Goal: Task Accomplishment & Management: Use online tool/utility

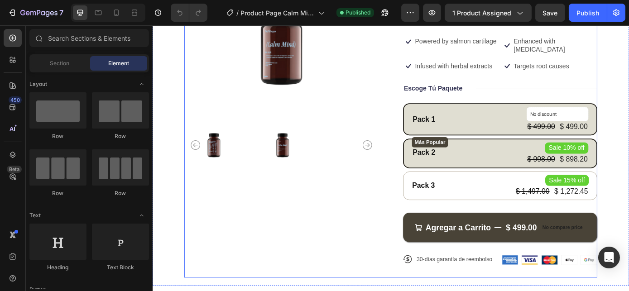
scroll to position [123, 0]
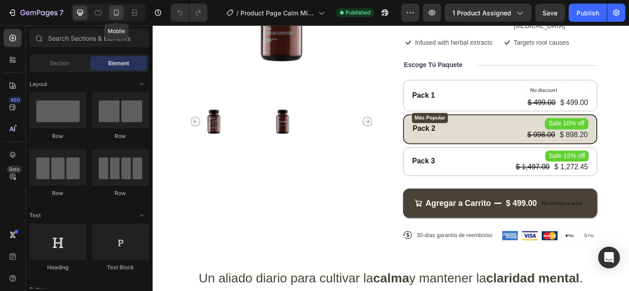
click at [113, 13] on icon at bounding box center [116, 12] width 9 height 9
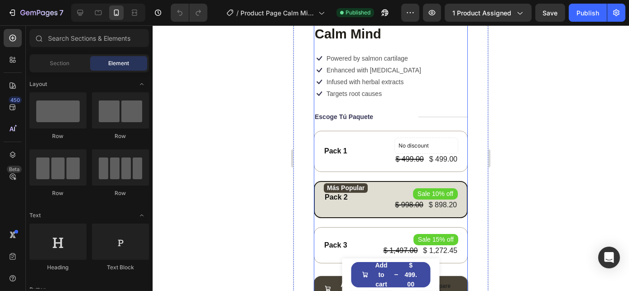
scroll to position [247, 0]
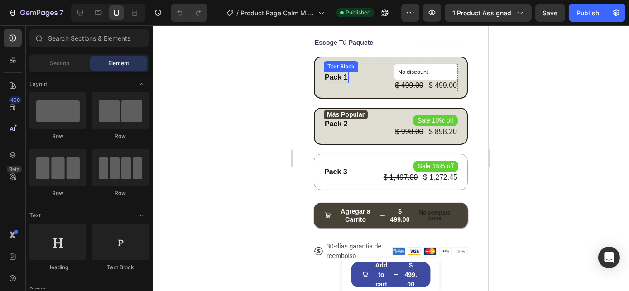
click at [339, 77] on div "Pack 1" at bounding box center [335, 77] width 25 height 11
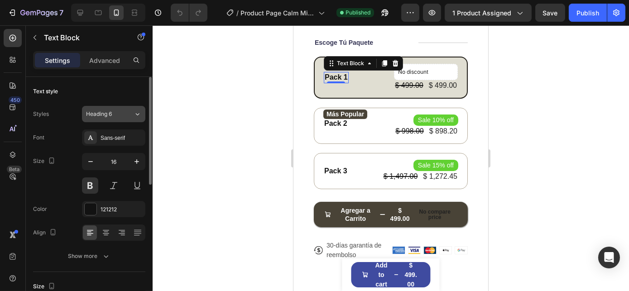
click at [133, 113] on div "Heading 6" at bounding box center [110, 114] width 48 height 8
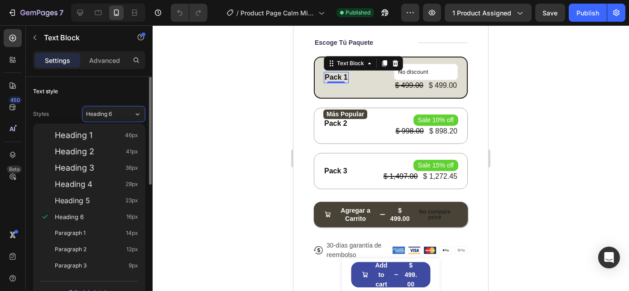
click at [71, 105] on div "Styles Heading 6 Font Sans-serif Size 16 Color 121212 Align Show more" at bounding box center [89, 184] width 112 height 160
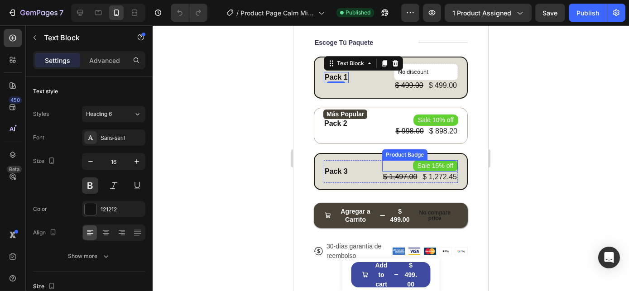
click at [427, 160] on pre "Sale 15% off" at bounding box center [435, 165] width 45 height 11
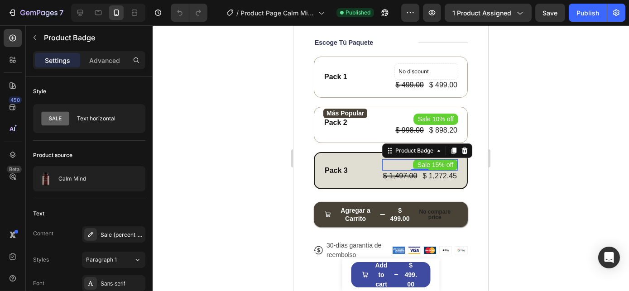
click at [414, 159] on pre "Sale 15% off" at bounding box center [435, 164] width 45 height 11
click at [424, 162] on pre "Sale 15% off" at bounding box center [435, 164] width 45 height 11
click at [339, 165] on div "Pack 3" at bounding box center [335, 170] width 25 height 11
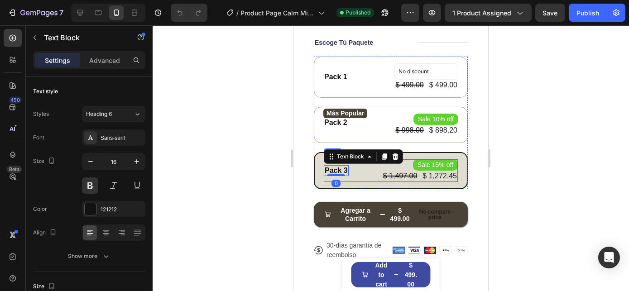
click at [352, 173] on div "Pack 3 Text Block 0 Sale 15% off Product Badge $ 1,497.00 Product Price Product…" at bounding box center [390, 170] width 134 height 23
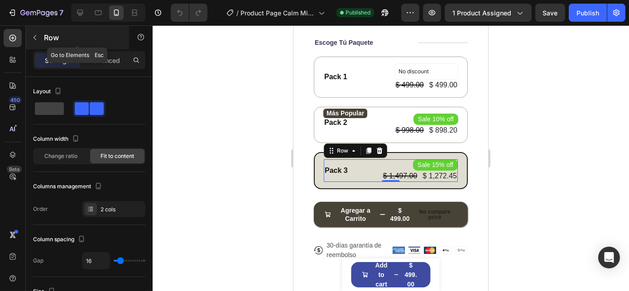
click at [41, 35] on button "button" at bounding box center [35, 37] width 14 height 14
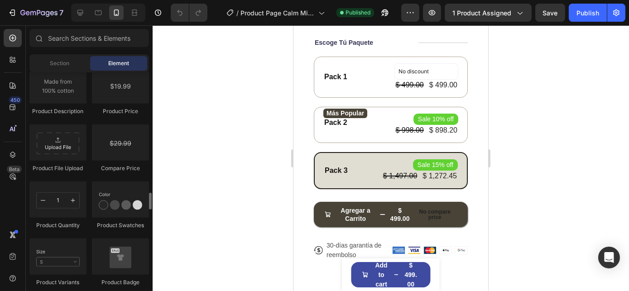
scroll to position [1564, 0]
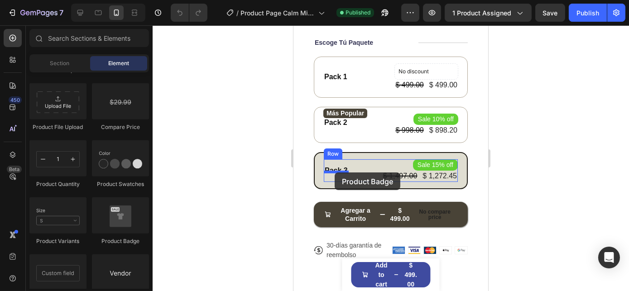
drag, startPoint x: 414, startPoint y: 243, endPoint x: 334, endPoint y: 173, distance: 106.2
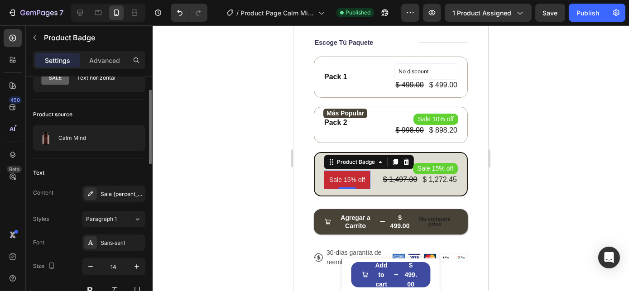
scroll to position [82, 0]
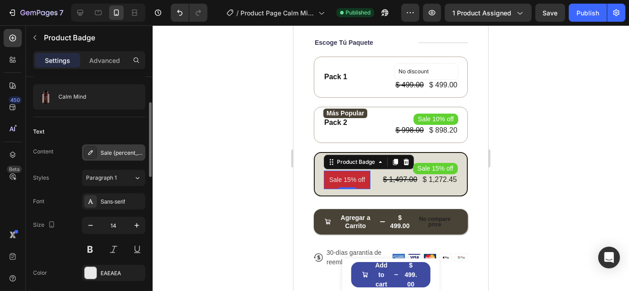
click at [116, 158] on div "Sale {percent_discount} off" at bounding box center [113, 152] width 63 height 16
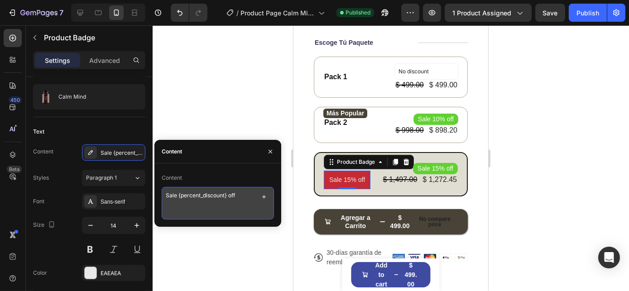
click at [215, 197] on textarea "Sale {percent_discount} off" at bounding box center [218, 203] width 112 height 33
click at [263, 197] on icon "button" at bounding box center [263, 196] width 7 height 7
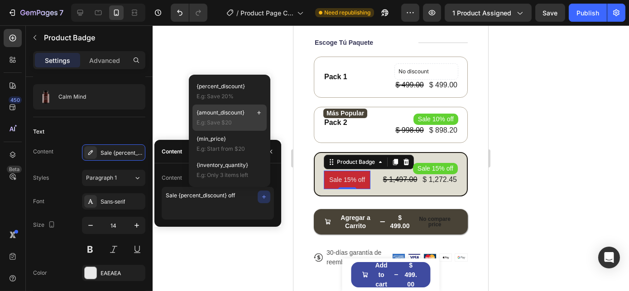
click at [229, 112] on span "{amount_discount}" at bounding box center [221, 113] width 48 height 8
type textarea "Sale {percent_disc {amount_discount}ount} off"
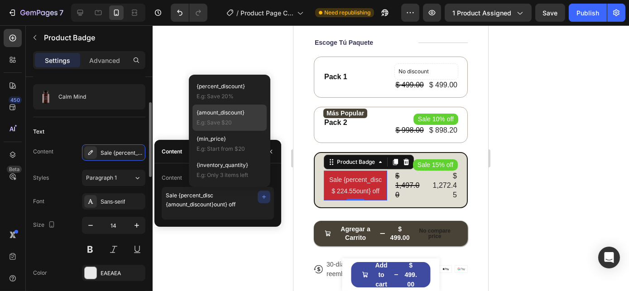
click at [126, 128] on div "Text" at bounding box center [89, 132] width 112 height 14
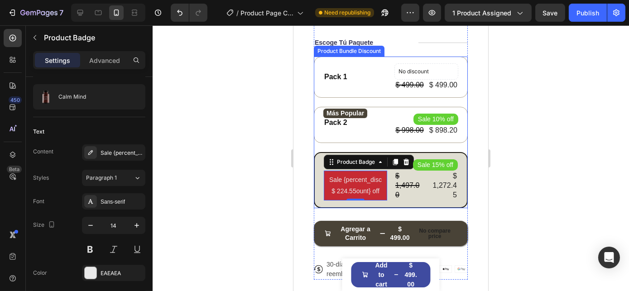
click at [542, 169] on div at bounding box center [391, 158] width 476 height 266
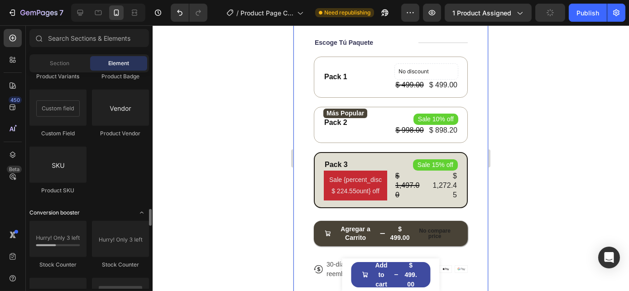
scroll to position [1811, 0]
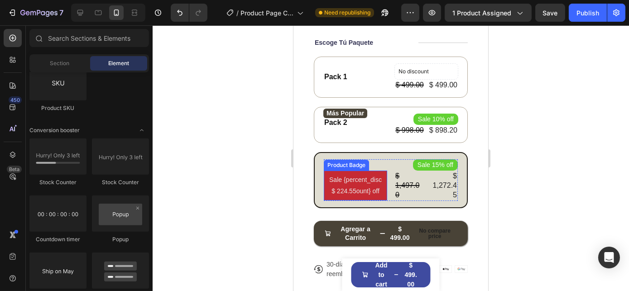
click at [360, 178] on pre "Sale {percent_disc $ 224.55ount} off" at bounding box center [354, 186] width 63 height 30
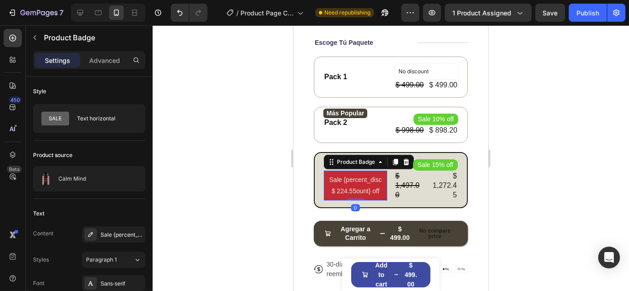
click at [577, 158] on div at bounding box center [391, 158] width 476 height 266
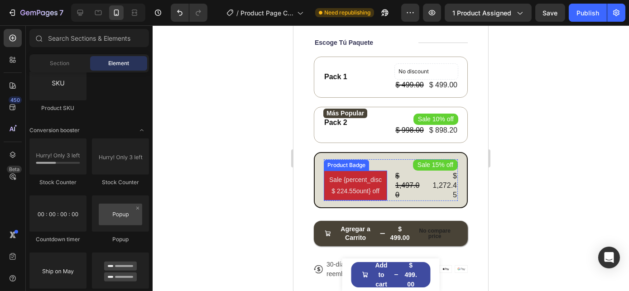
click at [360, 183] on pre "Sale {percent_disc $ 224.55ount} off" at bounding box center [354, 186] width 63 height 30
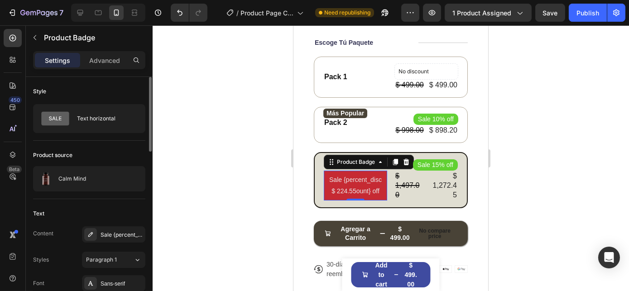
scroll to position [82, 0]
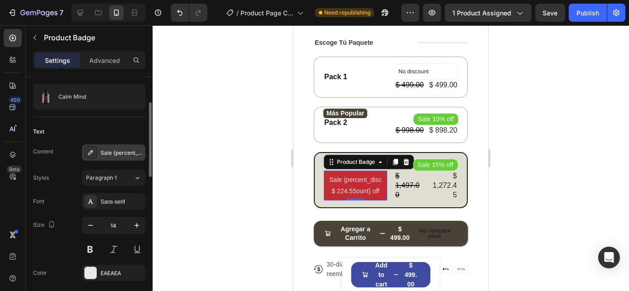
click at [117, 155] on div "Sale {percent_disc {amount_discount}ount} off" at bounding box center [122, 153] width 43 height 8
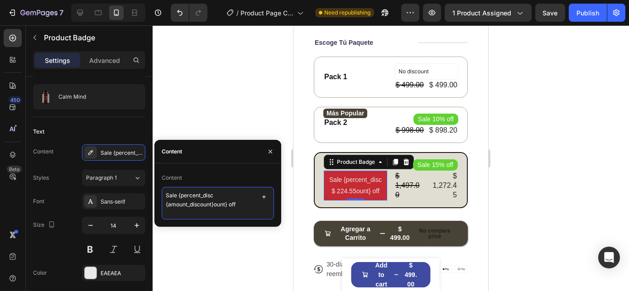
click at [213, 194] on textarea "Sale {percent_disc {amount_discount}ount} off" at bounding box center [218, 203] width 112 height 33
click at [227, 196] on textarea "Sale {percent_disc {amount_discount}ount} off" at bounding box center [218, 203] width 112 height 33
drag, startPoint x: 216, startPoint y: 202, endPoint x: 140, endPoint y: 184, distance: 78.6
click at [142, 186] on div "450 Beta Sections(18) Elements(84) Section Element Hero Section Product Detail …" at bounding box center [76, 158] width 153 height 266
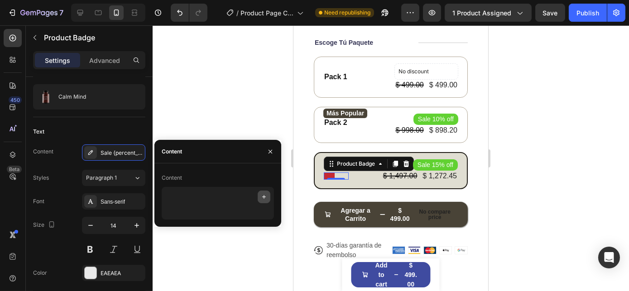
click at [265, 195] on icon "button" at bounding box center [263, 196] width 7 height 7
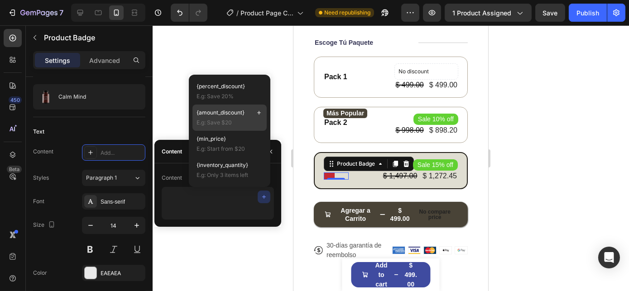
click at [233, 115] on span "{amount_discount}" at bounding box center [221, 113] width 48 height 8
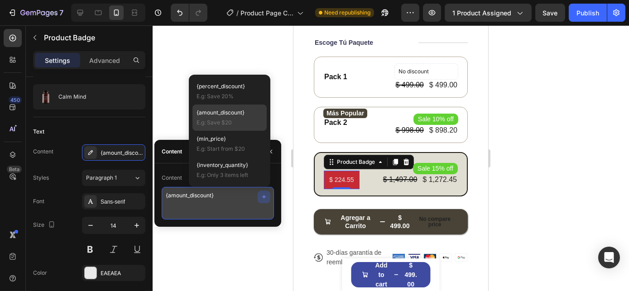
click at [165, 197] on textarea "{amount_discount}" at bounding box center [218, 203] width 112 height 33
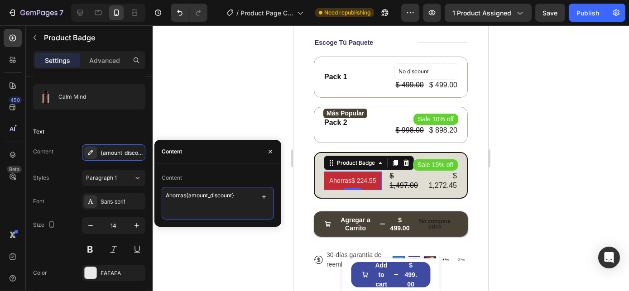
type textarea "Ahorras {amount_discount}"
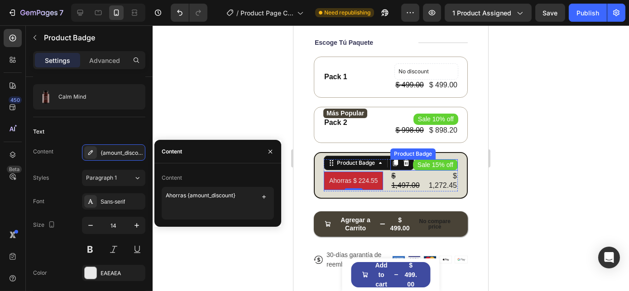
click at [431, 163] on pre "Sale 15% off" at bounding box center [435, 164] width 45 height 11
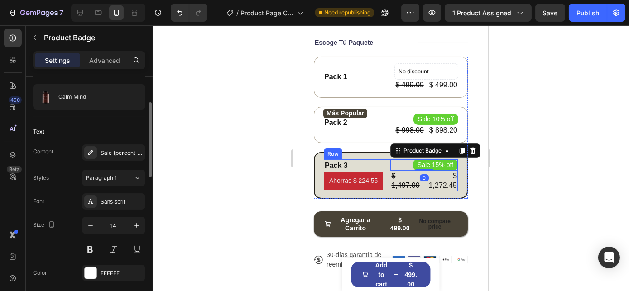
click at [347, 184] on pre "Ahorras $ 224.55" at bounding box center [352, 181] width 59 height 19
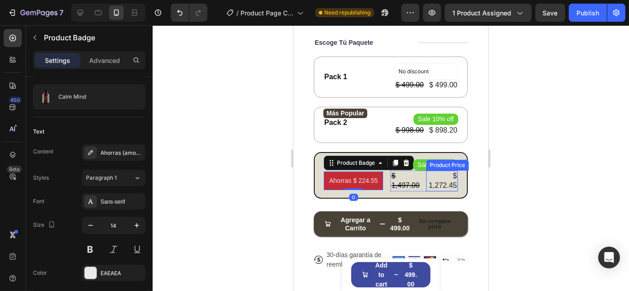
click at [432, 162] on div "Product Price" at bounding box center [446, 165] width 39 height 8
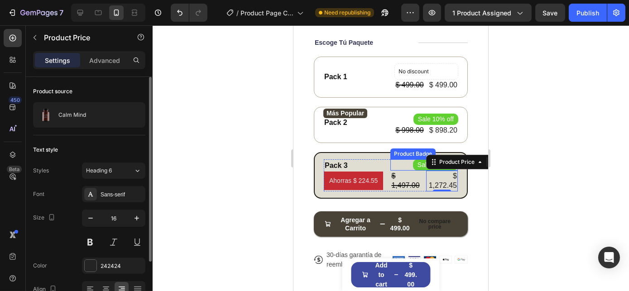
click at [415, 160] on pre "Sale 15% off" at bounding box center [435, 164] width 45 height 11
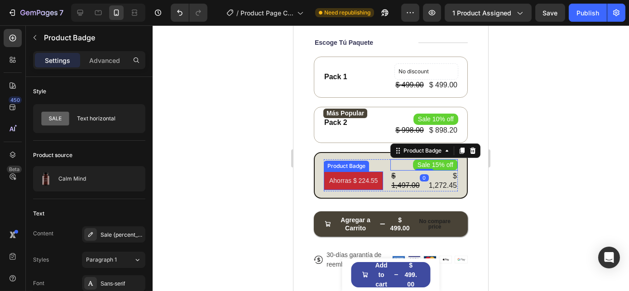
click at [355, 182] on pre "Ahorras $ 224.55" at bounding box center [352, 181] width 59 height 19
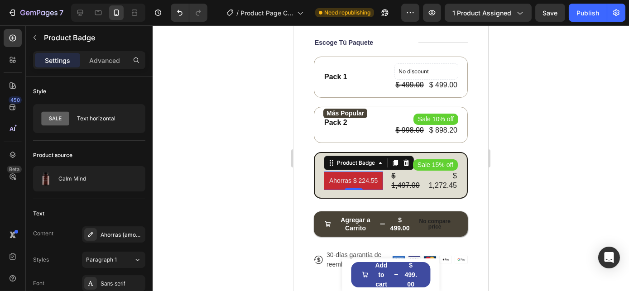
scroll to position [206, 0]
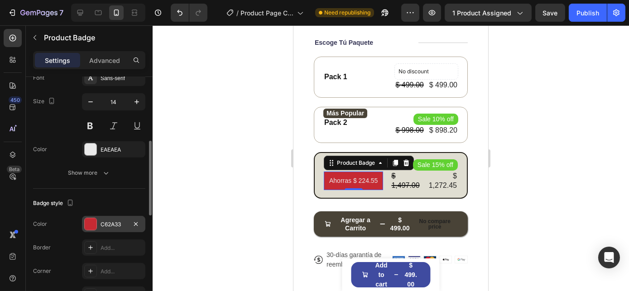
click at [87, 218] on div at bounding box center [91, 224] width 12 height 12
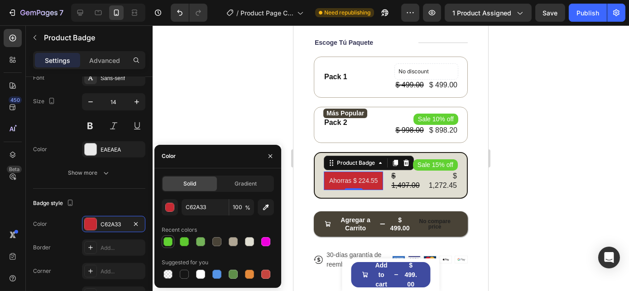
click at [168, 240] on div at bounding box center [167, 241] width 9 height 9
type input "61D132"
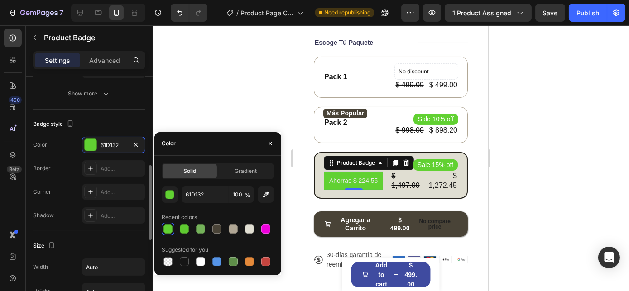
scroll to position [326, 0]
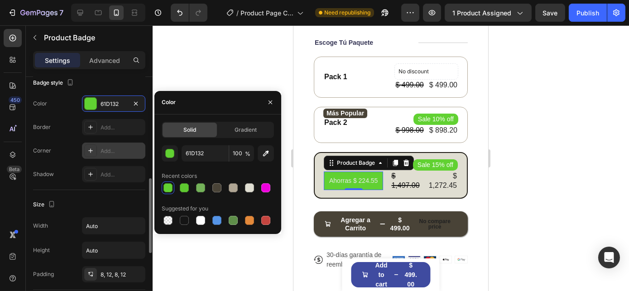
click at [108, 151] on div "Add..." at bounding box center [122, 151] width 43 height 8
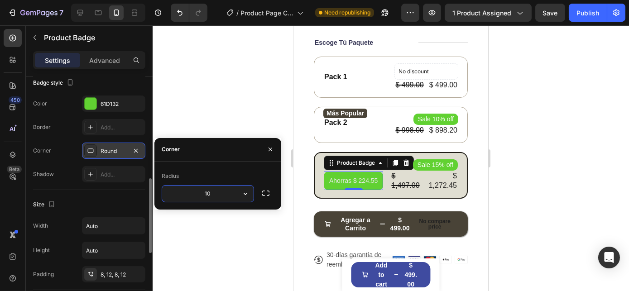
type input "10"
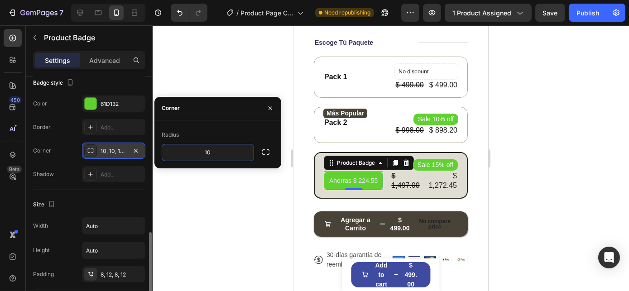
scroll to position [367, 0]
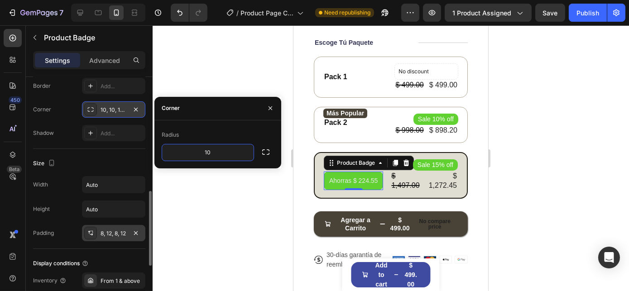
click at [116, 230] on div "8, 12, 8, 12" at bounding box center [114, 234] width 26 height 8
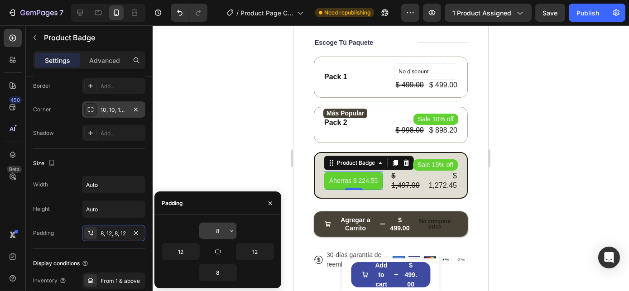
click at [222, 232] on input "8" at bounding box center [217, 231] width 37 height 16
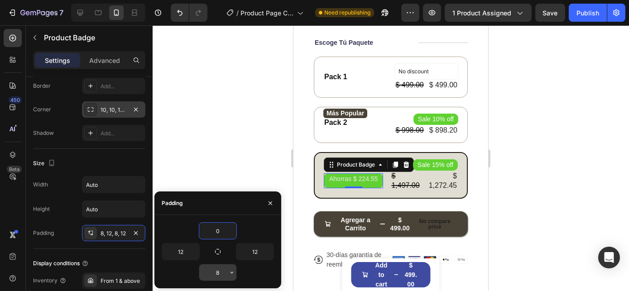
type input "0"
click at [218, 270] on input "8" at bounding box center [217, 272] width 37 height 16
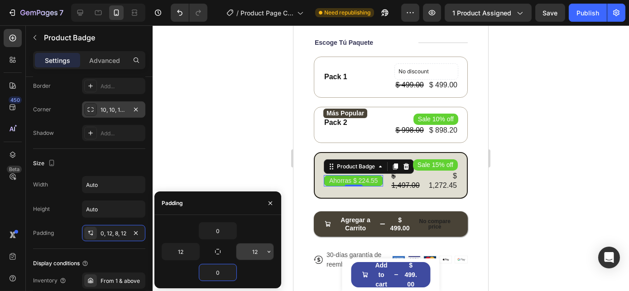
type input "0"
click at [258, 251] on input "12" at bounding box center [254, 252] width 37 height 16
type input "10"
click at [185, 254] on input "12" at bounding box center [180, 252] width 37 height 16
type input "10"
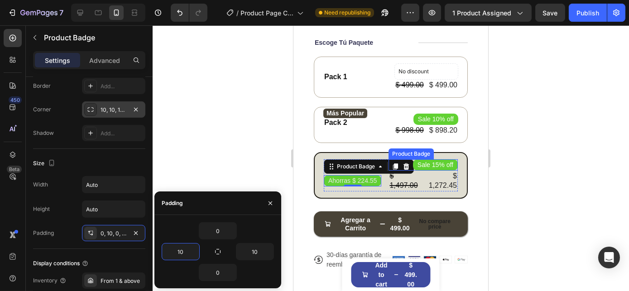
click at [428, 160] on pre "Sale 15% off" at bounding box center [435, 164] width 45 height 11
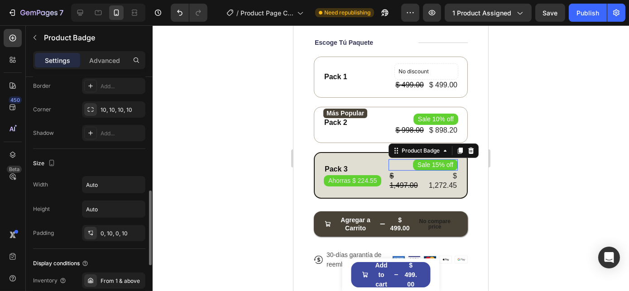
scroll to position [367, 0]
click at [469, 148] on icon at bounding box center [471, 151] width 6 height 6
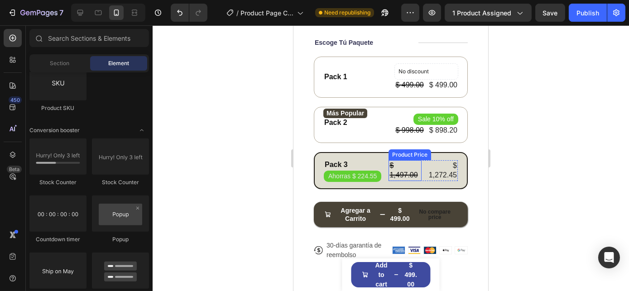
click at [409, 162] on div "$ 1,497.00" at bounding box center [404, 170] width 33 height 21
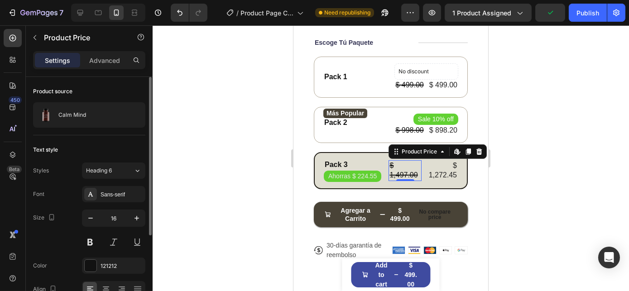
scroll to position [41, 0]
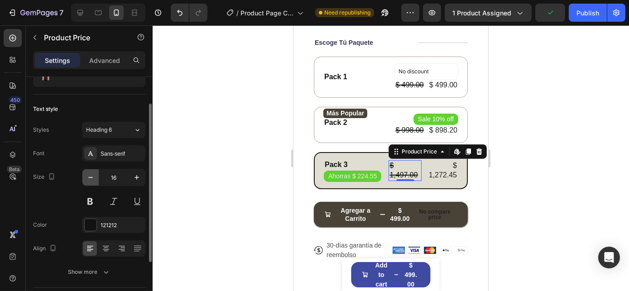
click at [88, 178] on icon "button" at bounding box center [90, 177] width 9 height 9
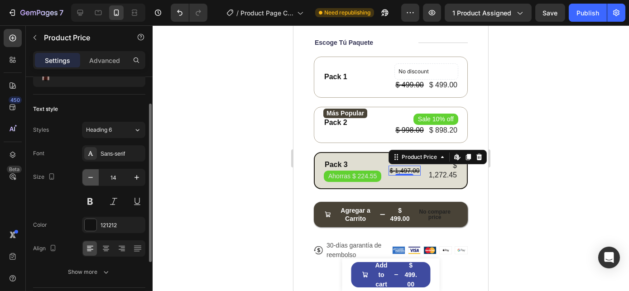
click at [88, 178] on icon "button" at bounding box center [90, 177] width 9 height 9
type input "13"
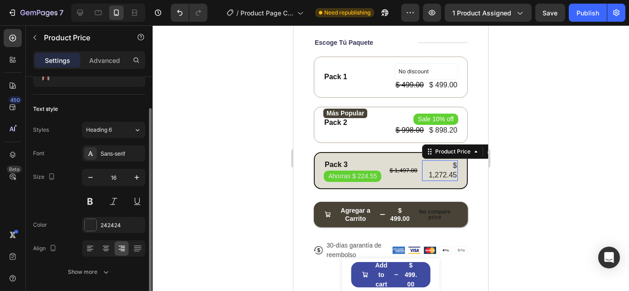
click at [433, 168] on div "$ 1,272.45" at bounding box center [440, 170] width 36 height 21
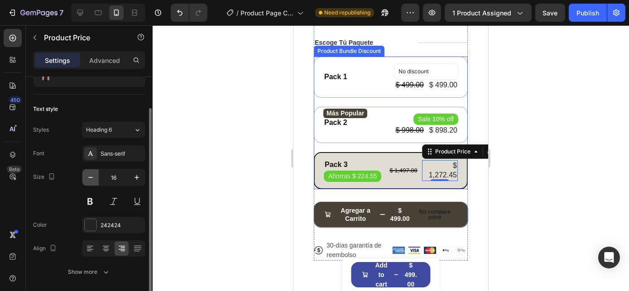
click at [90, 177] on icon "button" at bounding box center [90, 177] width 5 height 1
type input "13"
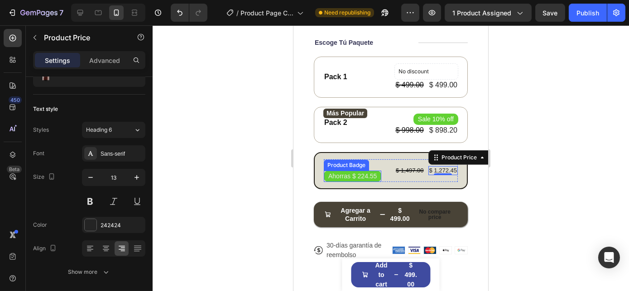
click at [354, 171] on pre "Ahorras $ 224.55" at bounding box center [352, 176] width 58 height 11
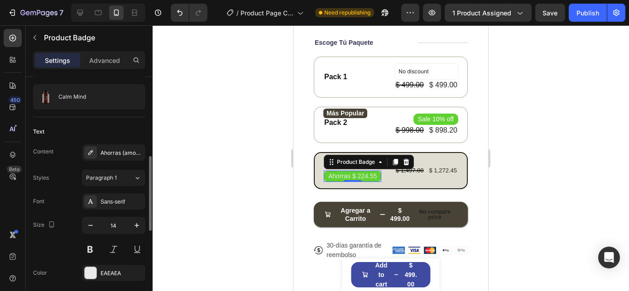
scroll to position [123, 0]
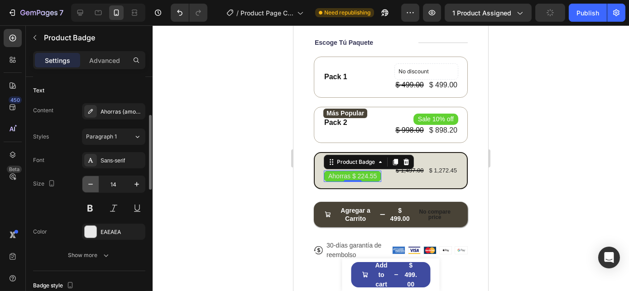
click at [93, 184] on icon "button" at bounding box center [90, 184] width 9 height 9
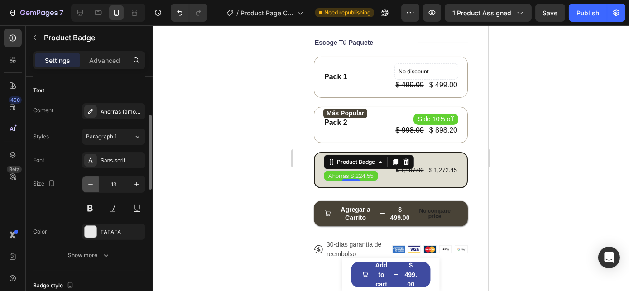
click at [93, 184] on icon "button" at bounding box center [90, 184] width 9 height 9
type input "12"
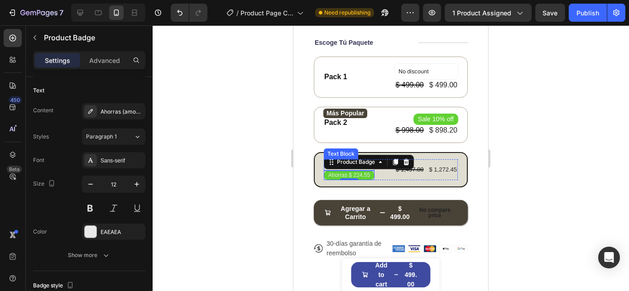
click at [318, 165] on div "Pack 3 Text Block Ahorras $ 224.55 Product Badge 0 $ 1,497.00 Product Price Pro…" at bounding box center [390, 169] width 154 height 35
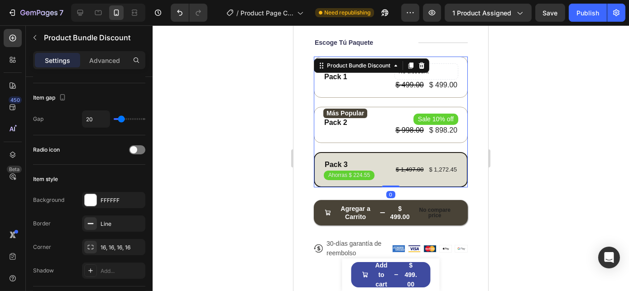
scroll to position [0, 0]
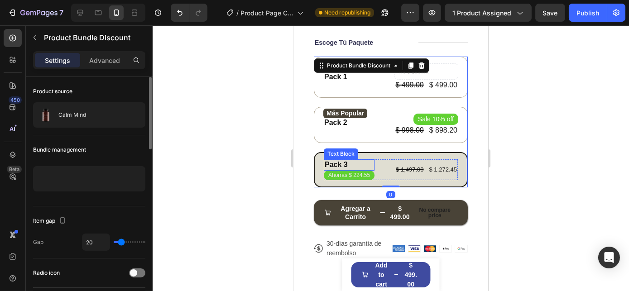
click at [337, 159] on div "Pack 3" at bounding box center [348, 164] width 51 height 11
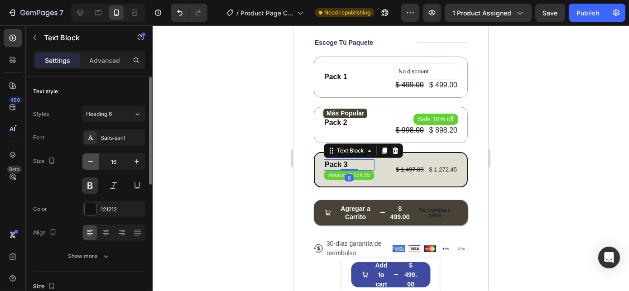
click at [93, 163] on icon "button" at bounding box center [90, 161] width 9 height 9
type input "15"
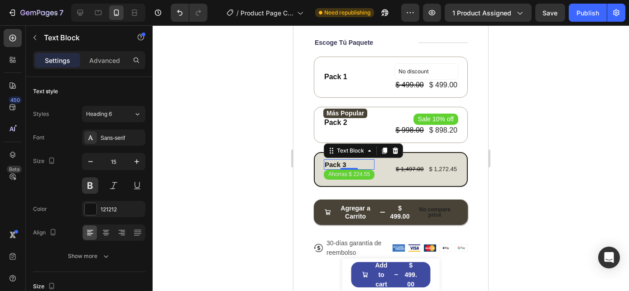
click at [558, 173] on div at bounding box center [391, 158] width 476 height 266
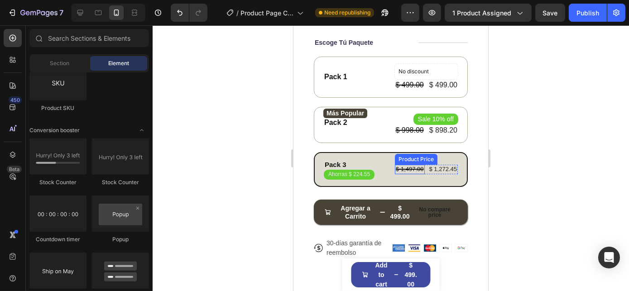
click at [406, 165] on div "$ 1,497.00" at bounding box center [408, 170] width 29 height 10
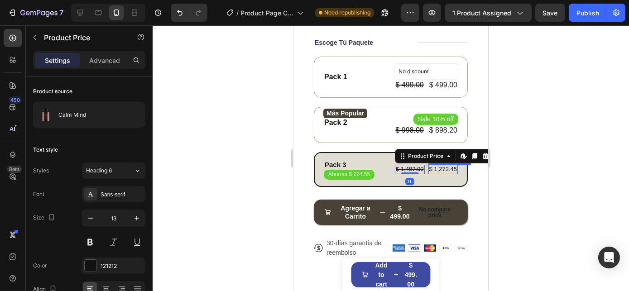
click at [442, 165] on div "$ 1,272.45" at bounding box center [442, 170] width 29 height 10
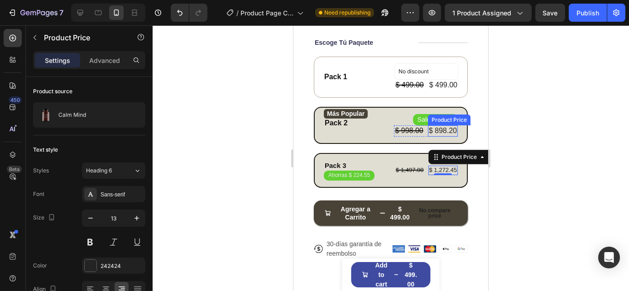
click at [439, 127] on div "$ 898.20" at bounding box center [442, 130] width 30 height 11
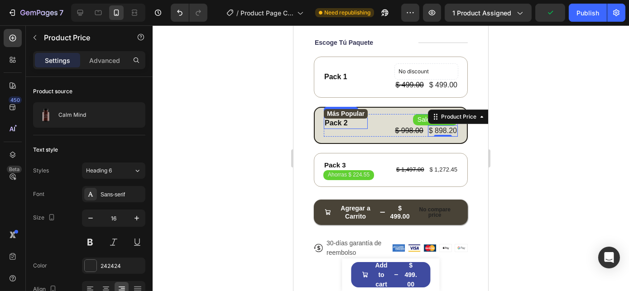
click at [362, 120] on div "Pack 2" at bounding box center [345, 123] width 44 height 11
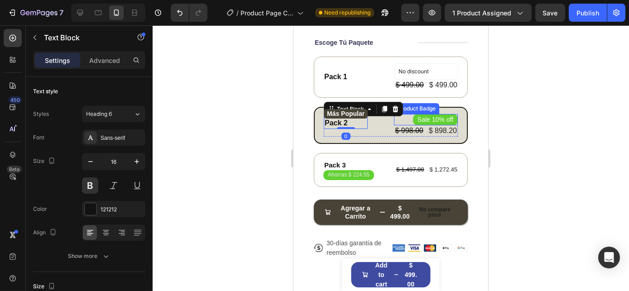
click at [431, 117] on pre "Sale 10% off" at bounding box center [435, 119] width 45 height 11
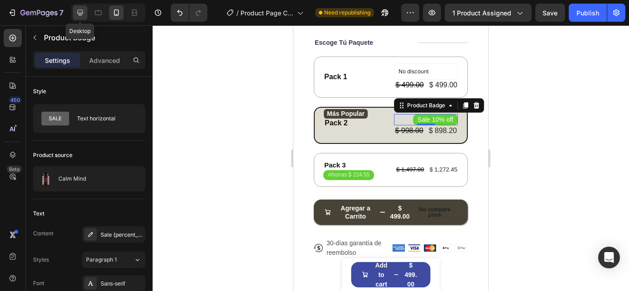
click at [82, 10] on icon at bounding box center [80, 12] width 9 height 9
type input "16"
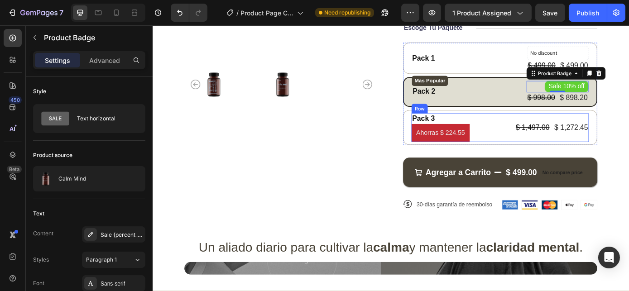
scroll to position [114, 0]
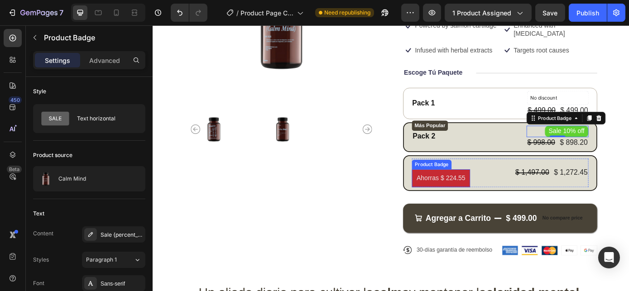
click at [490, 197] on pre "Ahorras $ 224.55" at bounding box center [481, 200] width 67 height 20
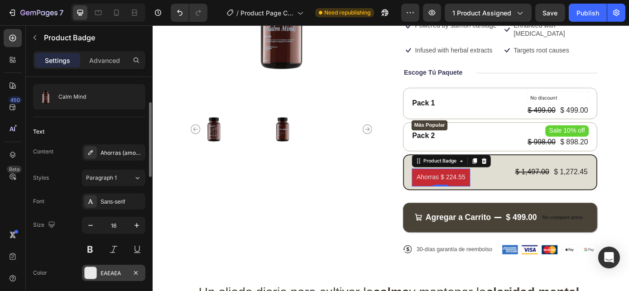
scroll to position [164, 0]
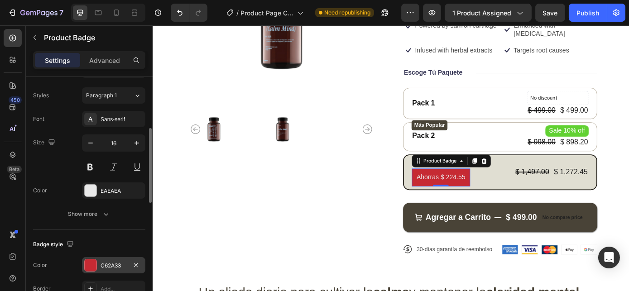
click at [101, 262] on div "C62A33" at bounding box center [114, 266] width 26 height 8
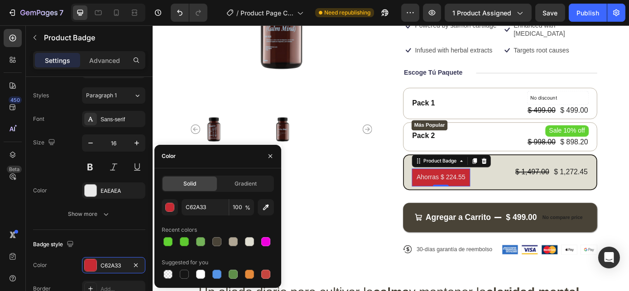
click at [164, 241] on div at bounding box center [167, 241] width 9 height 9
type input "61D132"
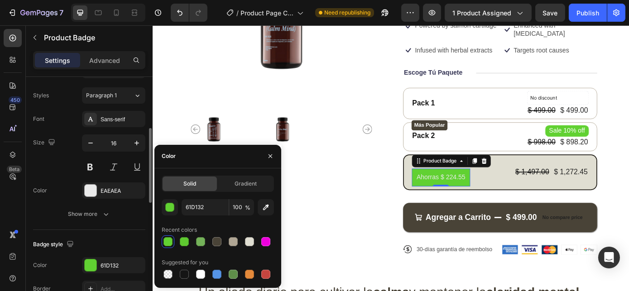
click at [124, 235] on div "Badge style Color 61D132 Border Add... Corner Add... Shadow Add..." at bounding box center [89, 291] width 112 height 122
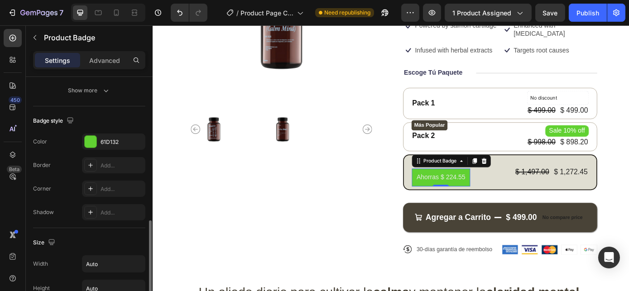
scroll to position [329, 0]
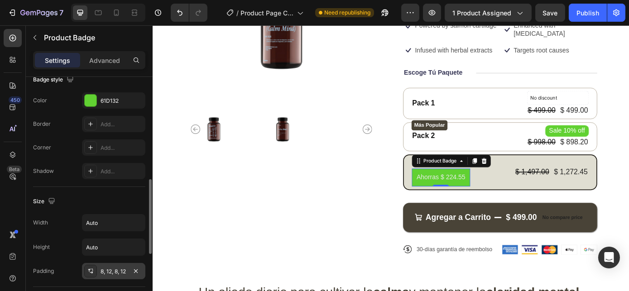
click at [115, 264] on div "8, 12, 8, 12" at bounding box center [113, 271] width 63 height 16
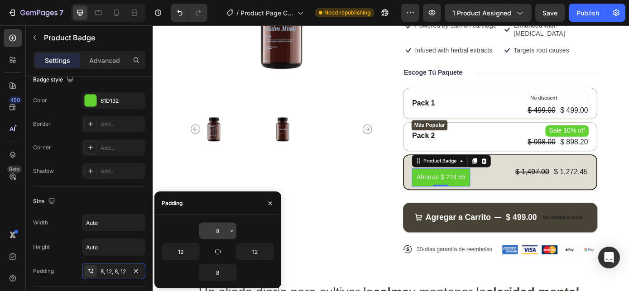
click at [218, 227] on input "8" at bounding box center [217, 231] width 37 height 16
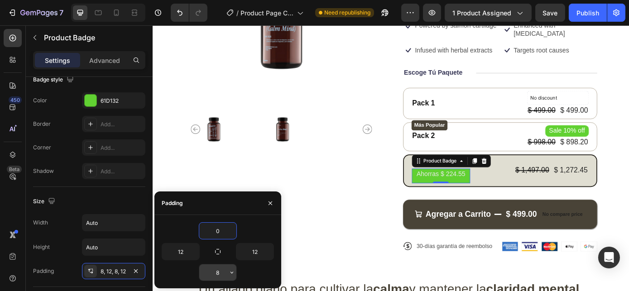
type input "0"
click at [217, 271] on input "8" at bounding box center [217, 272] width 37 height 16
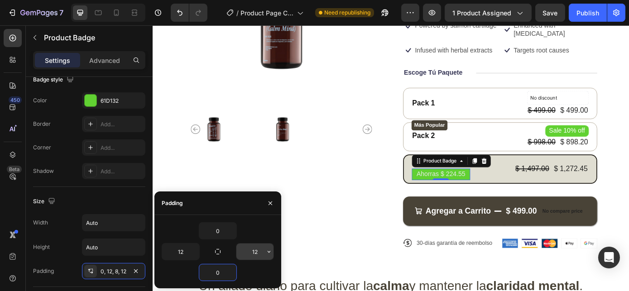
type input "0"
click at [257, 252] on input "12" at bounding box center [254, 252] width 37 height 16
type input "10"
click at [180, 249] on input "12" at bounding box center [180, 252] width 37 height 16
type input "10"
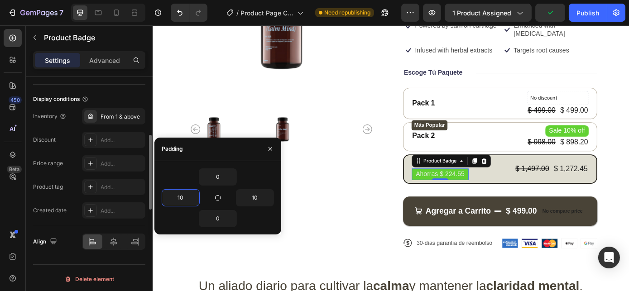
scroll to position [450, 0]
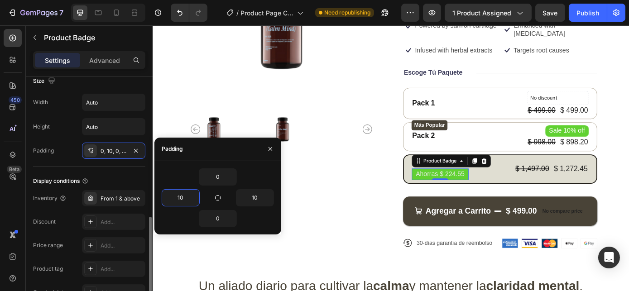
click at [67, 128] on div "Height Auto" at bounding box center [89, 126] width 112 height 17
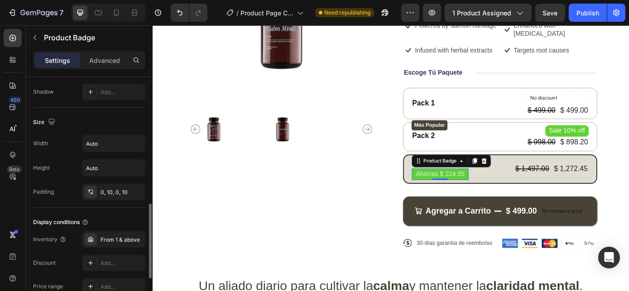
scroll to position [367, 0]
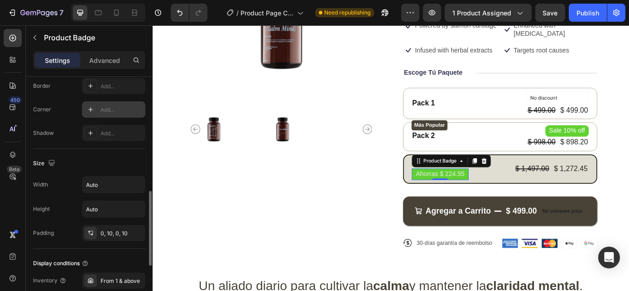
click at [104, 109] on div "Add..." at bounding box center [122, 110] width 43 height 8
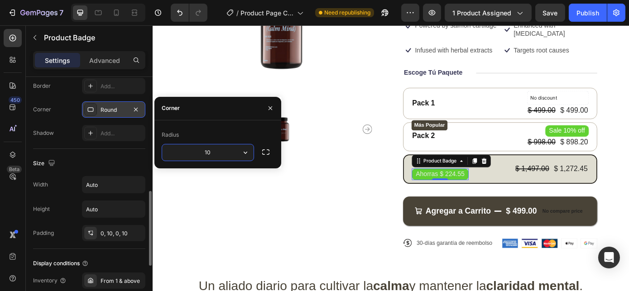
type input "10"
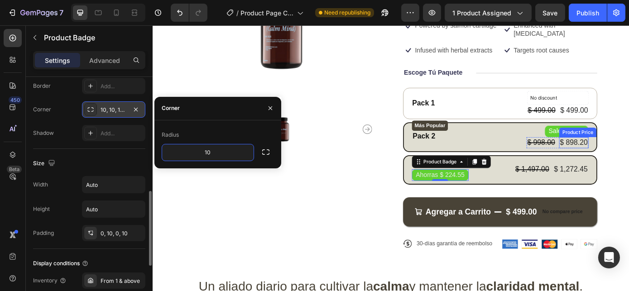
click at [616, 148] on div "Product Price" at bounding box center [637, 147] width 43 height 11
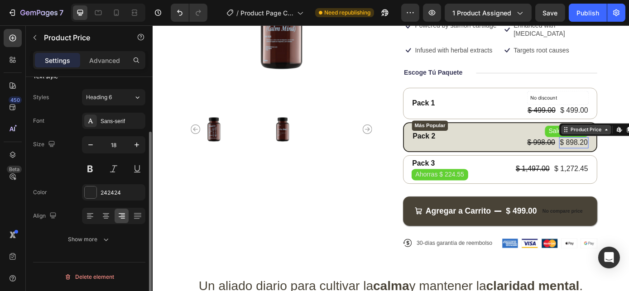
scroll to position [0, 0]
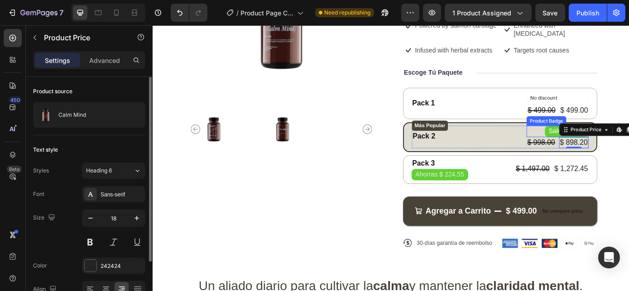
click at [612, 151] on pre "Sale 10% off" at bounding box center [625, 146] width 50 height 13
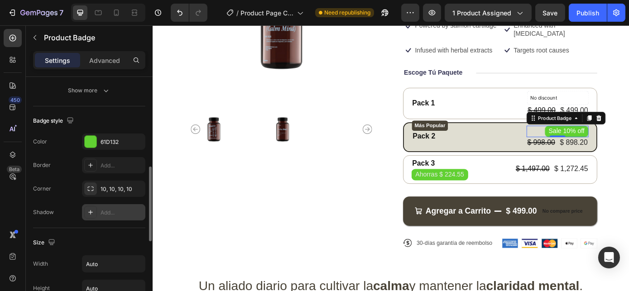
scroll to position [453, 0]
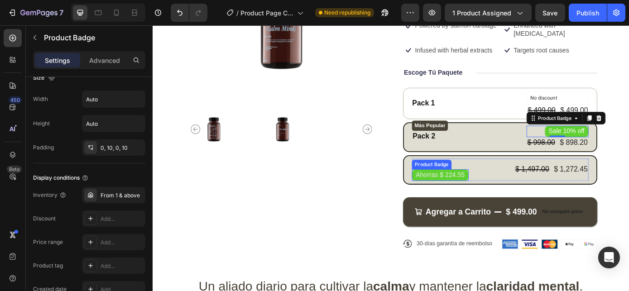
click at [470, 194] on pre "Ahorras $ 224.55" at bounding box center [480, 196] width 65 height 13
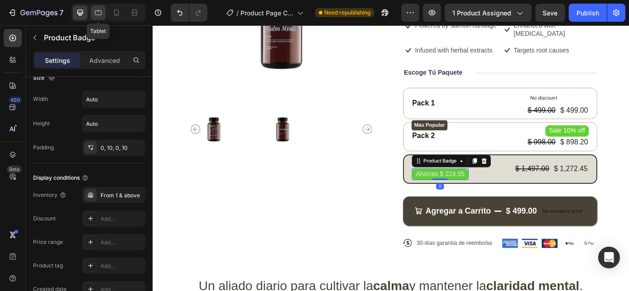
click at [103, 13] on div at bounding box center [98, 12] width 14 height 14
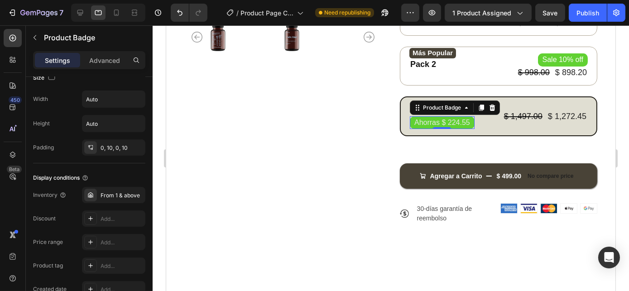
click at [108, 12] on div at bounding box center [108, 13] width 74 height 18
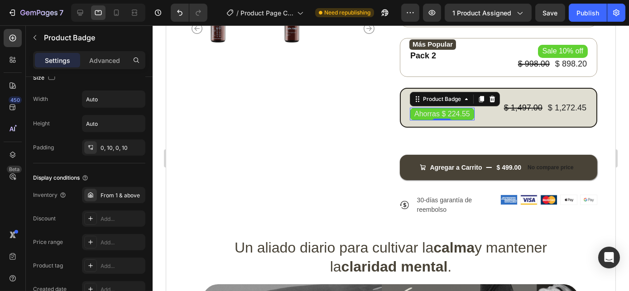
scroll to position [250, 0]
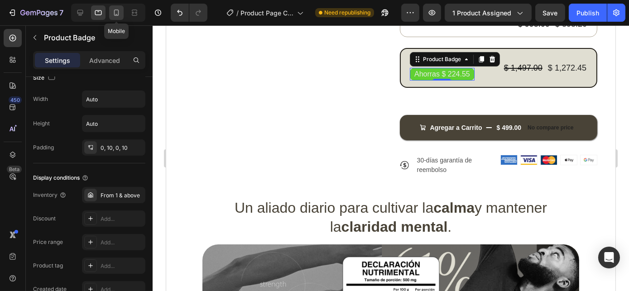
click at [116, 8] on icon at bounding box center [116, 12] width 9 height 9
type input "12"
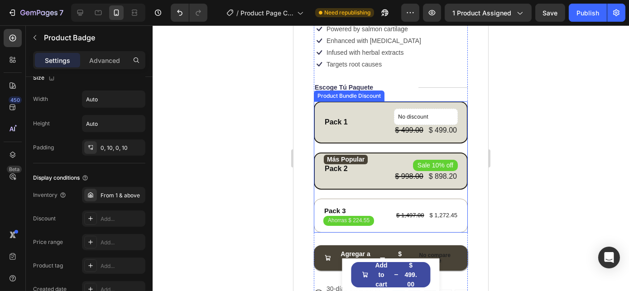
scroll to position [187, 0]
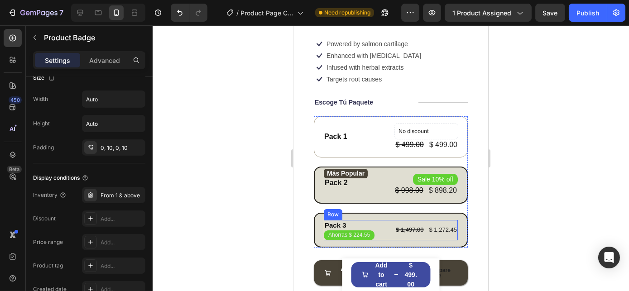
click at [383, 222] on div "Pack 3 Text Block Ahorras $ 224.55 Product Badge $ 1,497.00 Product Price Produ…" at bounding box center [390, 230] width 134 height 20
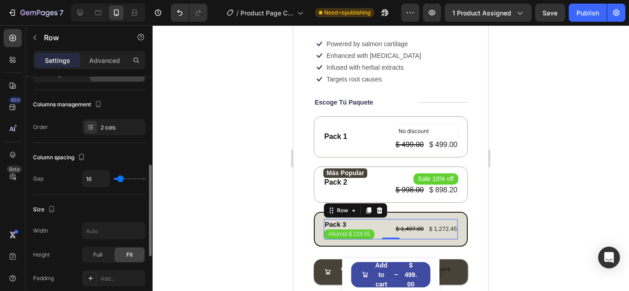
scroll to position [123, 0]
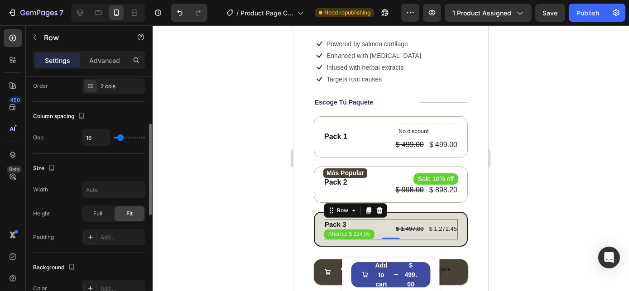
type input "18"
type input "13"
type input "11"
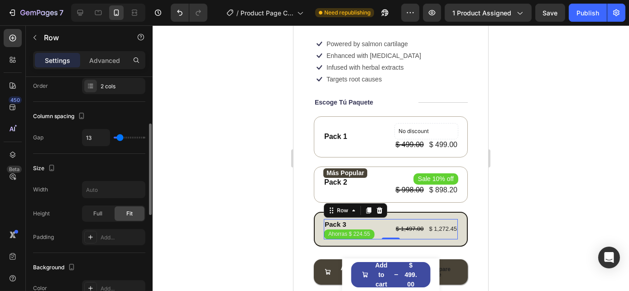
type input "11"
type input "10"
type input "8"
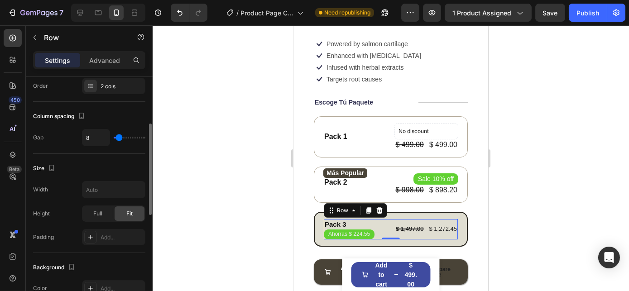
type input "7"
type input "5"
type input "2"
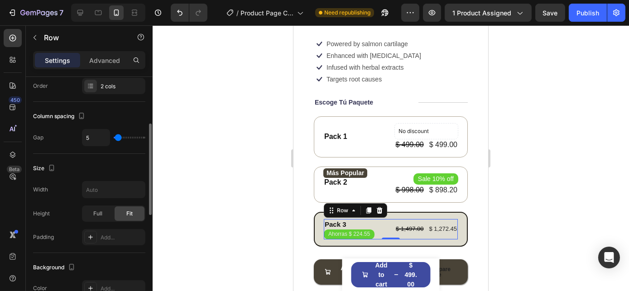
type input "2"
type input "1"
type input "0"
drag, startPoint x: 121, startPoint y: 138, endPoint x: 116, endPoint y: 139, distance: 5.2
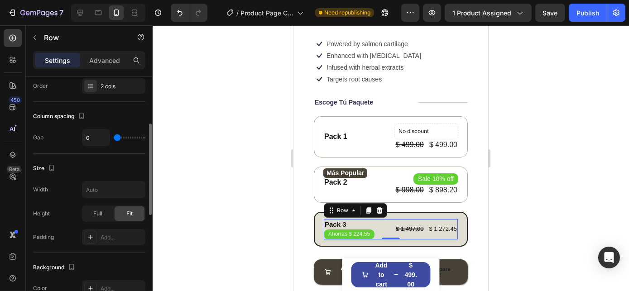
type input "0"
click at [116, 139] on input "range" at bounding box center [130, 138] width 32 height 2
click at [96, 138] on input "0" at bounding box center [95, 138] width 27 height 16
type input "1"
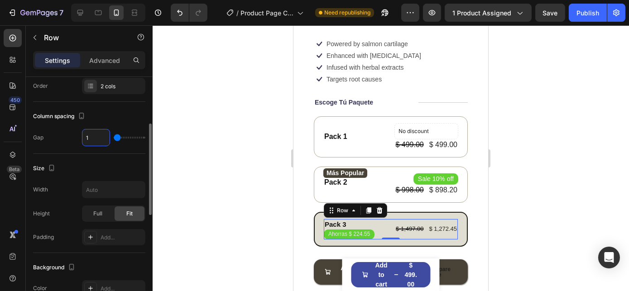
type input "10"
click at [100, 163] on div "Size" at bounding box center [89, 168] width 112 height 14
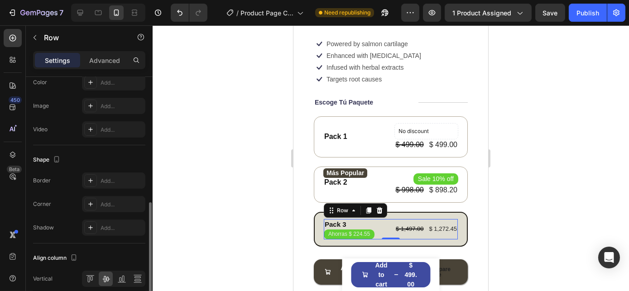
scroll to position [206, 0]
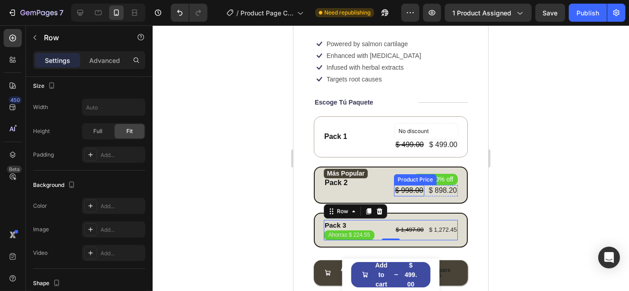
click at [404, 187] on div "$ 998.00" at bounding box center [409, 190] width 30 height 11
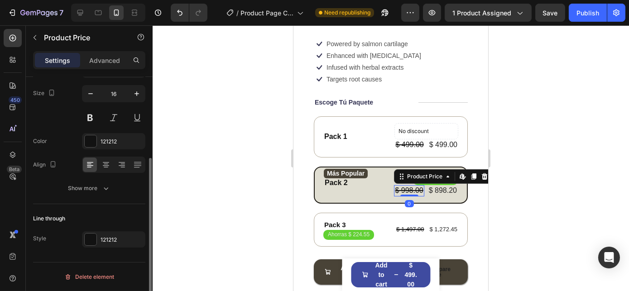
scroll to position [0, 0]
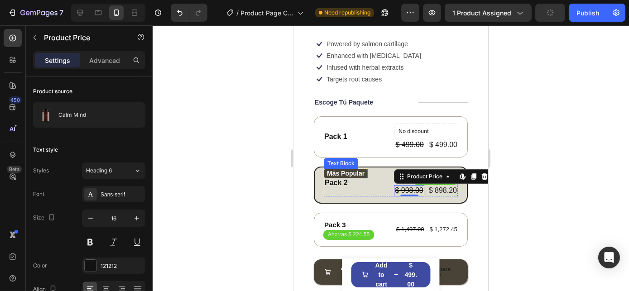
click at [349, 171] on p "Más Popular" at bounding box center [345, 174] width 38 height 10
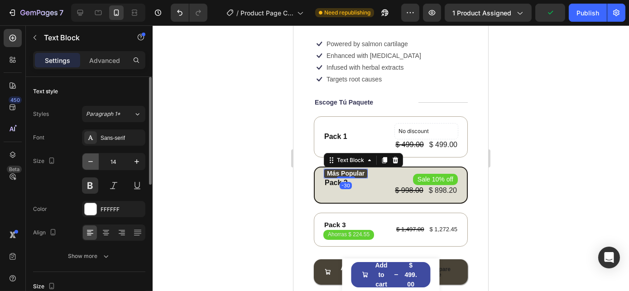
click at [92, 160] on icon "button" at bounding box center [90, 161] width 9 height 9
type input "13"
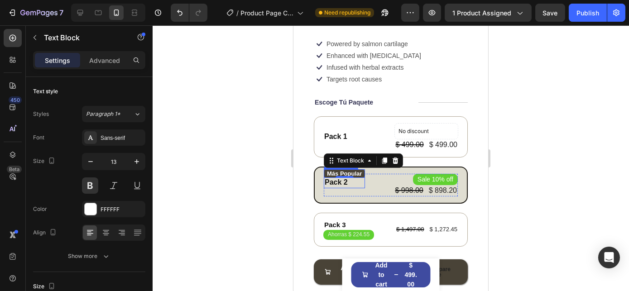
click at [330, 180] on div "Pack 2" at bounding box center [343, 182] width 41 height 11
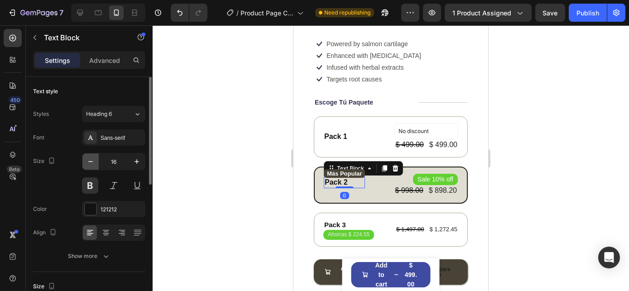
click at [91, 163] on icon "button" at bounding box center [90, 161] width 9 height 9
type input "15"
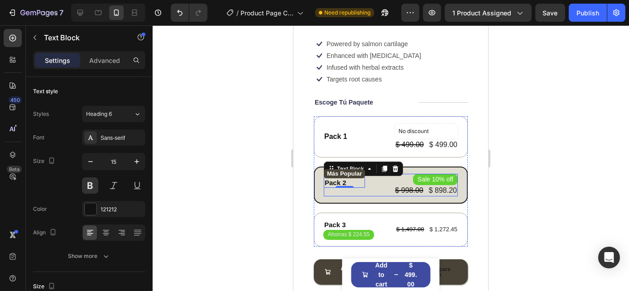
click at [395, 187] on div "$ 998.00" at bounding box center [409, 190] width 30 height 11
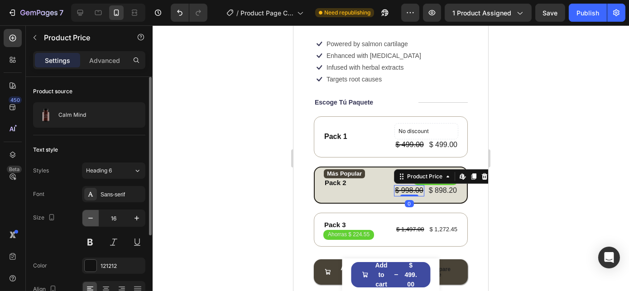
click at [93, 218] on icon "button" at bounding box center [90, 218] width 9 height 9
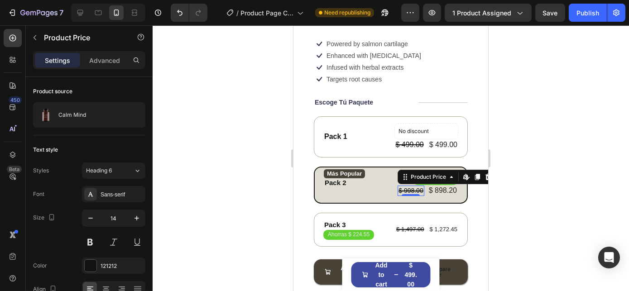
type input "13"
click at [445, 187] on div "$ 898.20" at bounding box center [442, 190] width 30 height 11
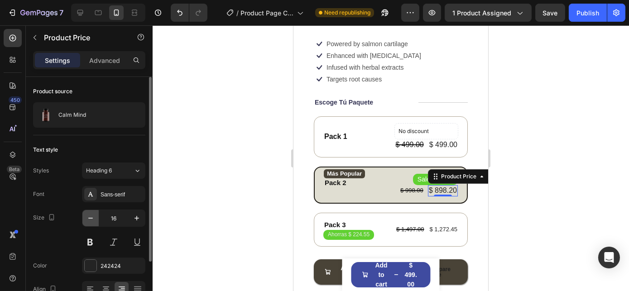
click at [95, 216] on icon "button" at bounding box center [90, 218] width 9 height 9
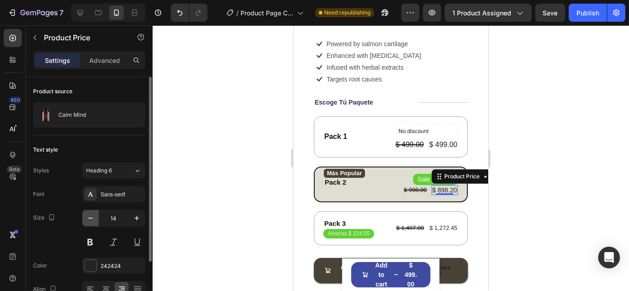
click at [95, 216] on icon "button" at bounding box center [90, 218] width 9 height 9
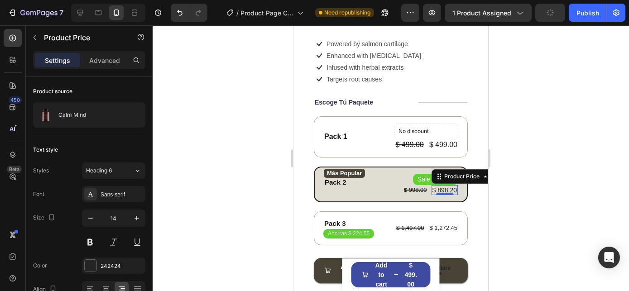
type input "13"
click at [423, 174] on pre "Sale 10% off" at bounding box center [435, 179] width 45 height 11
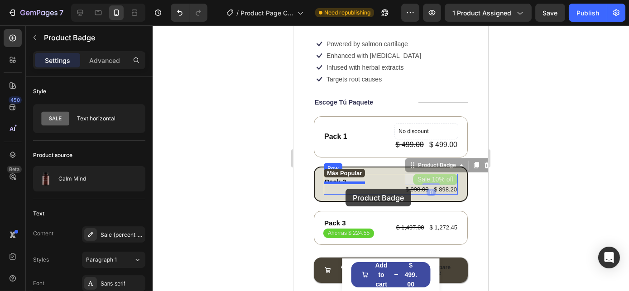
drag, startPoint x: 418, startPoint y: 173, endPoint x: 345, endPoint y: 189, distance: 75.1
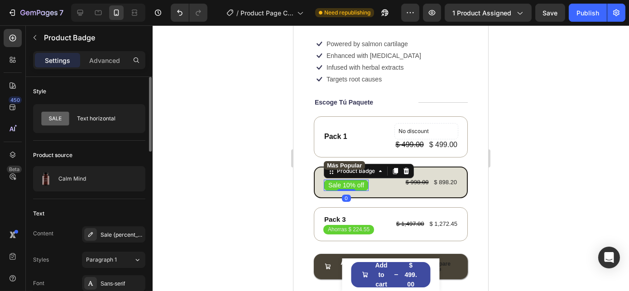
scroll to position [82, 0]
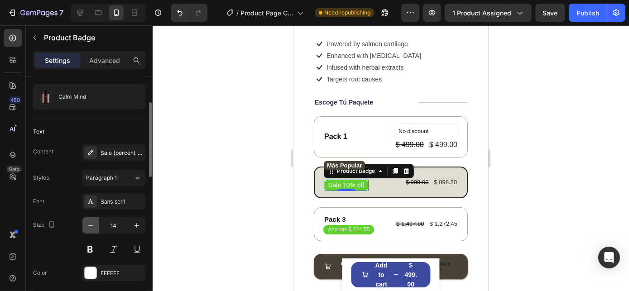
click at [95, 226] on icon "button" at bounding box center [90, 225] width 9 height 9
type input "13"
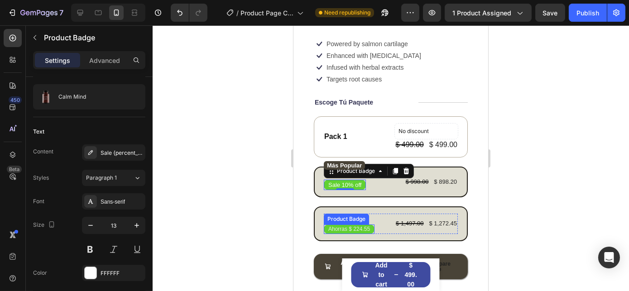
click at [349, 225] on pre "Ahorras $ 224.55" at bounding box center [348, 230] width 51 height 10
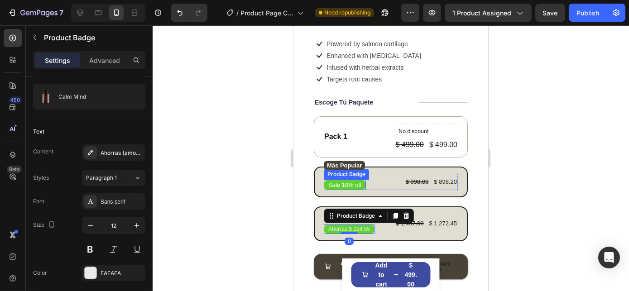
click at [335, 181] on pre "Sale 10% off" at bounding box center [344, 185] width 42 height 10
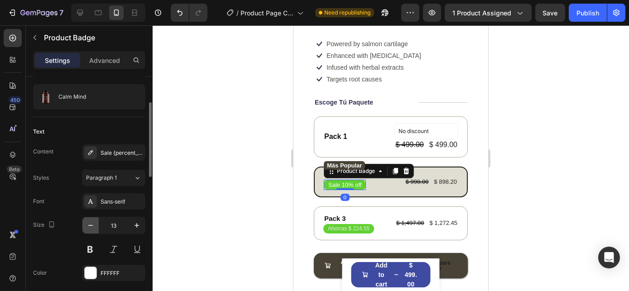
click at [94, 224] on icon "button" at bounding box center [90, 225] width 9 height 9
type input "12"
click at [343, 181] on pre "Sale 10% off" at bounding box center [345, 185] width 40 height 10
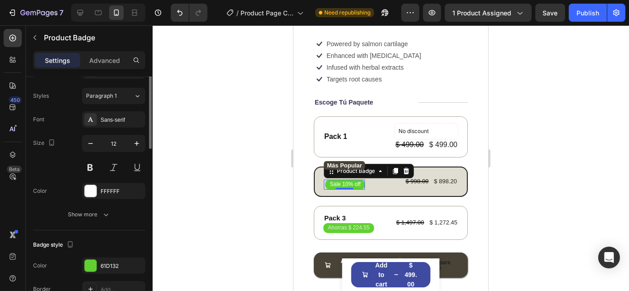
scroll to position [123, 0]
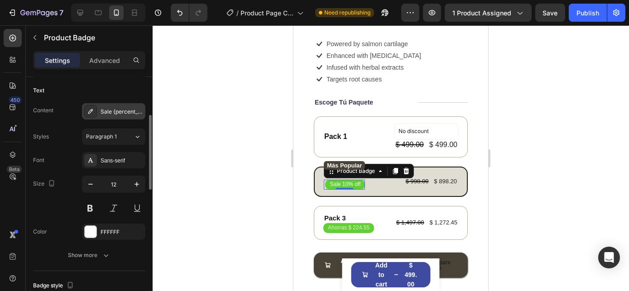
click at [122, 106] on div "Sale {percent_discount} off" at bounding box center [113, 111] width 63 height 16
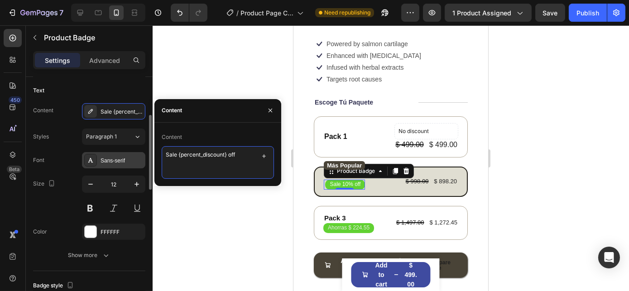
drag, startPoint x: 240, startPoint y: 154, endPoint x: 142, endPoint y: 155, distance: 98.3
click at [142, 155] on div "450 Beta Sections(18) Elements(84) Section Element Hero Section Product Detail …" at bounding box center [76, 158] width 153 height 266
click at [241, 152] on textarea "Sale {percent_discount} off" at bounding box center [218, 162] width 112 height 33
drag, startPoint x: 228, startPoint y: 152, endPoint x: 111, endPoint y: 151, distance: 116.8
click at [115, 151] on div "450 Beta Sections(18) Elements(84) Section Element Hero Section Product Detail …" at bounding box center [76, 158] width 153 height 266
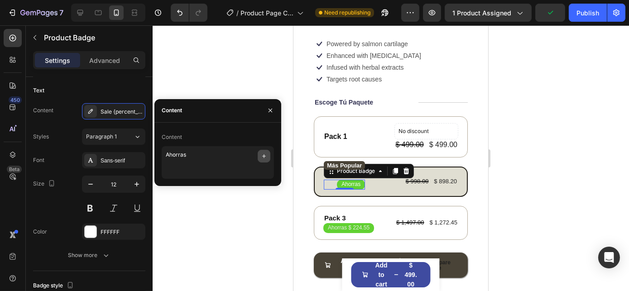
click at [264, 156] on icon "button" at bounding box center [264, 156] width 4 height 4
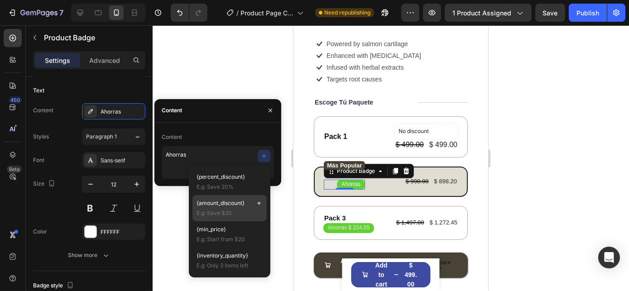
click at [235, 210] on span "E.g: Save $20" at bounding box center [230, 213] width 66 height 8
type textarea "Ahorras {amount_discount}"
click at [270, 108] on icon "button" at bounding box center [270, 110] width 7 height 7
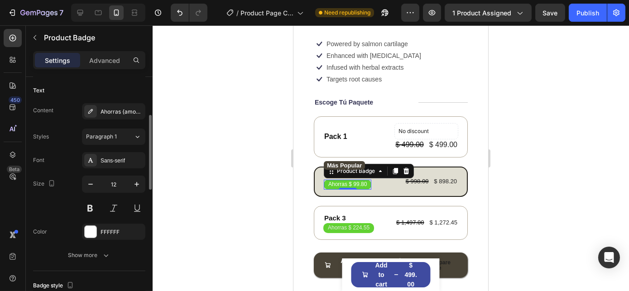
drag, startPoint x: 270, startPoint y: 108, endPoint x: 78, endPoint y: 154, distance: 197.9
click at [78, 154] on div "Font Sans-serif" at bounding box center [89, 160] width 112 height 16
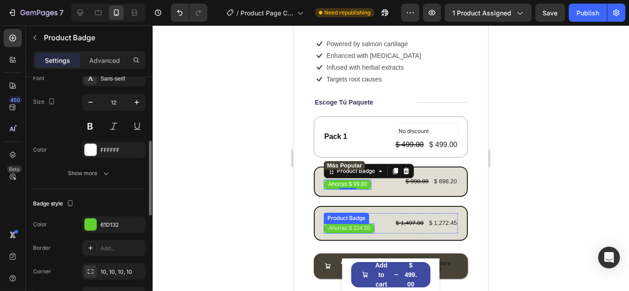
click at [344, 225] on pre "Ahorras $ 224.55" at bounding box center [348, 229] width 51 height 10
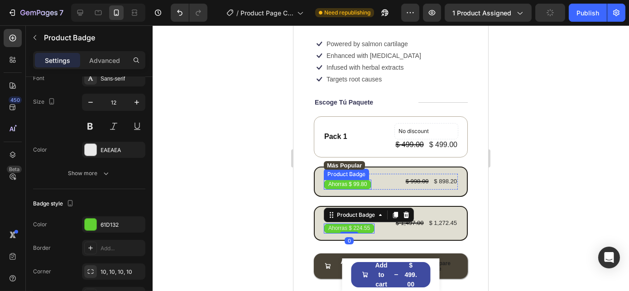
click at [359, 180] on pre "Ahorras $ 99.80" at bounding box center [347, 185] width 48 height 10
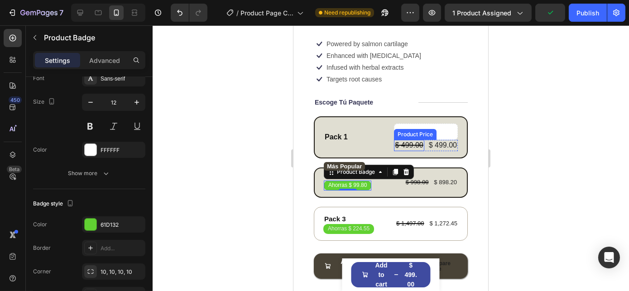
click at [401, 140] on div "$ 499.00" at bounding box center [409, 145] width 30 height 11
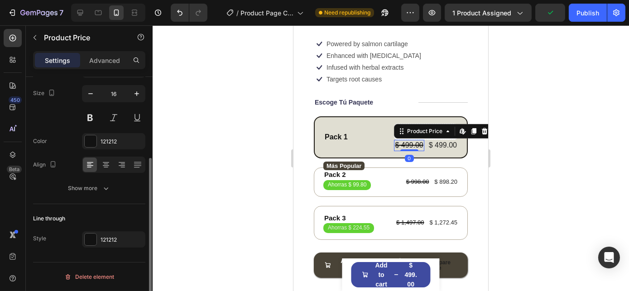
scroll to position [0, 0]
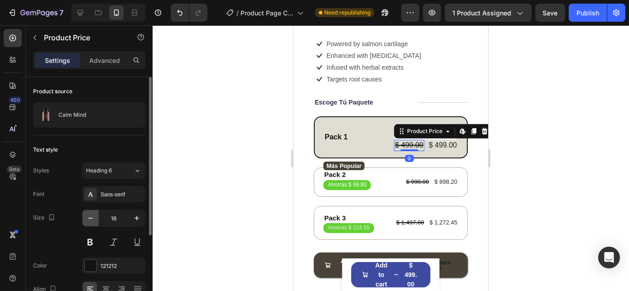
click at [93, 218] on icon "button" at bounding box center [90, 218] width 9 height 9
click at [92, 216] on icon "button" at bounding box center [90, 218] width 9 height 9
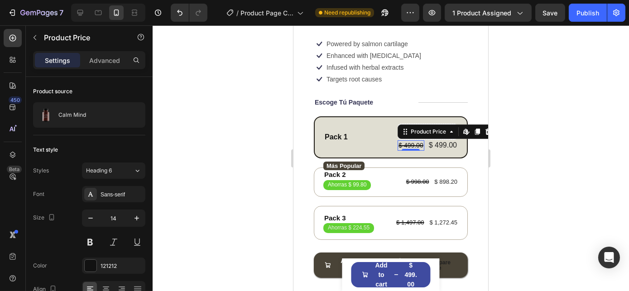
type input "13"
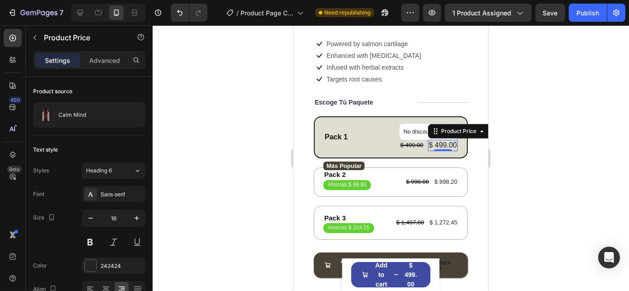
click at [435, 140] on div "$ 499.00" at bounding box center [442, 145] width 30 height 11
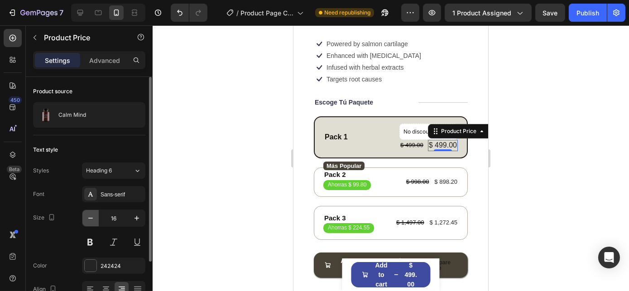
click at [85, 216] on button "button" at bounding box center [90, 218] width 16 height 16
click at [86, 216] on icon "button" at bounding box center [90, 218] width 9 height 9
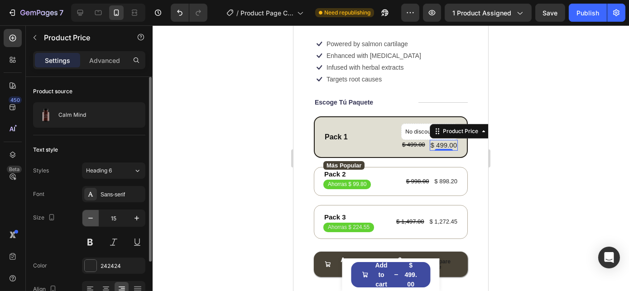
click at [86, 216] on icon "button" at bounding box center [90, 218] width 9 height 9
type input "13"
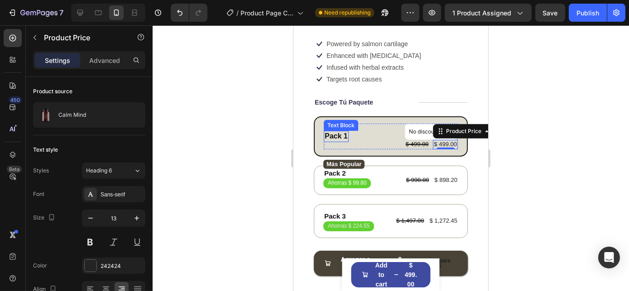
click at [339, 131] on div "Pack 1" at bounding box center [335, 136] width 25 height 11
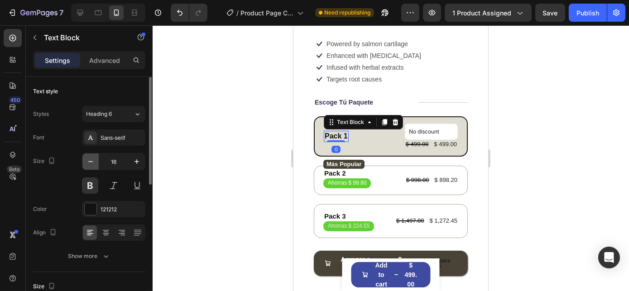
click at [91, 163] on icon "button" at bounding box center [90, 161] width 9 height 9
type input "15"
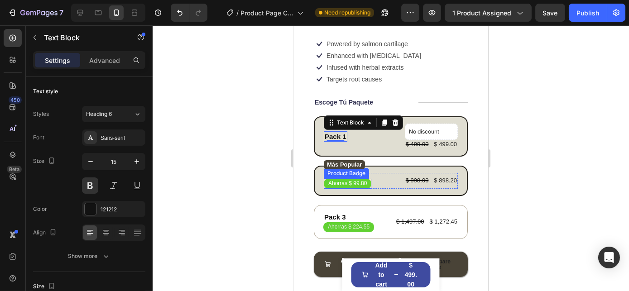
click at [330, 169] on div "Product Badge" at bounding box center [346, 173] width 42 height 8
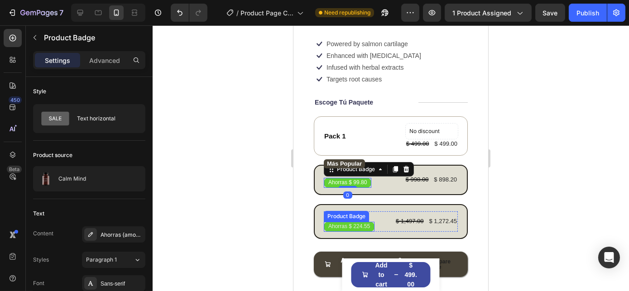
click at [336, 212] on div "Product Badge" at bounding box center [346, 216] width 42 height 8
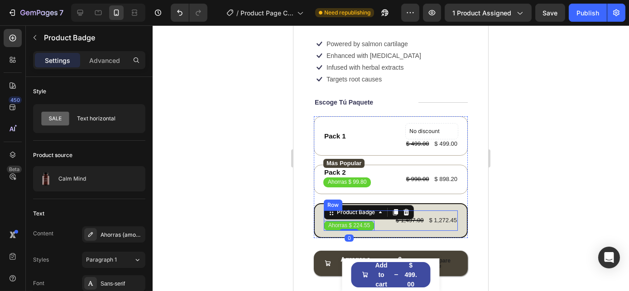
click at [381, 221] on div "Pack 3 Text Block Ahorras $ 224.55 Product Badge 0 $ 1,497.00 Product Price Pro…" at bounding box center [390, 221] width 134 height 20
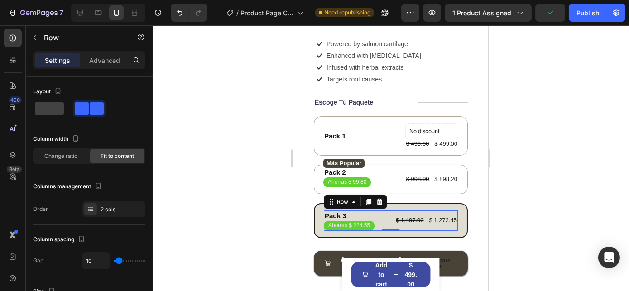
click at [378, 211] on div "Pack 3 Text Block Ahorras $ 224.55 Product Badge $ 1,497.00 Product Price Produ…" at bounding box center [390, 221] width 134 height 20
click at [336, 211] on div "Pack 3" at bounding box center [348, 216] width 51 height 11
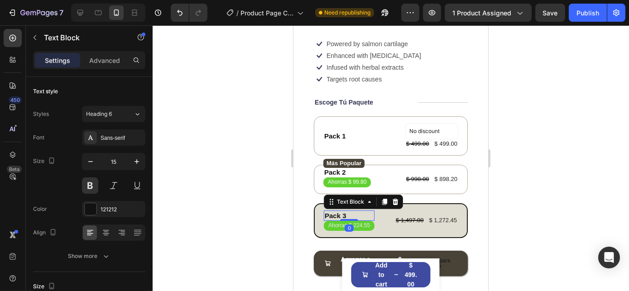
click at [562, 109] on div at bounding box center [391, 158] width 476 height 266
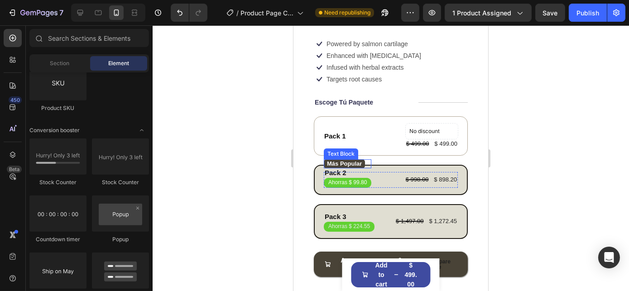
click at [346, 160] on p "Más Popular" at bounding box center [343, 163] width 35 height 9
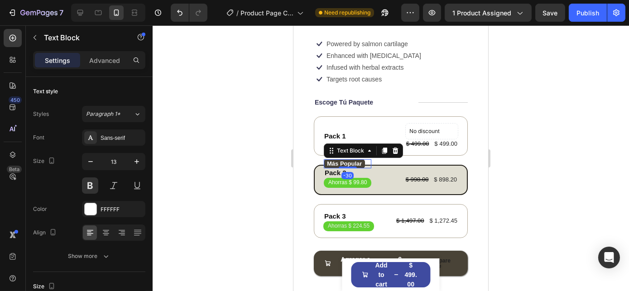
click at [548, 181] on div at bounding box center [391, 158] width 476 height 266
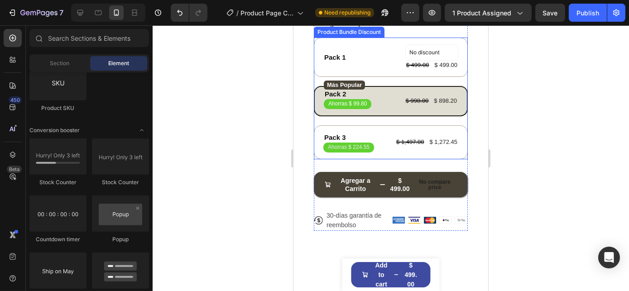
scroll to position [269, 0]
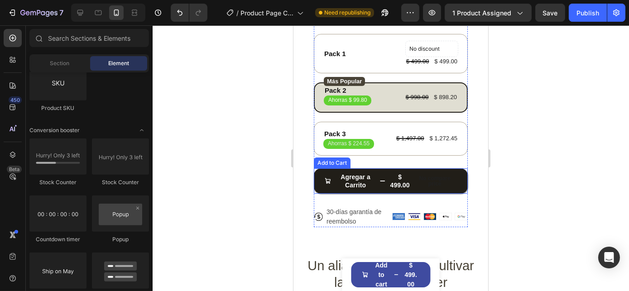
click at [401, 178] on div "$ 499.00" at bounding box center [400, 181] width 22 height 18
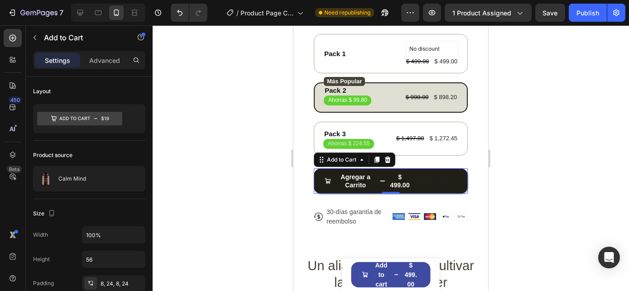
click at [399, 175] on div "$ 499.00" at bounding box center [400, 181] width 22 height 18
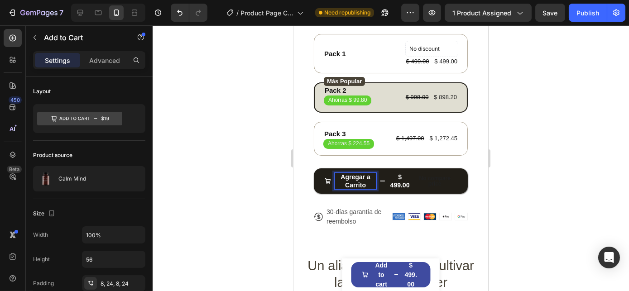
click at [395, 177] on div "$ 499.00" at bounding box center [400, 181] width 22 height 18
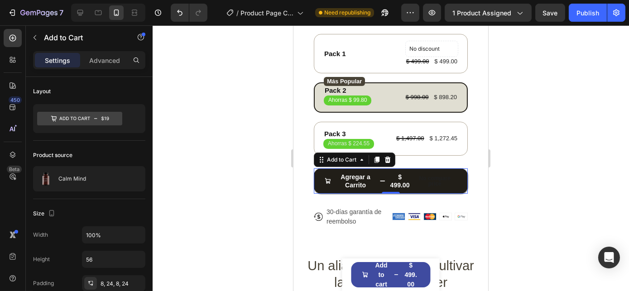
click at [395, 177] on div "$ 499.00" at bounding box center [400, 181] width 22 height 18
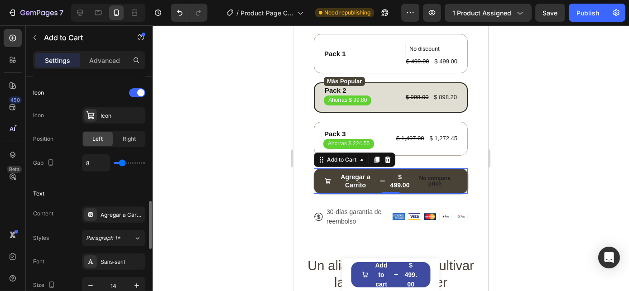
scroll to position [412, 0]
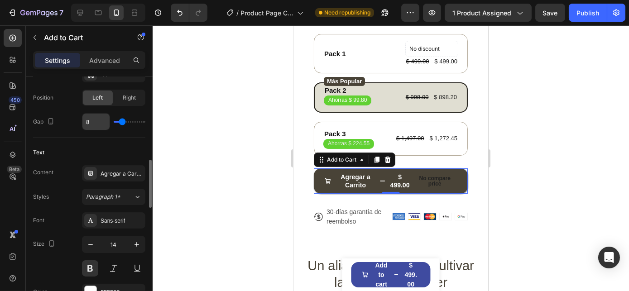
click at [101, 119] on input "8" at bounding box center [95, 122] width 27 height 16
type input "3"
type input "0"
type input "1"
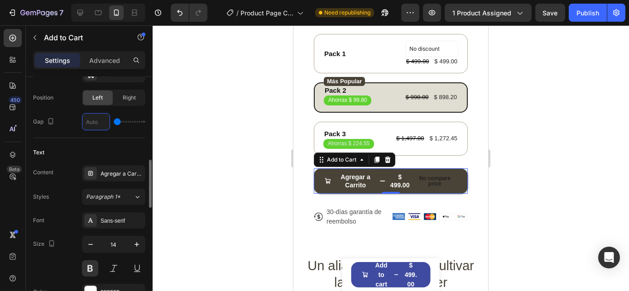
type input "1"
type input "0"
click at [80, 142] on div "Text Content Agregar a Carrito Styles Paragraph 1* Font Sans-serif Size 14 Colo…" at bounding box center [89, 234] width 112 height 193
type input "8"
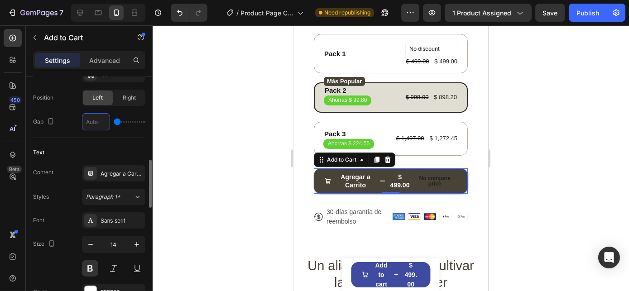
type input "8"
click at [88, 122] on input "8" at bounding box center [95, 122] width 27 height 16
type input "0"
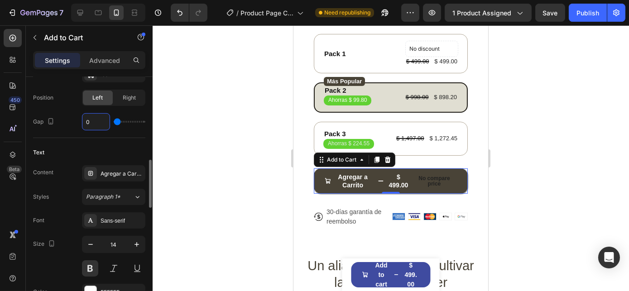
click at [74, 146] on div "Text" at bounding box center [89, 152] width 112 height 14
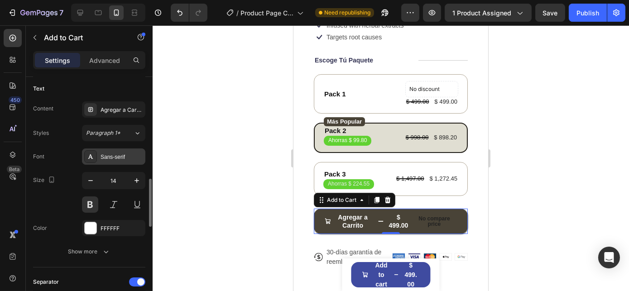
scroll to position [481, 0]
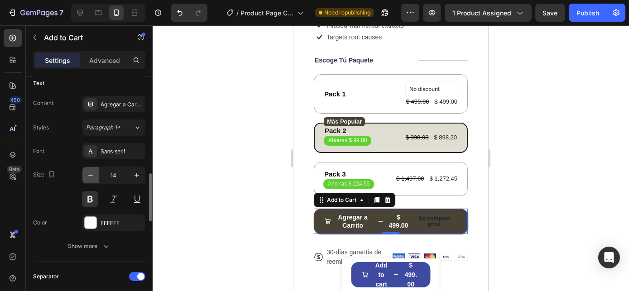
click at [92, 175] on icon "button" at bounding box center [90, 175] width 9 height 9
type input "13"
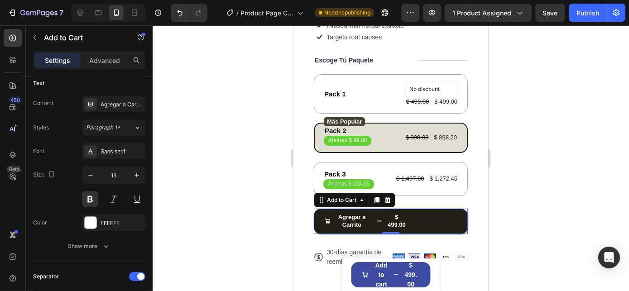
click at [430, 219] on p "No compare price" at bounding box center [433, 221] width 40 height 11
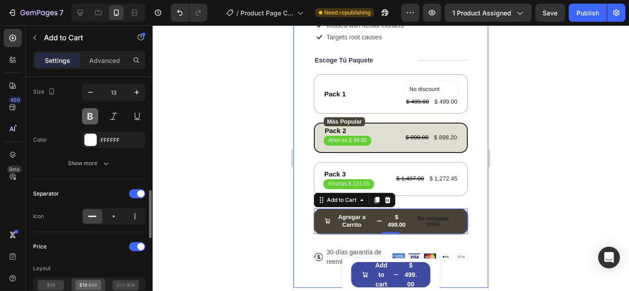
scroll to position [564, 0]
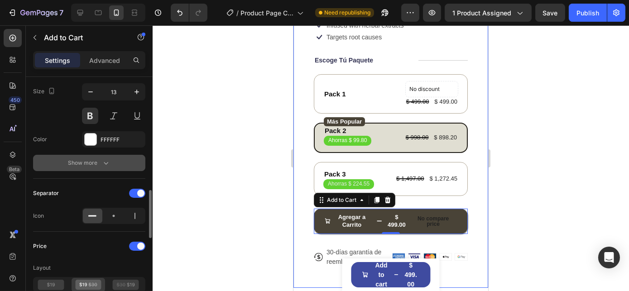
click at [72, 158] on div "Show more" at bounding box center [89, 162] width 42 height 9
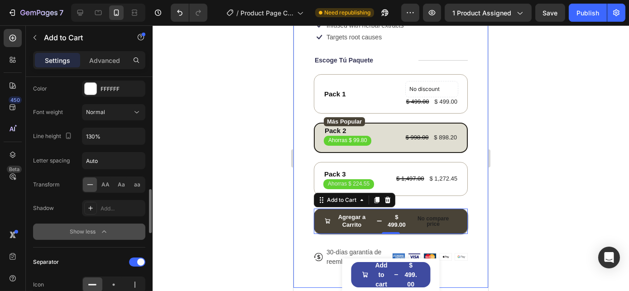
scroll to position [615, 0]
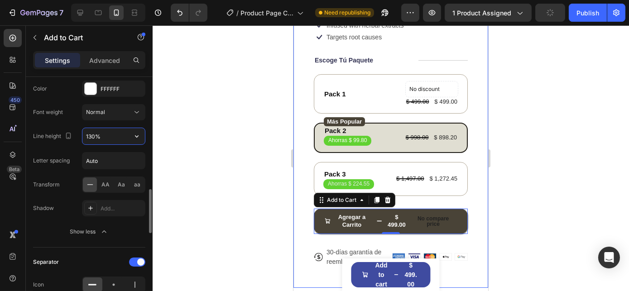
click at [89, 132] on input "130%" at bounding box center [113, 136] width 62 height 16
type input "130%"
click at [70, 160] on div "Letter spacing Auto" at bounding box center [89, 160] width 112 height 17
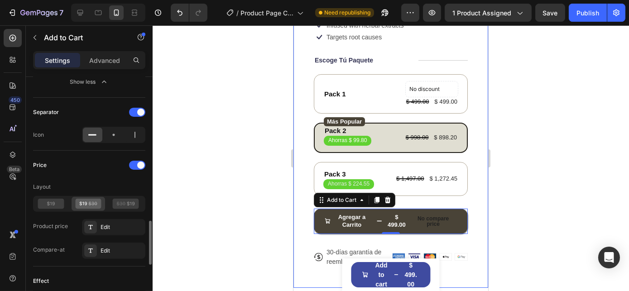
scroll to position [768, 0]
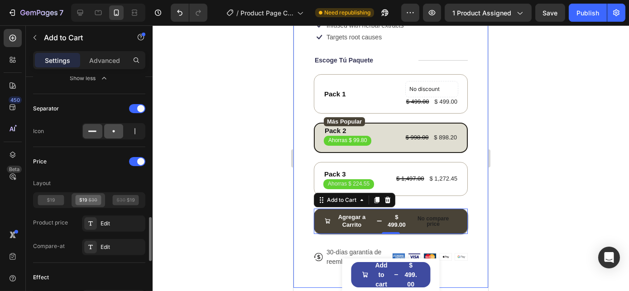
click at [118, 127] on icon at bounding box center [113, 131] width 9 height 9
click at [135, 127] on icon at bounding box center [134, 131] width 9 height 9
click at [97, 129] on div at bounding box center [92, 131] width 19 height 14
click at [109, 128] on icon at bounding box center [113, 131] width 9 height 9
click at [91, 127] on icon at bounding box center [92, 131] width 9 height 9
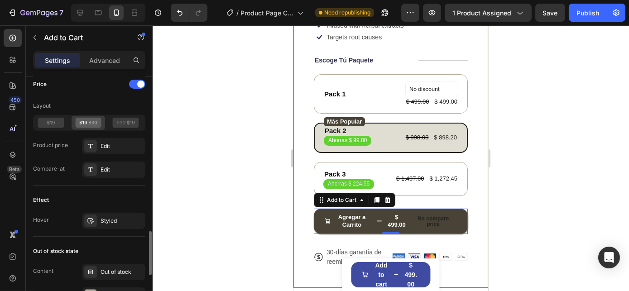
scroll to position [848, 0]
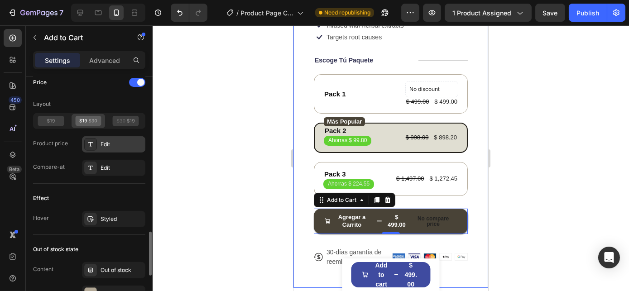
click at [112, 140] on div "Edit" at bounding box center [122, 144] width 43 height 8
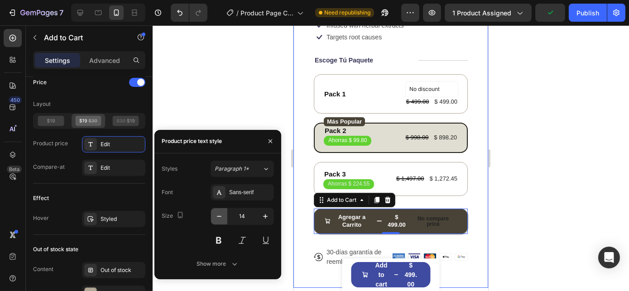
click at [214, 215] on button "button" at bounding box center [219, 216] width 16 height 16
click at [219, 215] on icon "button" at bounding box center [219, 216] width 9 height 9
click at [265, 214] on icon "button" at bounding box center [265, 216] width 9 height 9
type input "13"
click at [120, 168] on div "Edit" at bounding box center [122, 168] width 43 height 8
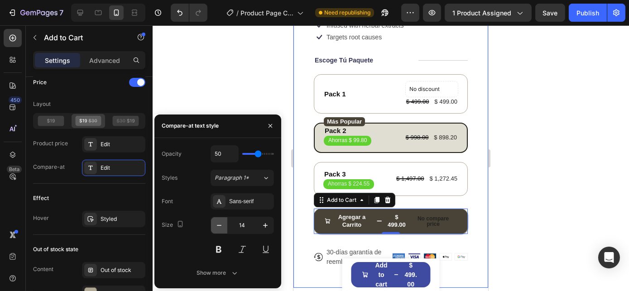
click at [218, 226] on icon "button" at bounding box center [219, 225] width 9 height 9
type input "13"
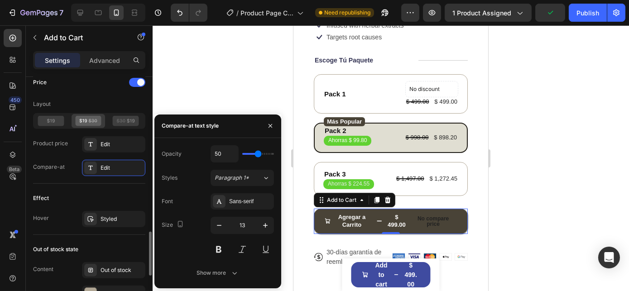
click at [107, 185] on div "Effect Hover Styled" at bounding box center [89, 209] width 112 height 51
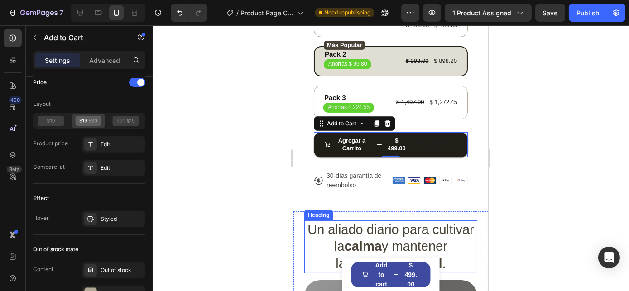
scroll to position [270, 0]
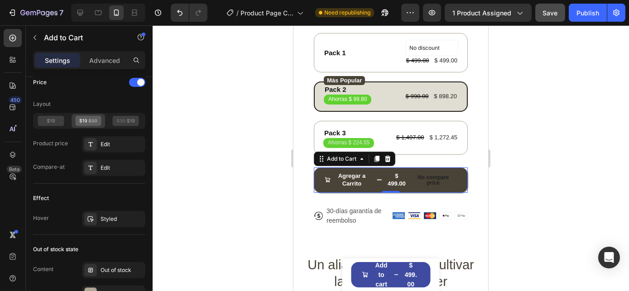
click at [553, 12] on span "Save" at bounding box center [550, 13] width 15 height 8
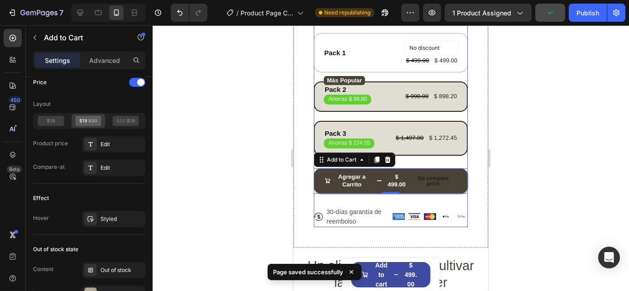
scroll to position [229, 0]
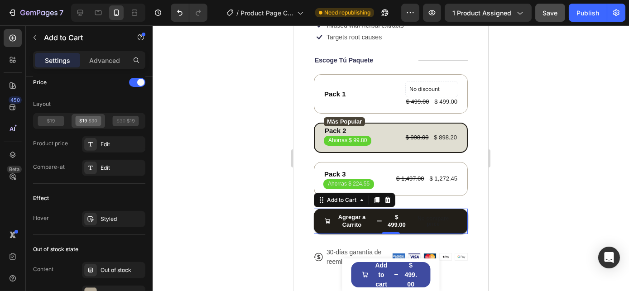
click at [409, 212] on div "No compare price" at bounding box center [433, 221] width 48 height 18
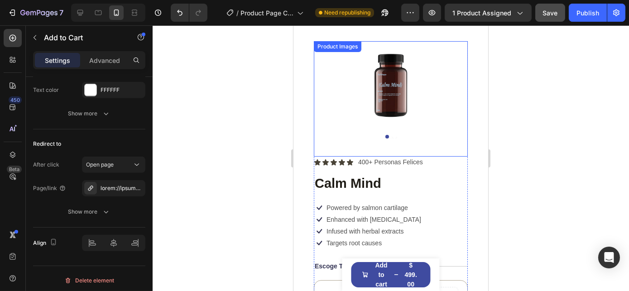
scroll to position [0, 0]
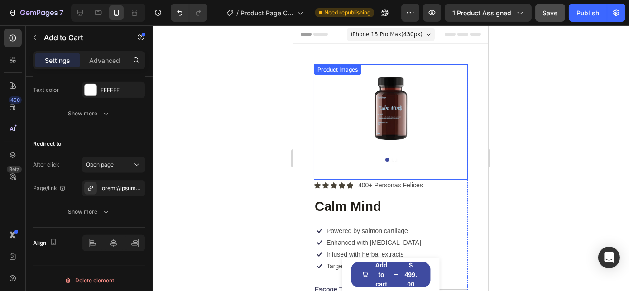
click at [385, 158] on div at bounding box center [390, 160] width 154 height 4
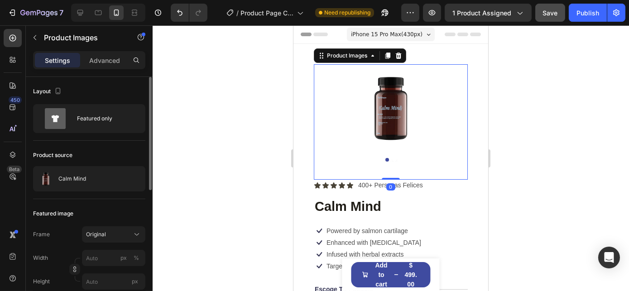
click at [385, 158] on button "Dot" at bounding box center [387, 160] width 4 height 4
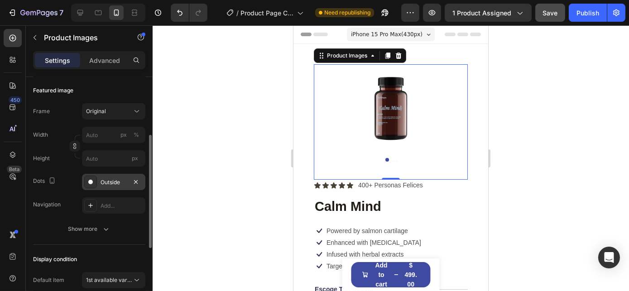
click at [102, 178] on div "Outside" at bounding box center [114, 182] width 26 height 8
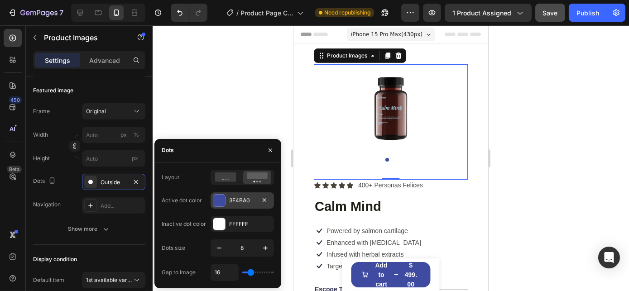
click at [222, 197] on div at bounding box center [219, 201] width 12 height 12
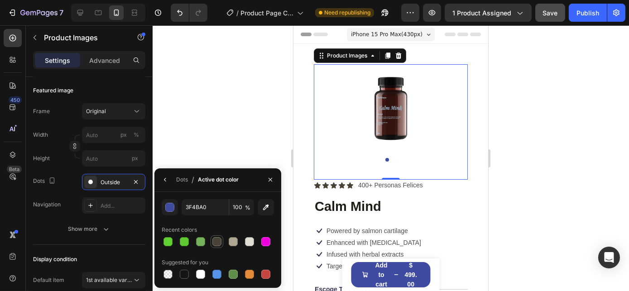
click at [216, 243] on div at bounding box center [216, 241] width 9 height 9
type input "494337"
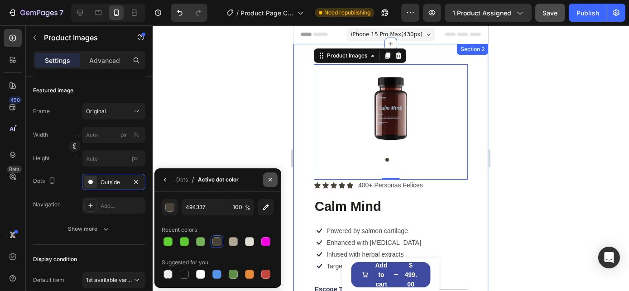
click at [268, 179] on icon "button" at bounding box center [270, 179] width 7 height 7
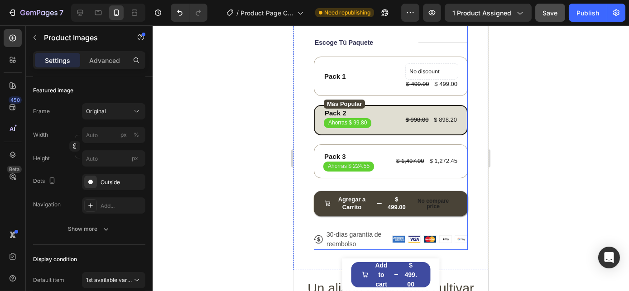
scroll to position [329, 0]
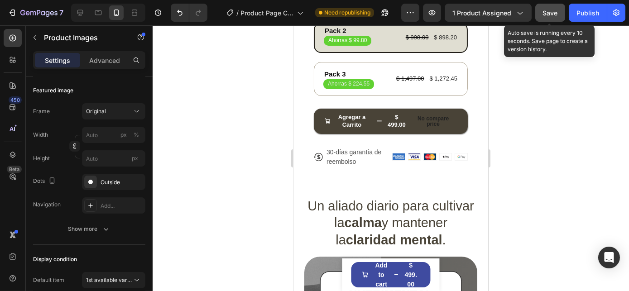
click at [558, 13] on button "Save" at bounding box center [550, 13] width 30 height 18
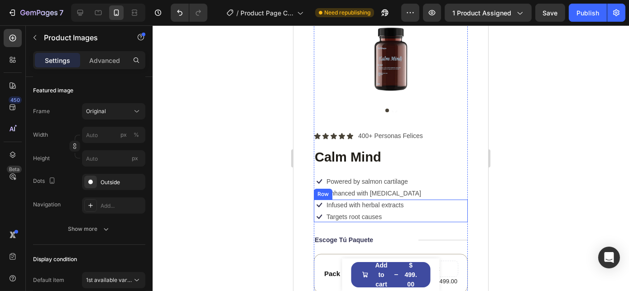
scroll to position [82, 0]
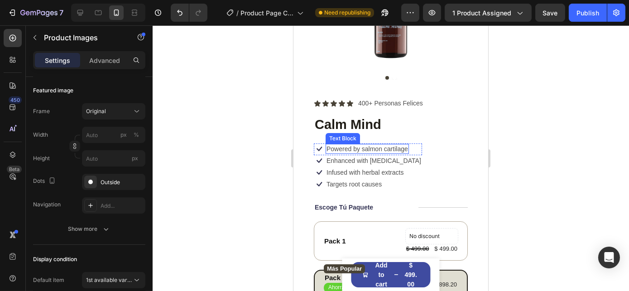
click at [380, 145] on p "Powered by salmon cartilage" at bounding box center [367, 149] width 82 height 8
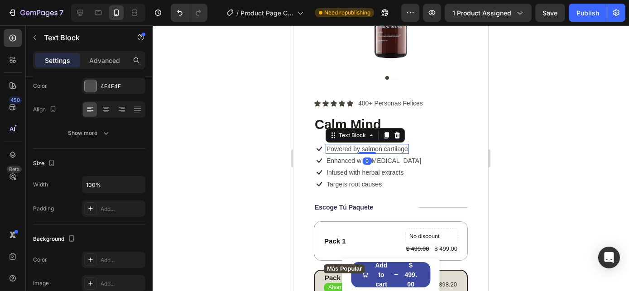
scroll to position [0, 0]
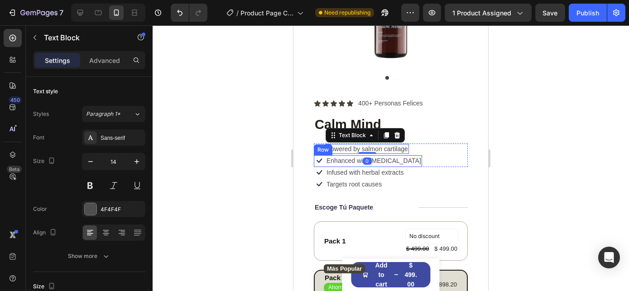
click at [389, 156] on div "Icon Enhanced with biotin Text Block Row" at bounding box center [367, 161] width 108 height 12
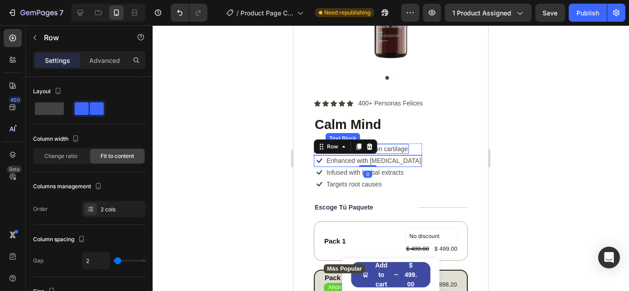
click at [391, 145] on p "Powered by salmon cartilage" at bounding box center [367, 149] width 82 height 8
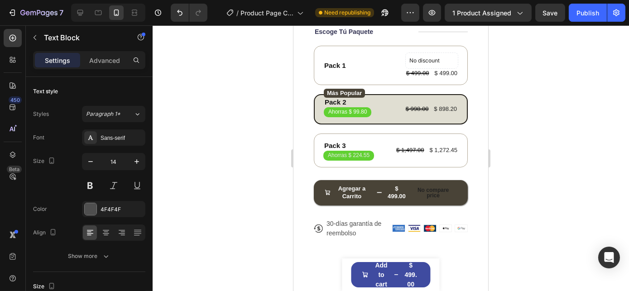
scroll to position [52, 0]
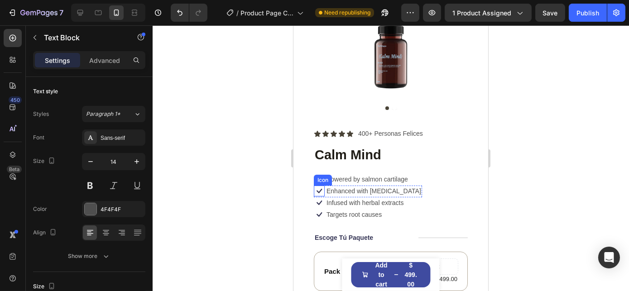
click at [318, 186] on icon at bounding box center [318, 191] width 11 height 11
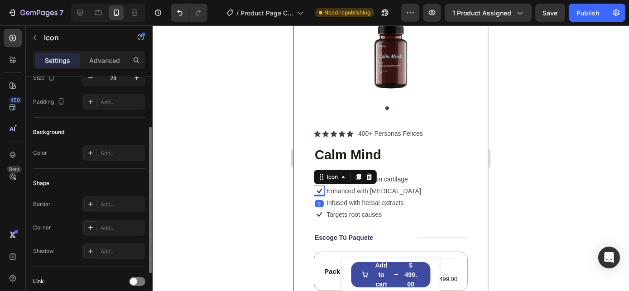
scroll to position [0, 0]
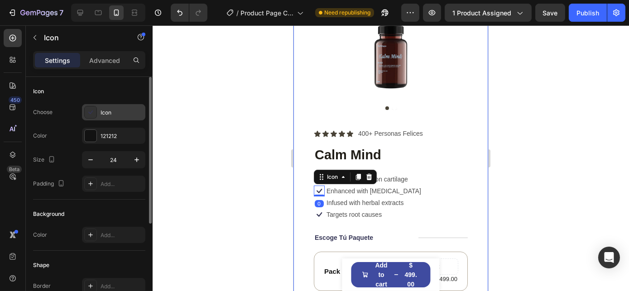
click at [102, 115] on div "Icon" at bounding box center [122, 113] width 43 height 8
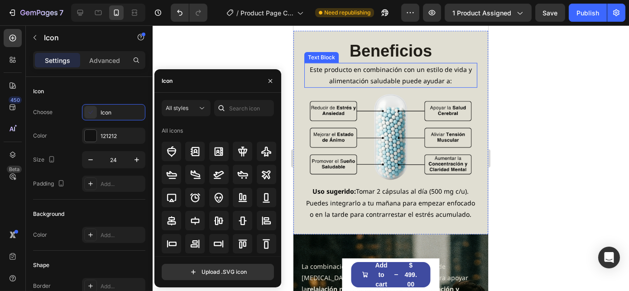
scroll to position [834, 0]
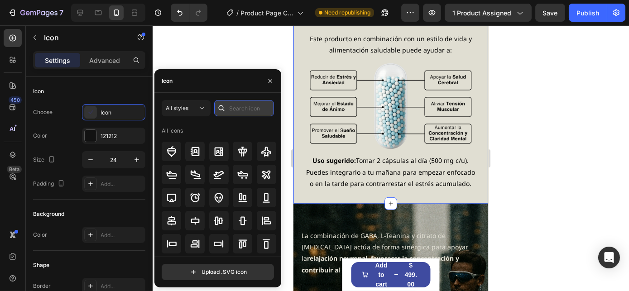
click at [234, 106] on input "text" at bounding box center [244, 108] width 60 height 16
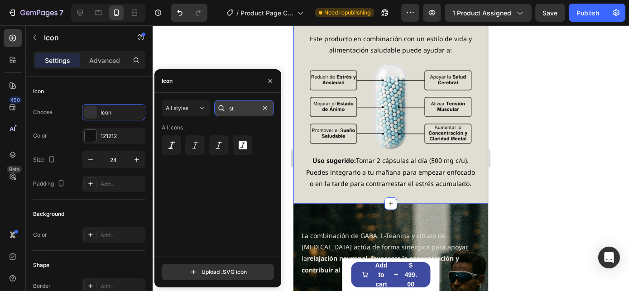
type input "s"
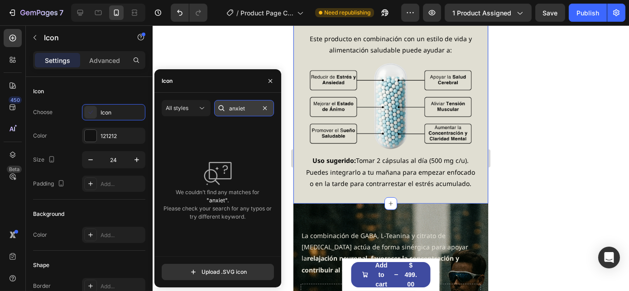
type input "anxiety"
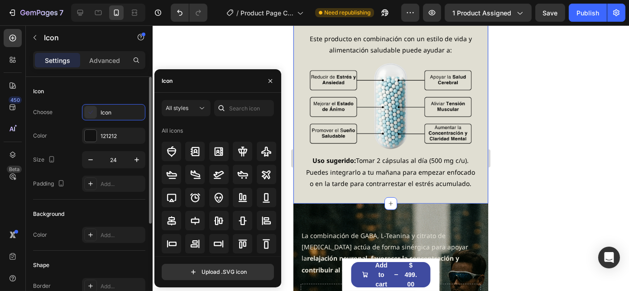
click at [101, 86] on div "Icon" at bounding box center [89, 91] width 112 height 14
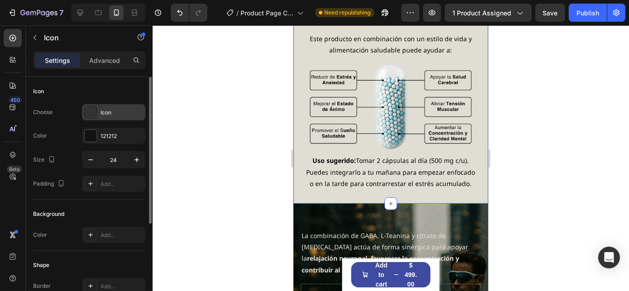
click at [98, 113] on div "Icon" at bounding box center [113, 112] width 63 height 16
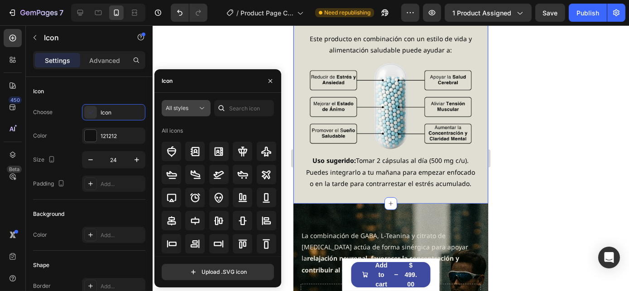
click at [183, 112] on span "All styles" at bounding box center [177, 108] width 23 height 8
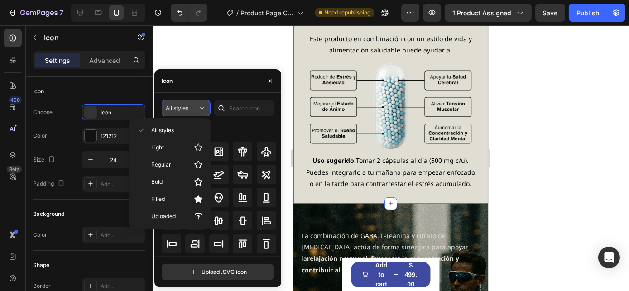
click at [183, 112] on span "All styles" at bounding box center [177, 108] width 23 height 8
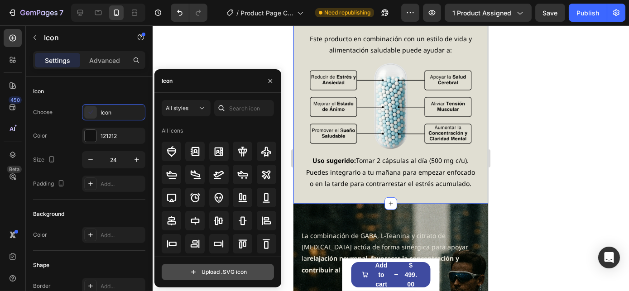
click at [214, 271] on input "file" at bounding box center [217, 271] width 111 height 15
click at [203, 270] on input "file" at bounding box center [217, 271] width 111 height 15
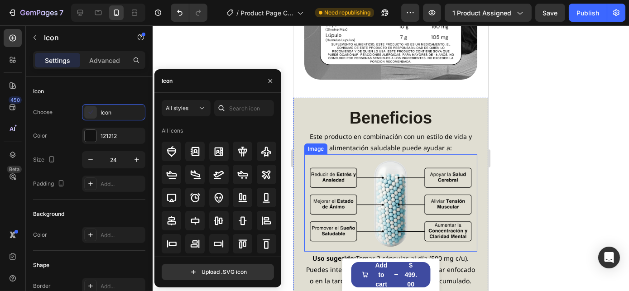
scroll to position [711, 0]
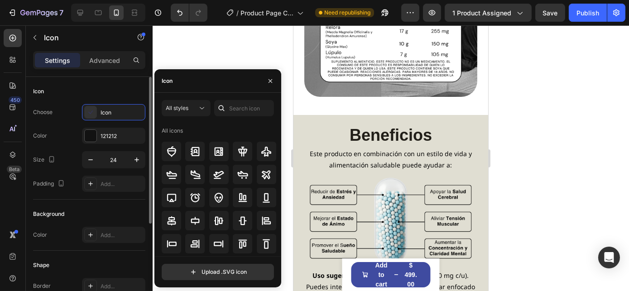
click at [63, 124] on div "Choose Icon Color 121212 Size 24 Padding Add..." at bounding box center [89, 148] width 112 height 88
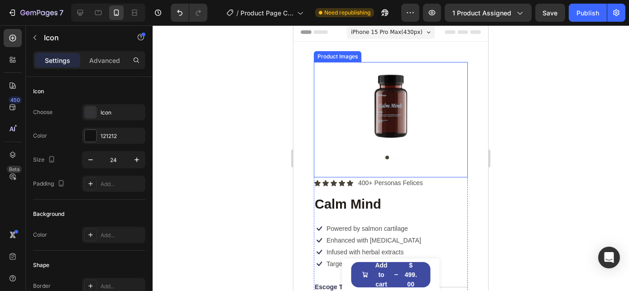
scroll to position [0, 0]
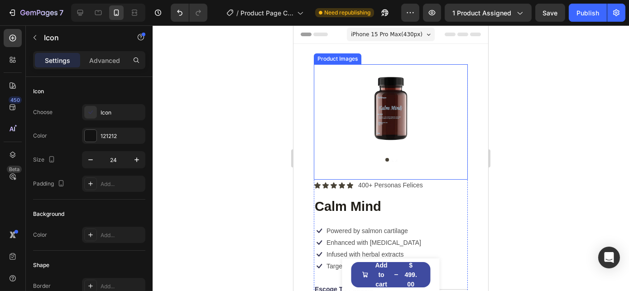
click at [386, 99] on img at bounding box center [390, 107] width 154 height 86
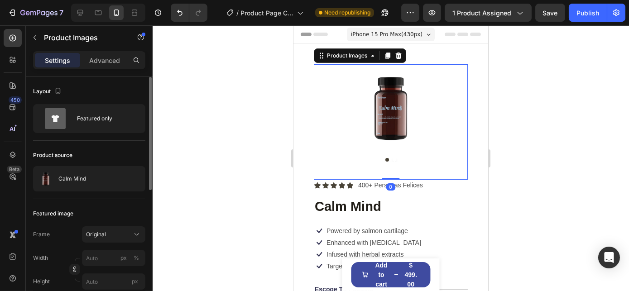
scroll to position [41, 0]
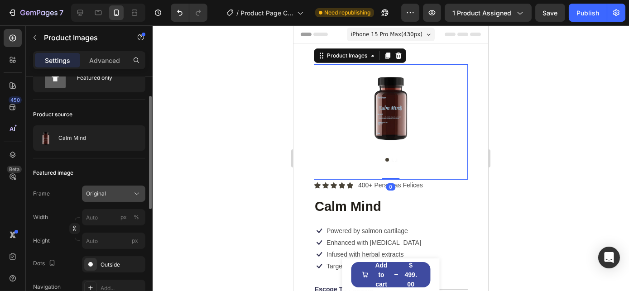
click at [106, 194] on div "Original" at bounding box center [108, 194] width 44 height 8
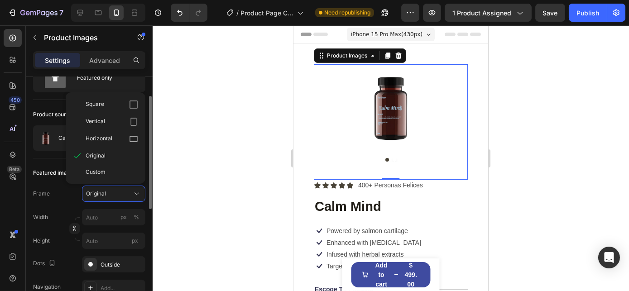
click at [67, 200] on div "Frame Original Square Vertical Horizontal Original Custom" at bounding box center [89, 194] width 112 height 16
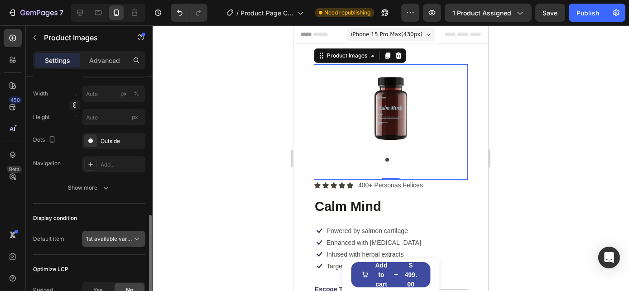
scroll to position [206, 0]
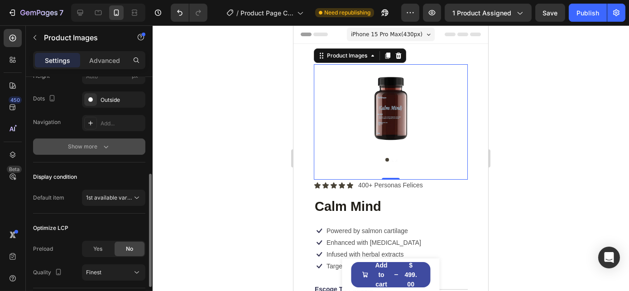
click at [96, 150] on div "Show more" at bounding box center [89, 146] width 42 height 9
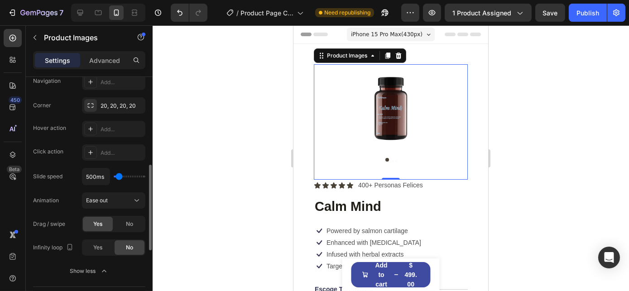
scroll to position [288, 0]
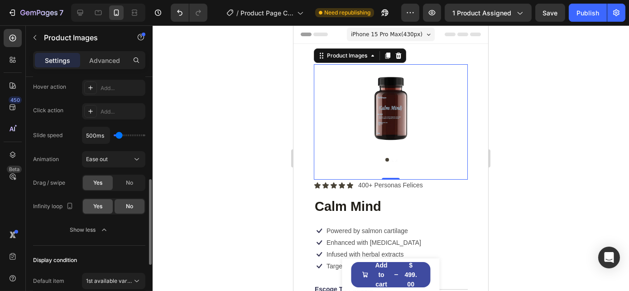
click at [96, 202] on span "Yes" at bounding box center [97, 206] width 9 height 8
click at [393, 158] on div at bounding box center [390, 160] width 154 height 4
click at [392, 158] on button "Dot" at bounding box center [394, 160] width 4 height 4
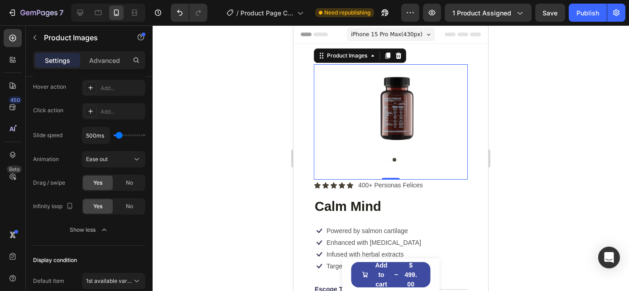
click at [385, 158] on button "Dot" at bounding box center [387, 160] width 4 height 4
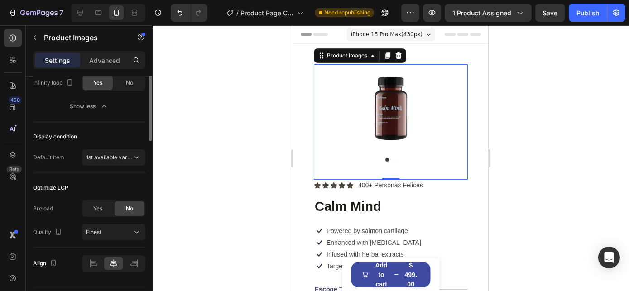
scroll to position [434, 0]
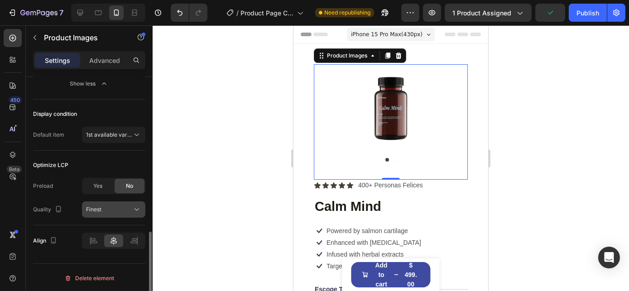
click at [100, 211] on span "Finest" at bounding box center [93, 209] width 15 height 7
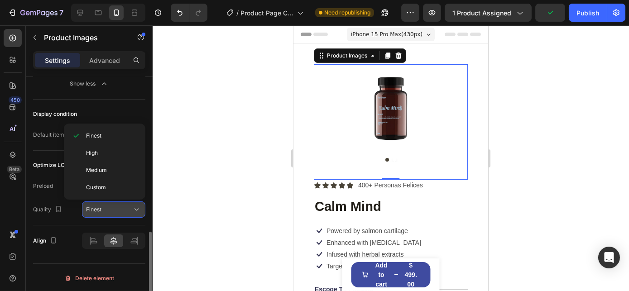
click at [100, 211] on span "Finest" at bounding box center [93, 209] width 15 height 7
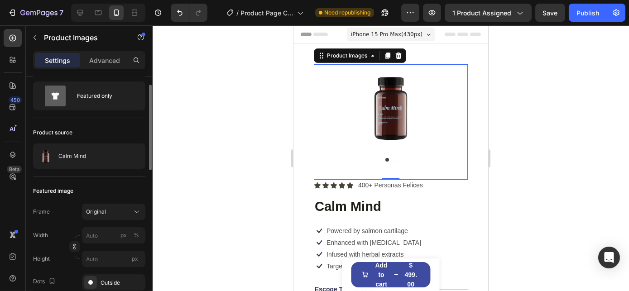
scroll to position [64, 0]
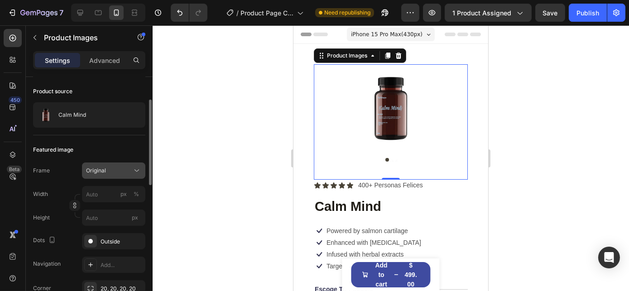
click at [102, 176] on button "Original" at bounding box center [113, 171] width 63 height 16
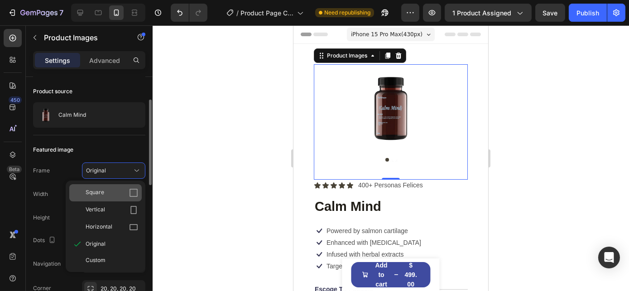
click at [104, 192] on div "Square" at bounding box center [112, 192] width 53 height 9
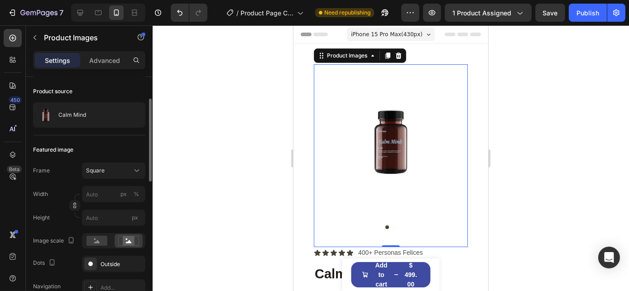
scroll to position [146, 0]
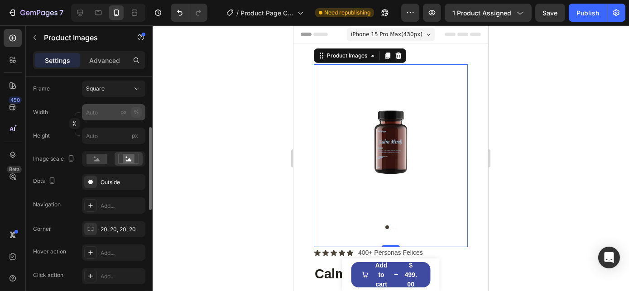
click at [136, 111] on div "%" at bounding box center [136, 112] width 5 height 8
click at [135, 113] on div "%" at bounding box center [136, 112] width 5 height 8
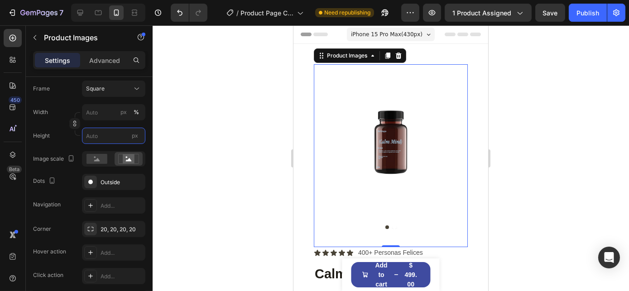
click at [96, 136] on input "px" at bounding box center [113, 136] width 63 height 16
type input "2"
type input "20"
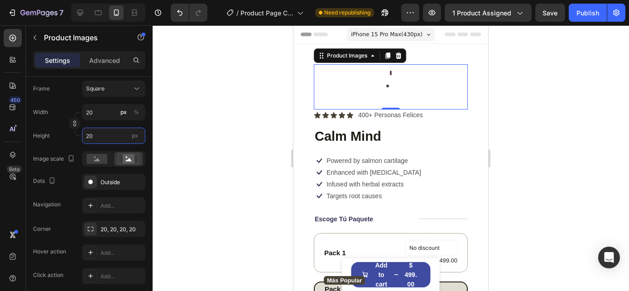
type input "200"
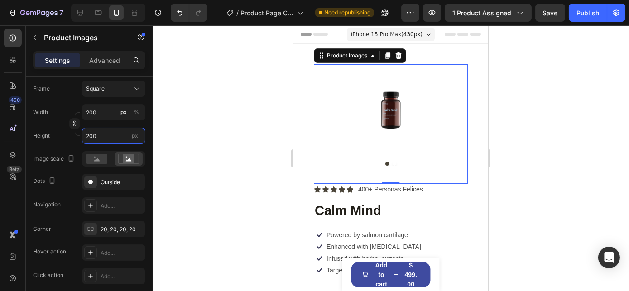
type input "2000"
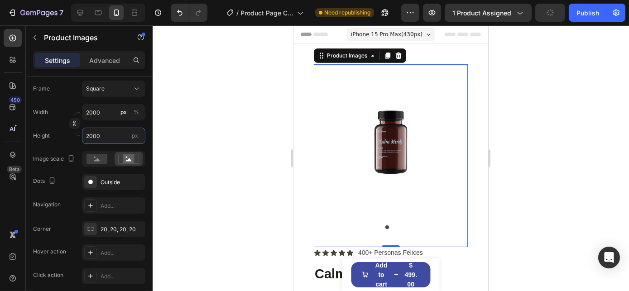
type input "20000"
type input "200000"
type input "2000000"
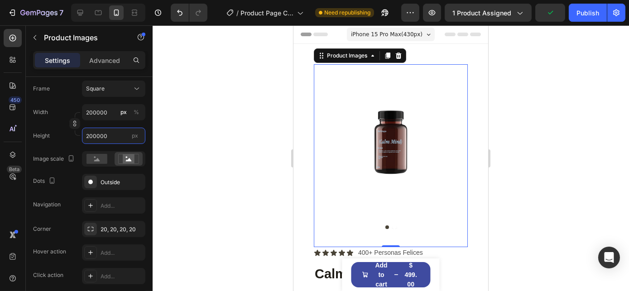
type input "2000000"
type input "20000000"
click at [120, 91] on div "Square" at bounding box center [108, 89] width 44 height 8
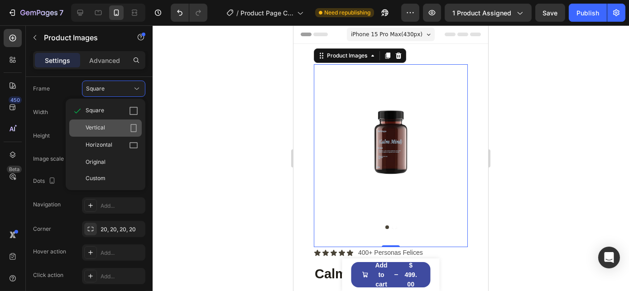
click at [97, 130] on span "Vertical" at bounding box center [95, 128] width 19 height 9
type input "15000000"
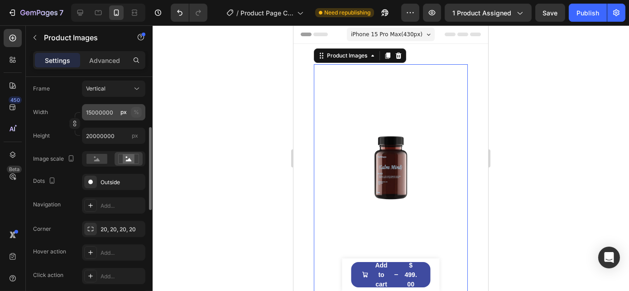
click at [136, 111] on div "%" at bounding box center [136, 112] width 5 height 8
click at [56, 138] on div "Height px" at bounding box center [89, 136] width 112 height 16
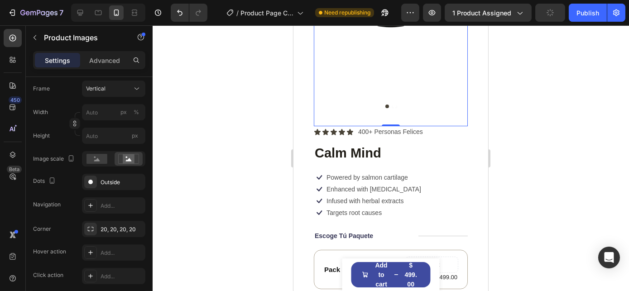
scroll to position [86, 0]
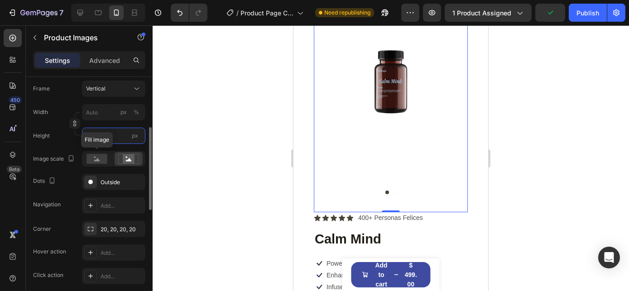
click at [95, 134] on input "px" at bounding box center [113, 136] width 63 height 16
type input "1"
type input "10"
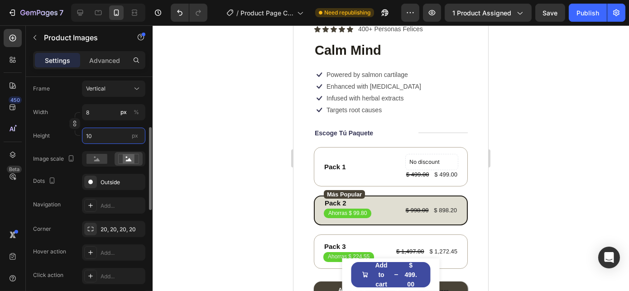
type input "75"
type input "100"
type input "750"
type input "1000"
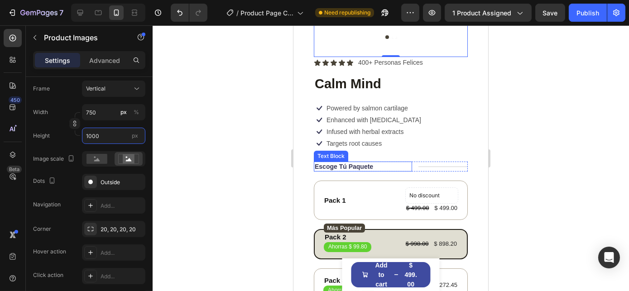
scroll to position [81, 0]
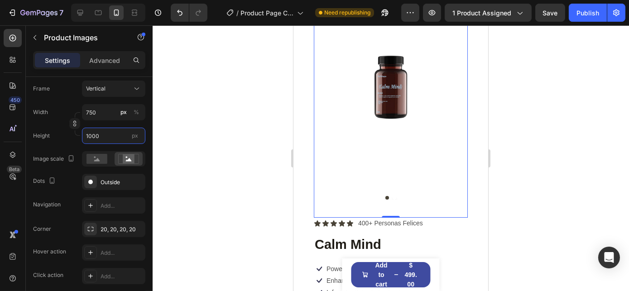
type input "7500"
type input "10000"
type input "75000"
type input "100000"
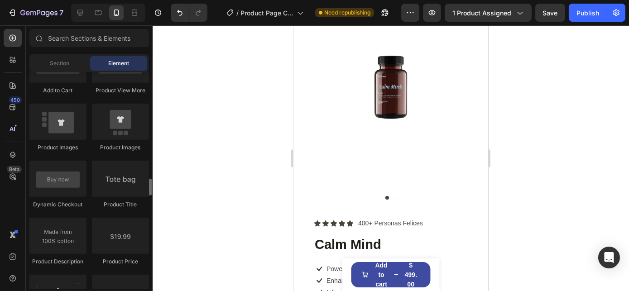
scroll to position [1371, 0]
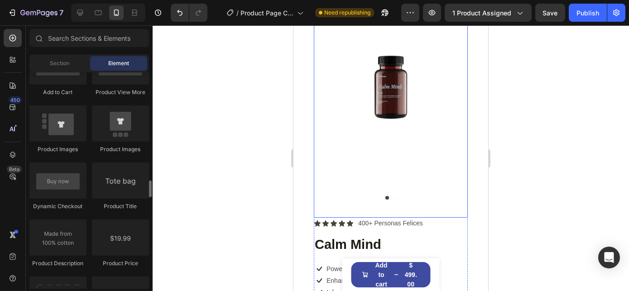
click at [389, 76] on img at bounding box center [390, 86] width 154 height 205
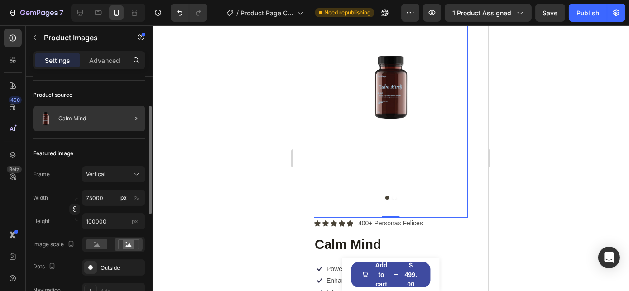
scroll to position [62, 0]
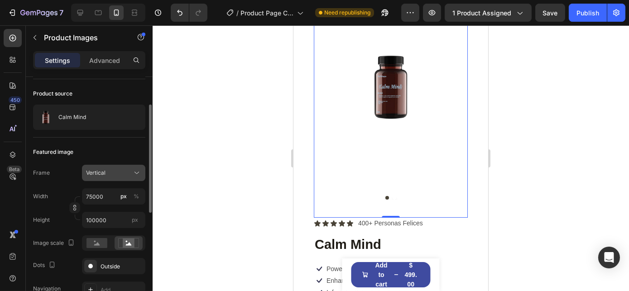
click at [131, 174] on div "Vertical" at bounding box center [113, 172] width 55 height 9
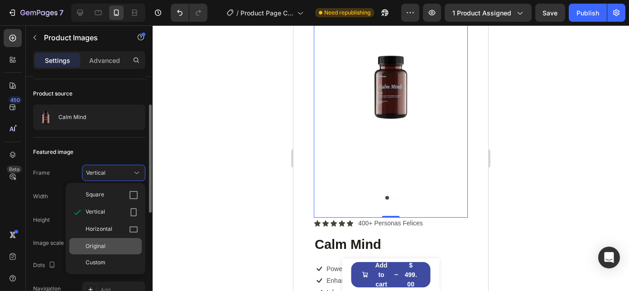
click at [102, 249] on span "Original" at bounding box center [96, 246] width 20 height 8
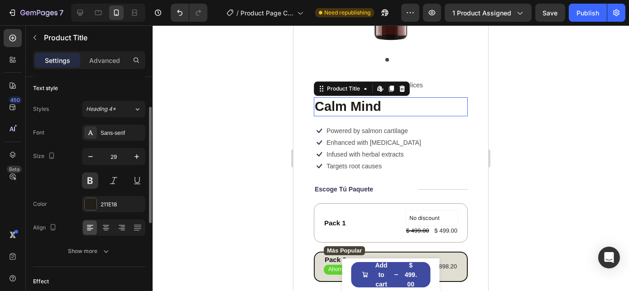
scroll to position [0, 0]
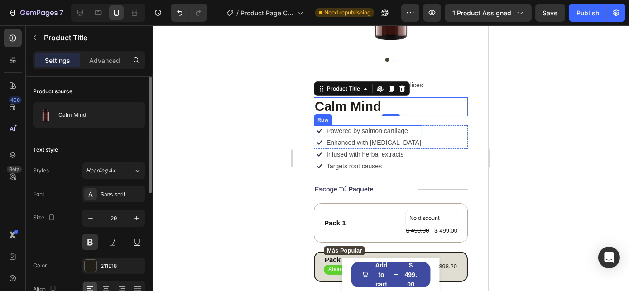
click at [369, 127] on p "Powered by salmon cartilage" at bounding box center [367, 131] width 82 height 8
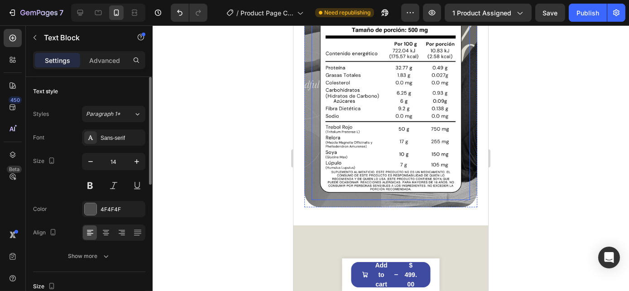
scroll to position [612, 0]
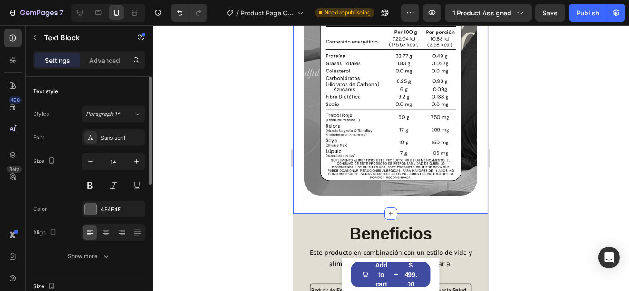
click at [512, 160] on div at bounding box center [391, 158] width 476 height 266
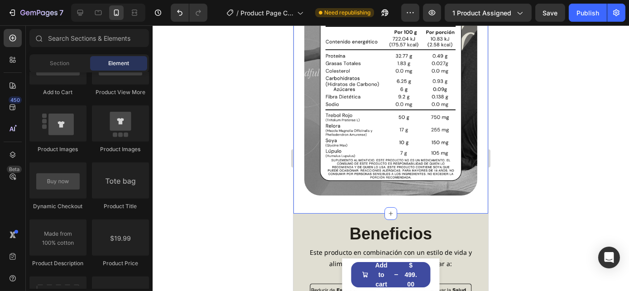
click at [512, 160] on div at bounding box center [391, 158] width 476 height 266
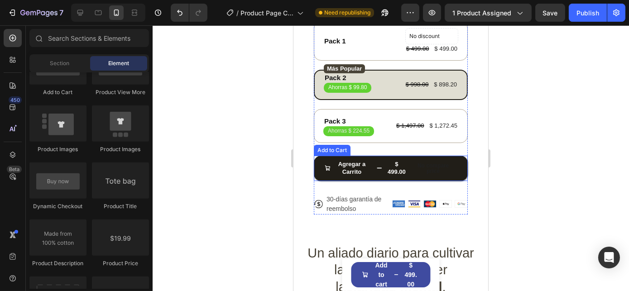
scroll to position [293, 0]
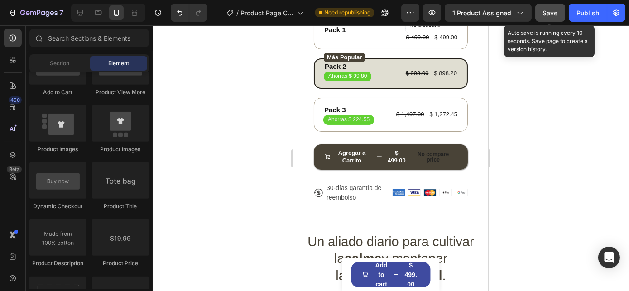
click at [543, 10] on button "Save" at bounding box center [550, 13] width 30 height 18
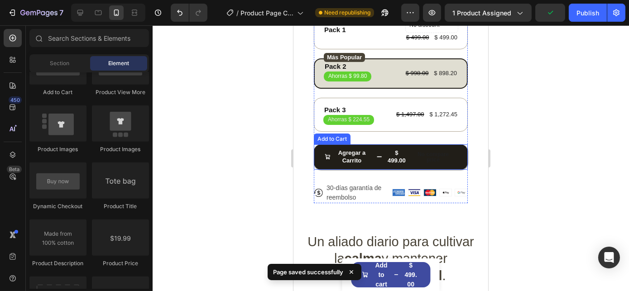
click at [415, 154] on p "No compare price" at bounding box center [433, 157] width 40 height 11
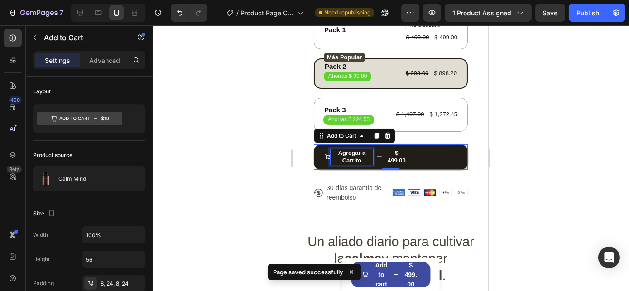
click at [390, 150] on div "$ 499.00" at bounding box center [396, 157] width 22 height 17
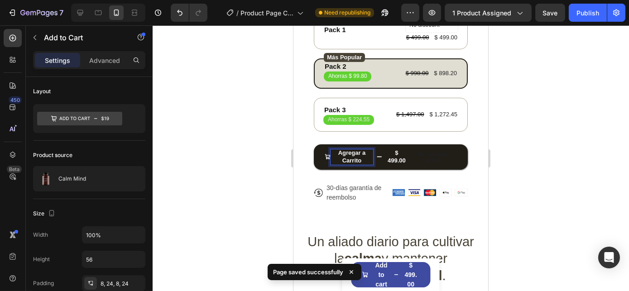
click at [326, 154] on icon "Agregar a Carrito" at bounding box center [327, 156] width 5 height 5
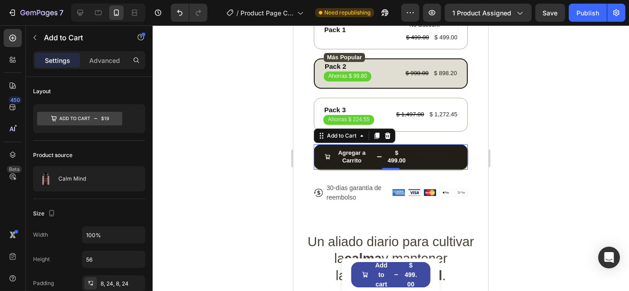
click at [323, 151] on button "Agregar a Carrito $ 499.00 No compare price" at bounding box center [390, 156] width 154 height 25
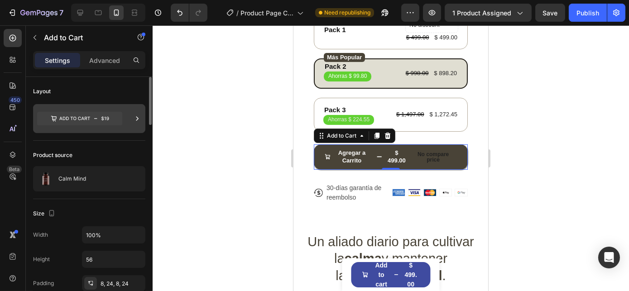
click at [125, 120] on div at bounding box center [89, 118] width 112 height 29
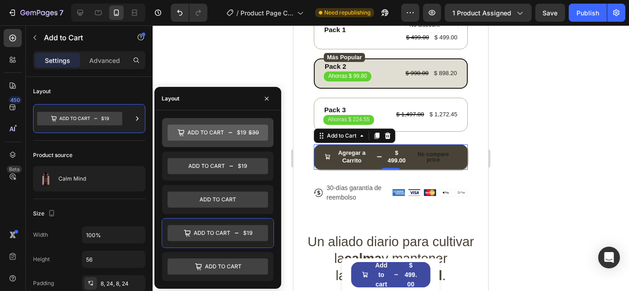
click at [239, 133] on icon at bounding box center [241, 132] width 9 height 5
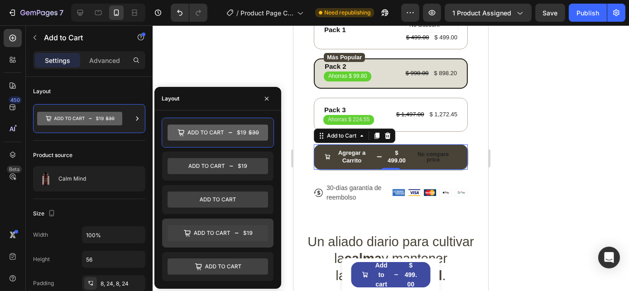
click at [216, 229] on icon at bounding box center [218, 234] width 101 height 16
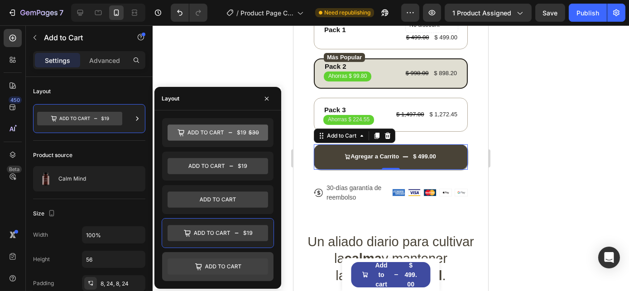
drag, startPoint x: 238, startPoint y: 265, endPoint x: 217, endPoint y: 266, distance: 21.3
click at [217, 266] on icon at bounding box center [218, 267] width 101 height 16
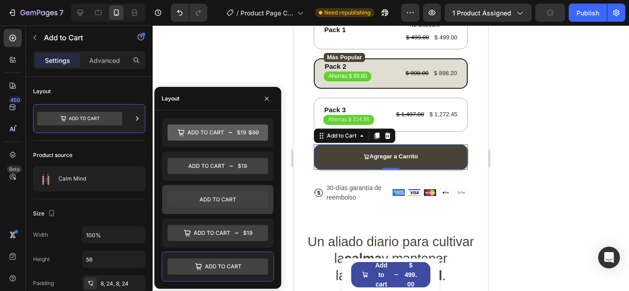
click at [227, 199] on icon at bounding box center [218, 200] width 101 height 16
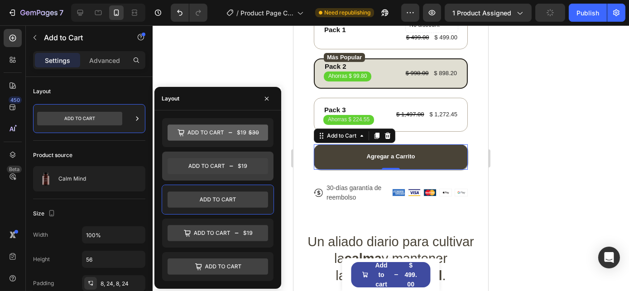
click at [207, 163] on icon at bounding box center [218, 166] width 101 height 16
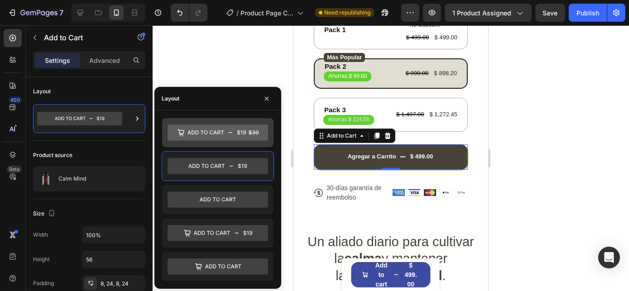
click at [242, 136] on icon at bounding box center [218, 133] width 101 height 16
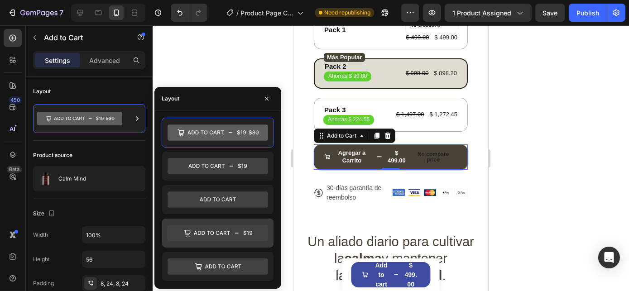
click at [226, 231] on icon at bounding box center [218, 234] width 101 height 16
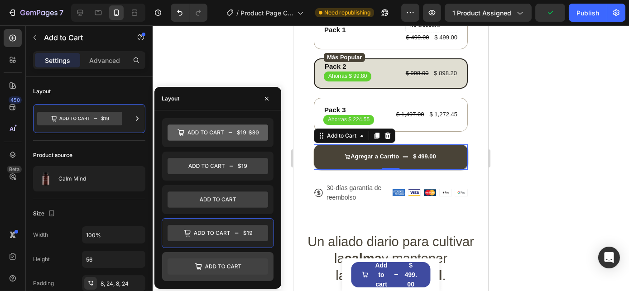
click at [230, 265] on icon at bounding box center [218, 267] width 101 height 16
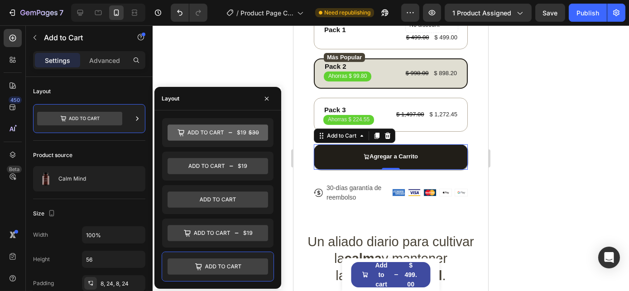
click at [364, 154] on icon "Agregar a Carrito" at bounding box center [366, 156] width 5 height 5
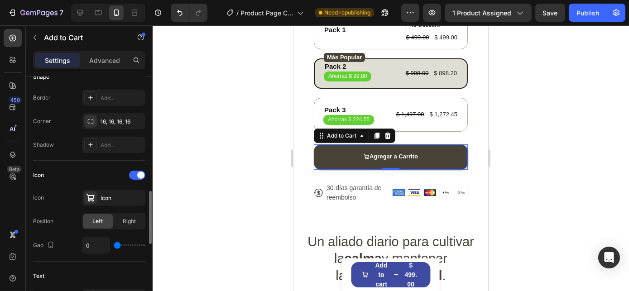
scroll to position [329, 0]
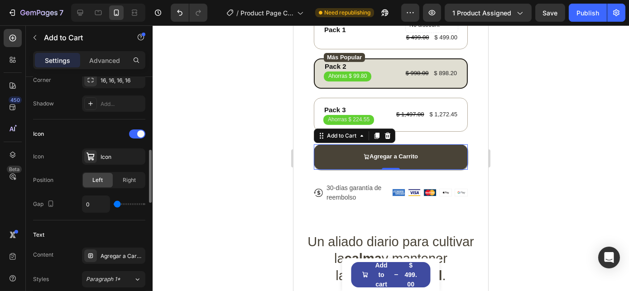
type input "6"
type input "8"
type input "10"
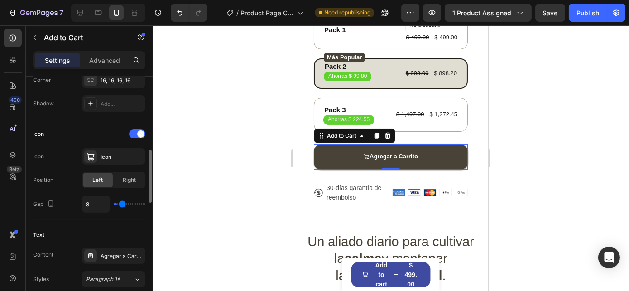
type input "10"
type input "12"
type input "13"
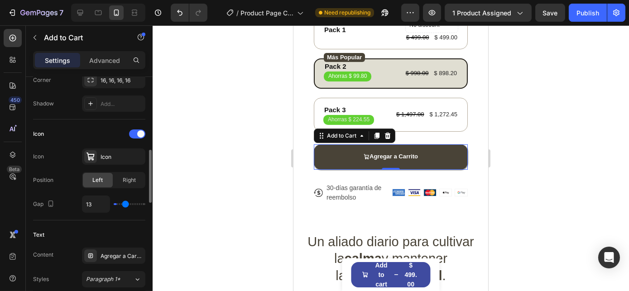
type input "14"
type input "16"
type input "17"
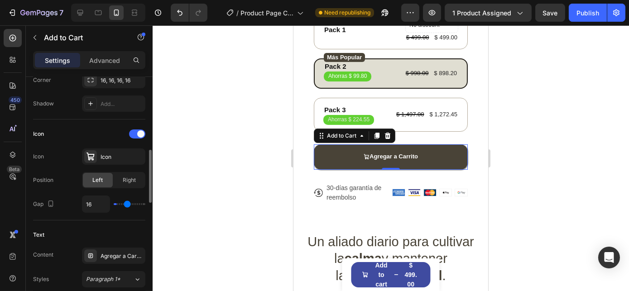
type input "17"
type input "18"
type input "19"
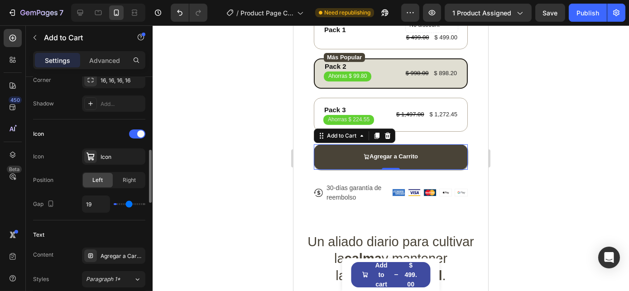
type input "20"
type input "21"
type input "22"
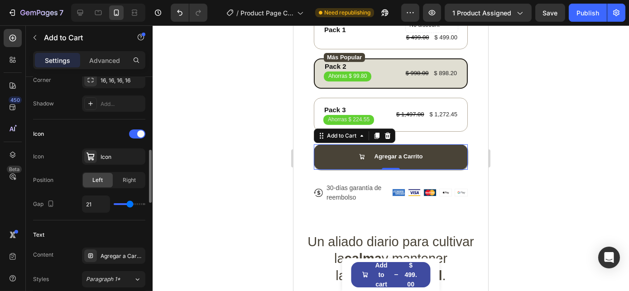
type input "22"
type input "23"
type input "24"
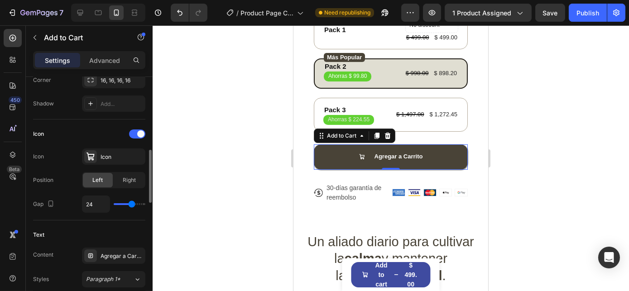
type input "25"
type input "26"
type input "27"
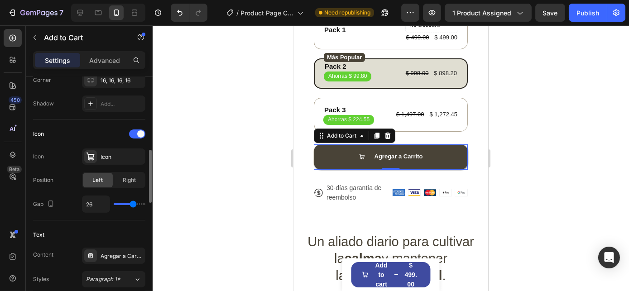
type input "27"
type input "28"
type input "27"
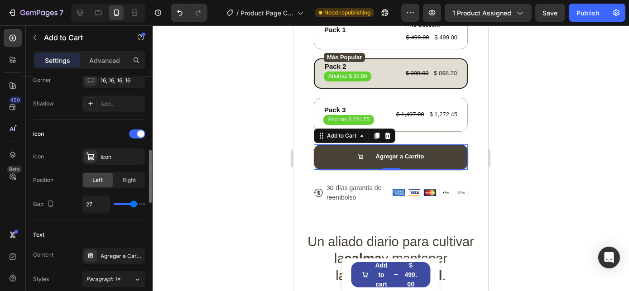
type input "26"
type input "25"
type input "24"
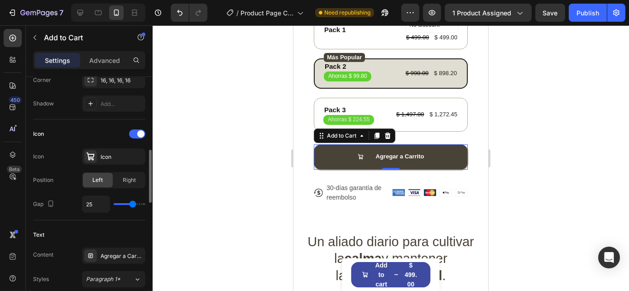
type input "24"
type input "23"
type input "22"
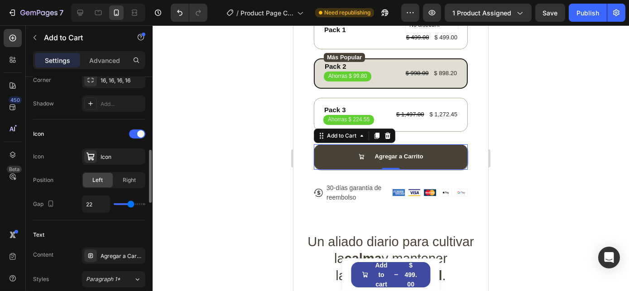
type input "21"
type input "18"
type input "13"
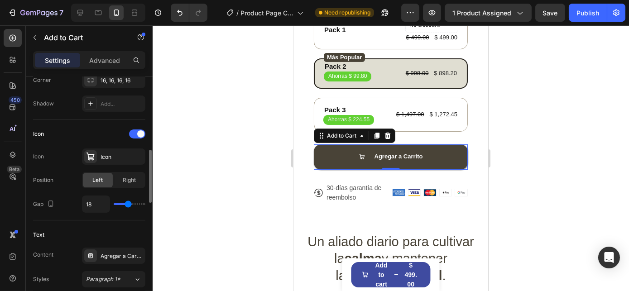
type input "13"
type input "12"
type input "11"
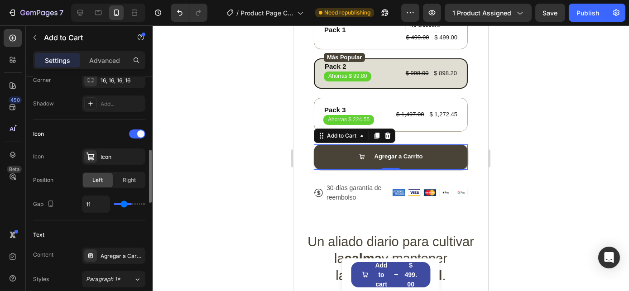
type input "10"
drag, startPoint x: 120, startPoint y: 202, endPoint x: 124, endPoint y: 206, distance: 5.2
type input "10"
click at [124, 205] on input "range" at bounding box center [130, 204] width 32 height 2
click at [76, 217] on div "Icon Icon Icon Position Left Right Gap 10" at bounding box center [89, 170] width 112 height 101
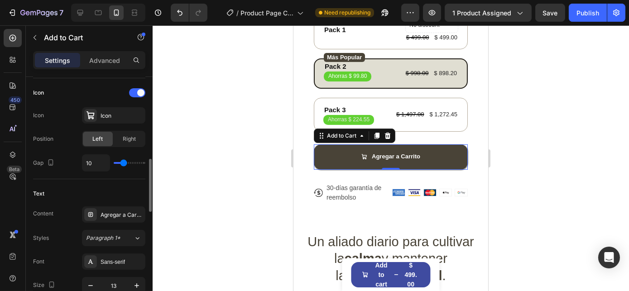
scroll to position [412, 0]
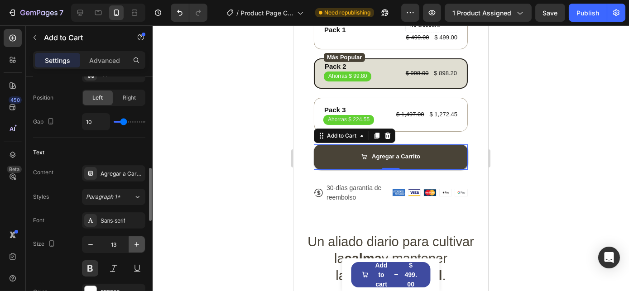
click at [134, 243] on icon "button" at bounding box center [136, 244] width 9 height 9
click at [136, 242] on icon "button" at bounding box center [136, 244] width 9 height 9
click at [130, 240] on button "button" at bounding box center [137, 244] width 16 height 16
click at [91, 240] on icon "button" at bounding box center [90, 244] width 9 height 9
type input "15"
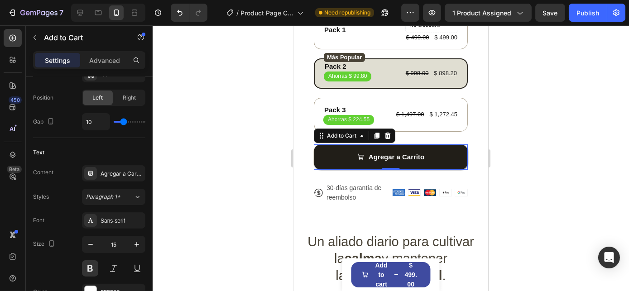
click at [330, 151] on button "Agregar a Carrito" at bounding box center [390, 156] width 154 height 25
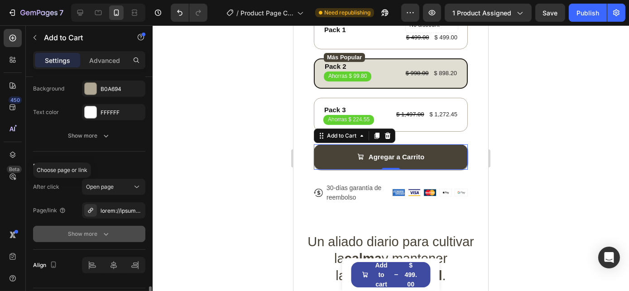
scroll to position [846, 0]
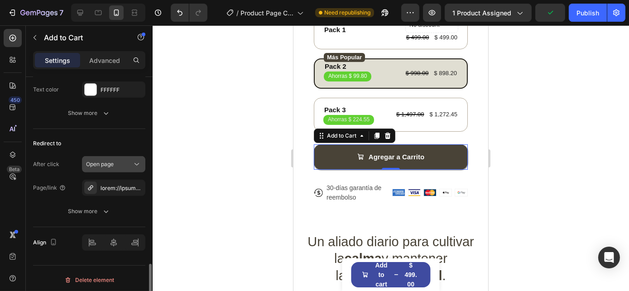
click at [123, 162] on div "Open page" at bounding box center [109, 164] width 46 height 8
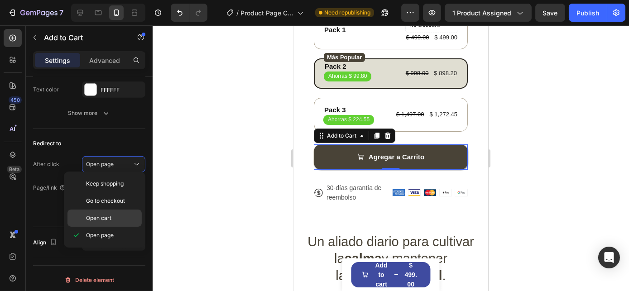
click at [101, 216] on span "Open cart" at bounding box center [98, 218] width 25 height 8
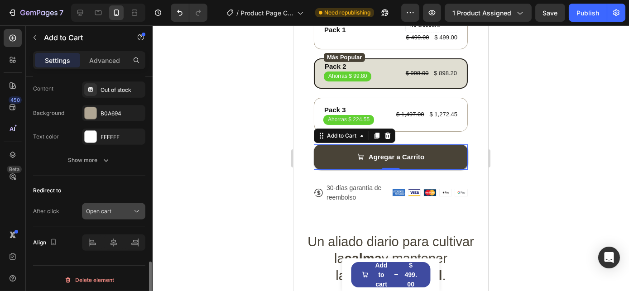
click at [102, 207] on div "Open cart" at bounding box center [113, 211] width 55 height 9
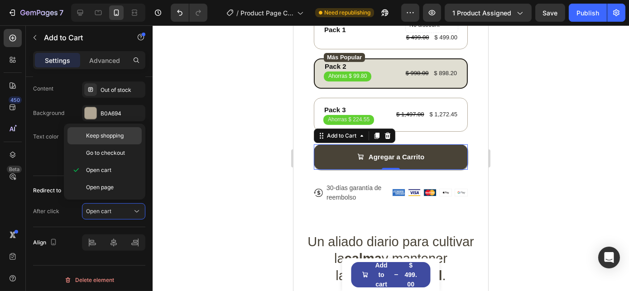
click at [125, 133] on p "Keep shopping" at bounding box center [112, 136] width 52 height 8
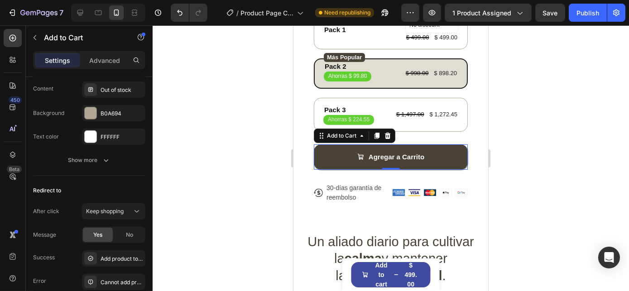
scroll to position [840, 0]
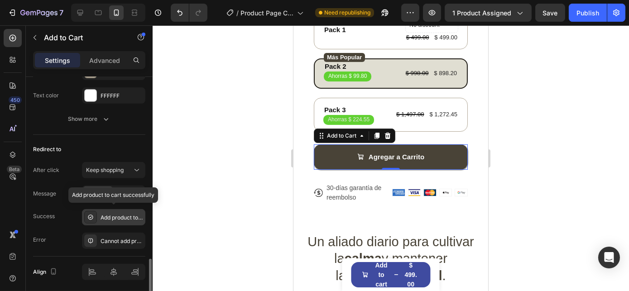
click at [113, 217] on div "Add product to cart successfully" at bounding box center [122, 218] width 43 height 8
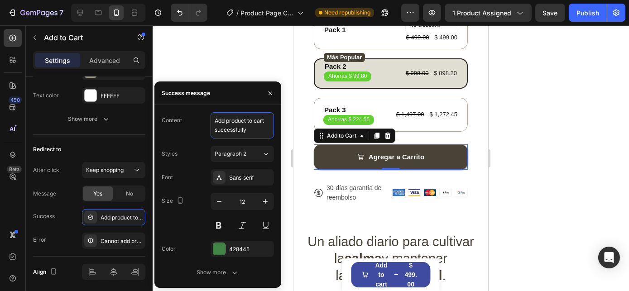
click at [234, 125] on textarea "Add product to cart successfully" at bounding box center [242, 125] width 63 height 26
drag, startPoint x: 216, startPoint y: 120, endPoint x: 250, endPoint y: 129, distance: 35.4
click at [250, 129] on textarea "Add product to cart successfully" at bounding box center [242, 125] width 63 height 26
click at [88, 168] on span "Keep shopping" at bounding box center [105, 170] width 38 height 7
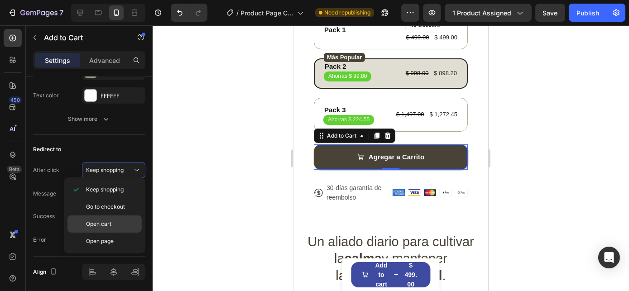
click at [119, 221] on p "Open cart" at bounding box center [112, 224] width 52 height 8
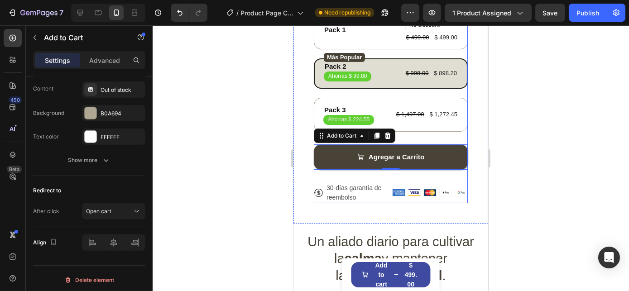
click at [456, 173] on div "Icon Icon Icon Icon Icon Icon List 400+ Personas Felices Text Block Row Calm Mi…" at bounding box center [390, 44] width 154 height 317
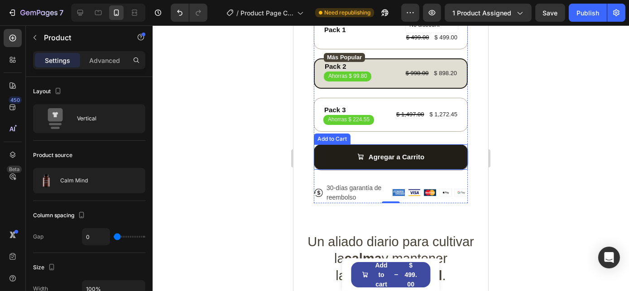
click at [336, 157] on button "Agregar a Carrito" at bounding box center [390, 156] width 154 height 25
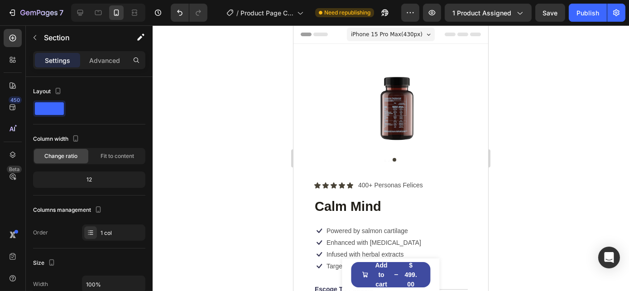
click at [404, 37] on span "iPhone 15 Pro Max ( 430 px)" at bounding box center [386, 34] width 72 height 9
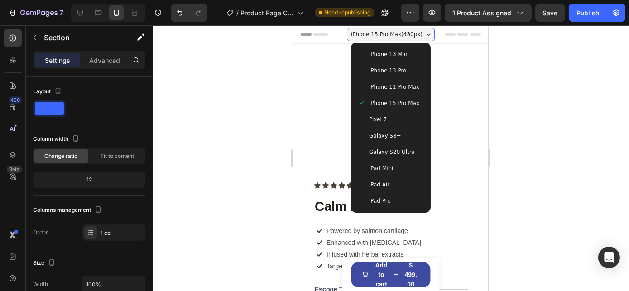
click at [394, 172] on div "iPad Mini" at bounding box center [390, 168] width 65 height 9
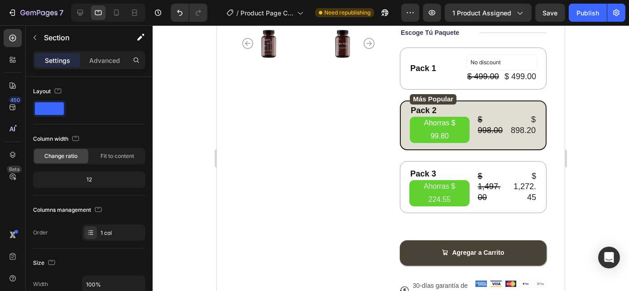
scroll to position [164, 0]
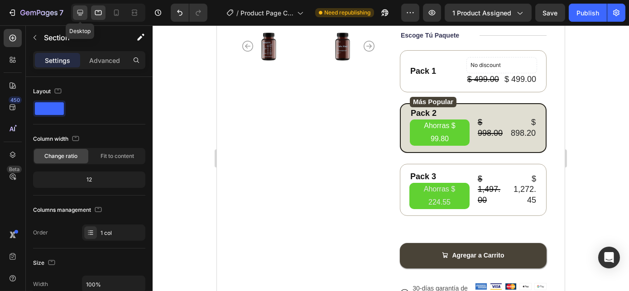
click at [80, 10] on icon at bounding box center [80, 12] width 9 height 9
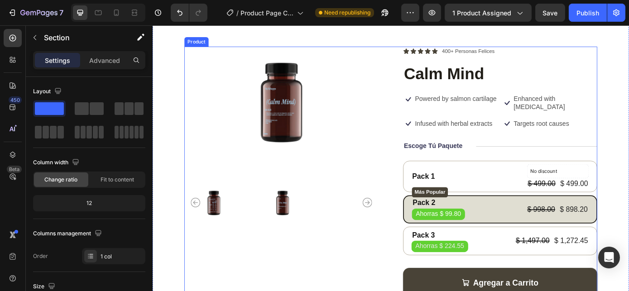
scroll to position [82, 0]
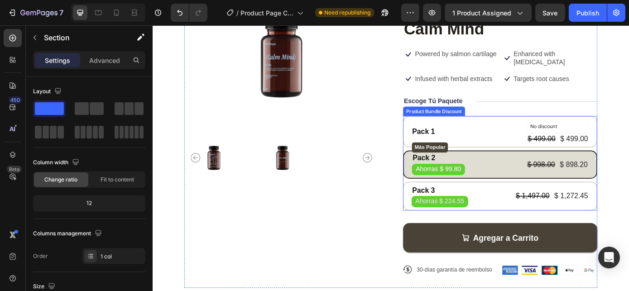
click at [458, 123] on div "Product Bundle Discount" at bounding box center [473, 123] width 67 height 8
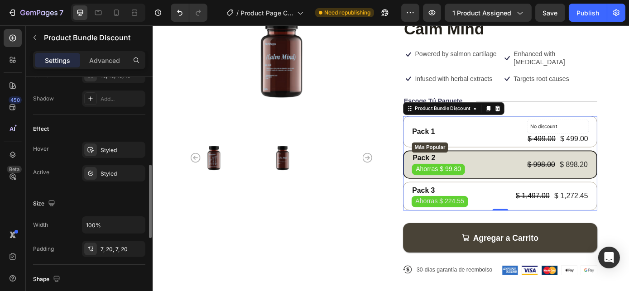
scroll to position [329, 0]
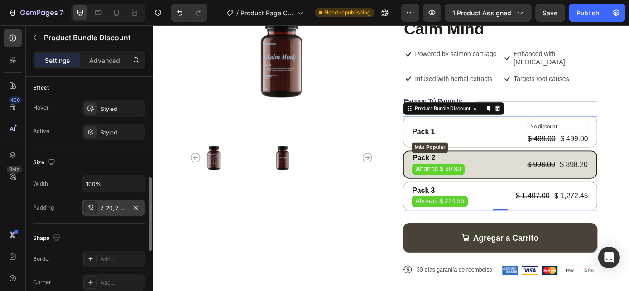
click at [116, 204] on div "7, 20, 7, 20" at bounding box center [114, 208] width 26 height 8
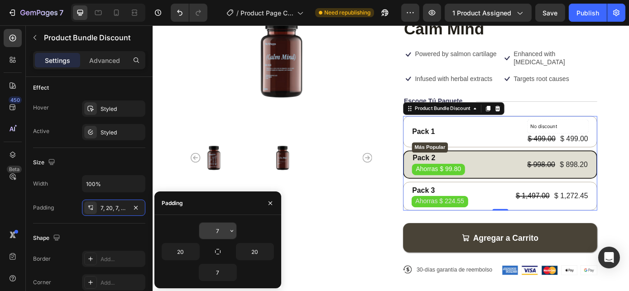
click at [219, 226] on input "7" at bounding box center [217, 231] width 37 height 16
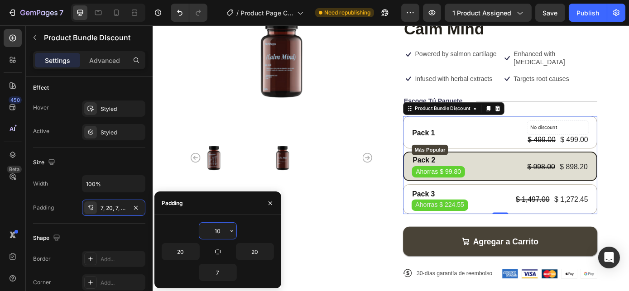
type input "1"
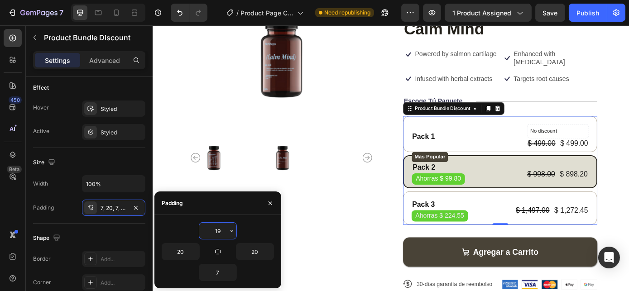
type input "1"
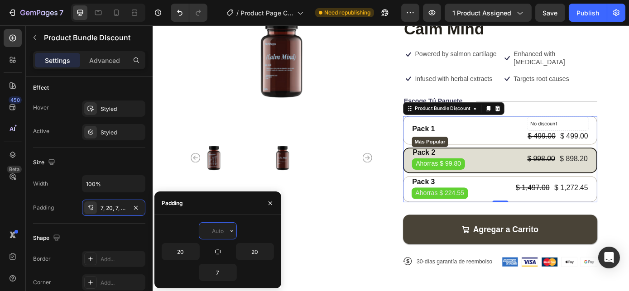
type input "7"
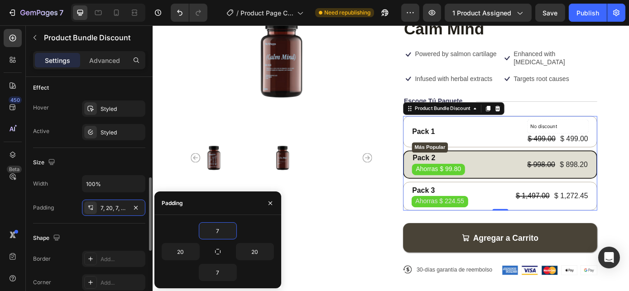
click at [101, 228] on div "Shape Border Add... Corner Add... Shadow Add..." at bounding box center [89, 273] width 112 height 98
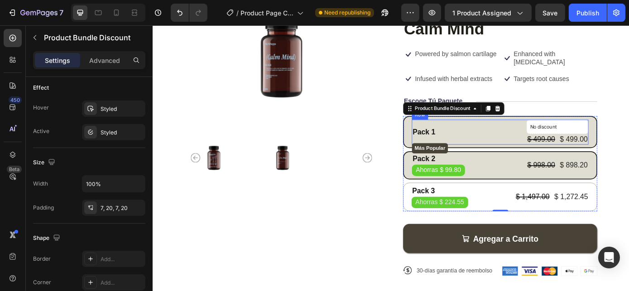
click at [534, 153] on div "Pack 1 Text Block No discount Not be displayed when published Product Badge $ 4…" at bounding box center [549, 147] width 202 height 29
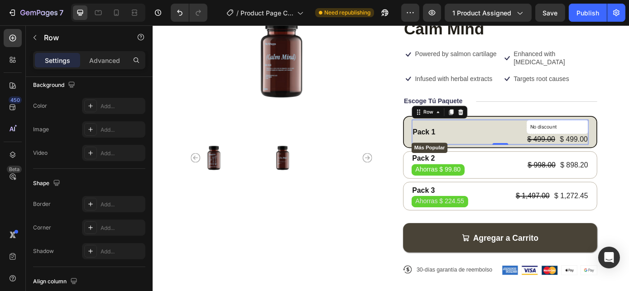
scroll to position [0, 0]
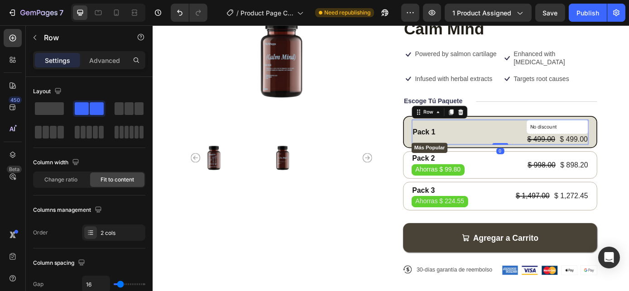
drag, startPoint x: 541, startPoint y: 159, endPoint x: 544, endPoint y: 154, distance: 5.7
click at [544, 154] on div "Pack 1 Text Block No discount Not be displayed when published Product Badge $ 4…" at bounding box center [549, 147] width 202 height 29
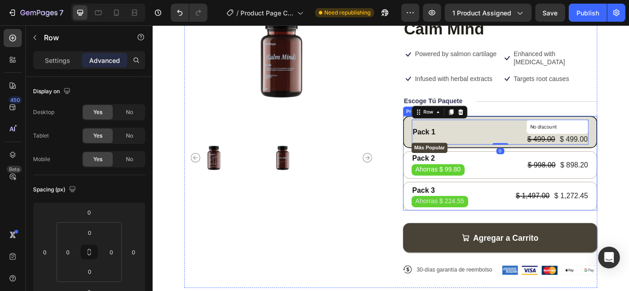
click at [438, 159] on div "Pack 1 Text Block No discount Not be displayed when published Product Badge $ 4…" at bounding box center [548, 147] width 221 height 37
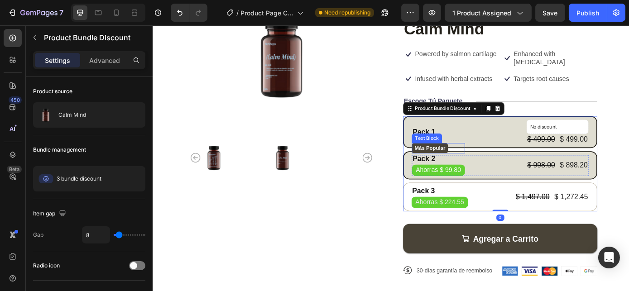
click at [448, 159] on div "Más Popular" at bounding box center [478, 165] width 61 height 12
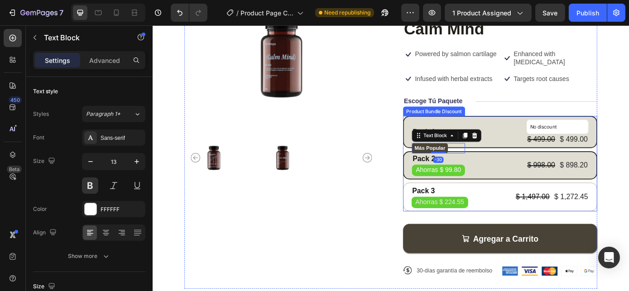
click at [547, 161] on div "Pack 1 Text Block No discount Not be displayed when published Product Badge $ 4…" at bounding box center [548, 147] width 221 height 37
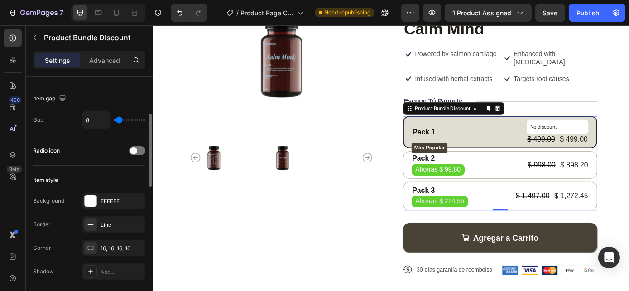
scroll to position [116, 0]
type input "12"
type input "96"
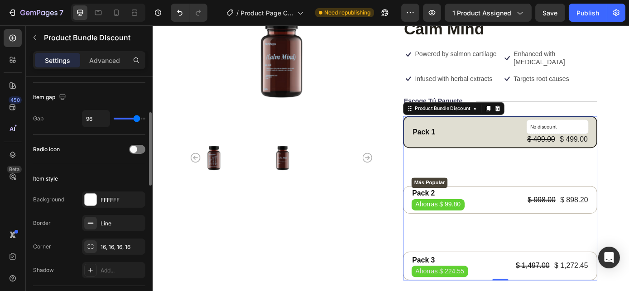
type input "98"
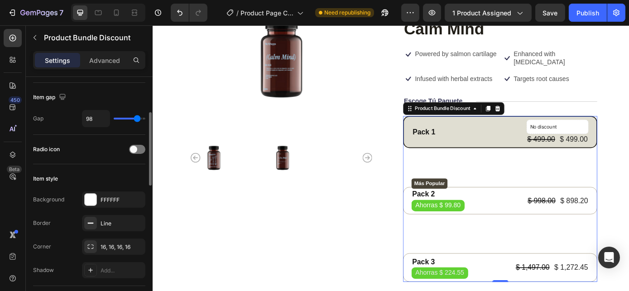
type input "97"
type input "41"
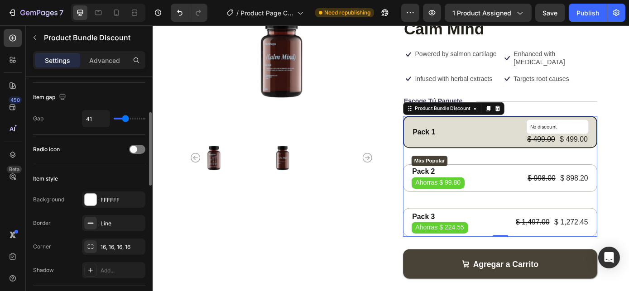
type input "39"
type input "31"
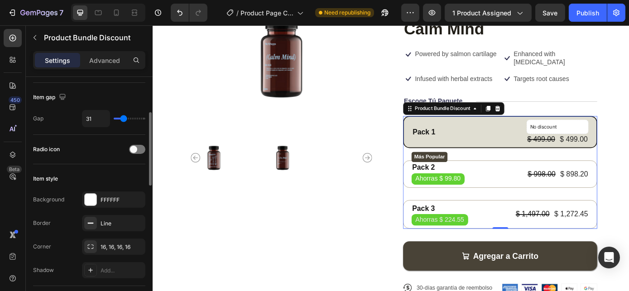
type input "29"
type input "25"
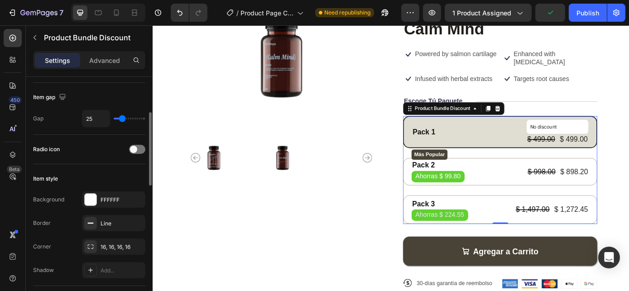
drag, startPoint x: 118, startPoint y: 117, endPoint x: 122, endPoint y: 119, distance: 4.7
type input "25"
click at [122, 119] on input "range" at bounding box center [130, 119] width 32 height 2
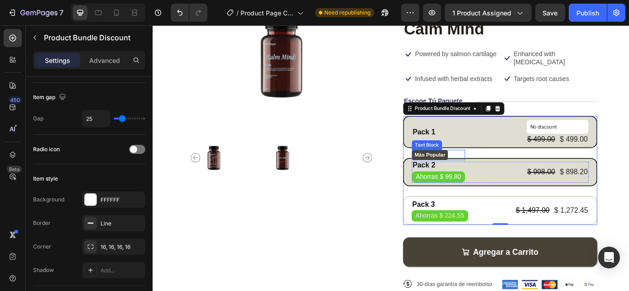
click at [474, 173] on p "Más Popular" at bounding box center [468, 173] width 35 height 12
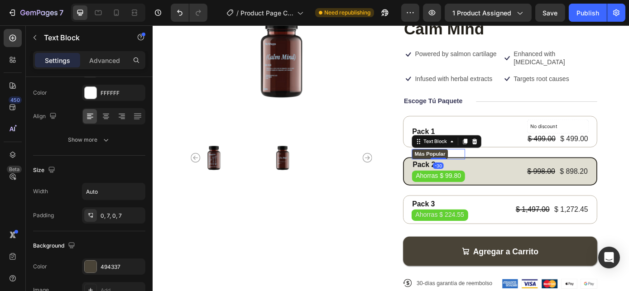
scroll to position [0, 0]
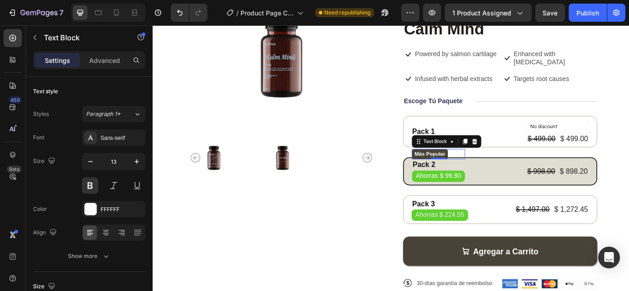
click at [476, 185] on div "-30" at bounding box center [478, 185] width 12 height 7
click at [452, 180] on div "Pack 2" at bounding box center [478, 184] width 61 height 12
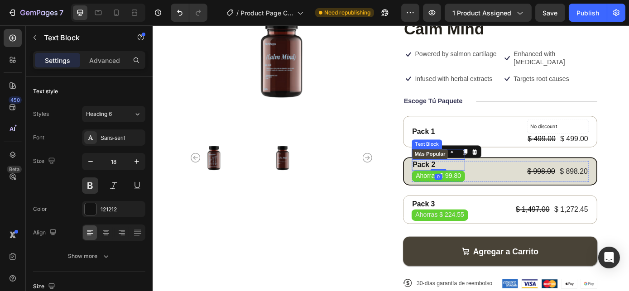
click at [475, 173] on p "Más Popular" at bounding box center [468, 172] width 35 height 12
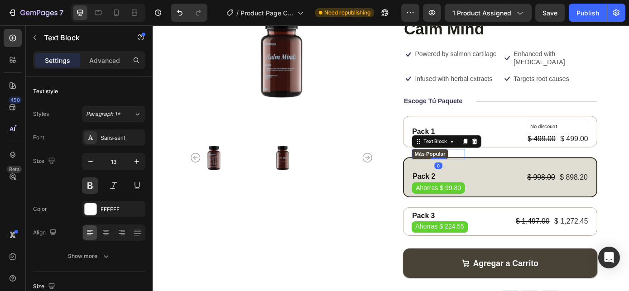
click at [485, 174] on div "Más Popular Text Block 0" at bounding box center [478, 172] width 61 height 12
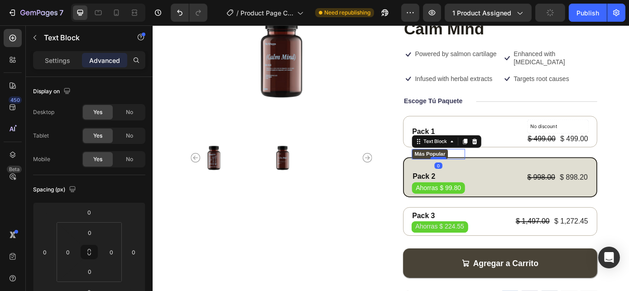
click at [477, 176] on div at bounding box center [478, 176] width 18 height 3
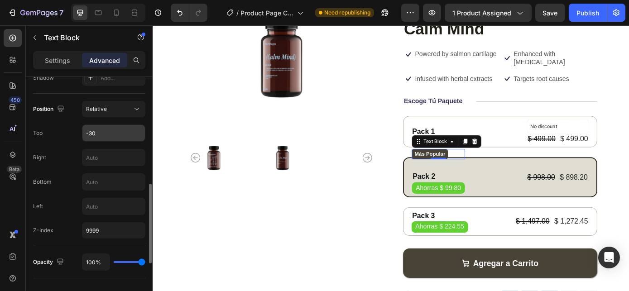
scroll to position [318, 0]
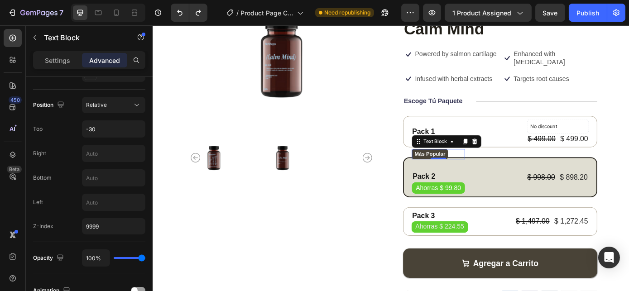
type input "-30"
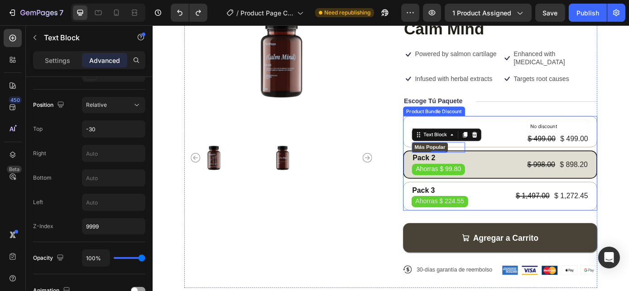
click at [439, 164] on div "Pack 1 Text Block No discount Not be displayed when published Product Badge $ 4…" at bounding box center [548, 183] width 221 height 108
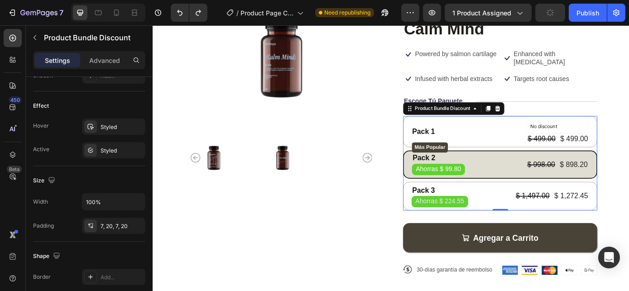
scroll to position [0, 0]
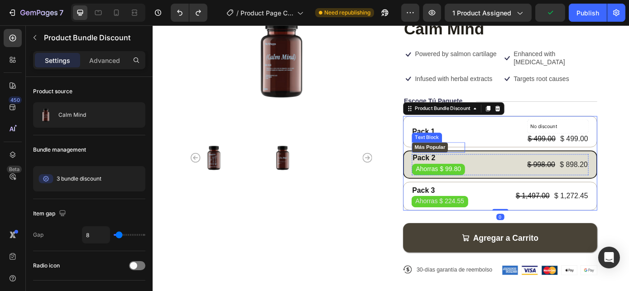
click at [457, 163] on p "Más Popular" at bounding box center [468, 164] width 35 height 12
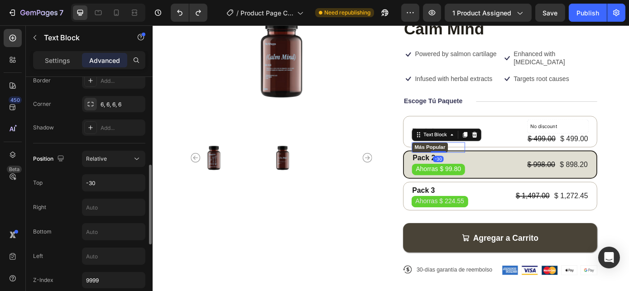
scroll to position [266, 0]
click at [98, 176] on input "-30" at bounding box center [113, 181] width 62 height 16
click at [91, 178] on input "-30" at bounding box center [113, 181] width 62 height 16
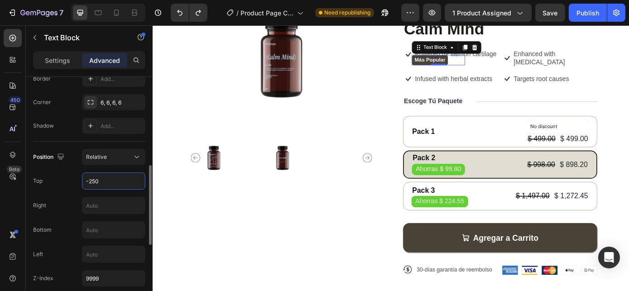
type input "-25"
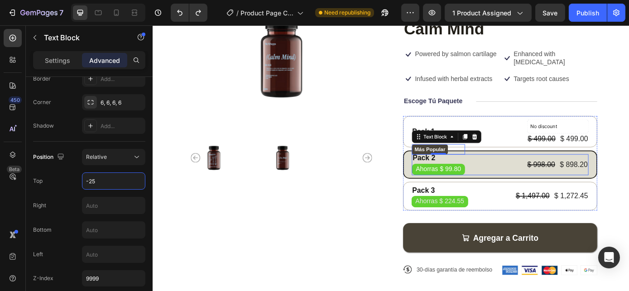
click at [532, 178] on div "Más Popular Text Block -30 Pack 2 Text Block Ahorras $ 99.80 Product Badge $ 99…" at bounding box center [549, 184] width 202 height 24
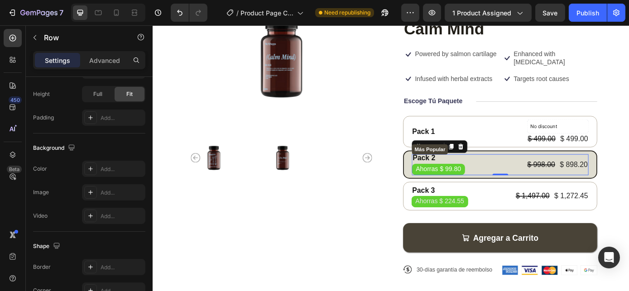
scroll to position [0, 0]
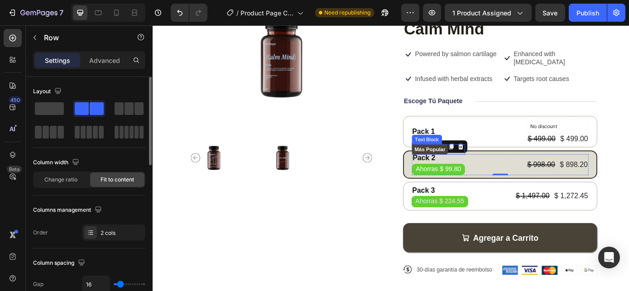
click at [470, 166] on p "Más Popular" at bounding box center [468, 167] width 35 height 12
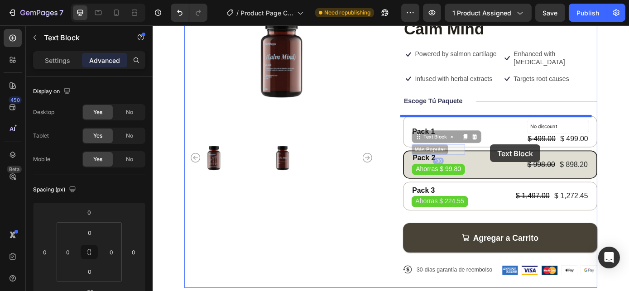
scroll to position [83, 0]
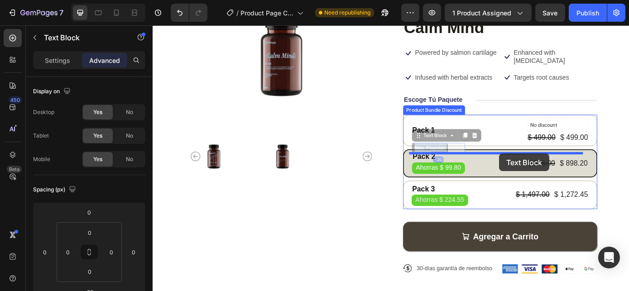
drag, startPoint x: 461, startPoint y: 163, endPoint x: 547, endPoint y: 172, distance: 86.5
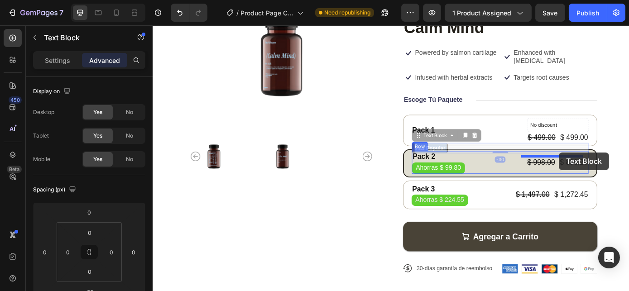
drag, startPoint x: 467, startPoint y: 163, endPoint x: 615, endPoint y: 170, distance: 148.3
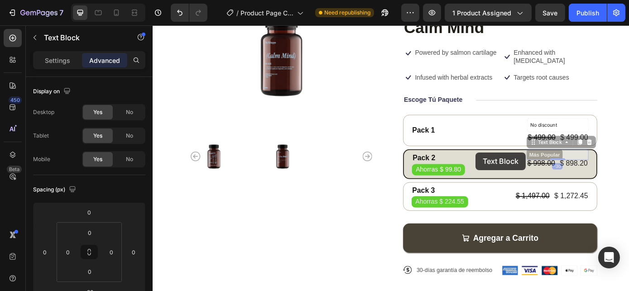
scroll to position [84, 0]
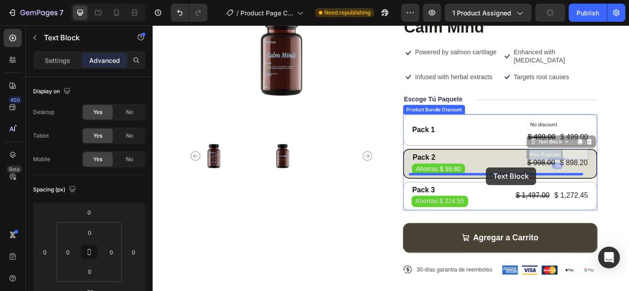
drag, startPoint x: 589, startPoint y: 171, endPoint x: 533, endPoint y: 187, distance: 58.6
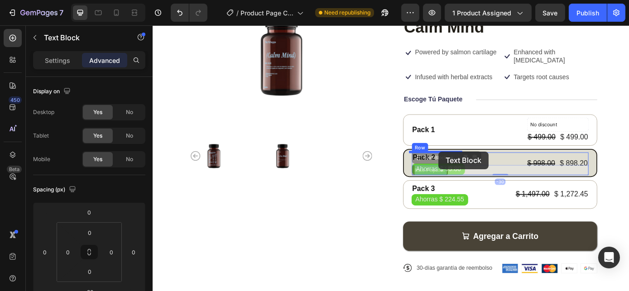
drag, startPoint x: 463, startPoint y: 190, endPoint x: 478, endPoint y: 169, distance: 25.9
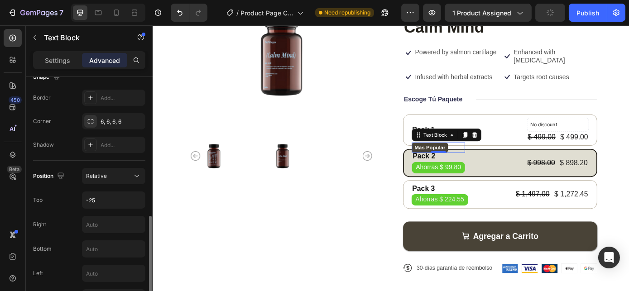
scroll to position [291, 0]
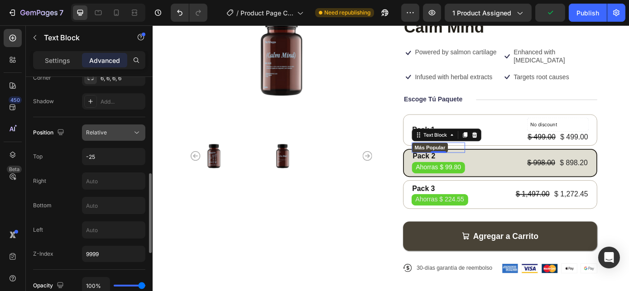
click at [120, 134] on div "Relative" at bounding box center [109, 133] width 46 height 8
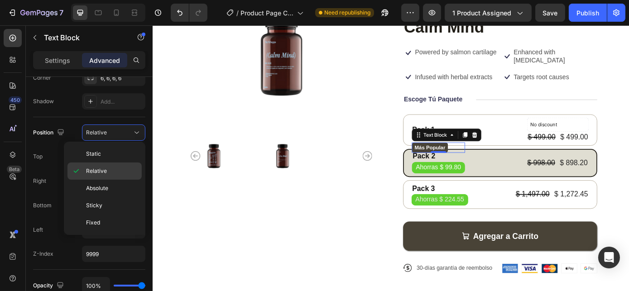
click at [95, 169] on span "Relative" at bounding box center [96, 171] width 21 height 8
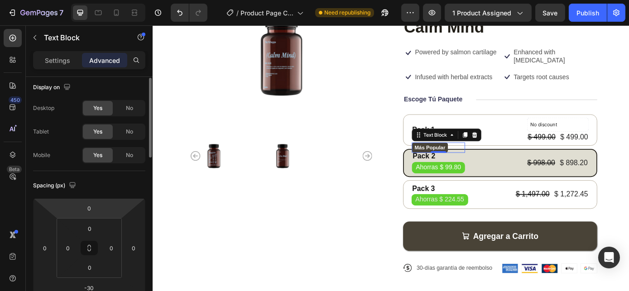
scroll to position [0, 0]
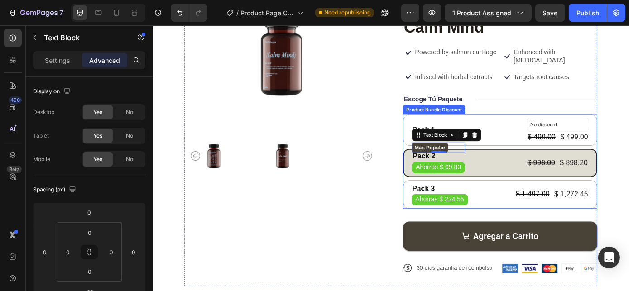
click at [444, 122] on div "Product Bundle Discount" at bounding box center [473, 121] width 67 height 8
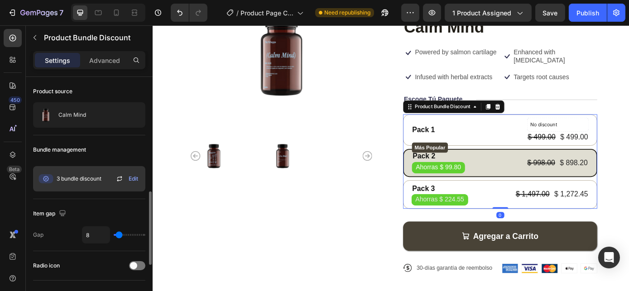
scroll to position [134, 0]
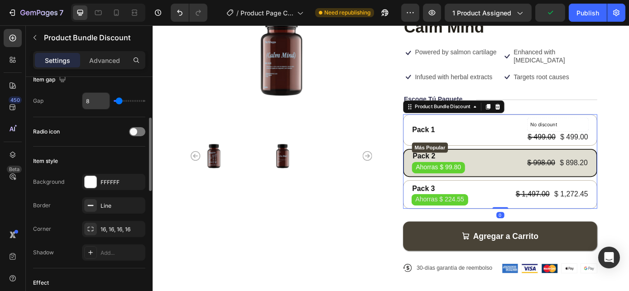
click at [93, 99] on input "8" at bounding box center [95, 101] width 27 height 16
type input "1"
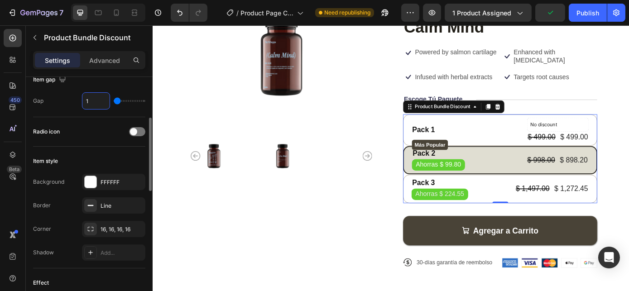
type input "10"
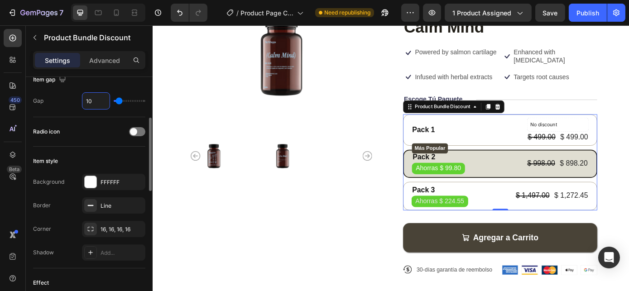
type input "1"
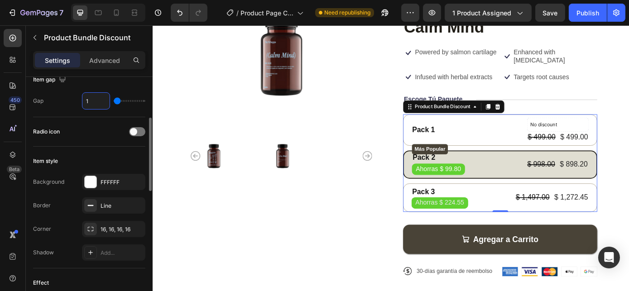
type input "12"
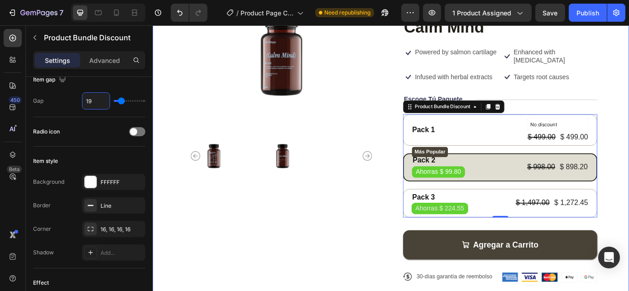
click at [629, 159] on div "Product Images Icon Icon Icon Icon Icon Icon List 400+ Personas Felices Text Bl…" at bounding box center [423, 151] width 543 height 382
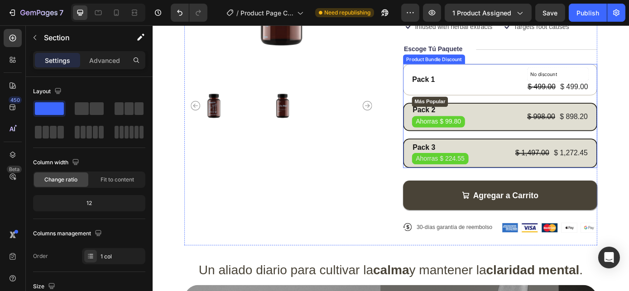
scroll to position [123, 0]
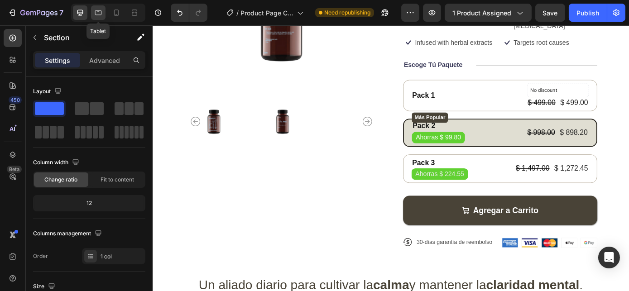
click at [98, 15] on icon at bounding box center [98, 12] width 9 height 9
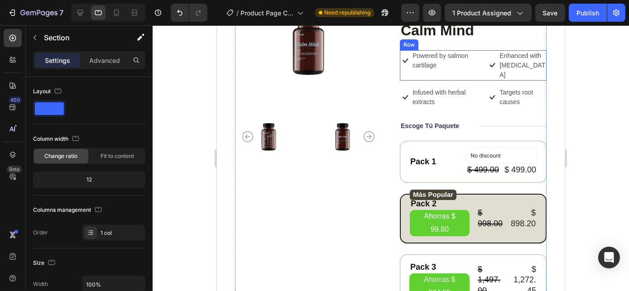
scroll to position [123, 0]
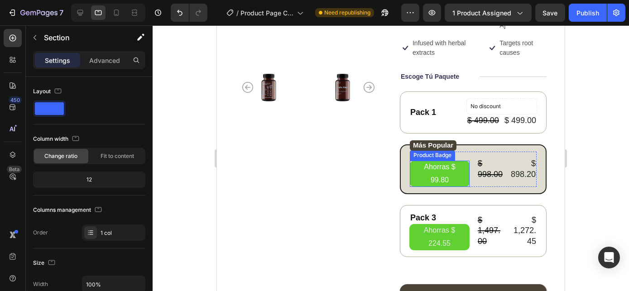
click at [440, 161] on pre "Ahorras $ 99.80" at bounding box center [439, 174] width 60 height 26
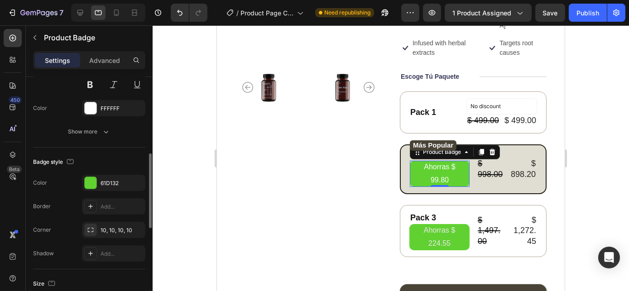
scroll to position [164, 0]
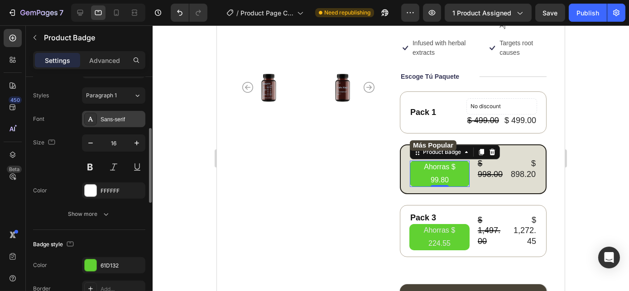
click at [118, 120] on div "Sans-serif" at bounding box center [122, 119] width 43 height 8
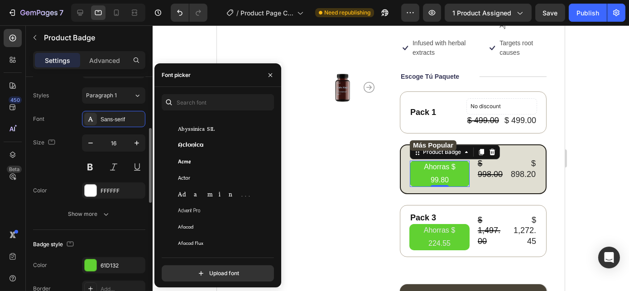
scroll to position [206, 0]
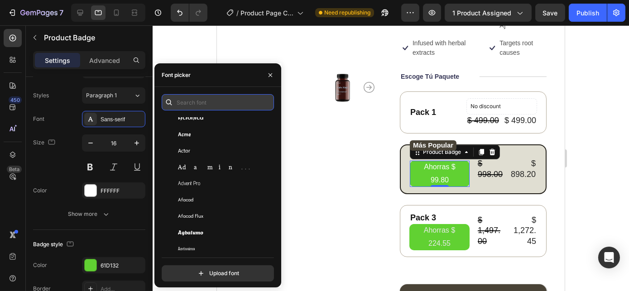
click at [217, 103] on input "text" at bounding box center [218, 102] width 112 height 16
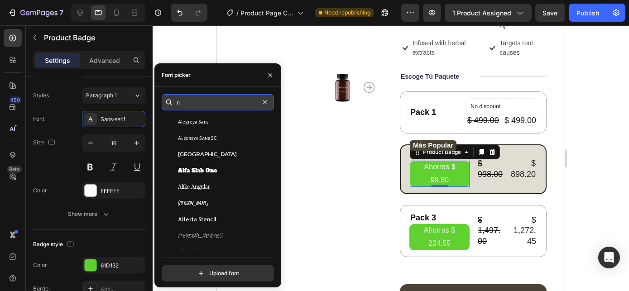
scroll to position [0, 0]
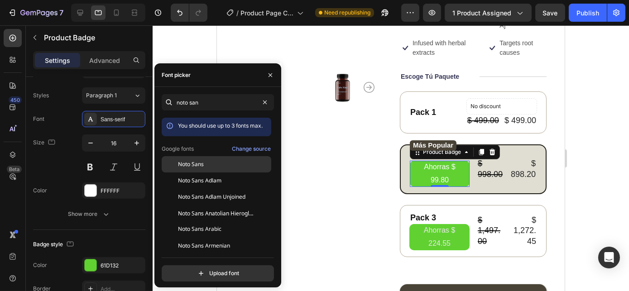
click at [195, 163] on span "Noto Sans" at bounding box center [191, 164] width 26 height 8
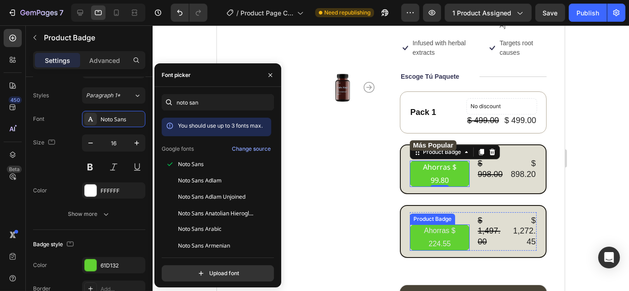
click at [433, 226] on pre "Ahorras $ 224.55" at bounding box center [439, 238] width 60 height 26
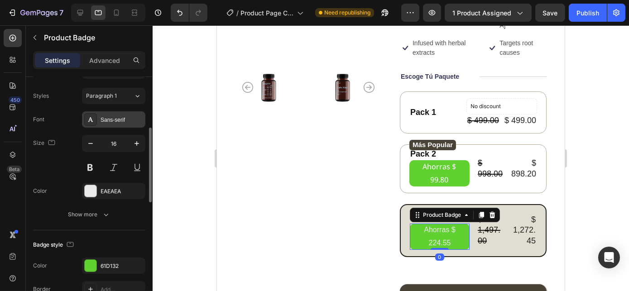
click at [115, 120] on div "Sans-serif" at bounding box center [122, 120] width 43 height 8
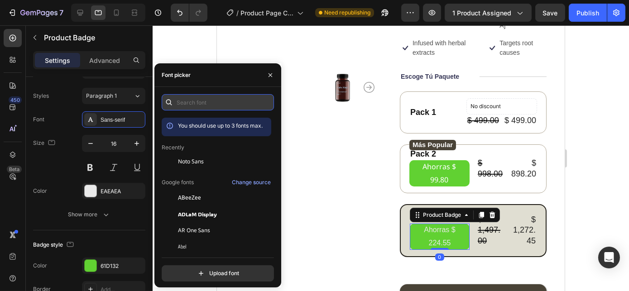
click at [204, 97] on input "text" at bounding box center [218, 102] width 112 height 16
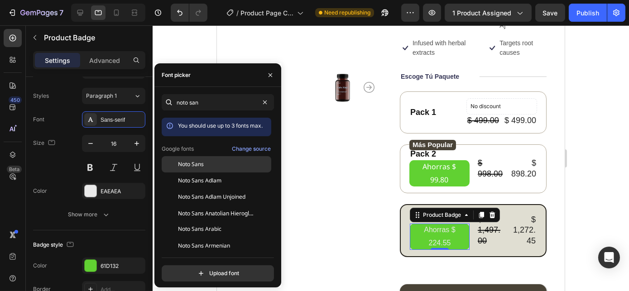
click at [202, 167] on span "Noto Sans" at bounding box center [191, 164] width 26 height 8
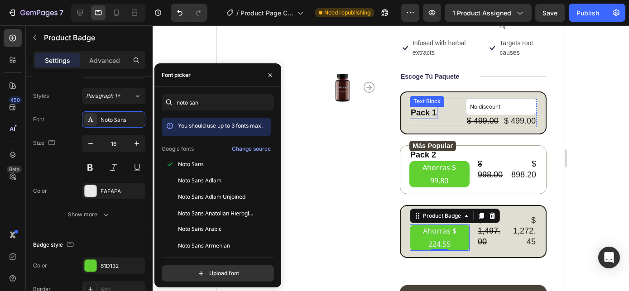
click at [420, 107] on div "Pack 1" at bounding box center [423, 113] width 28 height 12
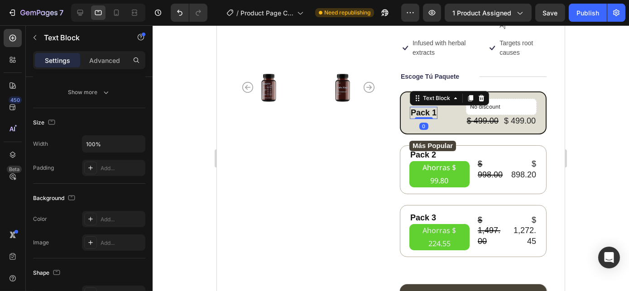
scroll to position [0, 0]
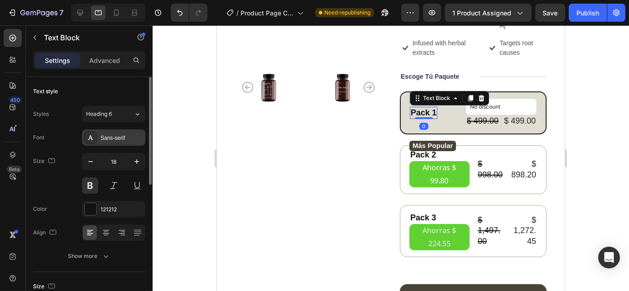
click at [113, 136] on div "Sans-serif" at bounding box center [122, 138] width 43 height 8
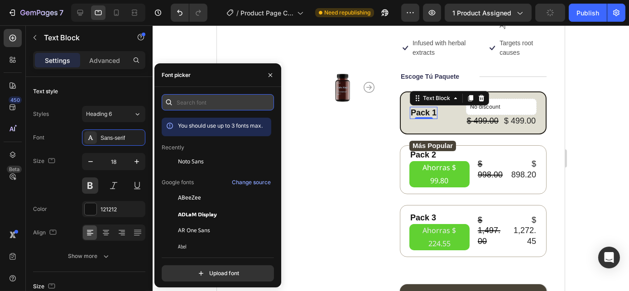
click at [200, 107] on input "text" at bounding box center [218, 102] width 112 height 16
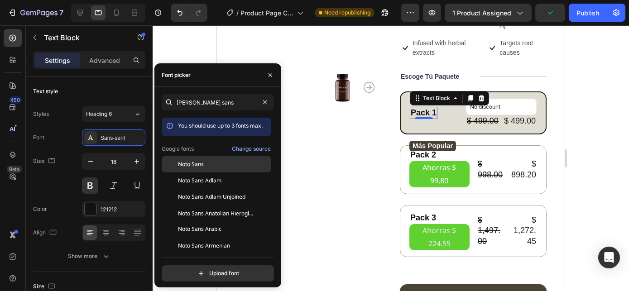
click at [204, 164] on div "Noto Sans" at bounding box center [223, 164] width 91 height 8
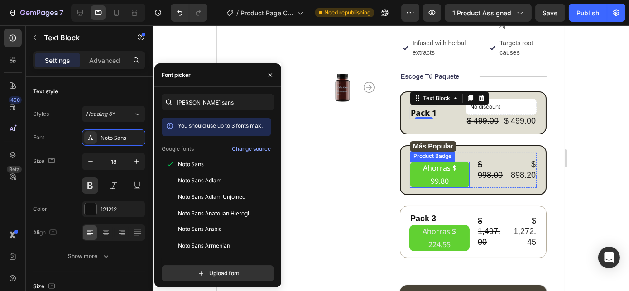
click at [411, 151] on div "Product Badge" at bounding box center [431, 156] width 45 height 11
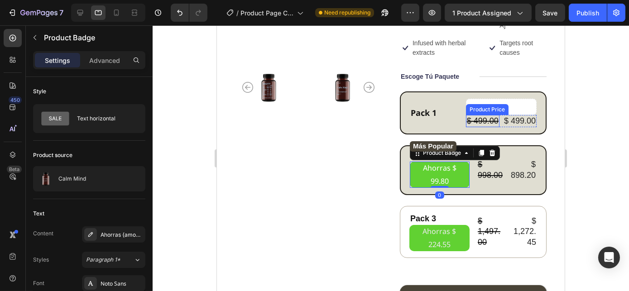
click at [478, 115] on div "$ 499.00" at bounding box center [483, 121] width 34 height 12
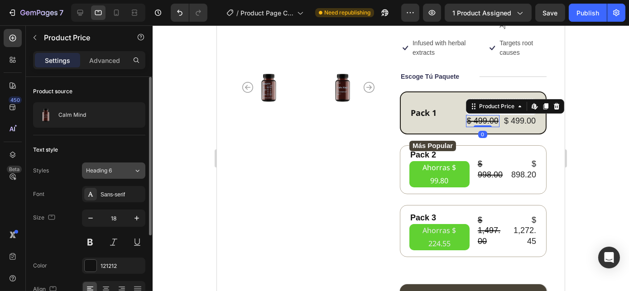
click at [106, 173] on span "Heading 6" at bounding box center [99, 171] width 26 height 8
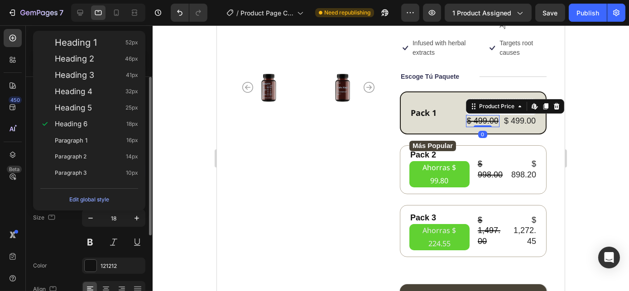
click at [106, 173] on div "Paragraph 3 10px" at bounding box center [96, 172] width 83 height 9
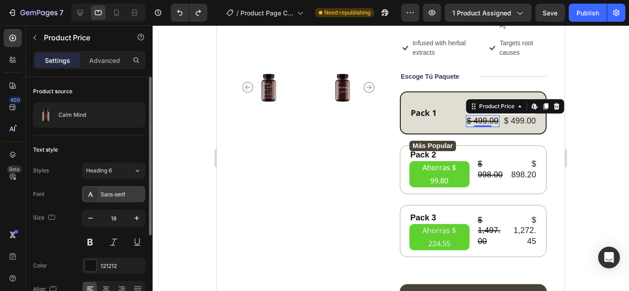
click at [124, 192] on div "Sans-serif" at bounding box center [122, 195] width 43 height 8
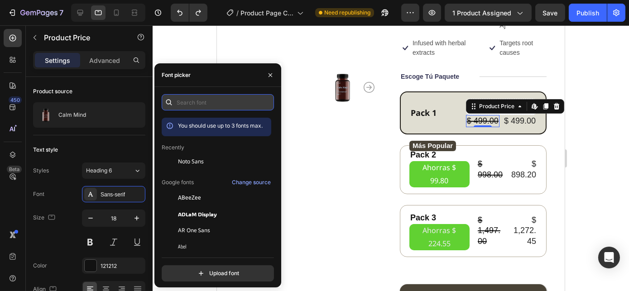
click at [209, 97] on input "text" at bounding box center [218, 102] width 112 height 16
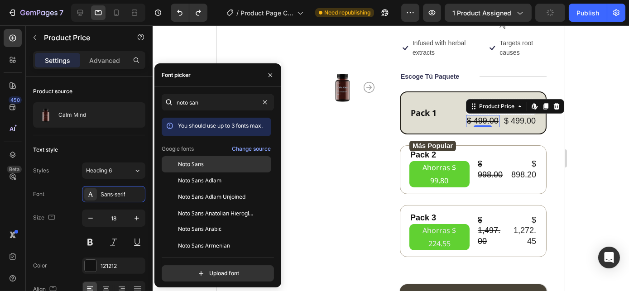
click at [202, 166] on span "Noto Sans" at bounding box center [191, 164] width 26 height 8
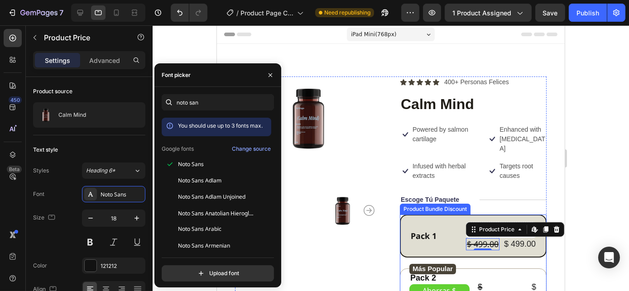
scroll to position [123, 0]
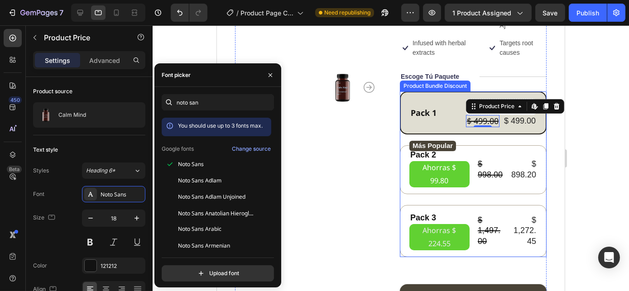
click at [508, 115] on div "$ 499.00" at bounding box center [520, 121] width 34 height 12
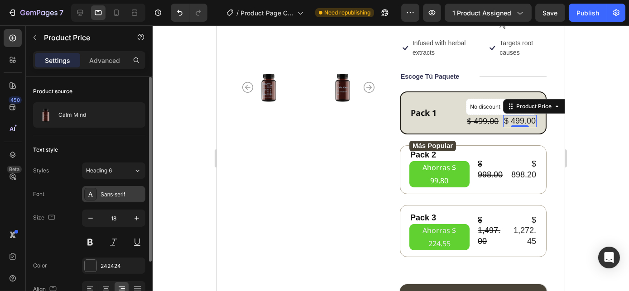
click at [109, 192] on div "Sans-serif" at bounding box center [122, 195] width 43 height 8
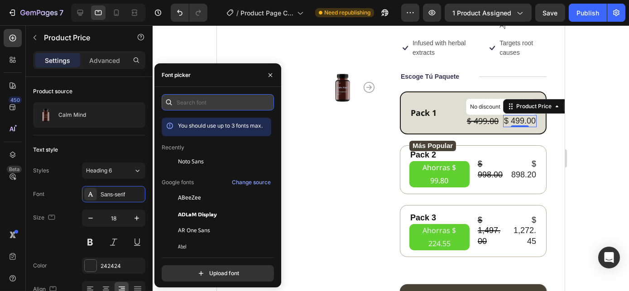
click at [195, 102] on input "text" at bounding box center [218, 102] width 112 height 16
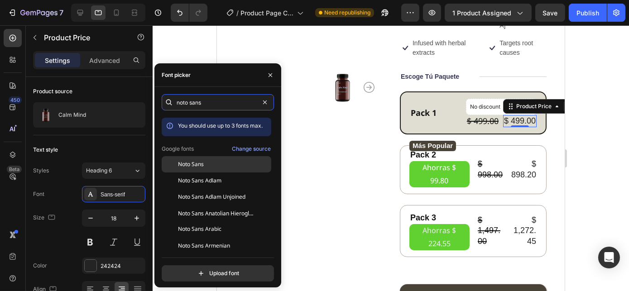
type input "noto sans"
click at [189, 161] on span "Noto Sans" at bounding box center [191, 164] width 26 height 8
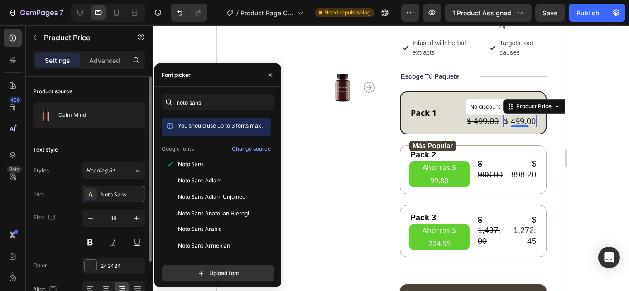
click at [75, 153] on div "Text style" at bounding box center [89, 150] width 112 height 14
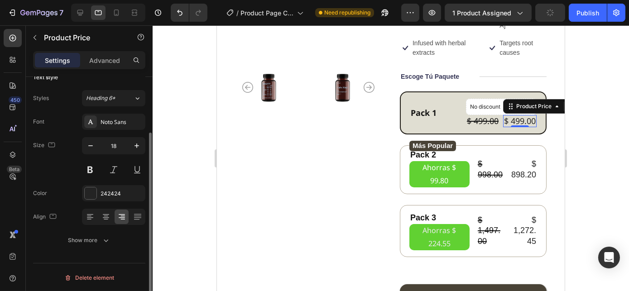
scroll to position [0, 0]
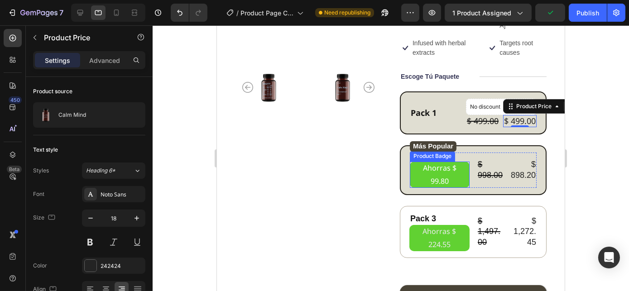
click at [435, 164] on pre "Ahorras $ 99.80" at bounding box center [439, 175] width 60 height 26
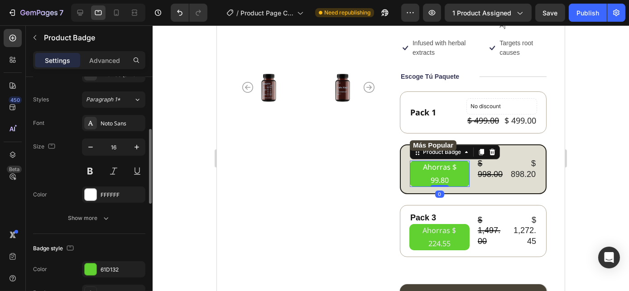
scroll to position [162, 0]
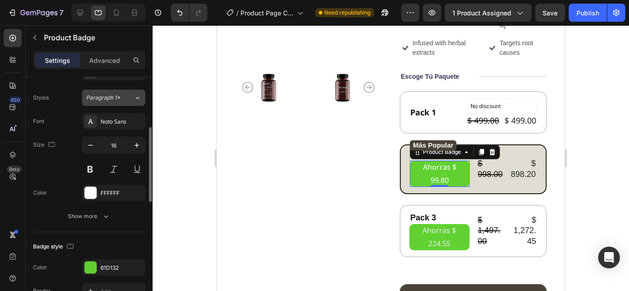
click at [108, 94] on span "Paragraph 1*" at bounding box center [103, 98] width 34 height 8
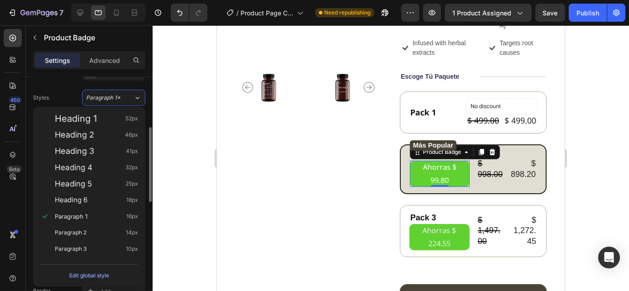
click at [60, 93] on div "Styles Paragraph 1*" at bounding box center [89, 98] width 112 height 16
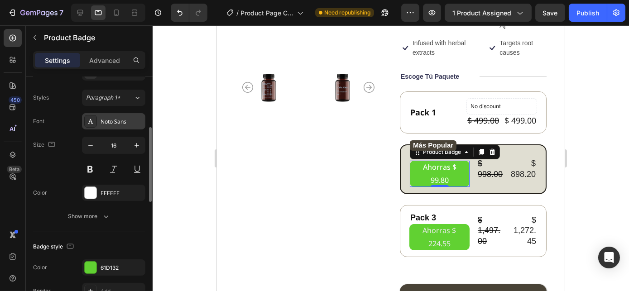
click at [115, 122] on div "Noto Sans" at bounding box center [122, 122] width 43 height 8
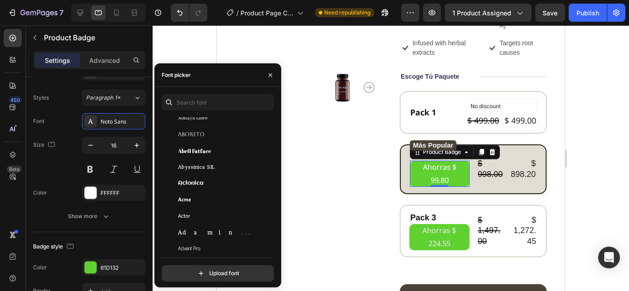
scroll to position [0, 0]
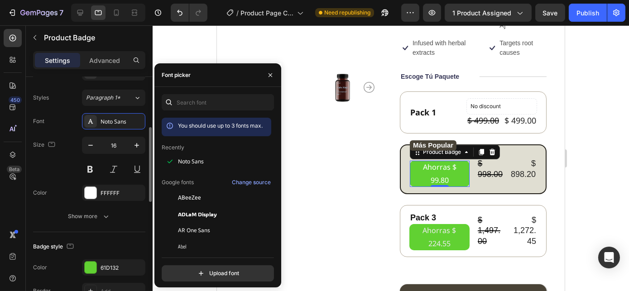
click at [51, 169] on div "Size 16" at bounding box center [89, 157] width 112 height 41
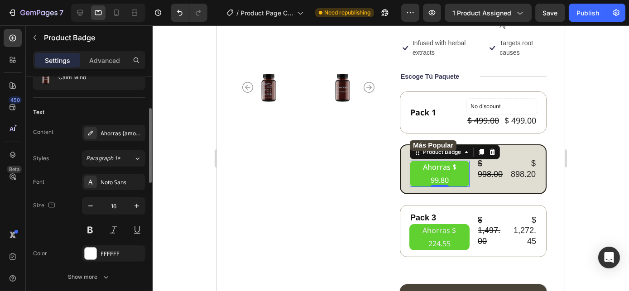
scroll to position [93, 0]
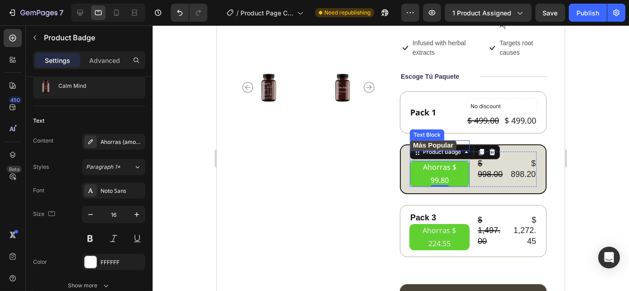
click at [417, 140] on p "Más Popular" at bounding box center [433, 145] width 40 height 10
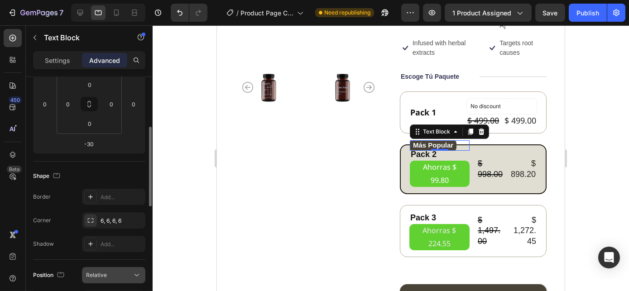
scroll to position [0, 0]
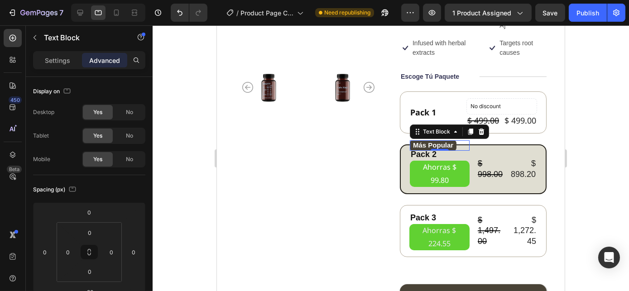
click at [425, 140] on p "Más Popular" at bounding box center [433, 145] width 40 height 10
click at [427, 140] on p "Más Popular" at bounding box center [433, 145] width 40 height 10
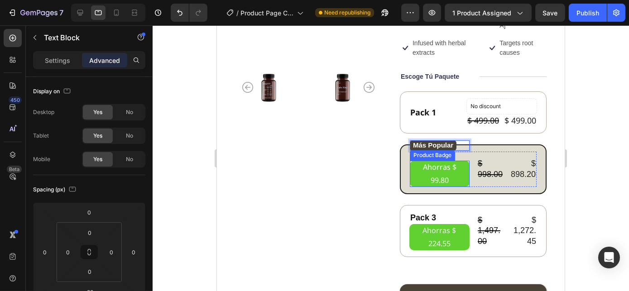
click at [444, 161] on pre "Ahorras $ 99.80" at bounding box center [439, 174] width 60 height 26
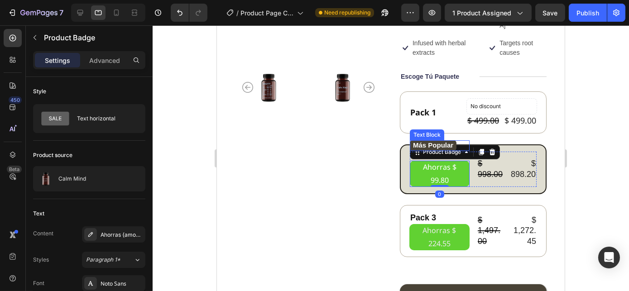
click at [429, 140] on p "Más Popular" at bounding box center [433, 145] width 40 height 10
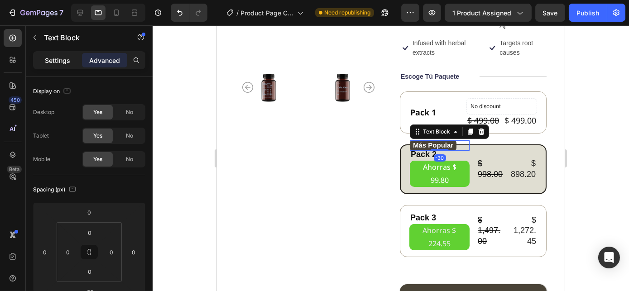
click at [60, 59] on p "Settings" at bounding box center [57, 61] width 25 height 10
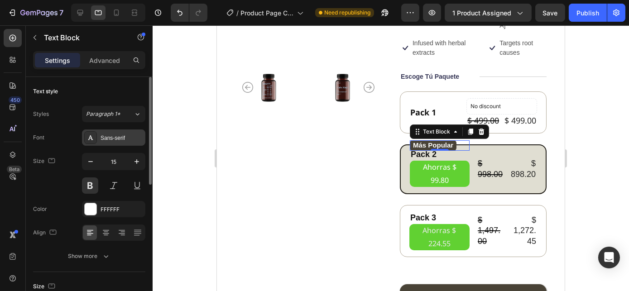
click at [107, 134] on div "Sans-serif" at bounding box center [122, 138] width 43 height 8
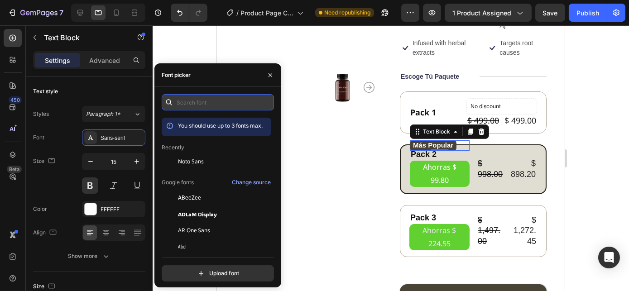
click at [210, 96] on input "text" at bounding box center [218, 102] width 112 height 16
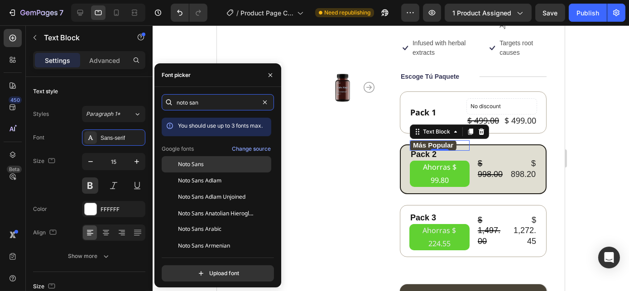
type input "noto san"
click at [194, 162] on span "Noto Sans" at bounding box center [191, 164] width 26 height 8
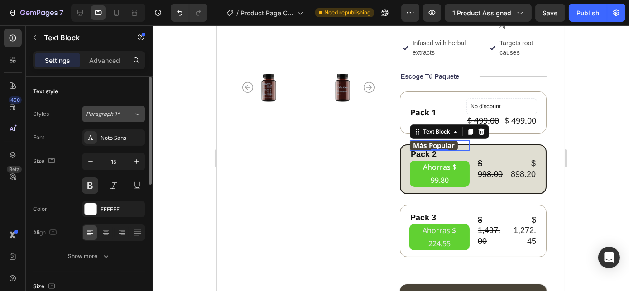
click at [119, 115] on span "Paragraph 1*" at bounding box center [103, 114] width 34 height 8
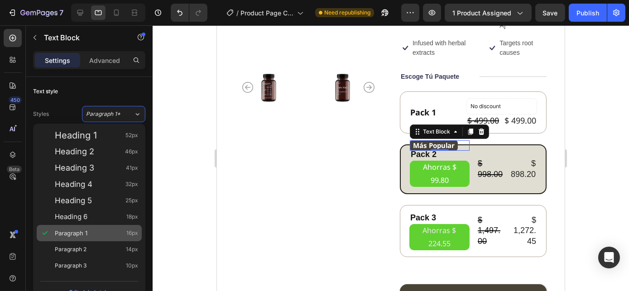
drag, startPoint x: 84, startPoint y: 231, endPoint x: 67, endPoint y: 231, distance: 16.3
click at [67, 231] on span "Paragraph 1" at bounding box center [71, 233] width 33 height 9
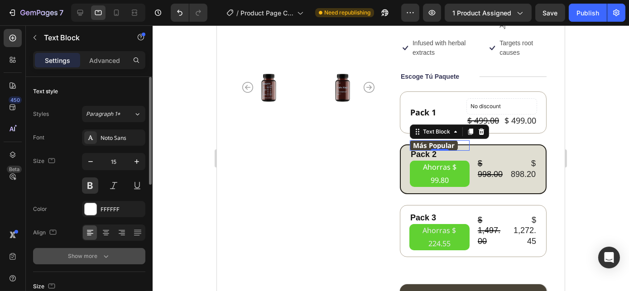
click at [88, 261] on button "Show more" at bounding box center [89, 256] width 112 height 16
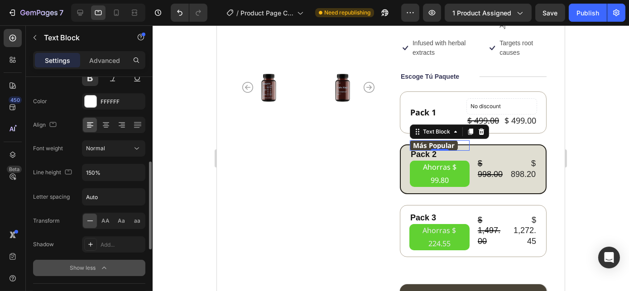
scroll to position [142, 0]
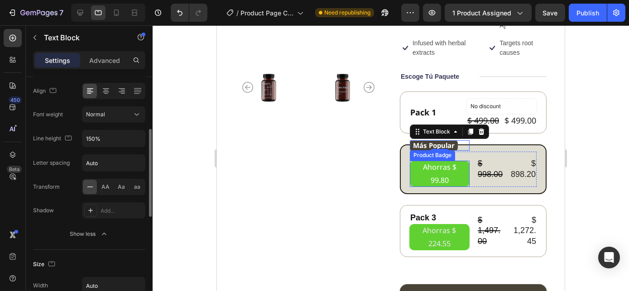
click at [435, 163] on pre "Ahorras $ 99.80" at bounding box center [439, 174] width 60 height 26
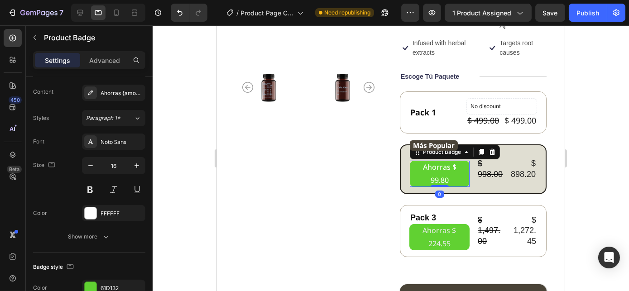
scroll to position [0, 0]
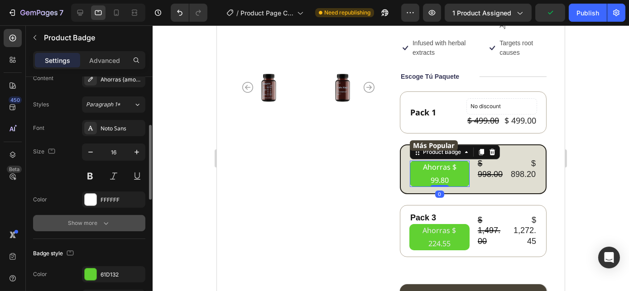
click at [84, 228] on button "Show more" at bounding box center [89, 223] width 112 height 16
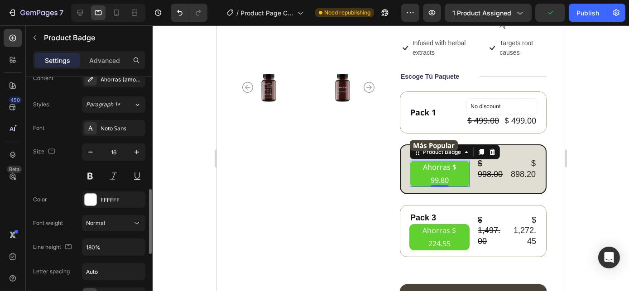
scroll to position [254, 0]
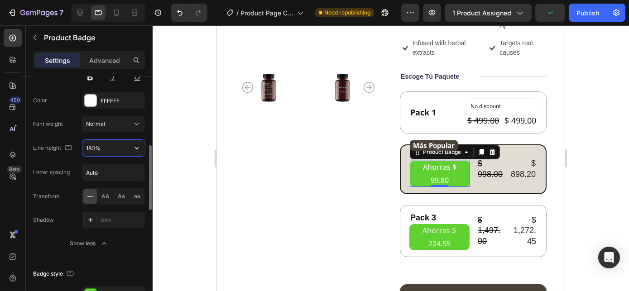
click at [93, 144] on input "180%" at bounding box center [113, 148] width 62 height 16
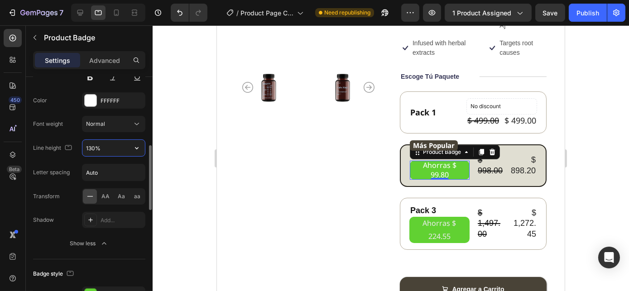
click at [91, 144] on input "130%" at bounding box center [113, 148] width 62 height 16
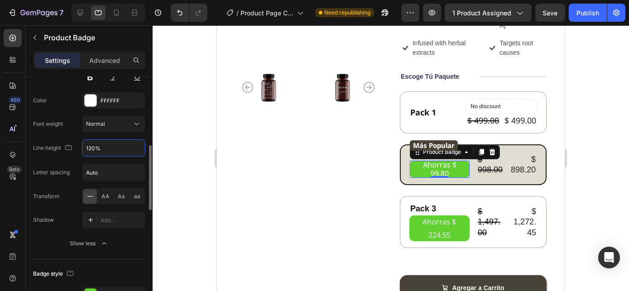
type input "120%"
click at [69, 161] on div "Font Noto Sans Size 16 Color FFFFFF Font weight Normal Line height 120% Letter …" at bounding box center [89, 136] width 112 height 231
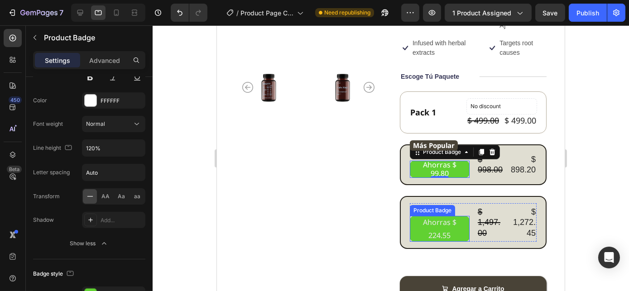
click at [435, 216] on pre "Ahorras $ 224.55" at bounding box center [439, 229] width 60 height 26
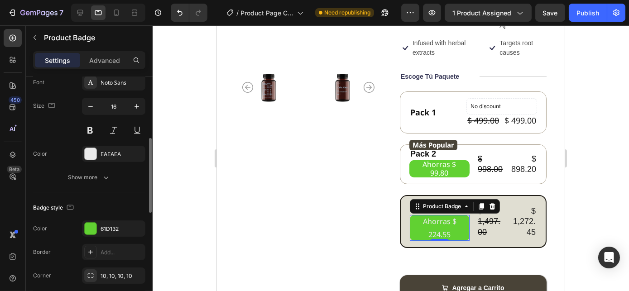
scroll to position [200, 0]
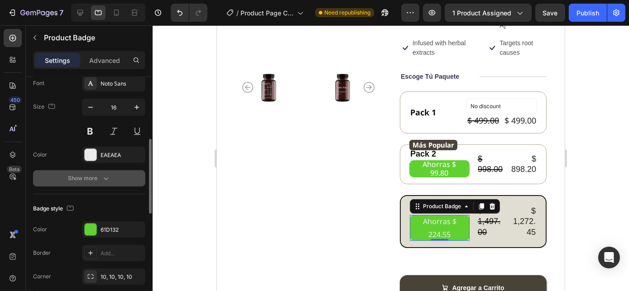
click at [83, 176] on div "Show more" at bounding box center [89, 178] width 42 height 9
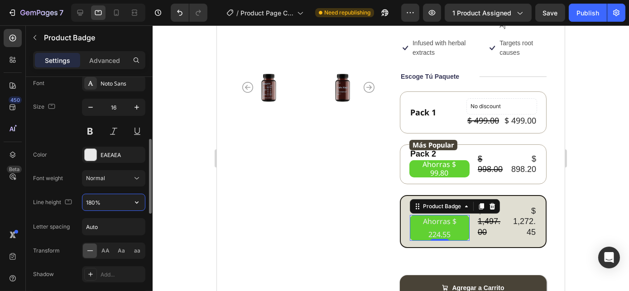
click at [93, 202] on input "180%" at bounding box center [113, 202] width 62 height 16
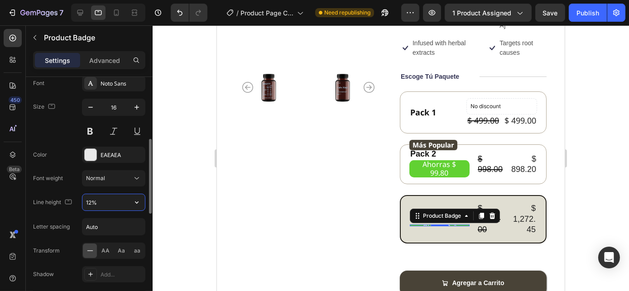
type input "120%"
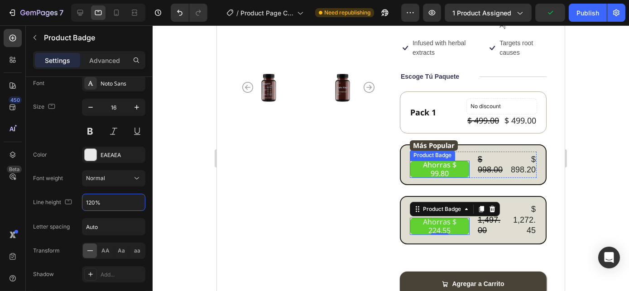
click at [426, 161] on pre "Ahorras $ 99.80" at bounding box center [439, 169] width 60 height 17
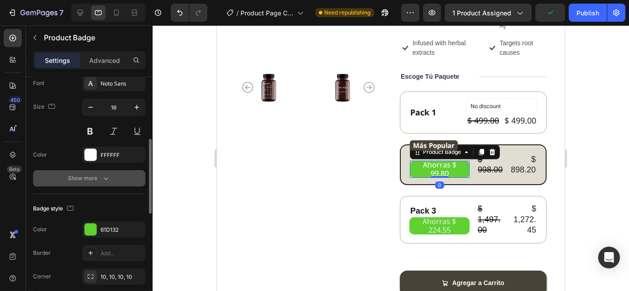
click at [99, 179] on div "Show more" at bounding box center [89, 178] width 42 height 9
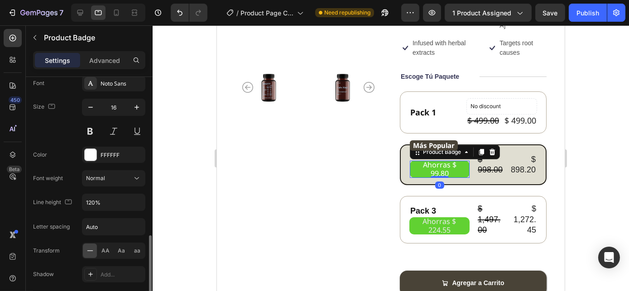
scroll to position [283, 0]
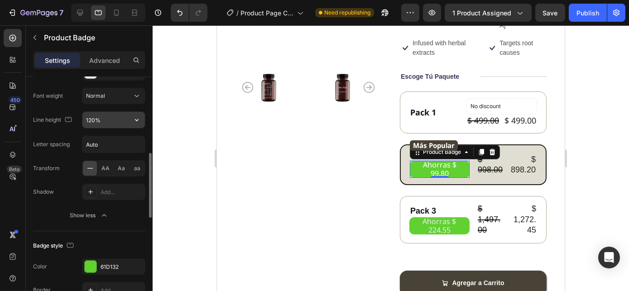
click at [89, 118] on input "120%" at bounding box center [113, 120] width 62 height 16
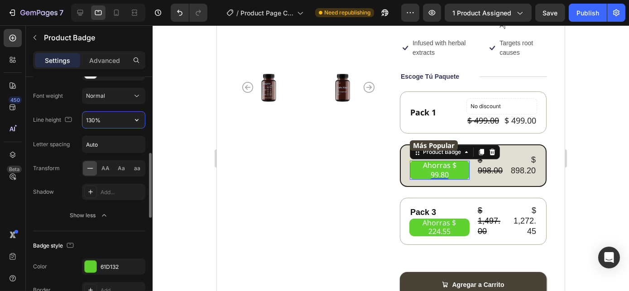
type input "130%"
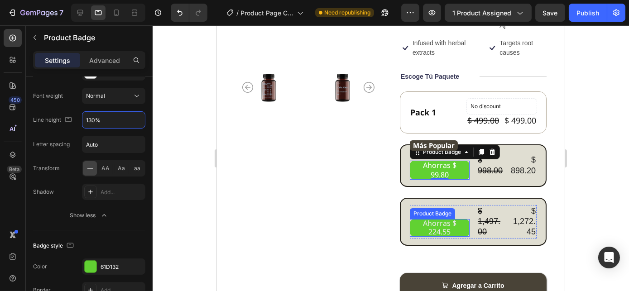
click at [428, 221] on pre "Ahorras $ 224.55" at bounding box center [439, 227] width 60 height 17
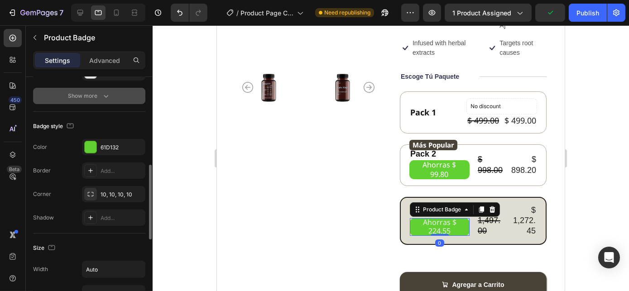
click at [83, 100] on button "Show more" at bounding box center [89, 96] width 112 height 16
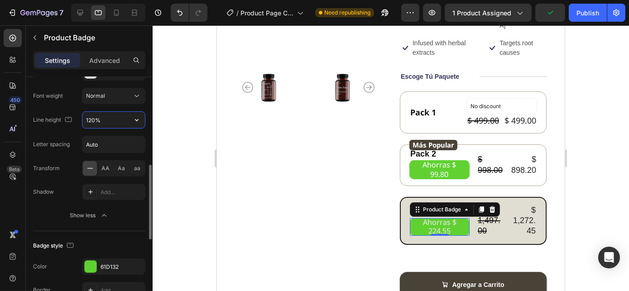
click at [87, 121] on input "120%" at bounding box center [113, 120] width 62 height 16
type input "130%"
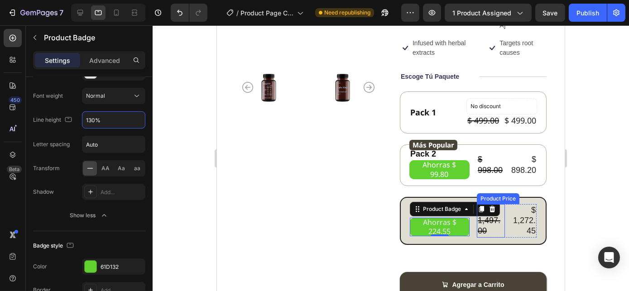
click at [479, 216] on div "$ 1,497.00" at bounding box center [490, 221] width 28 height 34
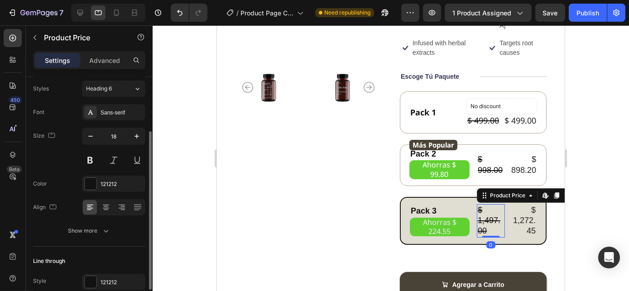
scroll to position [123, 0]
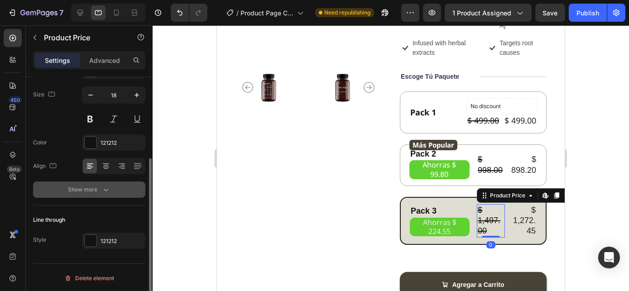
click at [74, 187] on div "Show more" at bounding box center [89, 189] width 42 height 9
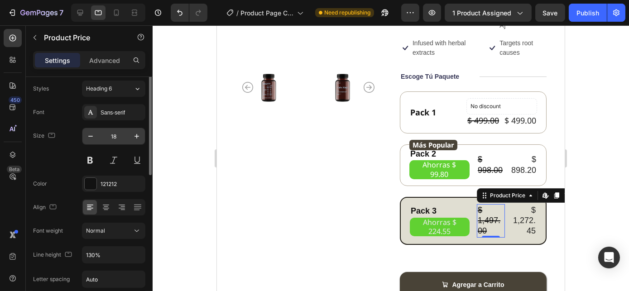
scroll to position [41, 0]
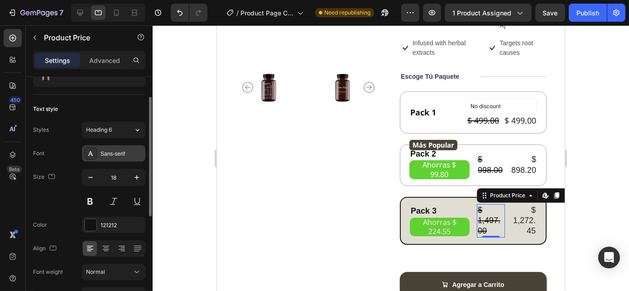
click at [111, 156] on div "Sans-serif" at bounding box center [122, 154] width 43 height 8
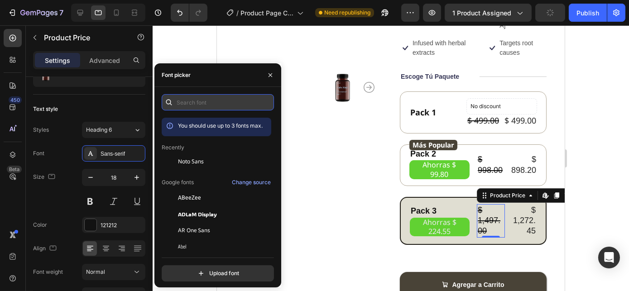
click at [211, 96] on input "text" at bounding box center [218, 102] width 112 height 16
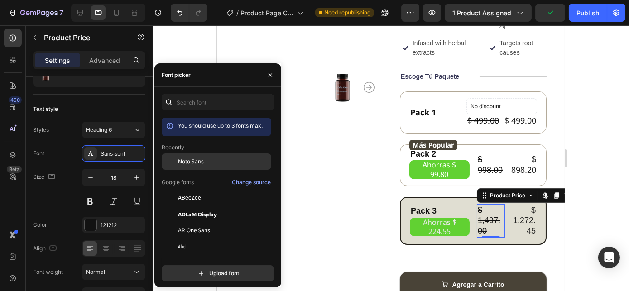
click at [189, 222] on div "Noto Sans" at bounding box center [217, 230] width 110 height 16
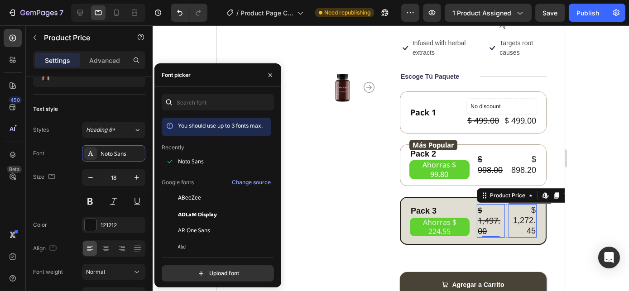
click at [527, 206] on div "$ 1,272.45" at bounding box center [522, 221] width 28 height 34
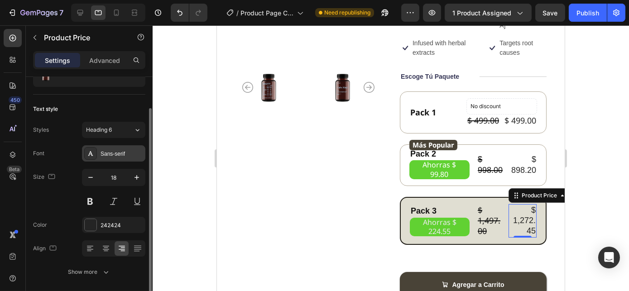
click at [115, 153] on div "Sans-serif" at bounding box center [122, 154] width 43 height 8
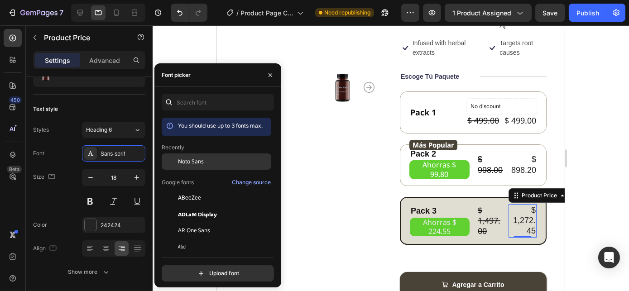
click at [216, 165] on div "Noto Sans" at bounding box center [223, 162] width 91 height 8
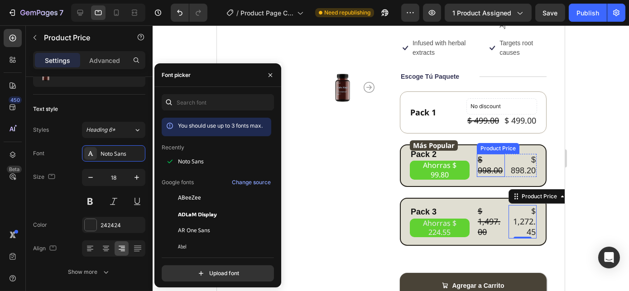
click at [485, 154] on div "$ 998.00" at bounding box center [490, 165] width 28 height 23
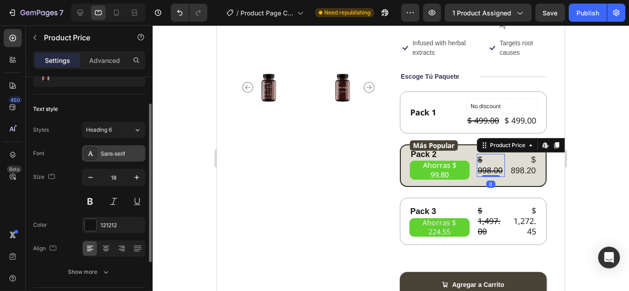
click at [101, 153] on div "Sans-serif" at bounding box center [122, 154] width 43 height 8
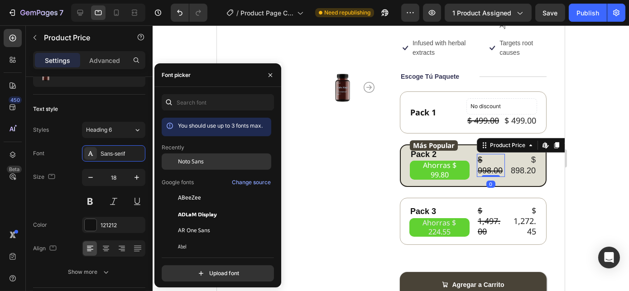
click at [203, 160] on span "Noto Sans" at bounding box center [191, 162] width 26 height 8
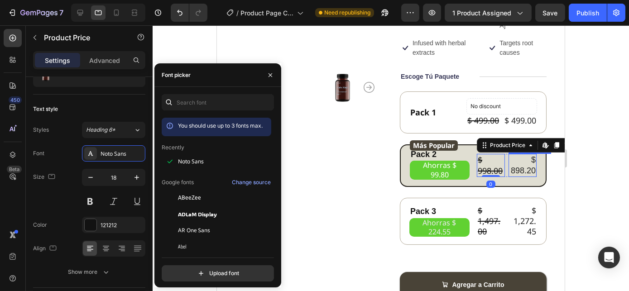
click at [515, 157] on div "$ 898.20" at bounding box center [522, 165] width 28 height 23
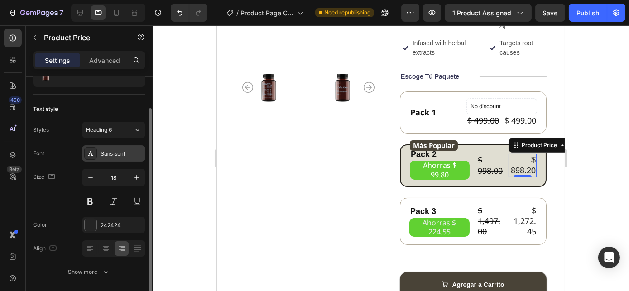
click at [123, 158] on div "Sans-serif" at bounding box center [113, 153] width 63 height 16
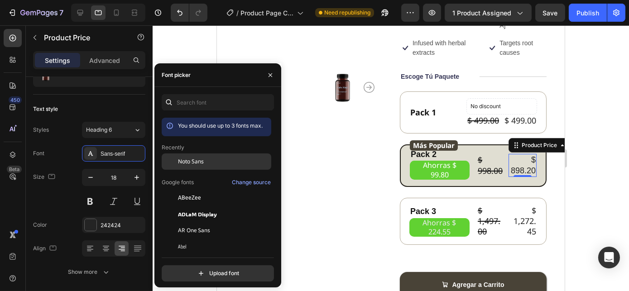
click at [201, 158] on span "Noto Sans" at bounding box center [191, 162] width 26 height 8
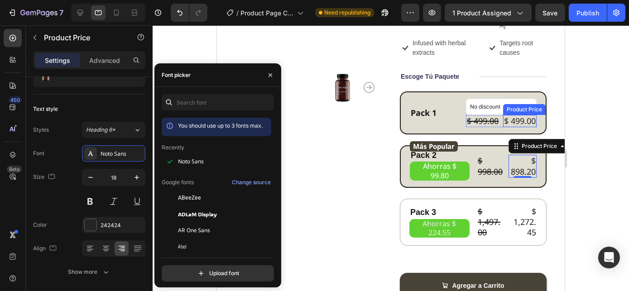
click at [514, 115] on div "$ 499.00" at bounding box center [520, 121] width 34 height 12
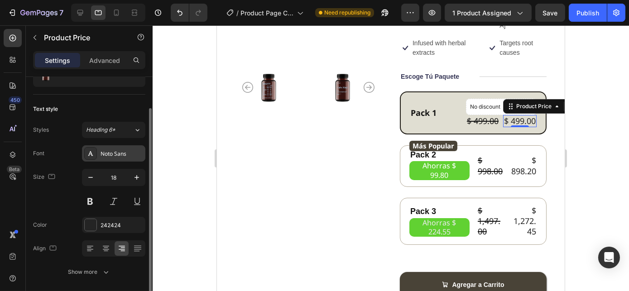
click at [106, 156] on div "Noto Sans" at bounding box center [122, 154] width 43 height 8
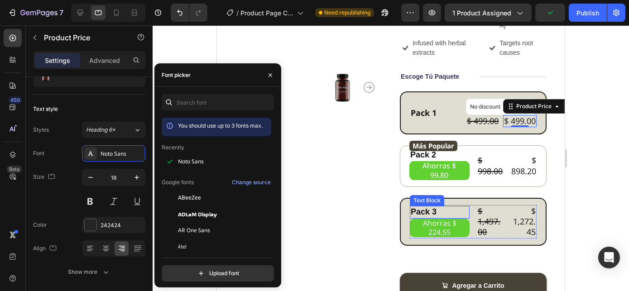
click at [422, 206] on div "Pack 3" at bounding box center [439, 212] width 60 height 12
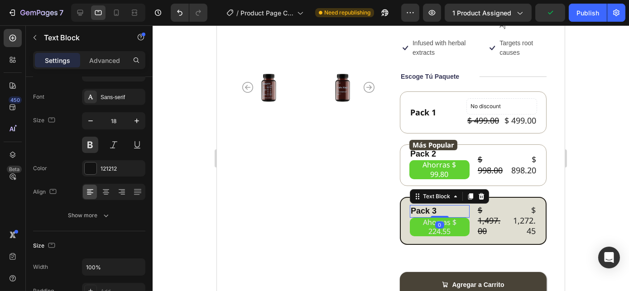
scroll to position [0, 0]
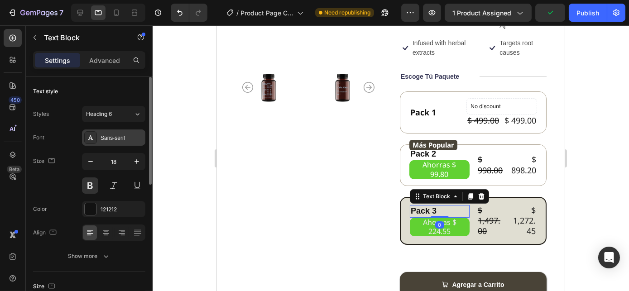
click at [116, 140] on div "Sans-serif" at bounding box center [122, 138] width 43 height 8
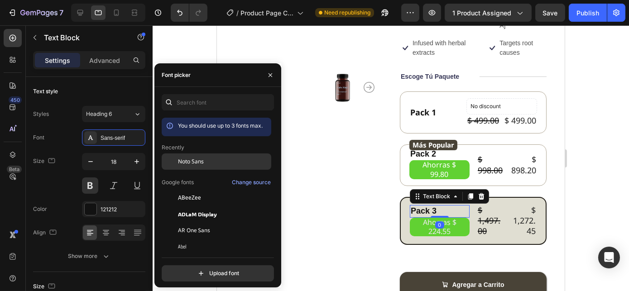
click at [208, 163] on div "Noto Sans" at bounding box center [223, 162] width 91 height 8
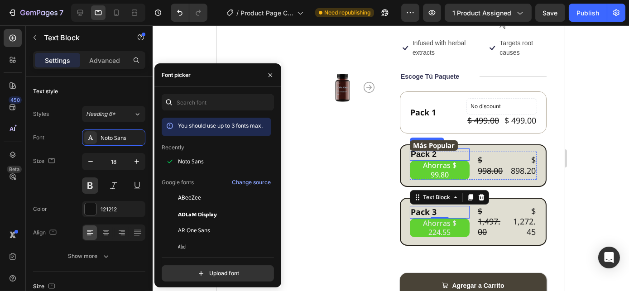
click at [417, 149] on div "Pack 2" at bounding box center [439, 155] width 60 height 12
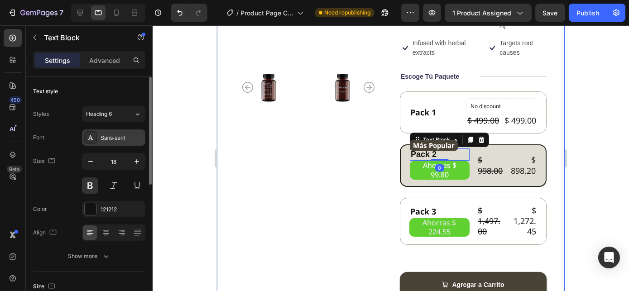
click at [121, 135] on div "Sans-serif" at bounding box center [122, 138] width 43 height 8
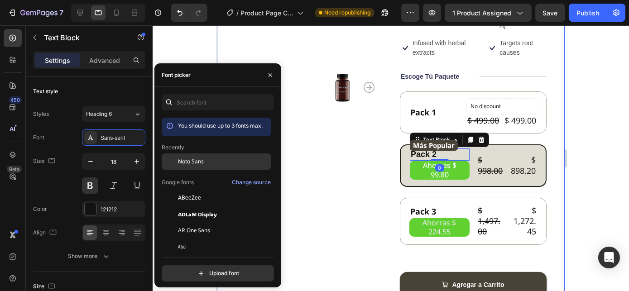
drag, startPoint x: 206, startPoint y: 158, endPoint x: 224, endPoint y: 160, distance: 17.3
click at [206, 159] on div "Noto Sans" at bounding box center [223, 162] width 91 height 8
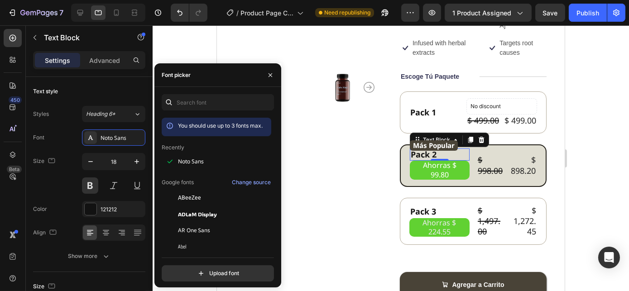
click at [428, 161] on pre "Ahorras $ 99.80" at bounding box center [439, 170] width 60 height 19
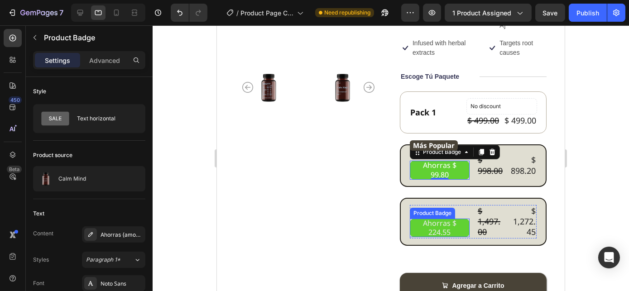
click at [441, 219] on pre "Ahorras $ 224.55" at bounding box center [439, 228] width 60 height 19
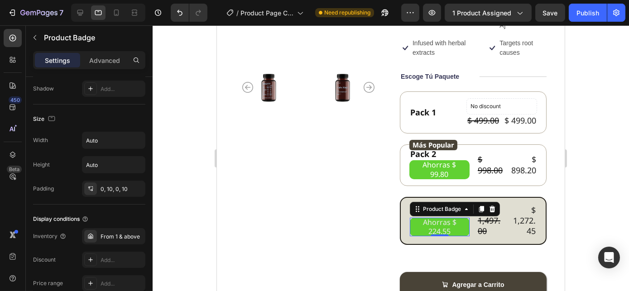
scroll to position [164, 0]
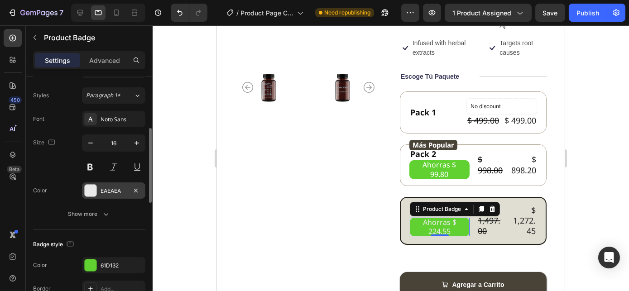
click at [104, 187] on div "EAEAEA" at bounding box center [114, 191] width 26 height 8
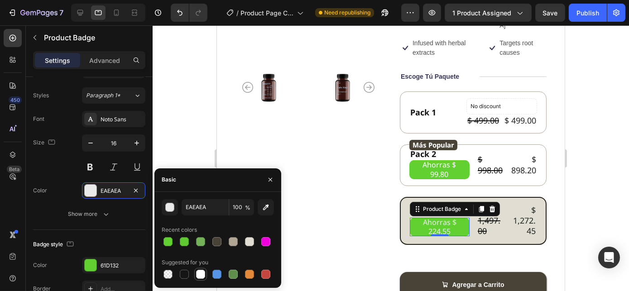
click at [199, 276] on div at bounding box center [200, 274] width 9 height 9
type input "FFFFFF"
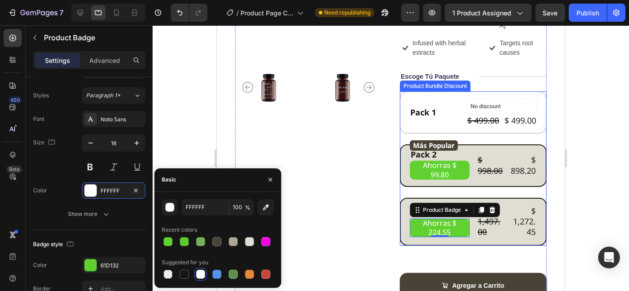
click at [442, 161] on pre "Ahorras $ 99.80" at bounding box center [439, 170] width 60 height 19
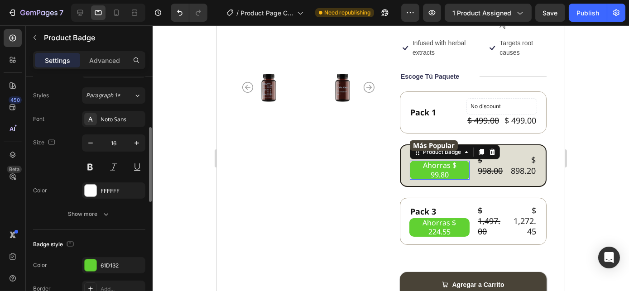
scroll to position [164, 0]
click at [103, 187] on div "FFFFFF" at bounding box center [114, 191] width 26 height 8
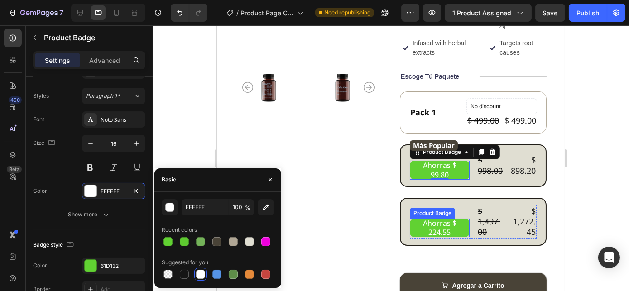
click at [440, 219] on pre "Ahorras $ 224.55" at bounding box center [439, 228] width 60 height 19
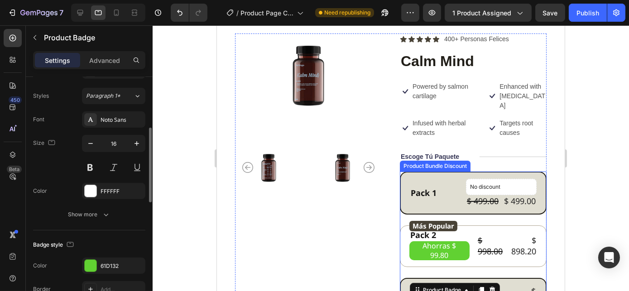
scroll to position [41, 0]
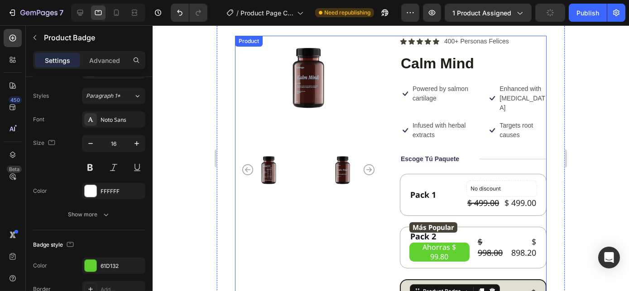
click at [345, 213] on div "Product Images" at bounding box center [308, 225] width 147 height 379
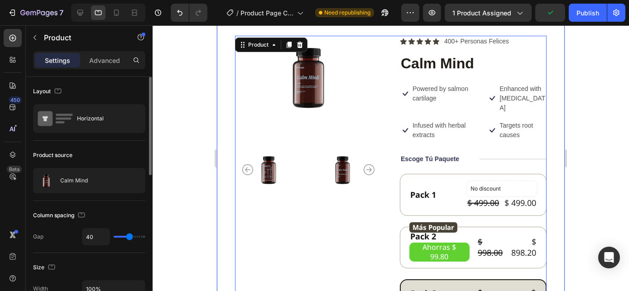
scroll to position [123, 0]
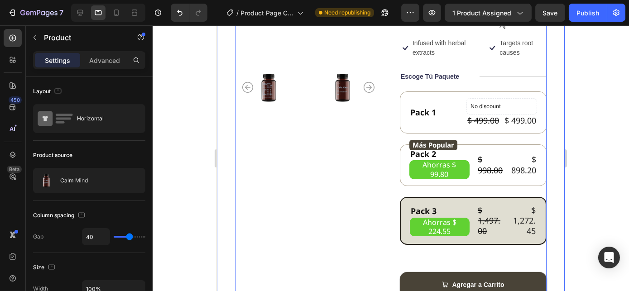
click at [79, 5] on div at bounding box center [108, 13] width 74 height 18
click at [80, 10] on icon at bounding box center [80, 12] width 9 height 9
type input "62"
type input "1200"
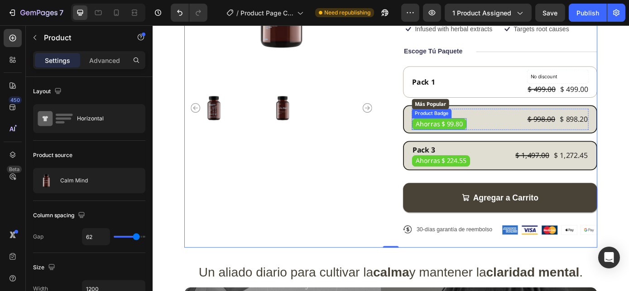
scroll to position [146, 0]
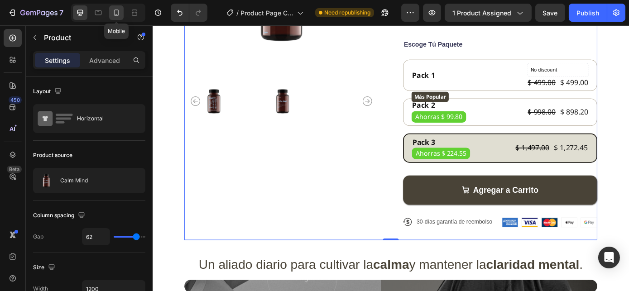
click at [120, 13] on icon at bounding box center [116, 12] width 9 height 9
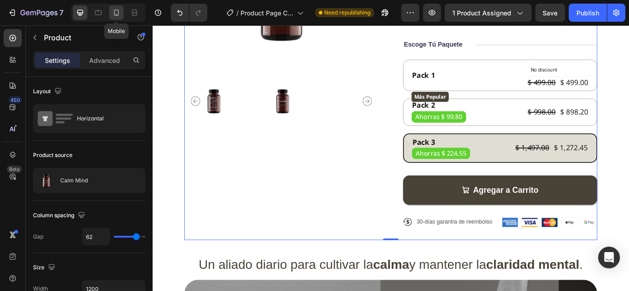
type input "0"
type input "100%"
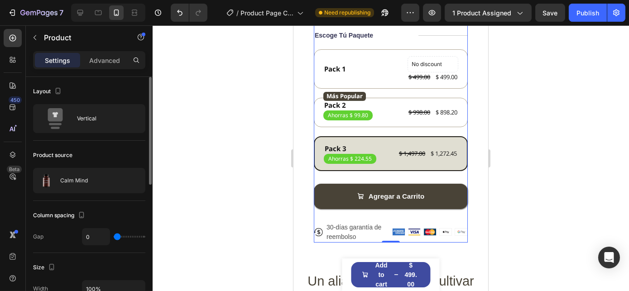
scroll to position [82, 0]
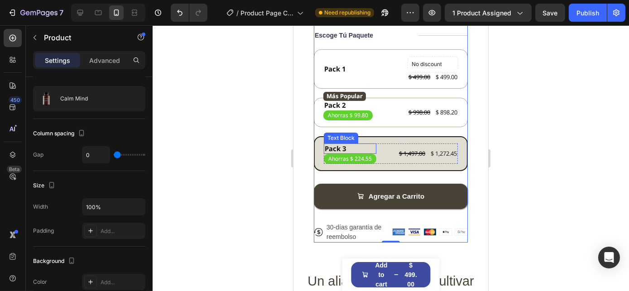
click at [332, 144] on div "Pack 3" at bounding box center [349, 149] width 53 height 11
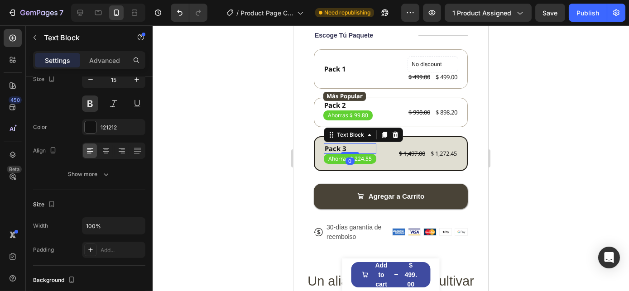
scroll to position [0, 0]
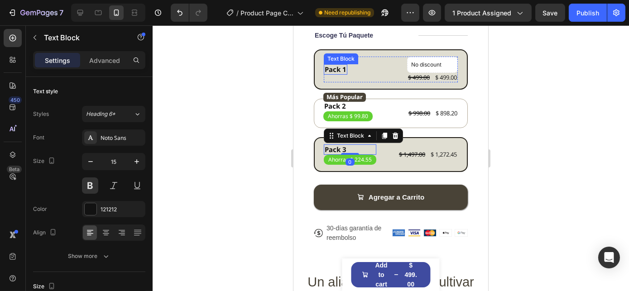
click at [340, 67] on div "Pack 1" at bounding box center [335, 69] width 24 height 11
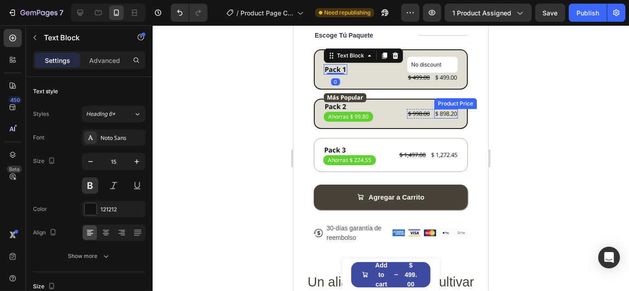
click at [434, 109] on div "$ 898.20" at bounding box center [446, 114] width 24 height 10
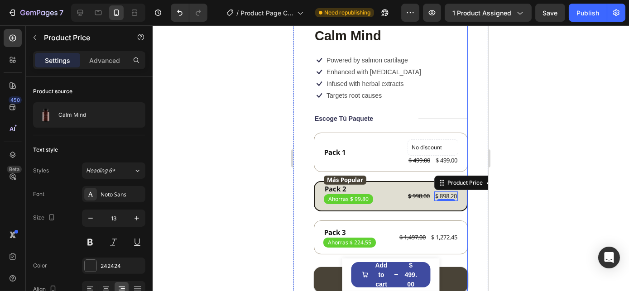
scroll to position [254, 0]
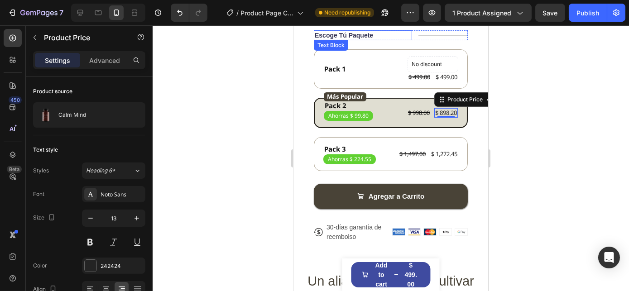
click at [355, 31] on p "Escoge Tú Paquete" at bounding box center [343, 35] width 58 height 8
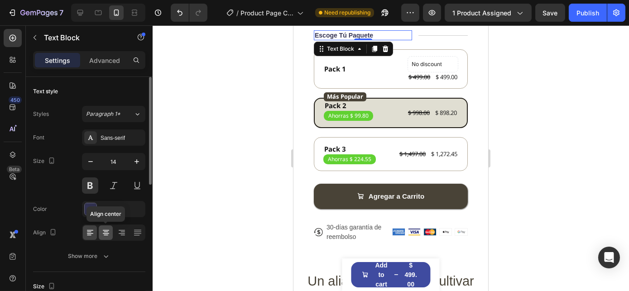
click at [109, 230] on icon at bounding box center [105, 232] width 9 height 9
click at [90, 235] on icon at bounding box center [89, 235] width 5 height 1
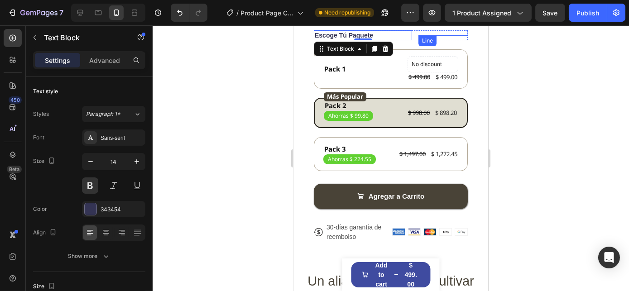
click at [429, 35] on div "Line" at bounding box center [427, 40] width 18 height 11
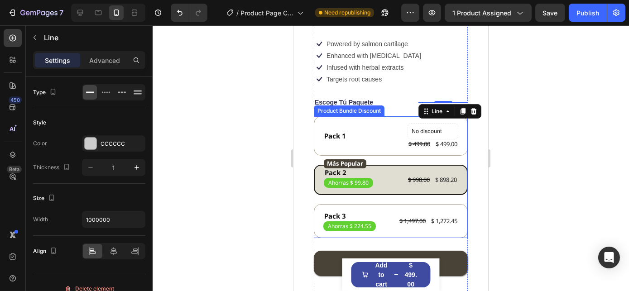
scroll to position [172, 0]
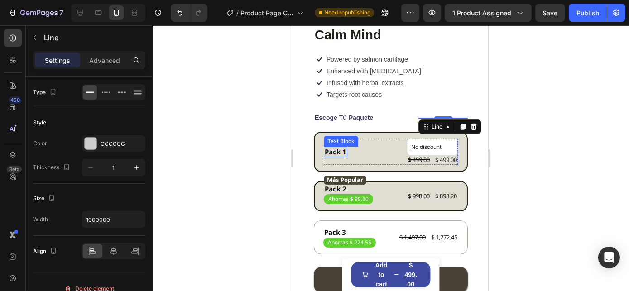
click at [342, 149] on div "Pack 1" at bounding box center [335, 152] width 24 height 11
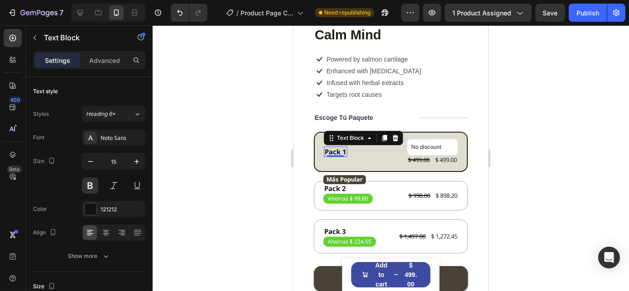
click at [554, 127] on div at bounding box center [391, 158] width 476 height 266
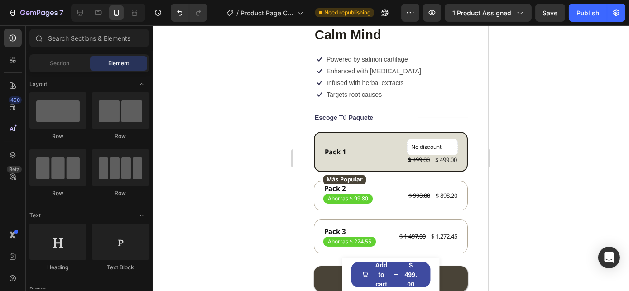
click at [547, 131] on div at bounding box center [391, 158] width 476 height 266
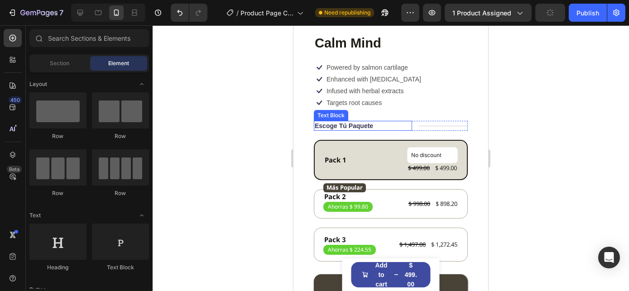
scroll to position [48, 0]
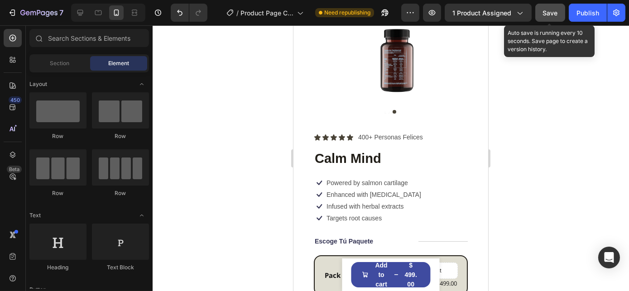
click at [548, 10] on span "Save" at bounding box center [550, 13] width 15 height 8
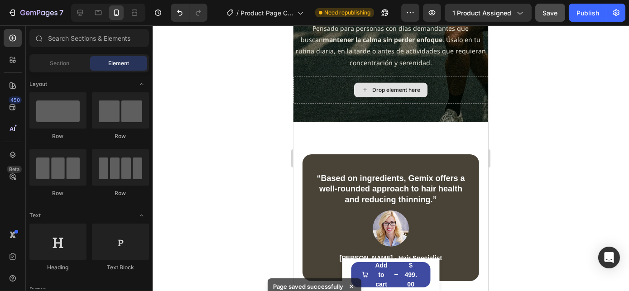
scroll to position [1235, 0]
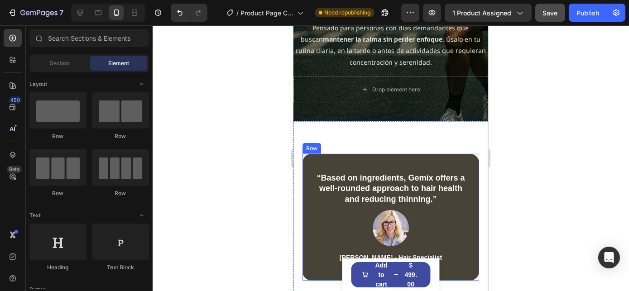
click at [389, 154] on div "“Based on ingredients, Gemix offers a well-rounded approach to hair health and …" at bounding box center [390, 217] width 177 height 127
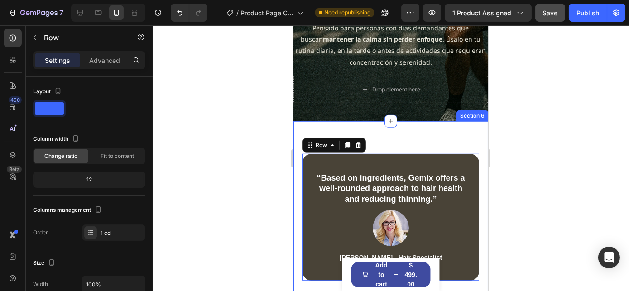
click at [412, 138] on div "“Based on ingredients, Gemix offers a well-rounded approach to hair health and …" at bounding box center [390, 217] width 195 height 192
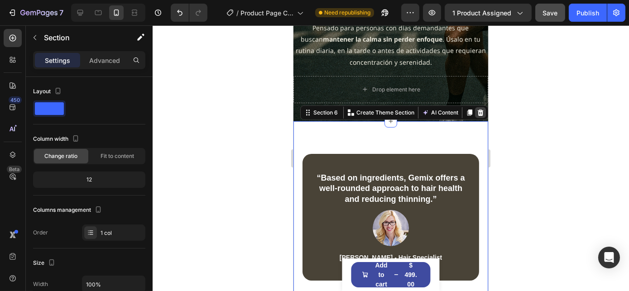
click at [477, 115] on icon at bounding box center [480, 113] width 6 height 6
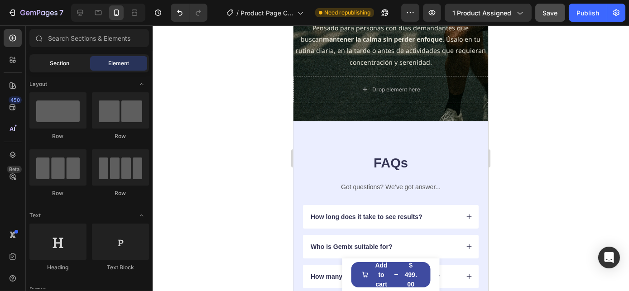
click at [64, 58] on div "Section" at bounding box center [59, 63] width 57 height 14
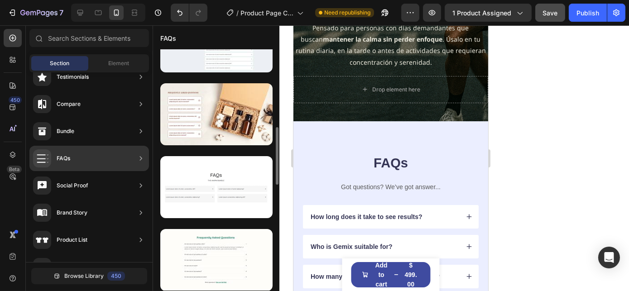
scroll to position [156, 0]
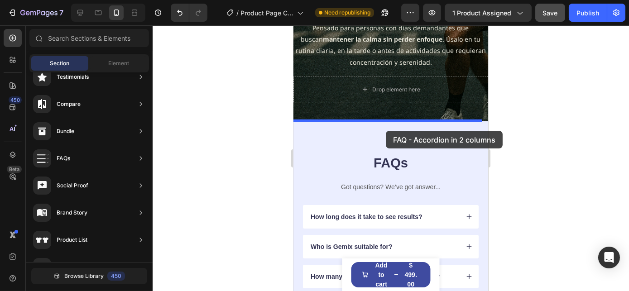
drag, startPoint x: 501, startPoint y: 176, endPoint x: 385, endPoint y: 131, distance: 123.9
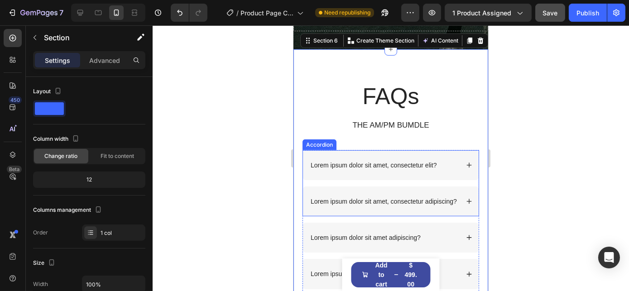
scroll to position [1381, 0]
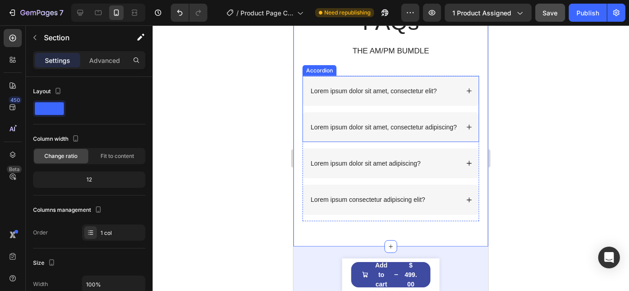
click at [466, 92] on icon at bounding box center [469, 91] width 6 height 6
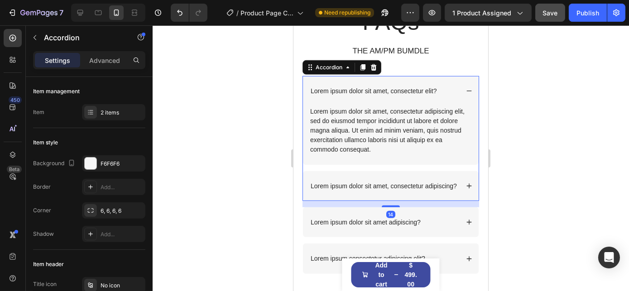
click at [466, 92] on icon at bounding box center [469, 91] width 6 height 6
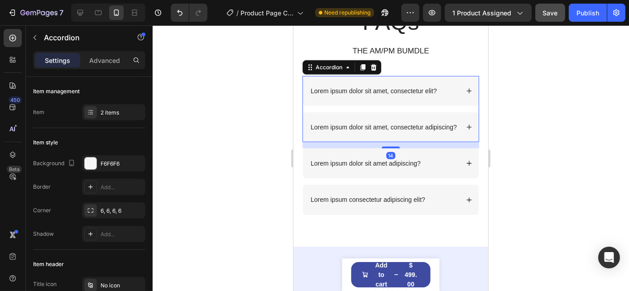
click at [466, 130] on icon at bounding box center [469, 127] width 6 height 6
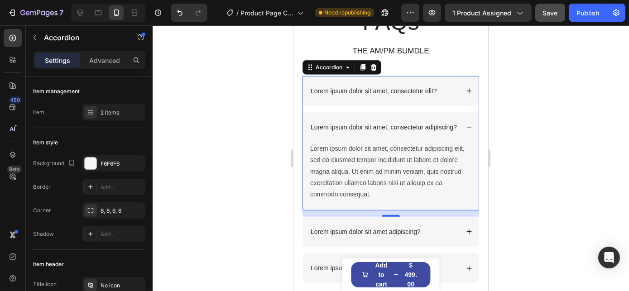
click at [466, 127] on icon at bounding box center [468, 127] width 5 height 0
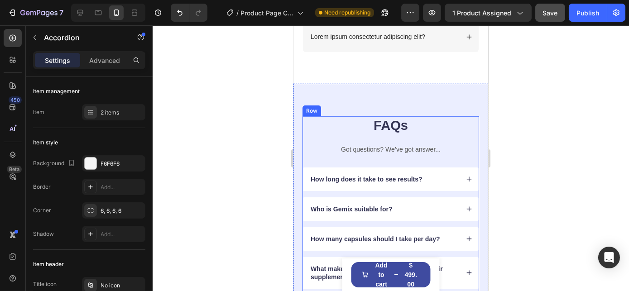
scroll to position [1546, 0]
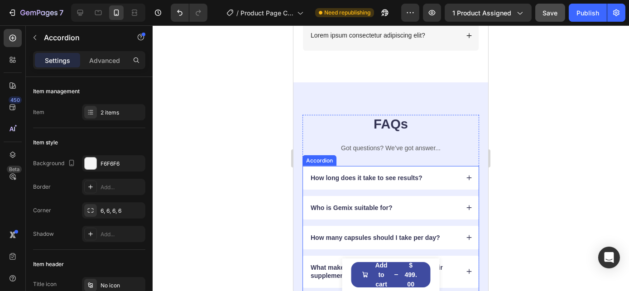
click at [443, 182] on div "How long does it take to see results?" at bounding box center [383, 178] width 149 height 11
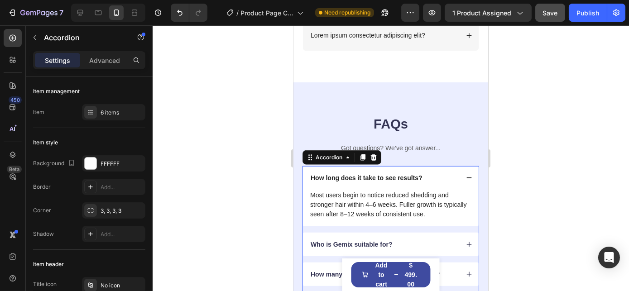
click at [448, 183] on div "How long does it take to see results?" at bounding box center [383, 178] width 149 height 11
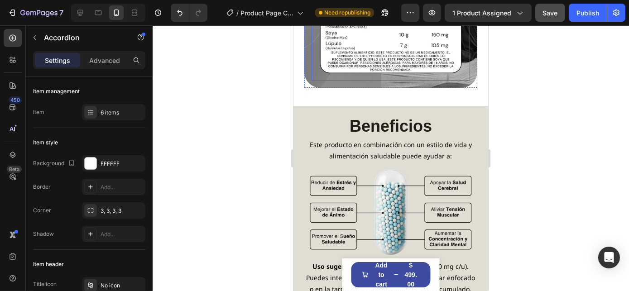
scroll to position [722, 0]
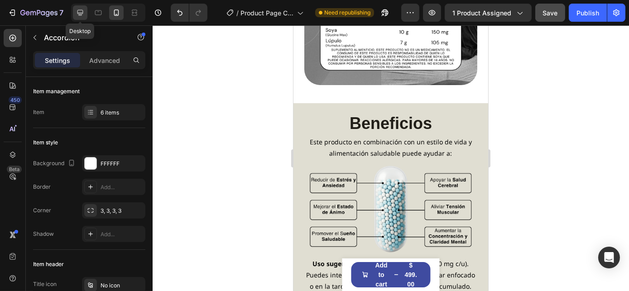
click at [82, 15] on icon at bounding box center [80, 12] width 9 height 9
type input "16"
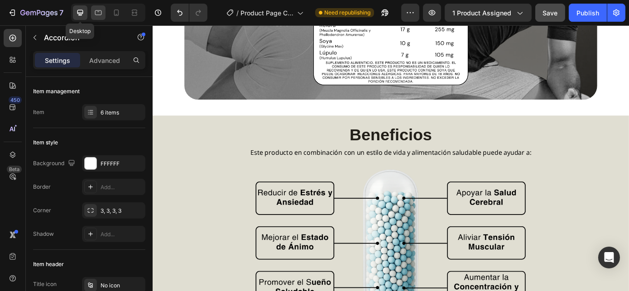
scroll to position [669, 0]
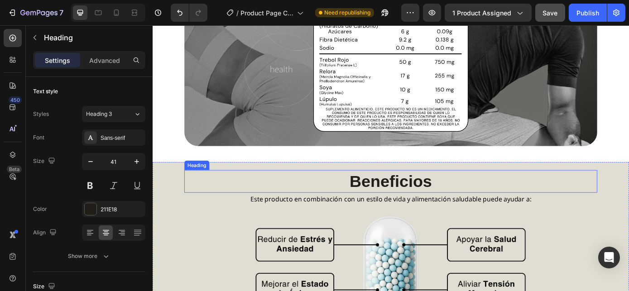
click at [436, 202] on strong "Beneficios" at bounding box center [424, 202] width 94 height 21
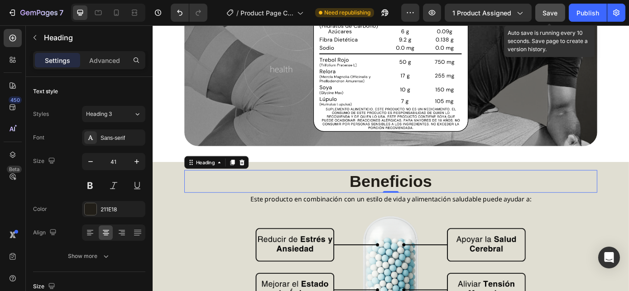
click at [545, 13] on span "Save" at bounding box center [550, 13] width 15 height 8
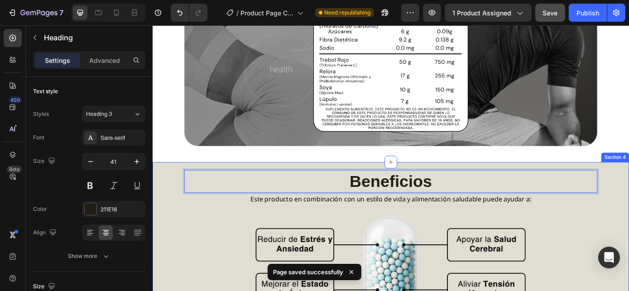
click at [459, 175] on div "Un aliado diario para cultivar la calma y mantener la claridad mental . Heading…" at bounding box center [423, 14] width 543 height 333
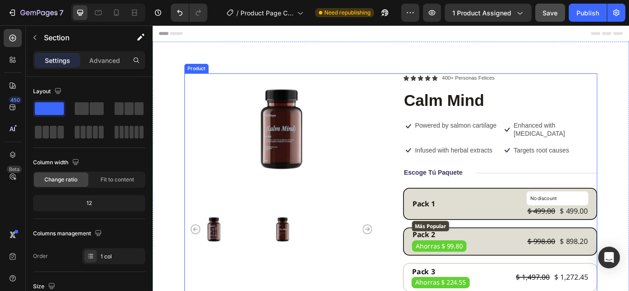
scroll to position [82, 0]
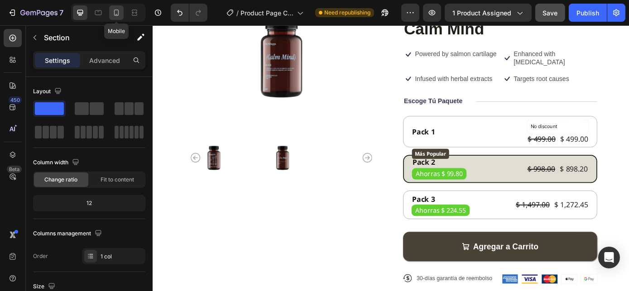
click at [122, 12] on div at bounding box center [116, 12] width 14 height 14
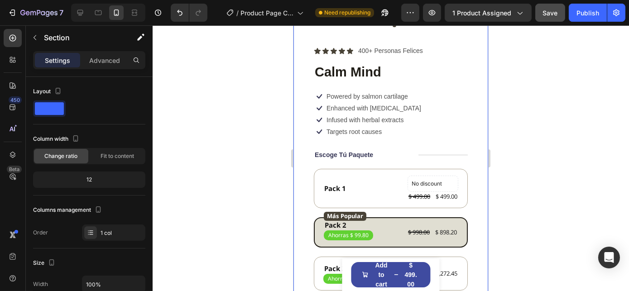
scroll to position [123, 0]
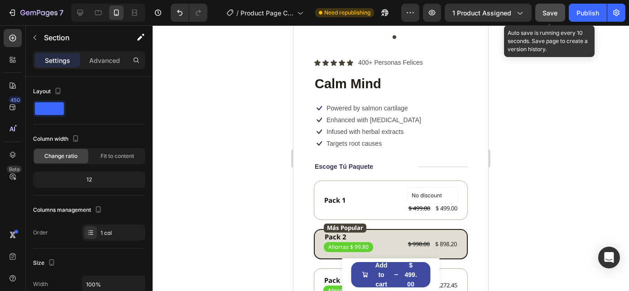
click at [546, 9] on span "Save" at bounding box center [550, 13] width 15 height 8
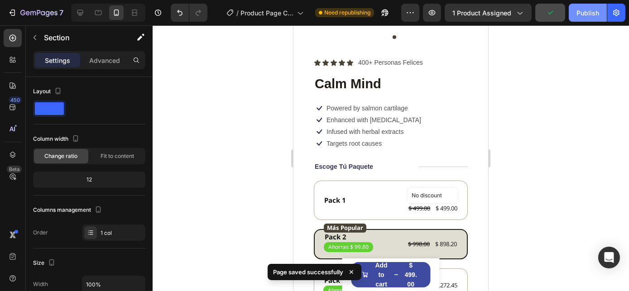
click at [587, 15] on div "Publish" at bounding box center [587, 13] width 23 height 10
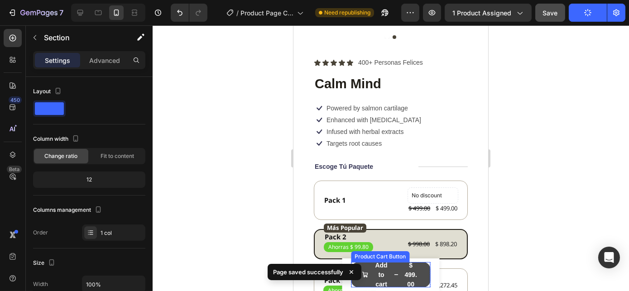
click at [410, 274] on div "$ 499.00" at bounding box center [411, 275] width 18 height 30
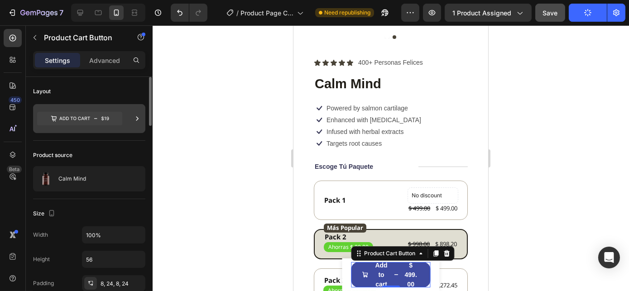
click at [99, 112] on icon at bounding box center [79, 119] width 85 height 14
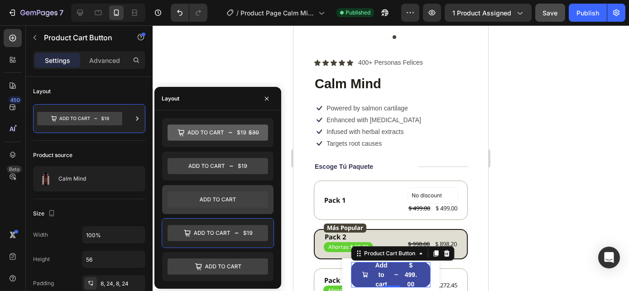
click at [232, 198] on icon at bounding box center [218, 200] width 101 height 18
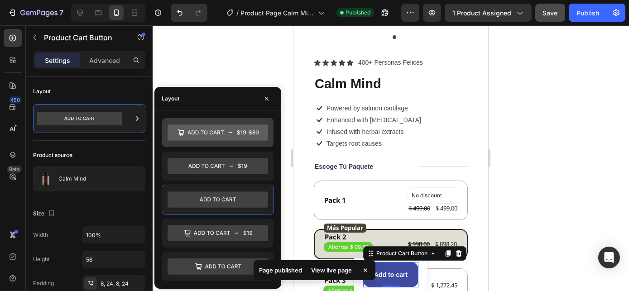
click at [227, 134] on icon at bounding box center [218, 133] width 101 height 16
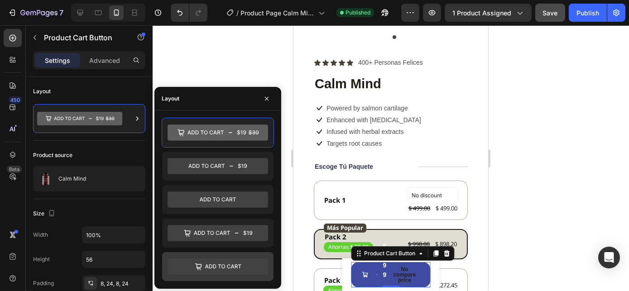
click at [226, 271] on icon at bounding box center [218, 267] width 101 height 16
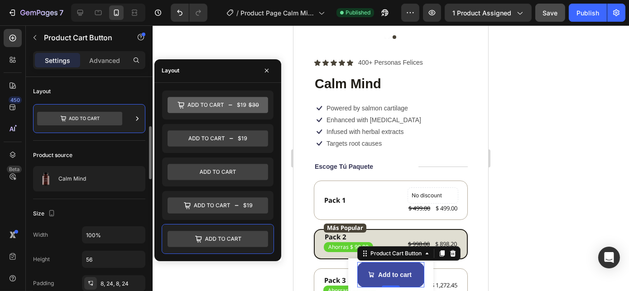
scroll to position [41, 0]
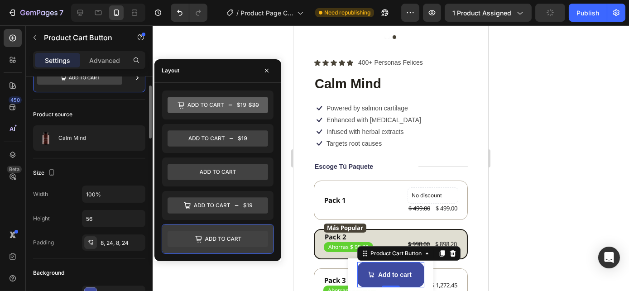
click at [213, 237] on icon at bounding box center [223, 239] width 36 height 4
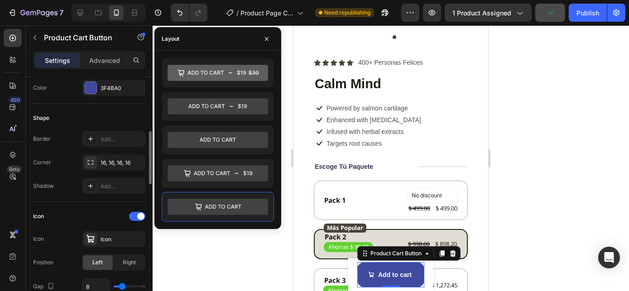
scroll to position [370, 0]
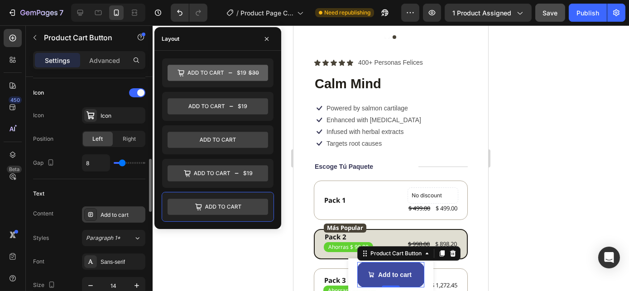
click at [124, 219] on div "Add to cart" at bounding box center [113, 214] width 63 height 16
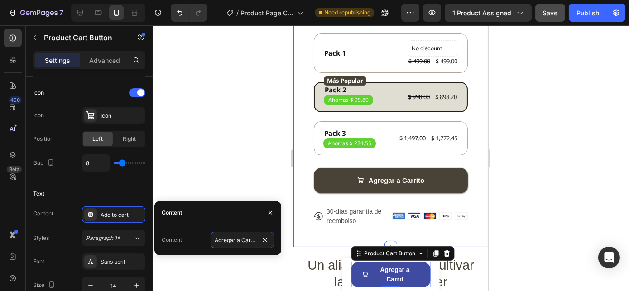
scroll to position [0, 0]
type input "Agregar a Carrito"
click at [93, 182] on div "Text Content Add to cart Styles Paragraph 1* Font Sans-serif Size 14 Color FFFF…" at bounding box center [89, 275] width 112 height 193
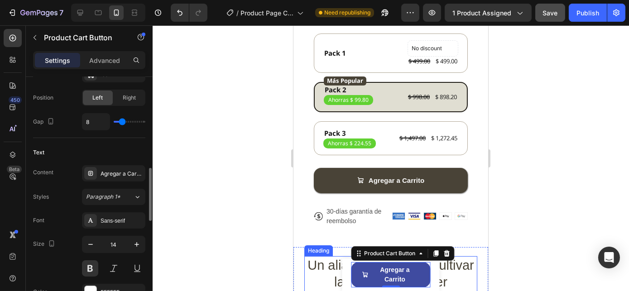
scroll to position [453, 0]
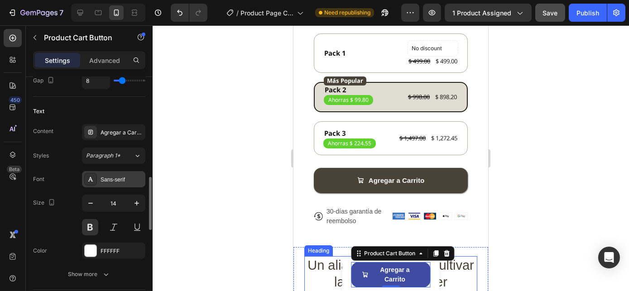
click at [118, 177] on div "Sans-serif" at bounding box center [122, 180] width 43 height 8
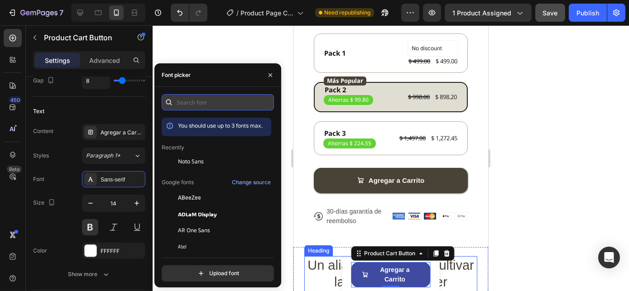
click at [194, 106] on input "text" at bounding box center [218, 102] width 112 height 16
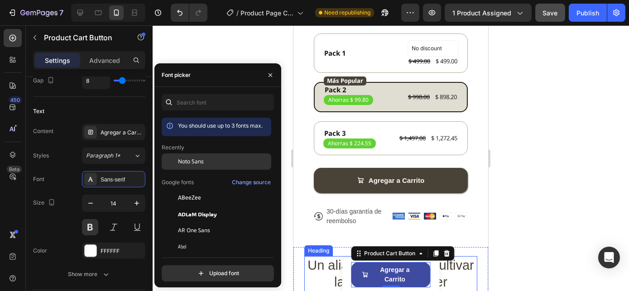
click at [193, 162] on span "Noto Sans" at bounding box center [191, 162] width 26 height 8
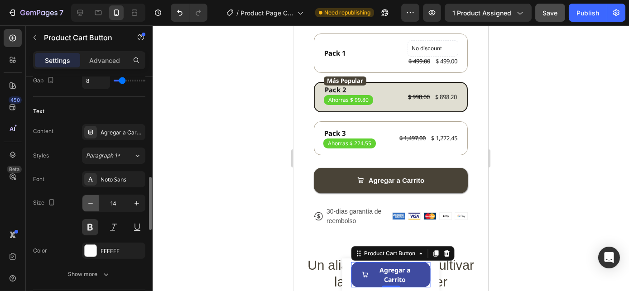
click at [94, 202] on icon "button" at bounding box center [90, 203] width 9 height 9
click at [95, 202] on icon "button" at bounding box center [90, 203] width 9 height 9
click at [137, 204] on icon "button" at bounding box center [136, 203] width 9 height 9
type input "14"
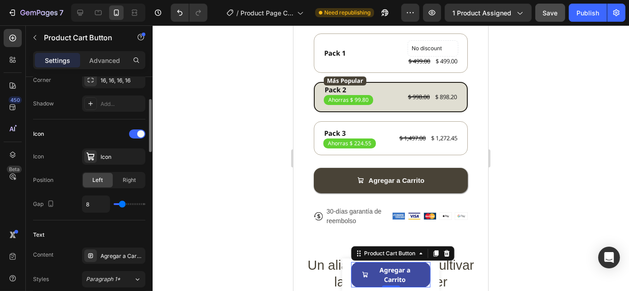
scroll to position [206, 0]
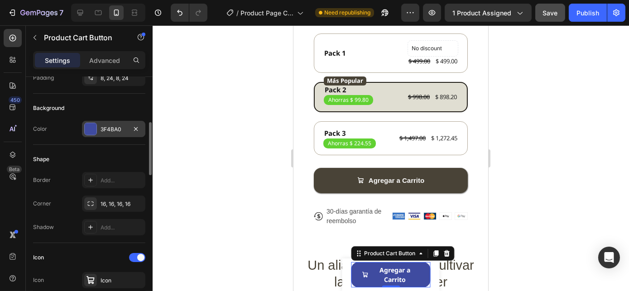
click at [109, 129] on div "3F4BA0" at bounding box center [114, 129] width 26 height 8
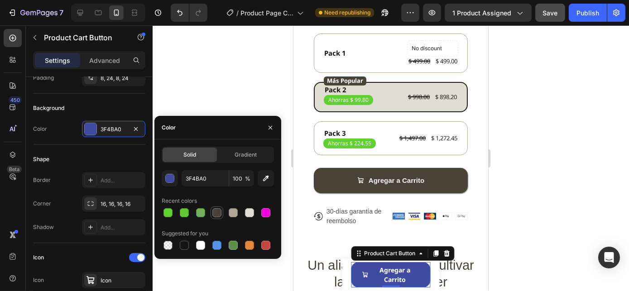
click at [216, 212] on div at bounding box center [216, 212] width 9 height 9
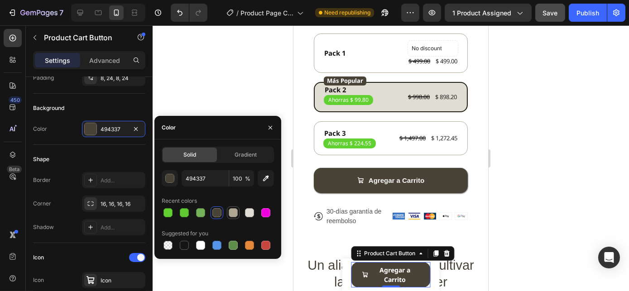
click at [233, 215] on div at bounding box center [233, 212] width 9 height 9
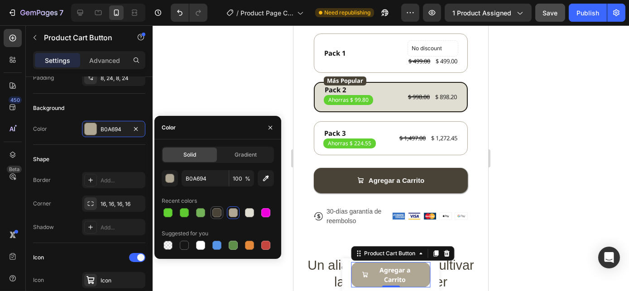
click at [221, 211] on div at bounding box center [216, 212] width 9 height 9
type input "494337"
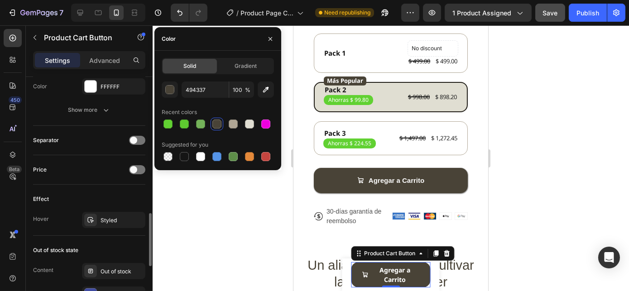
scroll to position [700, 0]
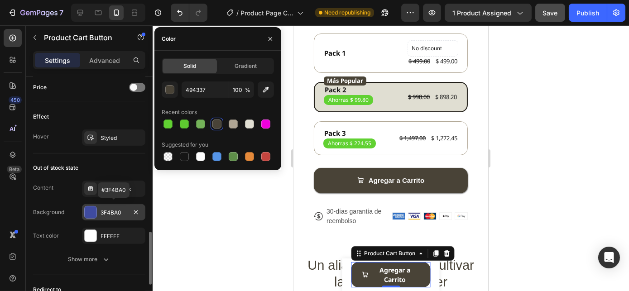
click at [103, 209] on div "3F4BA0" at bounding box center [114, 213] width 26 height 8
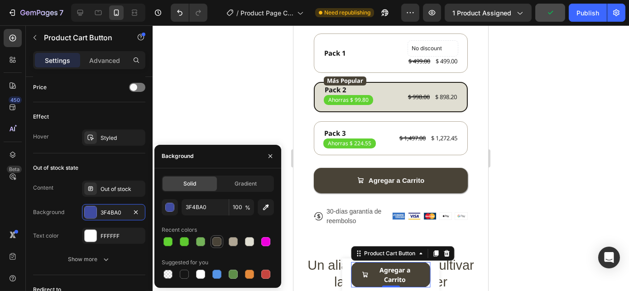
click at [216, 238] on div at bounding box center [216, 241] width 9 height 9
click at [66, 197] on div "Content Out of stock Background 494337 Text color FFFFFF" at bounding box center [89, 212] width 112 height 63
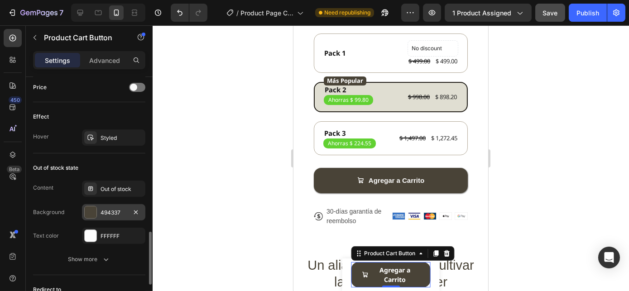
click at [105, 204] on div "494337" at bounding box center [113, 212] width 63 height 16
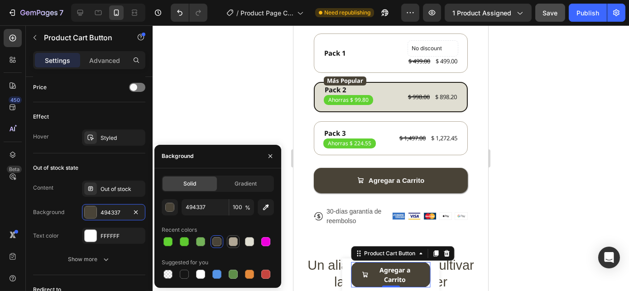
click at [233, 243] on div at bounding box center [233, 241] width 9 height 9
type input "B0A694"
click at [72, 222] on div "Content Out of stock Background B0A694 Text color FFFFFF" at bounding box center [89, 212] width 112 height 63
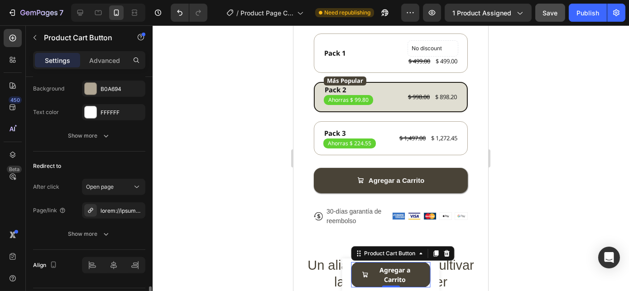
scroll to position [846, 0]
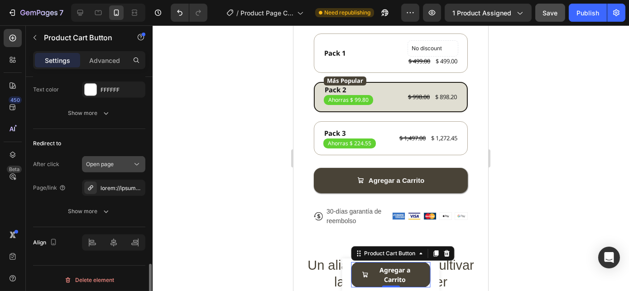
click at [106, 162] on span "Open page" at bounding box center [100, 164] width 28 height 7
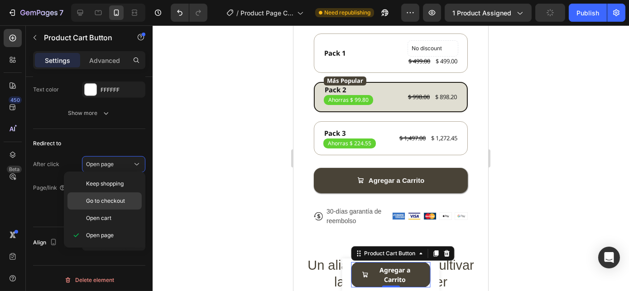
click at [114, 198] on span "Go to checkout" at bounding box center [105, 201] width 39 height 8
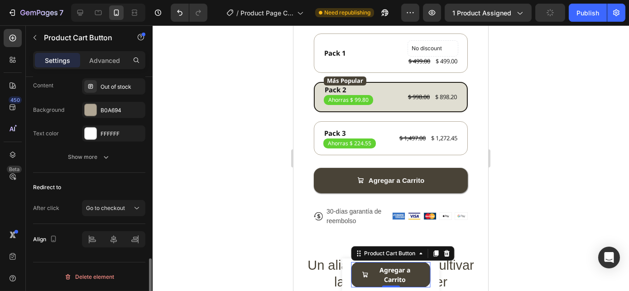
scroll to position [799, 0]
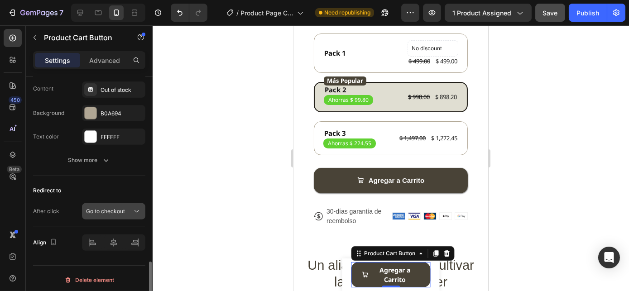
click at [112, 208] on span "Go to checkout" at bounding box center [105, 211] width 39 height 7
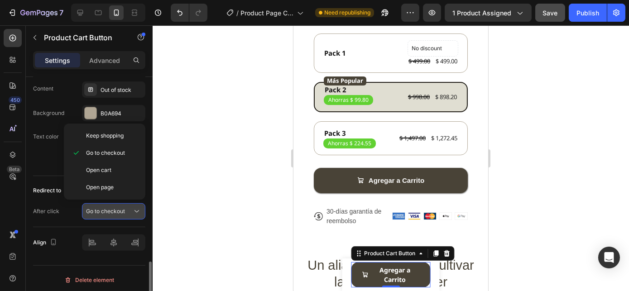
click at [112, 208] on span "Go to checkout" at bounding box center [105, 211] width 39 height 7
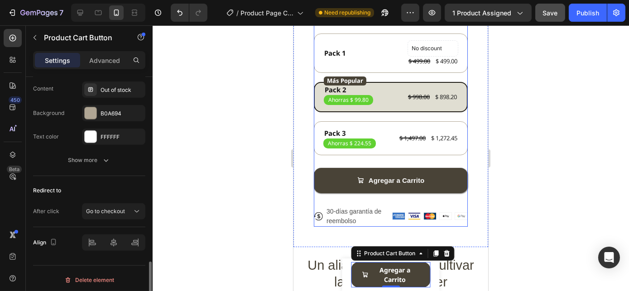
scroll to position [676, 0]
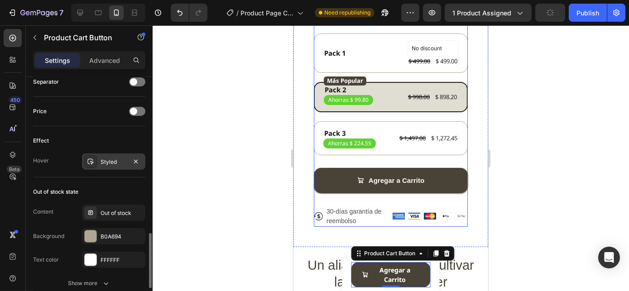
click at [119, 158] on div "Styled" at bounding box center [114, 162] width 26 height 8
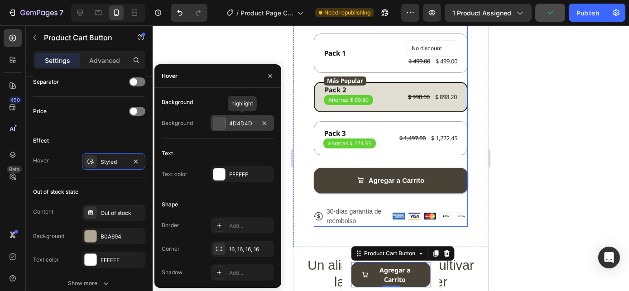
click at [229, 126] on div "4D4D4D" at bounding box center [242, 124] width 26 height 8
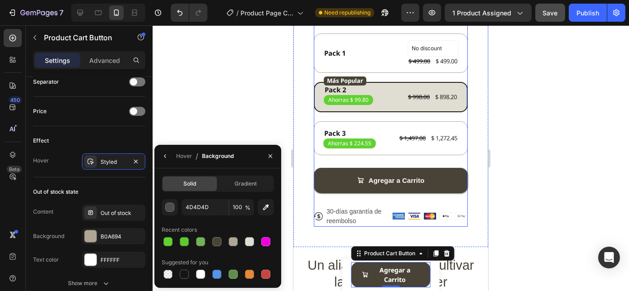
click at [169, 252] on div "4D4D4D 100 % Recent colors Suggested for you" at bounding box center [218, 240] width 112 height 82
click at [202, 243] on div at bounding box center [200, 241] width 9 height 9
click at [0, 0] on input "74B259" at bounding box center [0, 0] width 0 height 0
type input "211E18"
click at [196, 227] on div "Recent colors" at bounding box center [179, 230] width 35 height 8
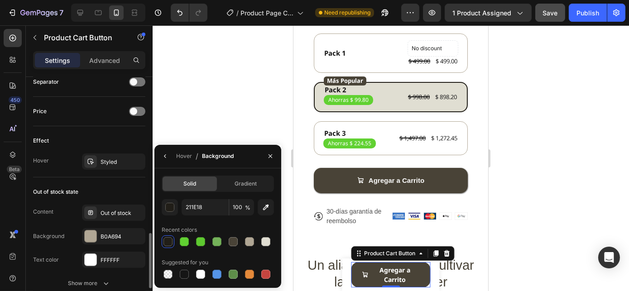
click at [122, 175] on div "Effect Hover Styled" at bounding box center [89, 151] width 112 height 51
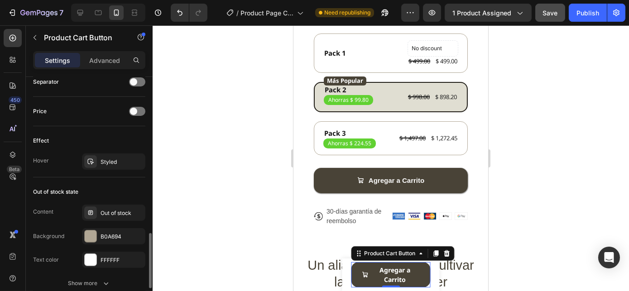
scroll to position [593, 0]
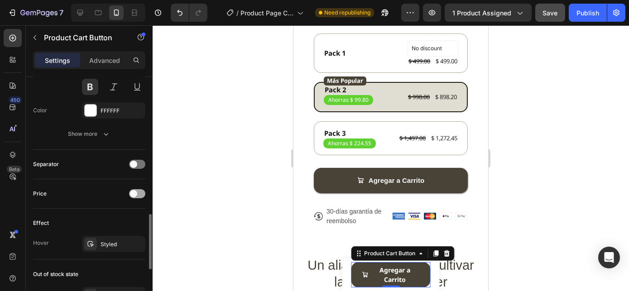
click at [136, 193] on span at bounding box center [133, 193] width 7 height 7
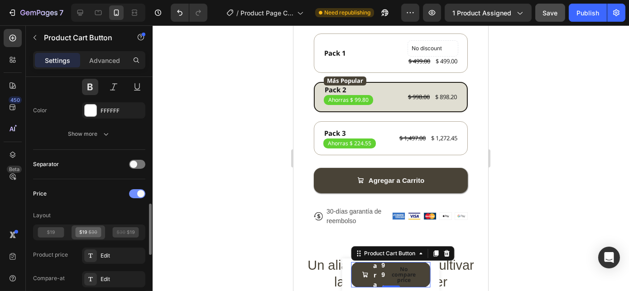
click at [136, 192] on div at bounding box center [137, 193] width 16 height 9
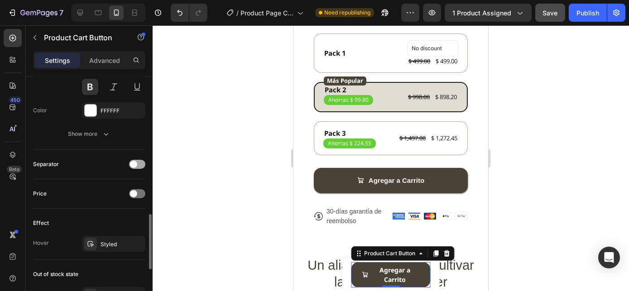
click at [140, 163] on div at bounding box center [137, 164] width 16 height 9
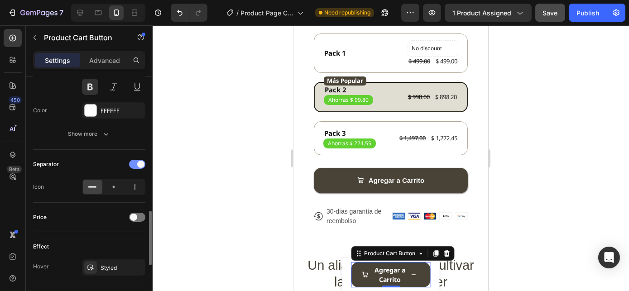
click at [140, 163] on span at bounding box center [140, 164] width 7 height 7
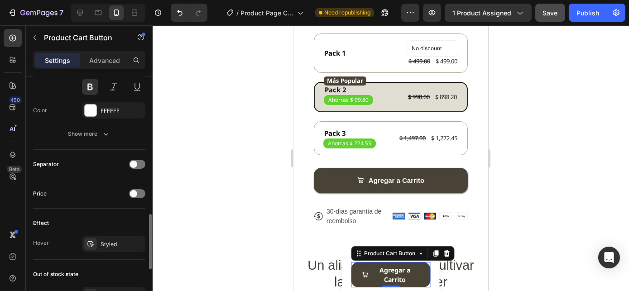
scroll to position [511, 0]
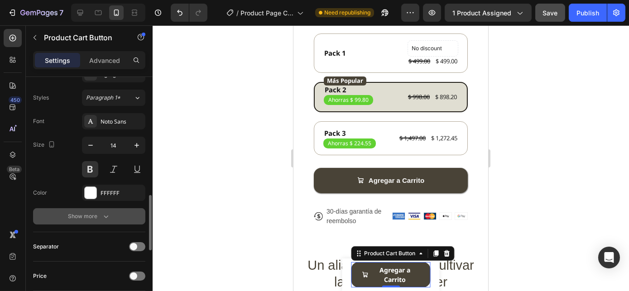
click at [94, 218] on div "Show more" at bounding box center [89, 216] width 42 height 9
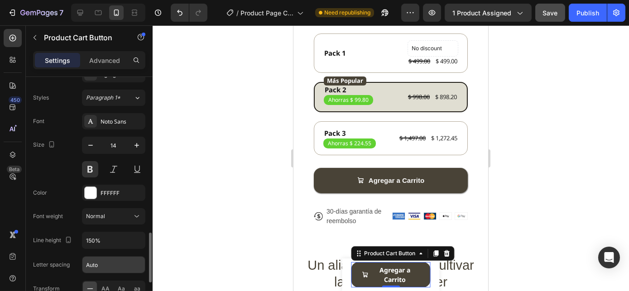
scroll to position [552, 0]
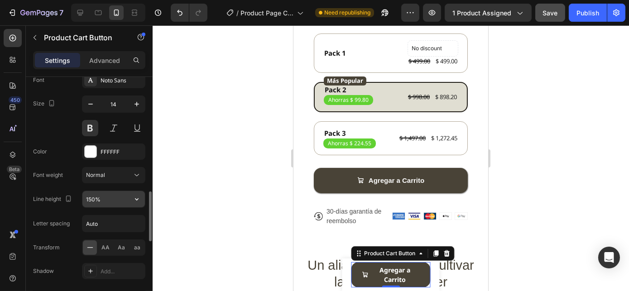
click at [94, 196] on input "150%" at bounding box center [113, 199] width 62 height 16
type input "130%"
click at [65, 206] on div "Font Noto Sans Size 14 Color FFFFFF Font weight Normal Line height 130% Letter …" at bounding box center [89, 187] width 112 height 231
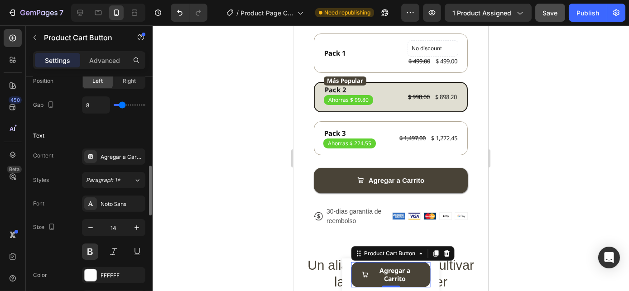
scroll to position [387, 0]
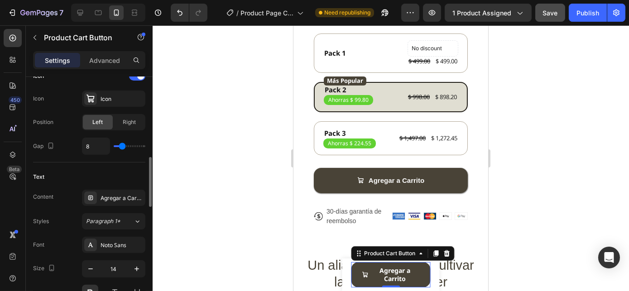
type input "7"
type input "5"
type input "4"
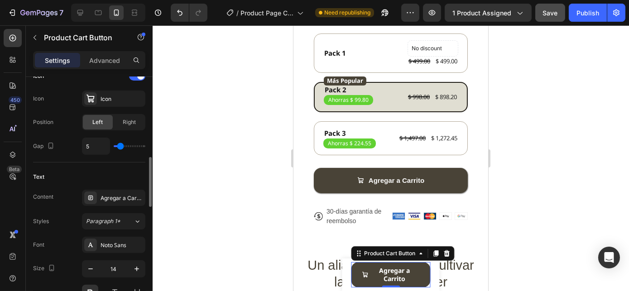
type input "4"
type input "3"
type input "2"
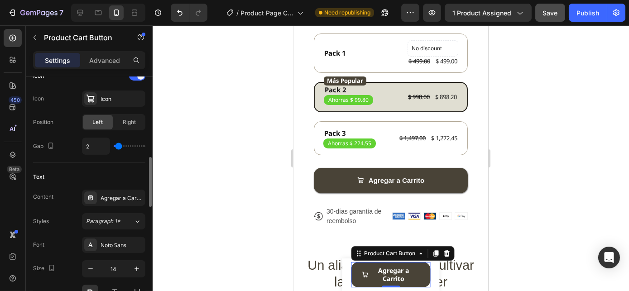
type input "1"
type input "0"
type input "1"
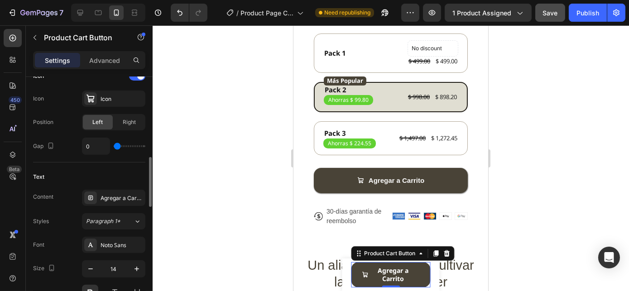
type input "1"
type input "2"
type input "3"
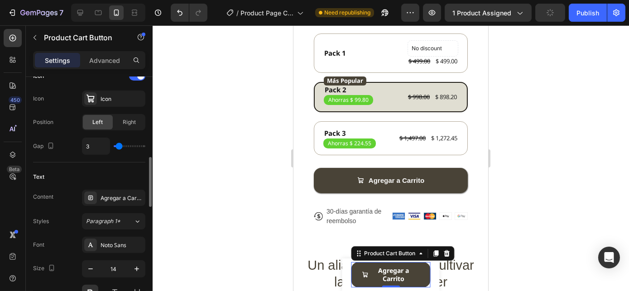
type input "4"
type input "5"
click at [120, 145] on input "range" at bounding box center [130, 146] width 32 height 2
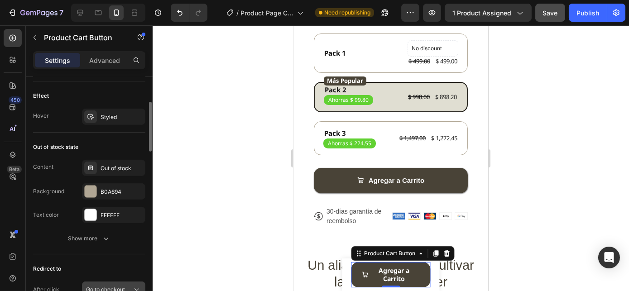
scroll to position [918, 0]
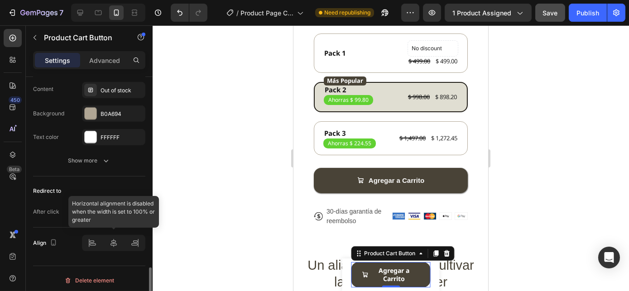
click at [113, 241] on div at bounding box center [113, 243] width 63 height 16
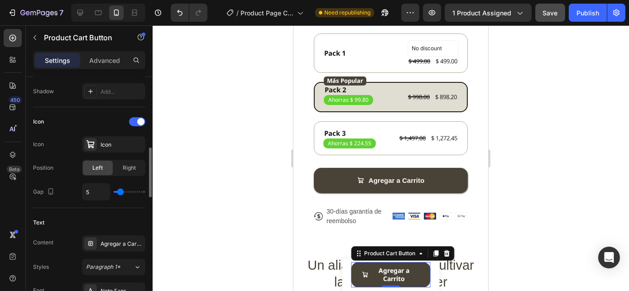
scroll to position [301, 0]
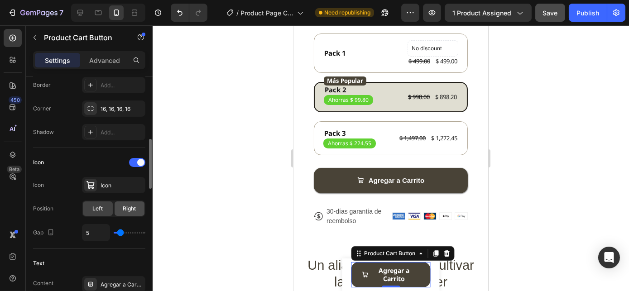
click at [131, 205] on span "Right" at bounding box center [129, 209] width 13 height 8
click at [104, 206] on div "Left" at bounding box center [98, 209] width 30 height 14
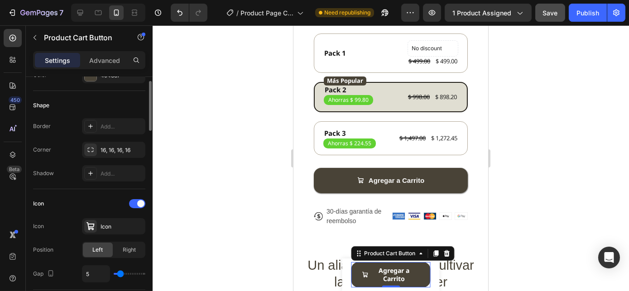
scroll to position [218, 0]
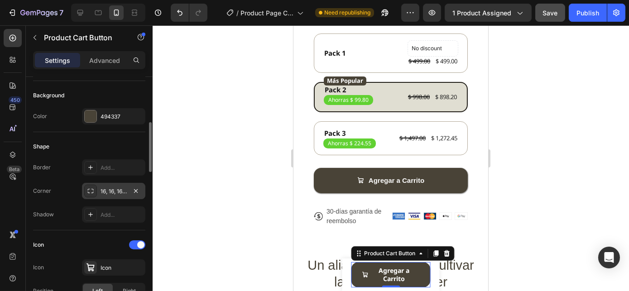
click at [116, 188] on div "16, 16, 16, 16" at bounding box center [114, 191] width 26 height 8
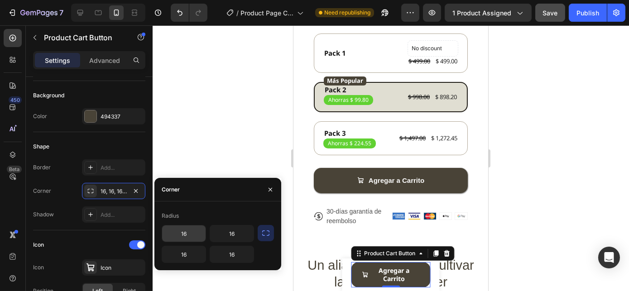
click at [192, 232] on input "16" at bounding box center [183, 234] width 43 height 16
type input "10"
click at [235, 237] on input "16" at bounding box center [231, 234] width 43 height 16
type input "16"
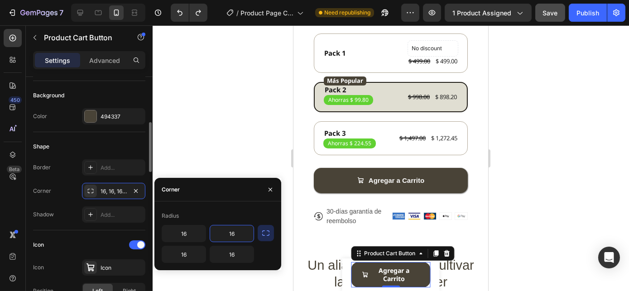
click at [58, 162] on div "Border Add..." at bounding box center [89, 167] width 112 height 16
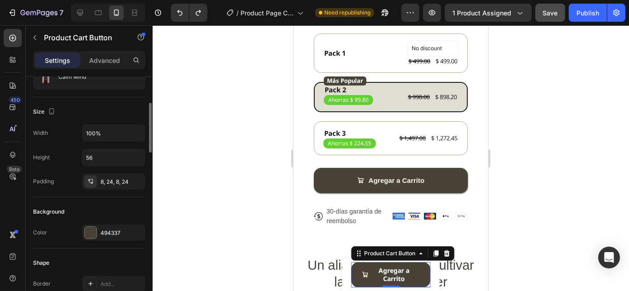
scroll to position [101, 0]
click at [122, 179] on div "8, 24, 8, 24" at bounding box center [114, 183] width 26 height 8
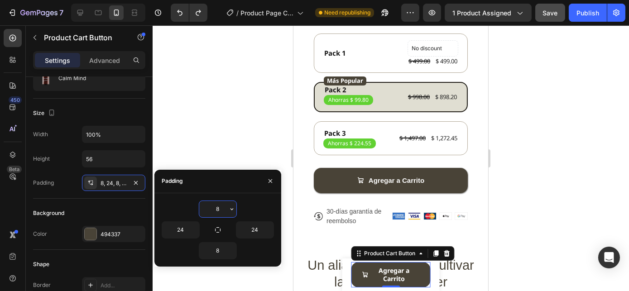
click at [219, 206] on input "8" at bounding box center [217, 209] width 37 height 16
type input "0"
click at [222, 251] on input "8" at bounding box center [217, 251] width 37 height 16
type input "0"
click at [189, 228] on input "24" at bounding box center [180, 230] width 37 height 16
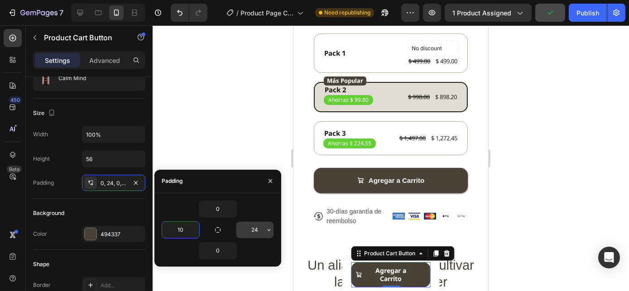
type input "10"
click at [249, 228] on input "24" at bounding box center [254, 230] width 37 height 16
type input "10"
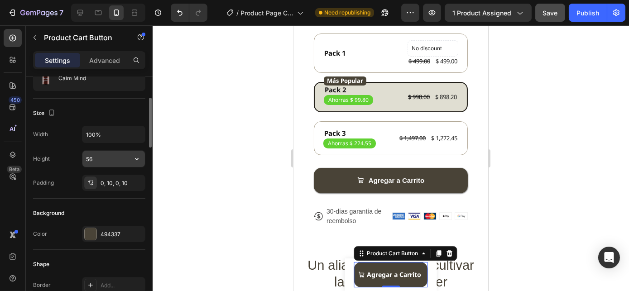
click at [94, 156] on input "56" at bounding box center [113, 159] width 62 height 16
click at [94, 158] on input "56" at bounding box center [113, 159] width 62 height 16
type input "5"
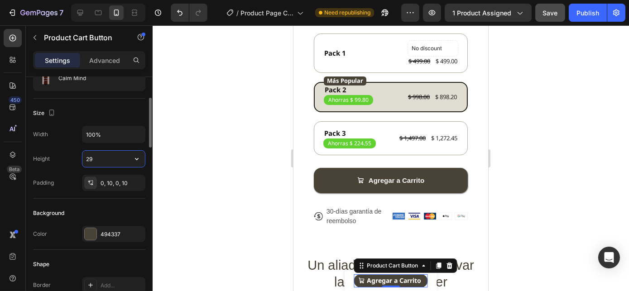
type input "2"
type input "3"
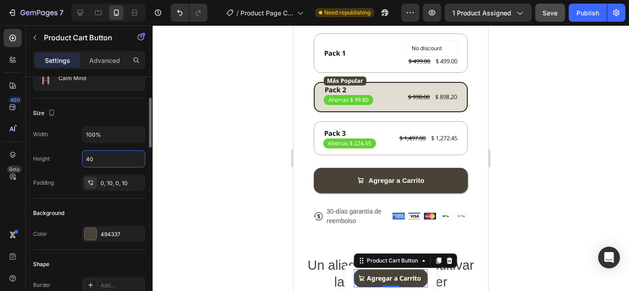
type input "40"
click at [61, 140] on div "Width 100%" at bounding box center [89, 134] width 112 height 17
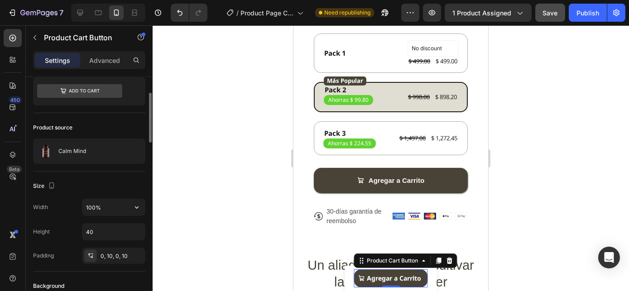
scroll to position [51, 0]
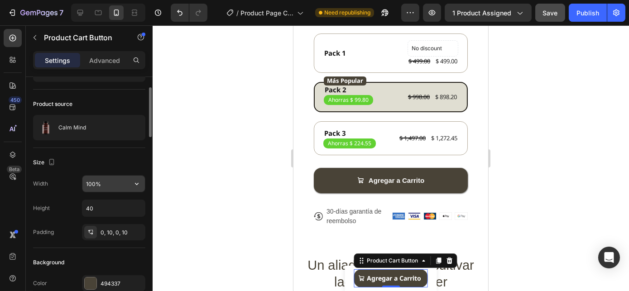
click at [123, 185] on input "100%" at bounding box center [113, 184] width 62 height 16
click at [135, 184] on icon "button" at bounding box center [136, 183] width 9 height 9
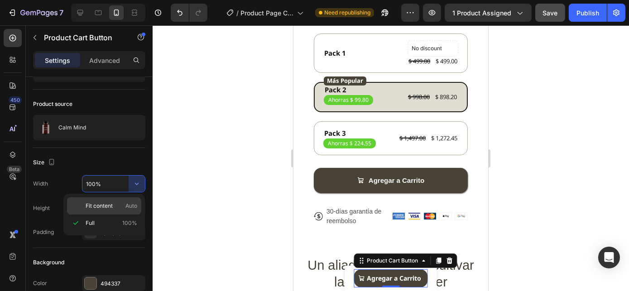
click at [101, 206] on span "Fit content" at bounding box center [99, 206] width 27 height 8
type input "Auto"
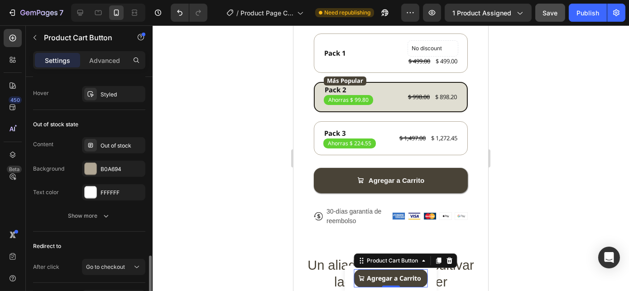
scroll to position [918, 0]
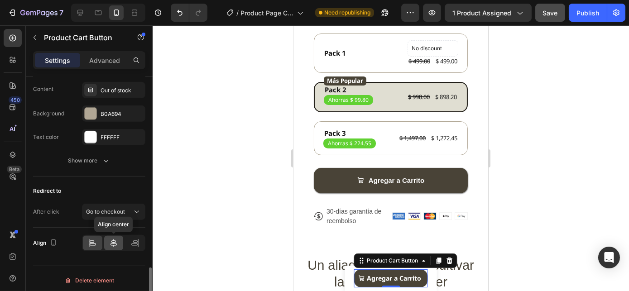
click at [116, 240] on icon at bounding box center [113, 243] width 9 height 9
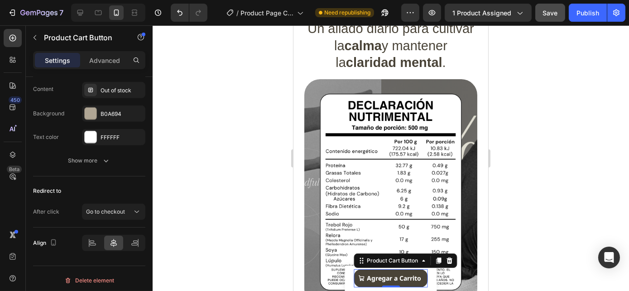
scroll to position [534, 0]
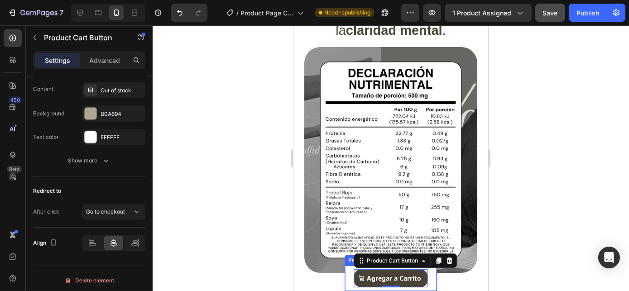
click at [346, 276] on div "Product Images Calm Mind Product Title $ 499.00 Product Price Product Price Row…" at bounding box center [391, 278] width 92 height 25
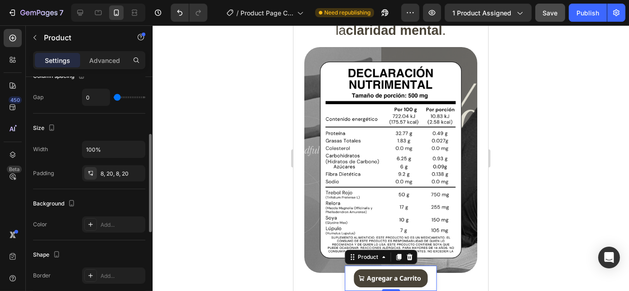
scroll to position [181, 0]
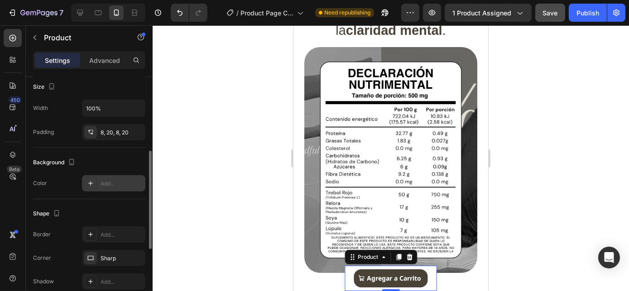
click at [103, 185] on div "Add..." at bounding box center [122, 184] width 43 height 8
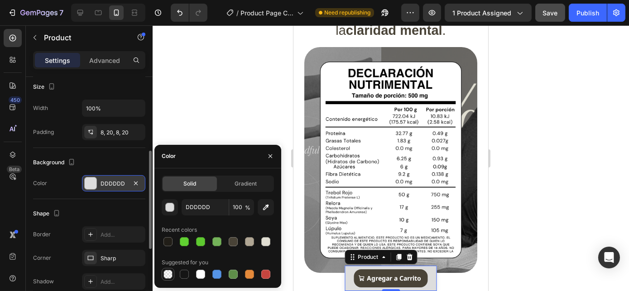
click at [169, 272] on div at bounding box center [167, 274] width 9 height 9
type input "000000"
type input "0"
click at [270, 158] on icon "button" at bounding box center [270, 156] width 7 height 7
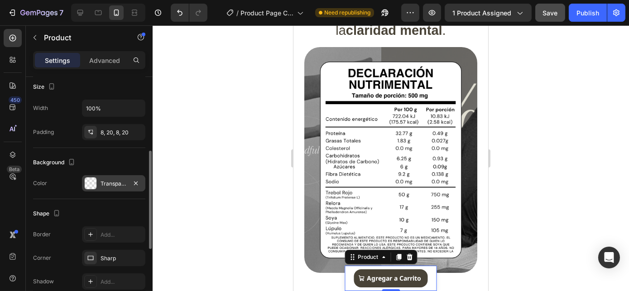
click at [348, 287] on div "Product Images Calm Mind Product Title $ 499.00 Product Price Product Price Row…" at bounding box center [391, 278] width 92 height 25
click at [347, 269] on div "Product Images Calm Mind Product Title $ 499.00 Product Price Product Price Row…" at bounding box center [391, 278] width 92 height 25
click at [345, 277] on div "Product Images Calm Mind Product Title $ 499.00 Product Price Product Price Row…" at bounding box center [391, 278] width 92 height 25
click at [346, 275] on div "Product Images Calm Mind Product Title $ 499.00 Product Price Product Price Row…" at bounding box center [391, 278] width 92 height 25
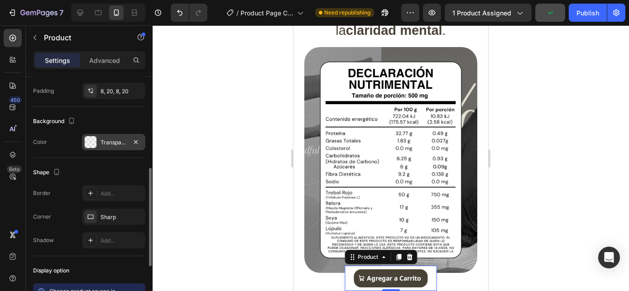
scroll to position [263, 0]
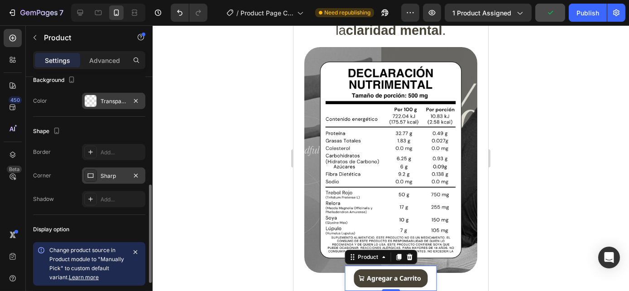
click at [109, 178] on div "Sharp" at bounding box center [114, 176] width 26 height 8
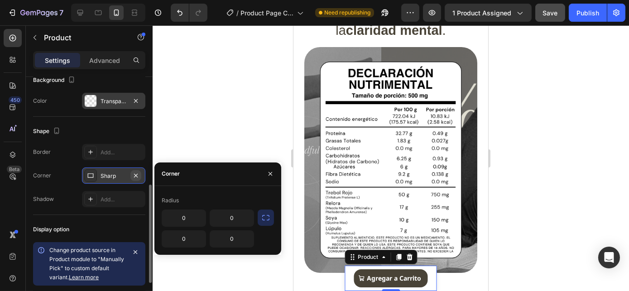
click at [135, 174] on icon "button" at bounding box center [136, 175] width 4 height 4
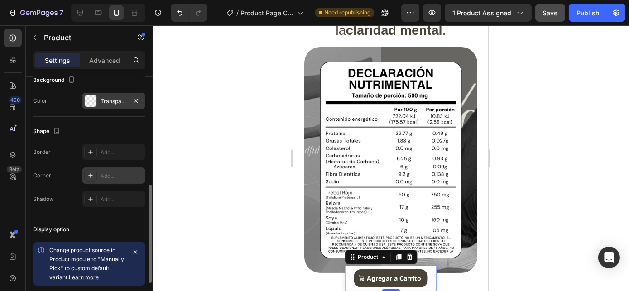
click at [65, 189] on div "Border Add... Corner Add... Shadow Add..." at bounding box center [89, 175] width 112 height 63
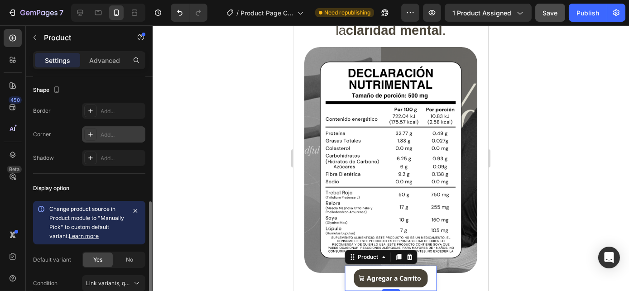
scroll to position [346, 0]
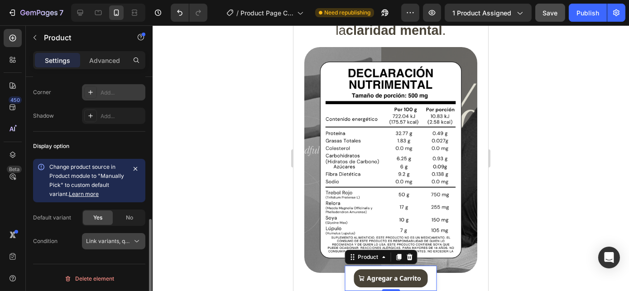
click at [107, 239] on span "Link variants, quantity <br> between same products" at bounding box center [153, 241] width 134 height 7
click at [75, 240] on div "Condition Link variants, quantity <br> between same products" at bounding box center [89, 241] width 112 height 16
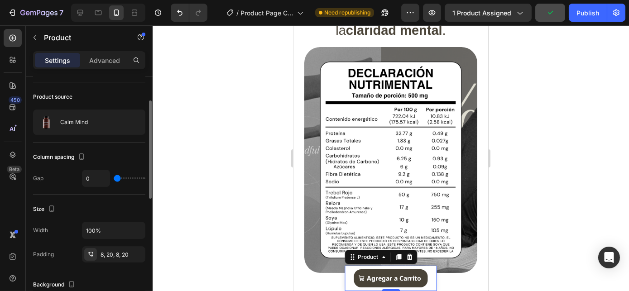
scroll to position [0, 0]
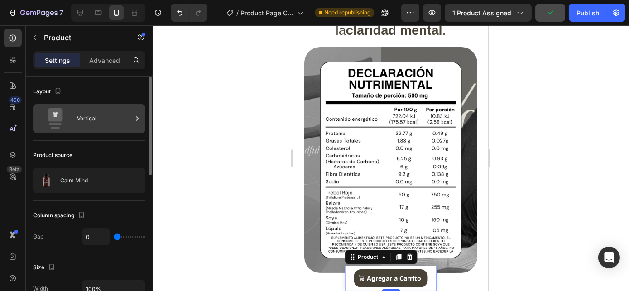
click at [91, 118] on div "Vertical" at bounding box center [104, 118] width 55 height 21
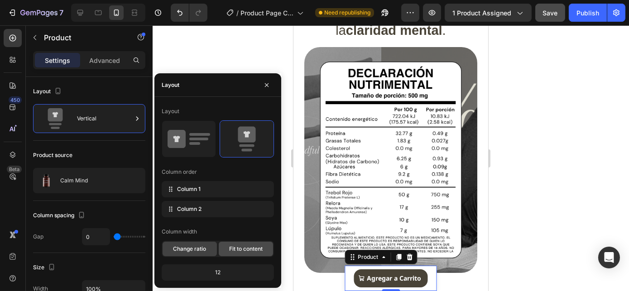
click at [241, 251] on span "Fit to content" at bounding box center [246, 249] width 34 height 8
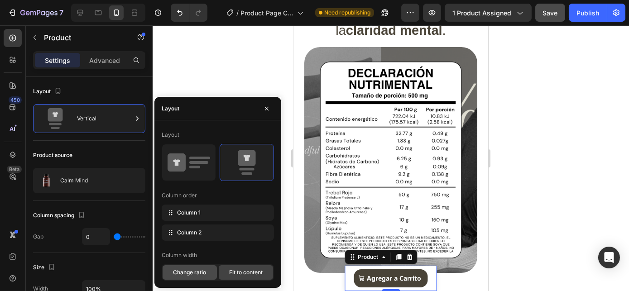
click at [198, 272] on span "Change ratio" at bounding box center [189, 273] width 33 height 8
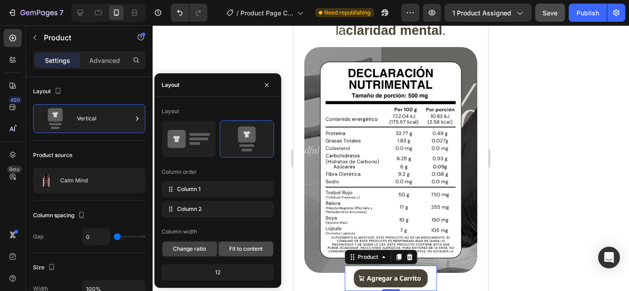
click at [241, 251] on span "Fit to content" at bounding box center [246, 249] width 34 height 8
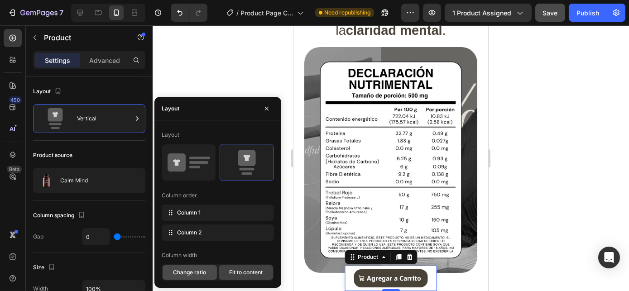
click at [204, 272] on span "Change ratio" at bounding box center [189, 273] width 33 height 8
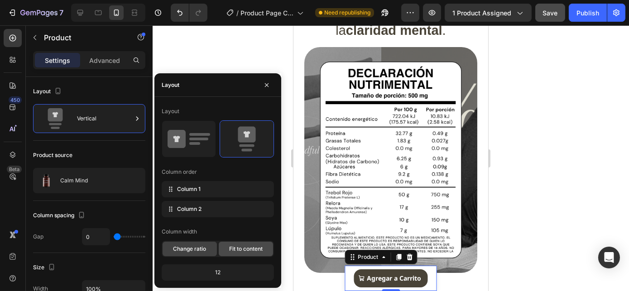
click at [243, 250] on span "Fit to content" at bounding box center [246, 249] width 34 height 8
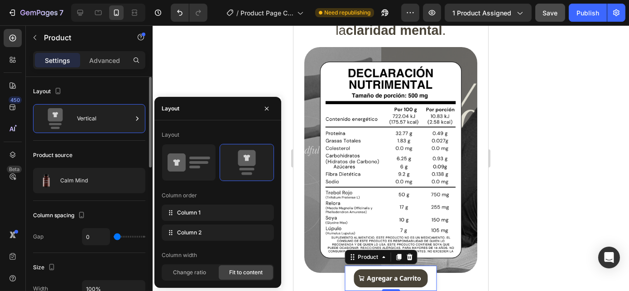
click at [109, 86] on div "Layout" at bounding box center [89, 91] width 112 height 14
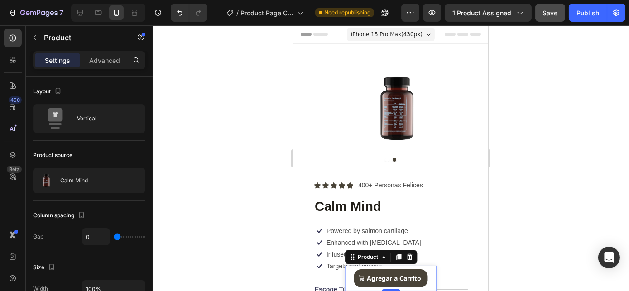
click at [424, 269] on div "Product Images Calm Mind Product Title $ 499.00 Product Price Product Price Row…" at bounding box center [391, 278] width 92 height 25
click at [396, 256] on icon at bounding box center [398, 257] width 5 height 6
click at [428, 245] on div "Product Images Calm Mind Product Title $ 499.00 Product Price Product Price Row…" at bounding box center [391, 252] width 92 height 25
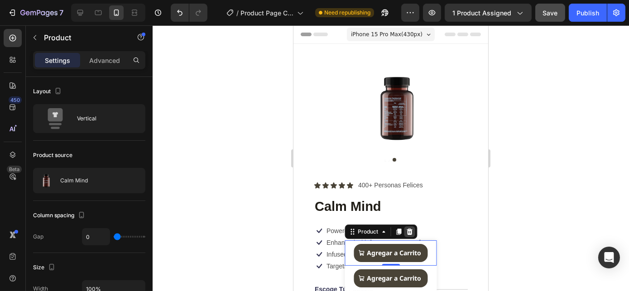
click at [409, 230] on div at bounding box center [409, 231] width 11 height 11
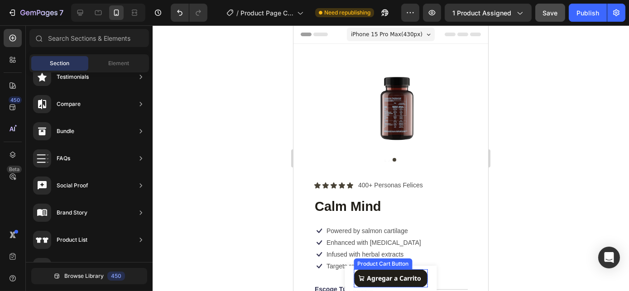
click at [397, 283] on button "Agregar a Carrito" at bounding box center [391, 278] width 74 height 18
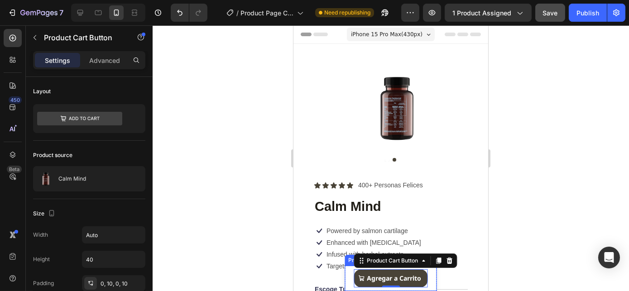
click at [429, 275] on div "Product Images Calm Mind Product Title $ 499.00 Product Price Product Price Row…" at bounding box center [391, 278] width 92 height 25
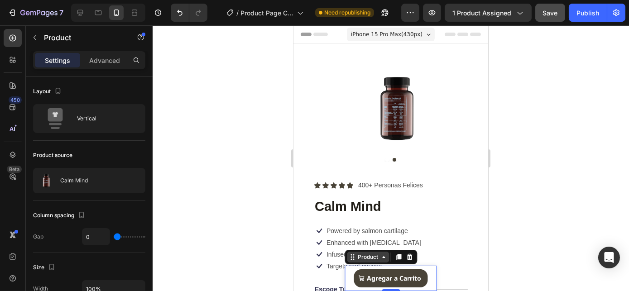
click at [380, 257] on icon at bounding box center [383, 257] width 7 height 7
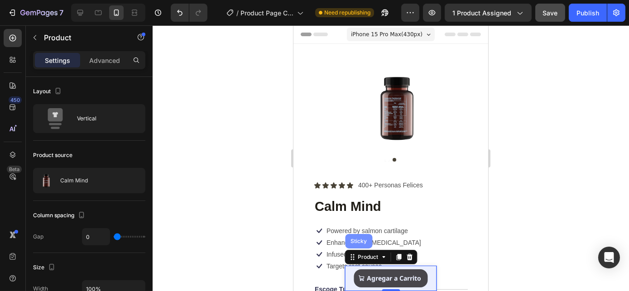
click at [356, 245] on div "Sticky" at bounding box center [358, 241] width 27 height 14
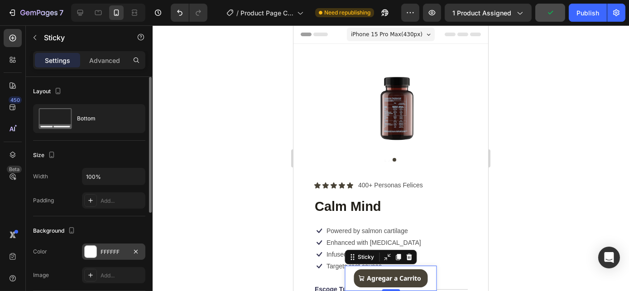
click at [107, 257] on div "FFFFFF" at bounding box center [113, 252] width 63 height 16
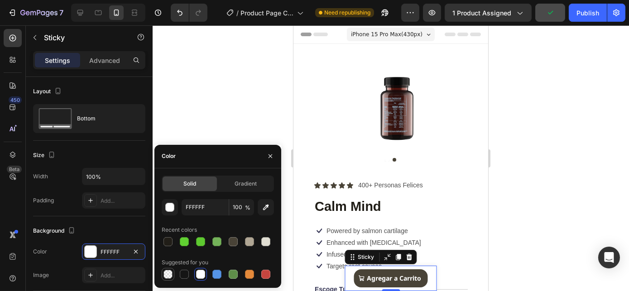
click at [166, 272] on div at bounding box center [167, 274] width 9 height 9
type input "000000"
type input "0"
click at [268, 155] on icon "button" at bounding box center [270, 156] width 7 height 7
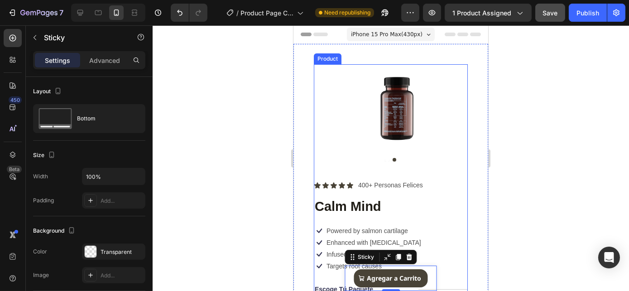
click at [469, 217] on div "Product Images Icon Icon Icon Icon Icon Icon List 400+ Personas Felices Text Bl…" at bounding box center [390, 280] width 195 height 473
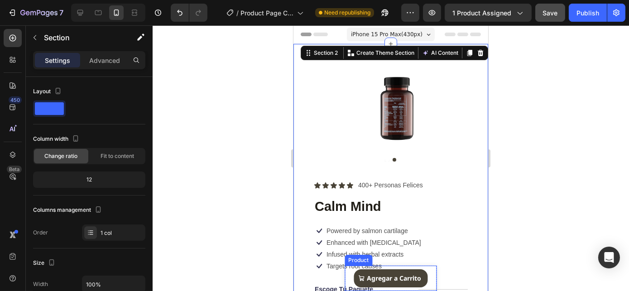
click at [430, 276] on div "Product Images Calm Mind Product Title $ 499.00 Product Price Product Price Row…" at bounding box center [391, 278] width 92 height 25
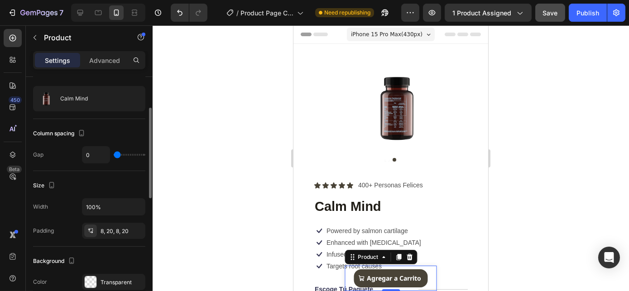
scroll to position [123, 0]
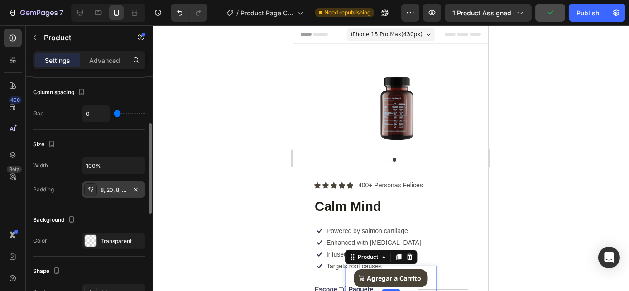
click at [106, 189] on div "8, 20, 8, 20" at bounding box center [114, 190] width 26 height 8
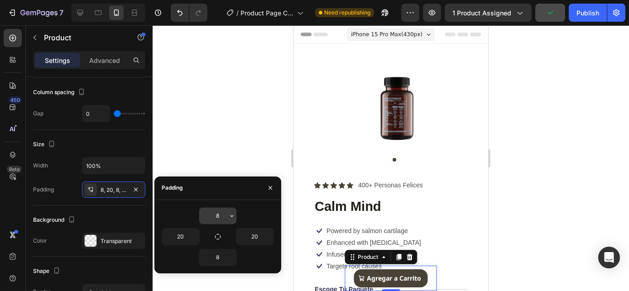
click at [226, 222] on input "8" at bounding box center [217, 216] width 37 height 16
click at [106, 213] on div "Background" at bounding box center [89, 220] width 112 height 14
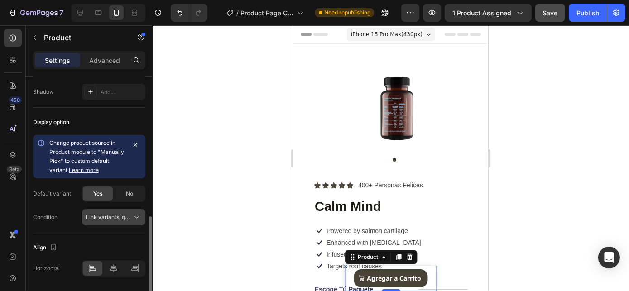
scroll to position [398, 0]
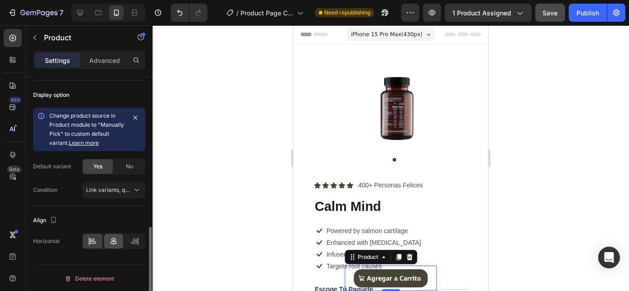
click at [113, 237] on icon at bounding box center [113, 241] width 9 height 9
click at [366, 262] on div "Product" at bounding box center [368, 257] width 42 height 11
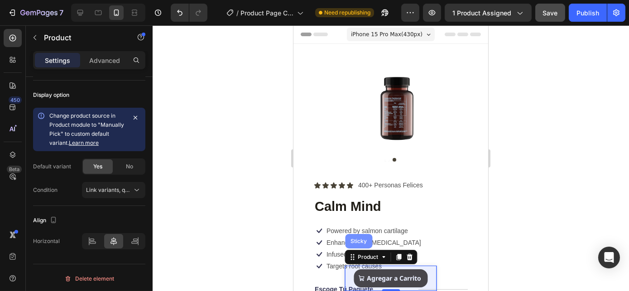
click at [360, 245] on div "Sticky" at bounding box center [358, 241] width 27 height 14
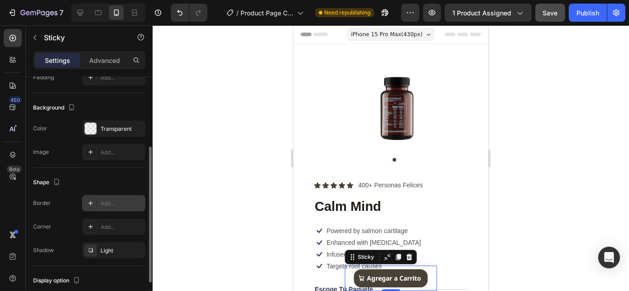
scroll to position [164, 0]
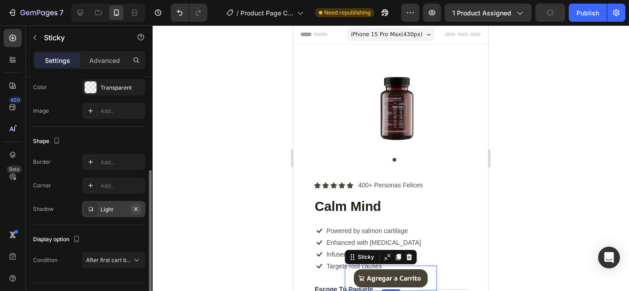
click at [136, 207] on icon "button" at bounding box center [136, 209] width 4 height 4
click at [124, 229] on div "Display option Condition After first cart button" at bounding box center [89, 250] width 112 height 51
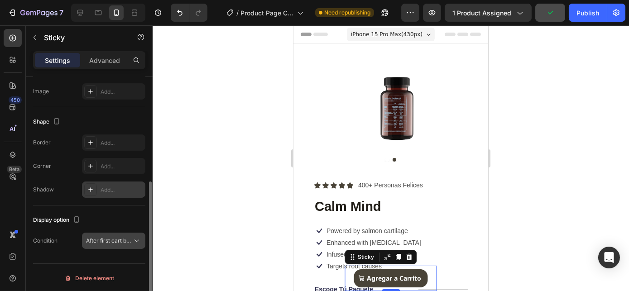
click at [101, 240] on span "After first cart button" at bounding box center [112, 240] width 53 height 7
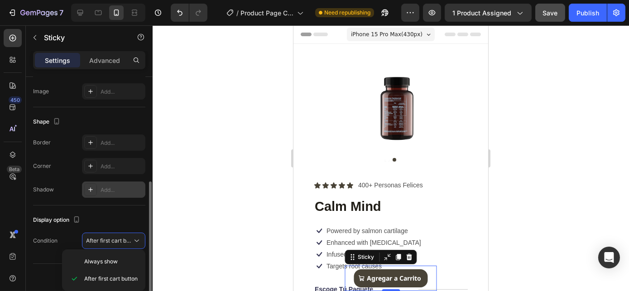
click at [109, 210] on div "Display option Condition After first cart button" at bounding box center [89, 231] width 112 height 51
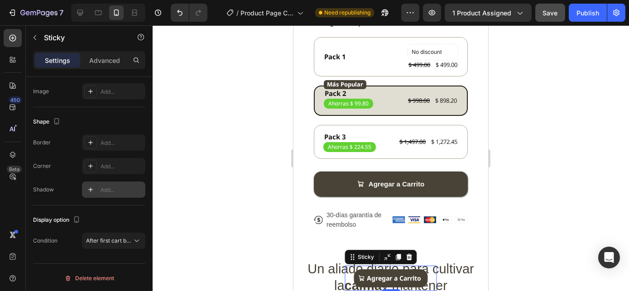
scroll to position [0, 0]
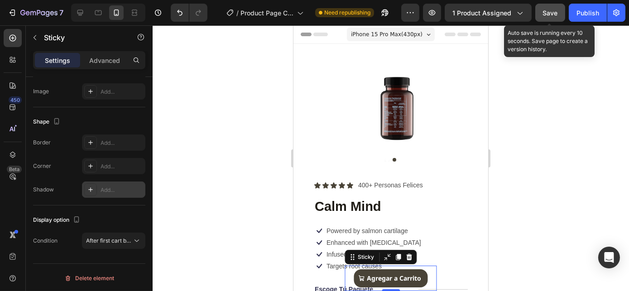
click at [558, 12] on button "Save" at bounding box center [550, 13] width 30 height 18
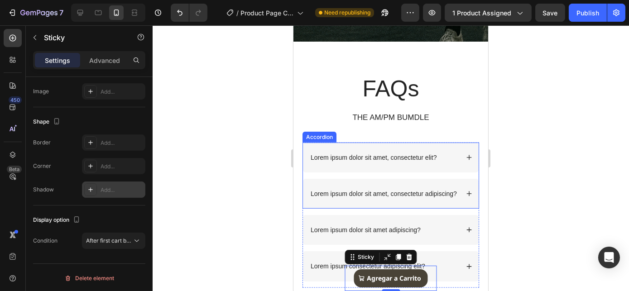
scroll to position [1276, 0]
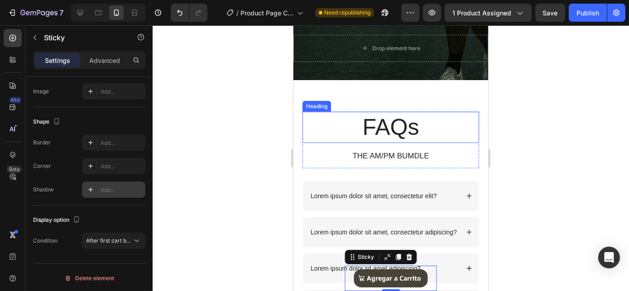
click at [378, 133] on h2 "FAQs" at bounding box center [390, 127] width 177 height 31
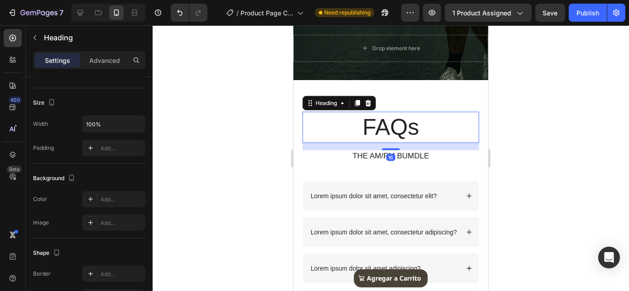
scroll to position [0, 0]
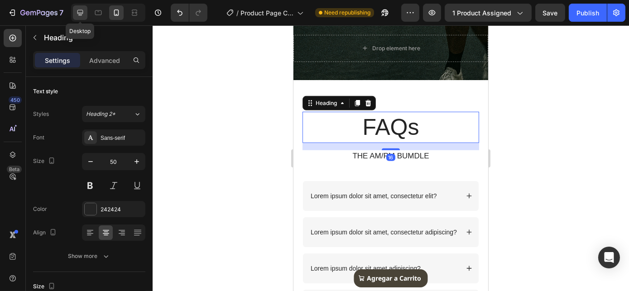
click at [77, 15] on icon at bounding box center [80, 12] width 9 height 9
type input "57"
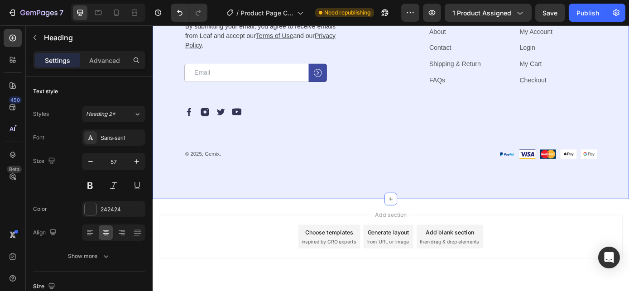
scroll to position [1922, 0]
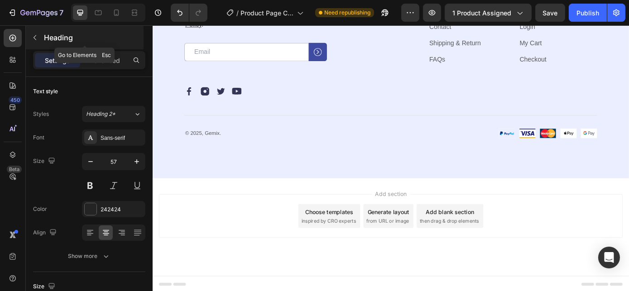
click at [33, 38] on icon "button" at bounding box center [34, 37] width 7 height 7
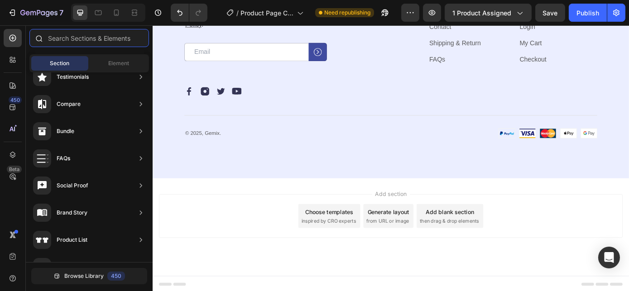
click at [71, 38] on input "text" at bounding box center [89, 38] width 120 height 18
click at [15, 84] on icon at bounding box center [12, 85] width 9 height 9
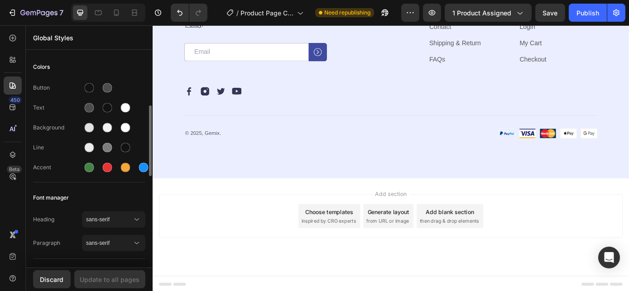
scroll to position [41, 0]
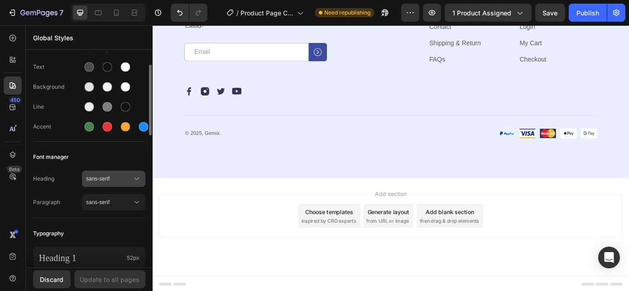
click at [108, 186] on button "sans-serif" at bounding box center [113, 179] width 63 height 16
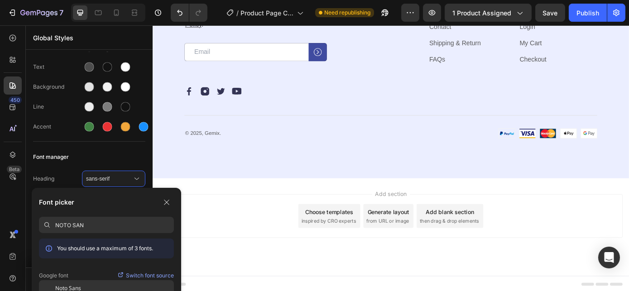
type input "NOTO SAN"
click at [76, 288] on span "Noto Sans" at bounding box center [68, 288] width 26 height 8
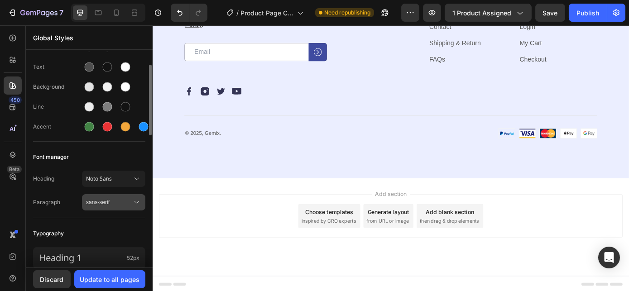
click at [105, 204] on span "sans-serif" at bounding box center [109, 202] width 46 height 8
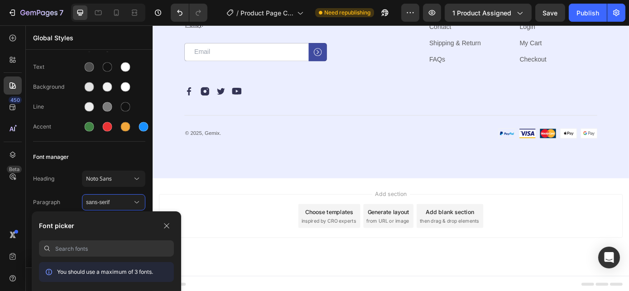
click at [101, 249] on input at bounding box center [114, 248] width 119 height 16
type input "N"
click at [166, 222] on button "button" at bounding box center [166, 226] width 14 height 14
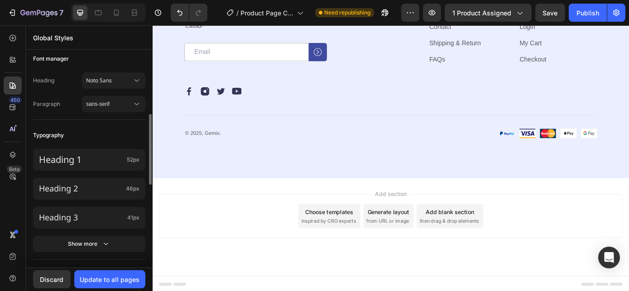
scroll to position [155, 0]
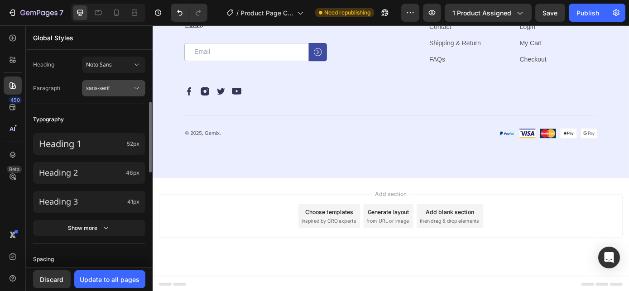
click at [130, 87] on span "sans-serif" at bounding box center [109, 88] width 46 height 8
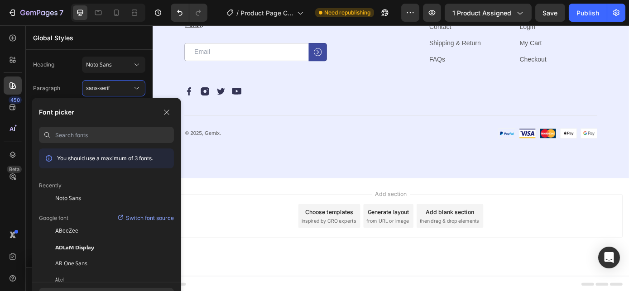
click at [91, 135] on input at bounding box center [114, 135] width 119 height 16
click at [48, 203] on div at bounding box center [47, 198] width 16 height 16
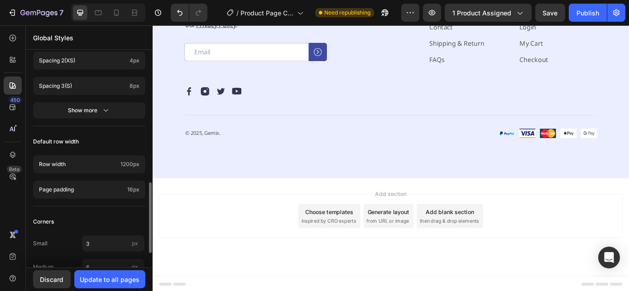
scroll to position [446, 0]
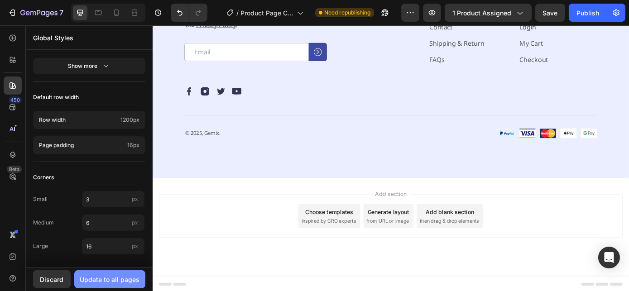
click at [110, 278] on div "Update to all pages" at bounding box center [110, 280] width 60 height 10
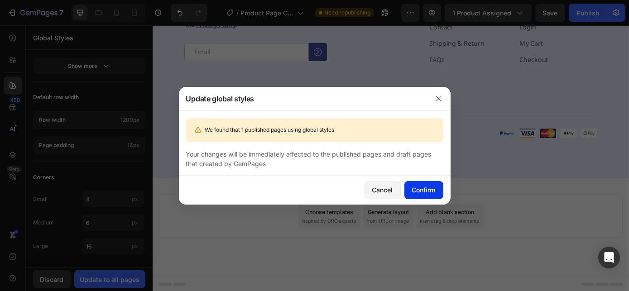
click at [421, 190] on div "Confirm" at bounding box center [424, 190] width 24 height 10
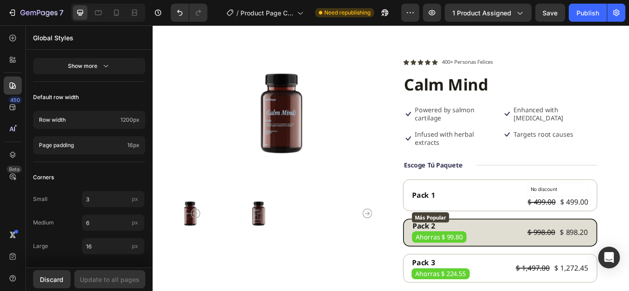
scroll to position [0, 0]
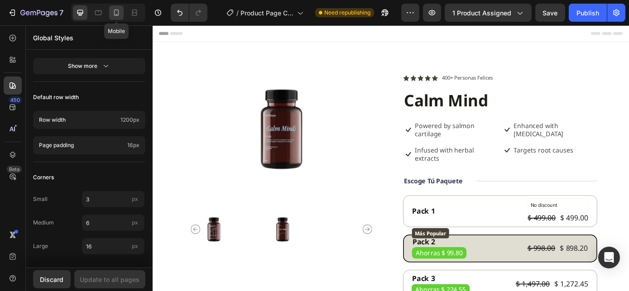
click at [115, 14] on icon at bounding box center [116, 12] width 9 height 9
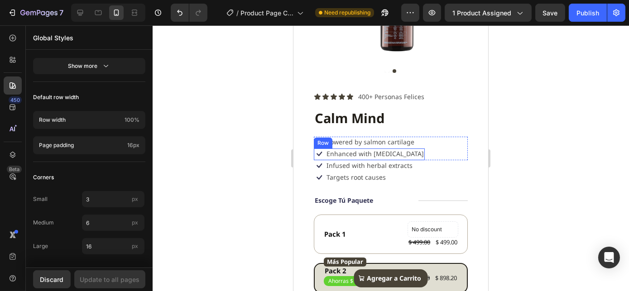
scroll to position [123, 0]
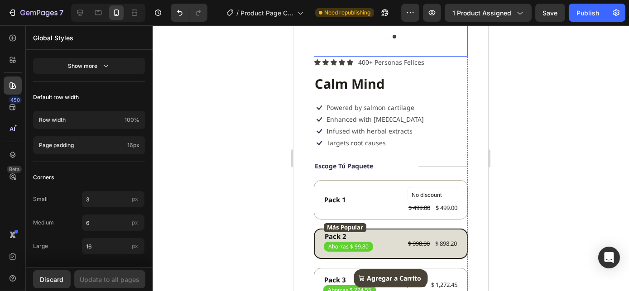
click at [385, 35] on button "Dot" at bounding box center [387, 37] width 4 height 4
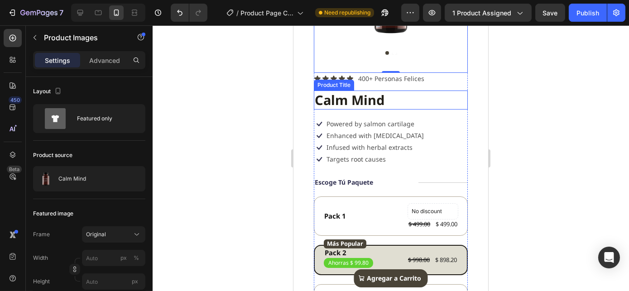
scroll to position [82, 0]
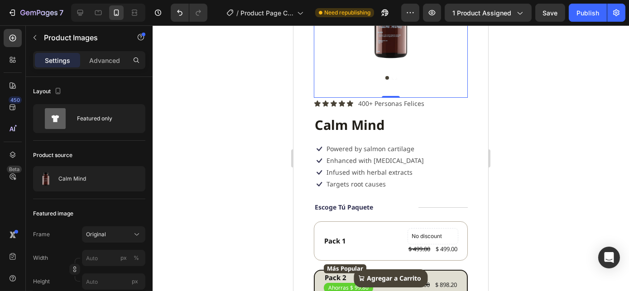
click at [385, 76] on button "Dot" at bounding box center [387, 78] width 4 height 4
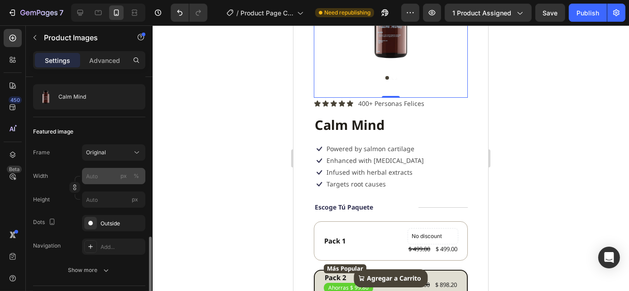
scroll to position [164, 0]
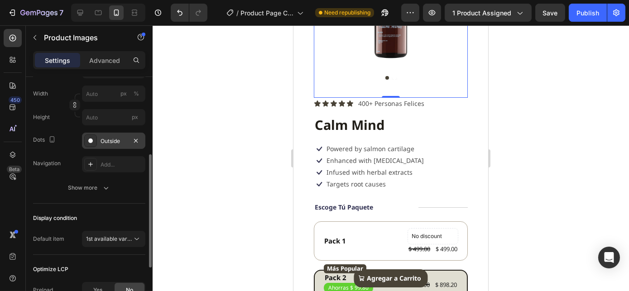
click at [106, 146] on div "Outside" at bounding box center [113, 141] width 63 height 16
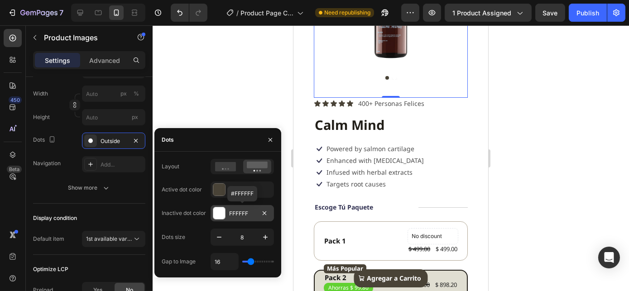
click at [230, 218] on div "FFFFFF" at bounding box center [242, 213] width 63 height 16
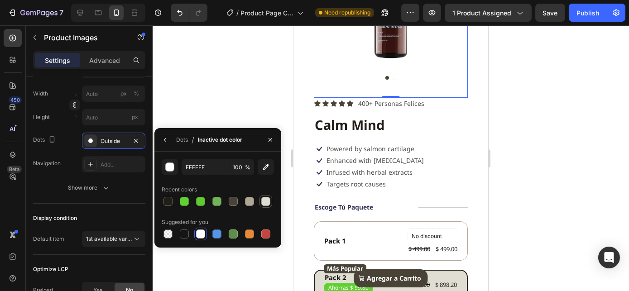
click at [263, 202] on div at bounding box center [265, 201] width 9 height 9
type input "E0DED2"
click at [76, 128] on div "Frame Original Width px % Height px Dots Outside Navigation Add..." at bounding box center [89, 117] width 112 height 110
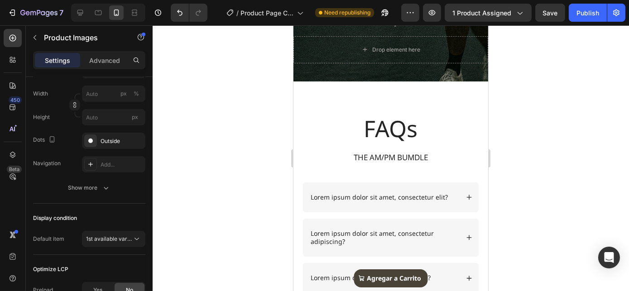
scroll to position [1296, 0]
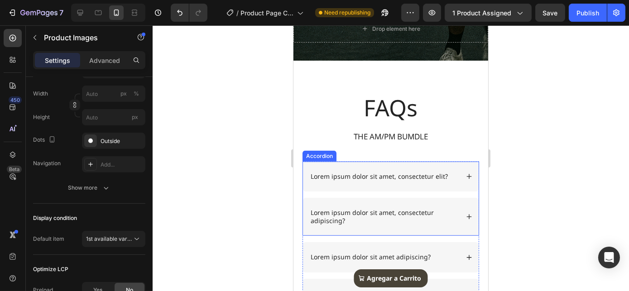
click at [369, 175] on p "Lorem ipsum dolor sit amet, consectetur elit?" at bounding box center [378, 177] width 137 height 8
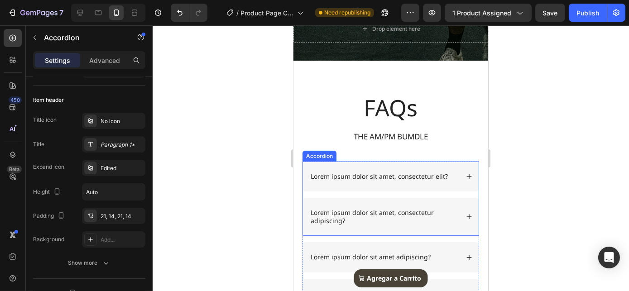
click at [369, 175] on p "Lorem ipsum dolor sit amet, consectetur elit?" at bounding box center [378, 177] width 137 height 8
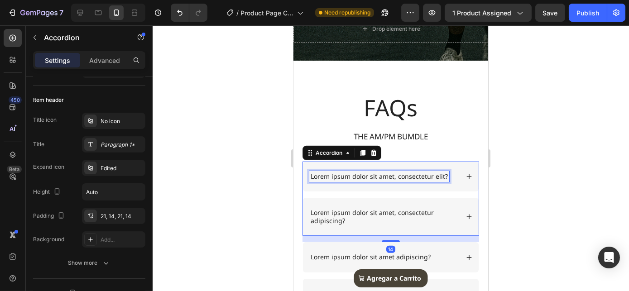
scroll to position [0, 0]
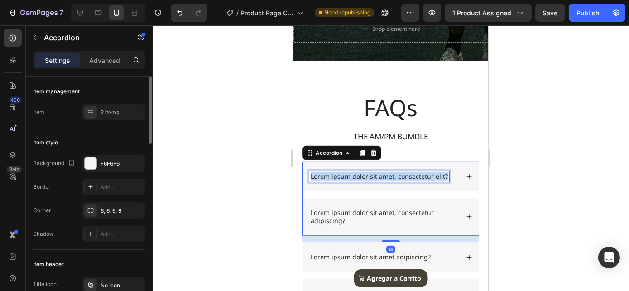
click at [369, 175] on p "Lorem ipsum dolor sit amet, consectetur elit?" at bounding box center [378, 177] width 137 height 8
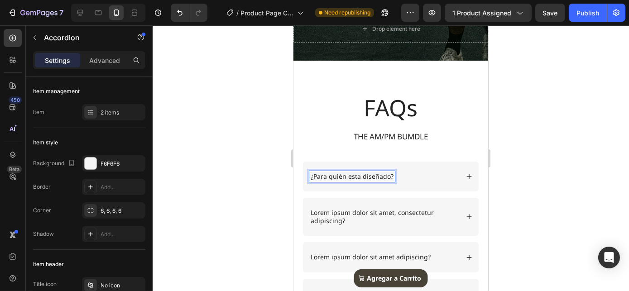
click at [436, 173] on div "¿Para quién esta diseñado?" at bounding box center [383, 176] width 149 height 11
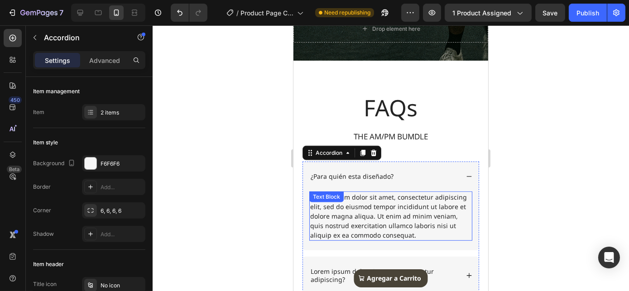
click at [388, 206] on div "Lorem ipsum dolor sit amet, consectetur adipiscing elit, sed do eiusmod tempor …" at bounding box center [390, 216] width 163 height 49
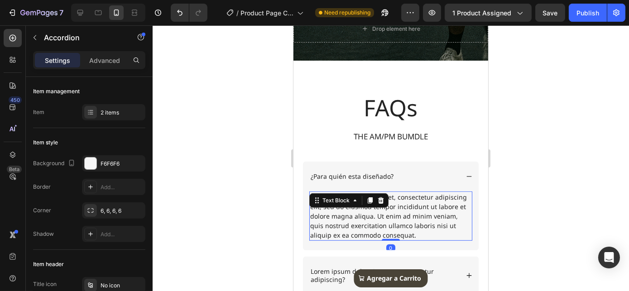
click at [388, 206] on div "Lorem ipsum dolor sit amet, consectetur adipiscing elit, sed do eiusmod tempor …" at bounding box center [390, 216] width 163 height 49
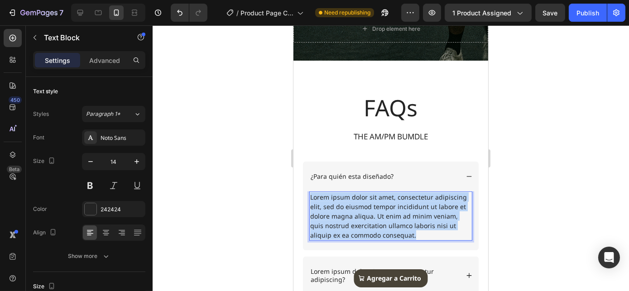
click at [388, 206] on p "Lorem ipsum dolor sit amet, consectetur adipiscing elit, sed do eiusmod tempor …" at bounding box center [390, 216] width 161 height 48
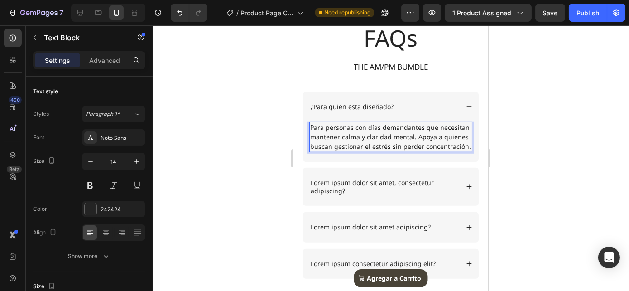
scroll to position [1367, 0]
click at [416, 135] on p "Para personas con días demandantes que necesitan mantener calma y claridad ment…" at bounding box center [390, 135] width 161 height 29
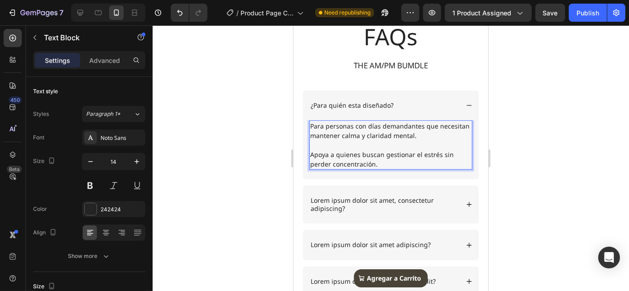
click at [412, 134] on p "Para personas con días demandantes que necesitan mantener calma y claridad ment…" at bounding box center [390, 130] width 161 height 19
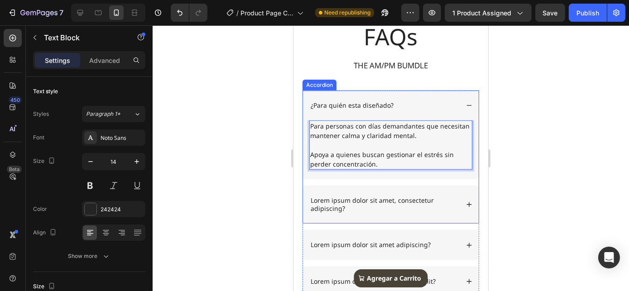
scroll to position [1432, 0]
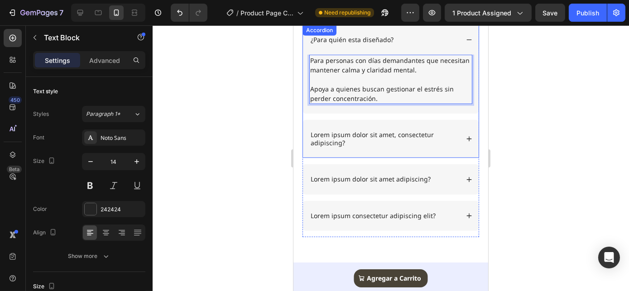
click at [377, 143] on p "Lorem ipsum dolor sit amet, consectetur adipiscing?" at bounding box center [383, 139] width 147 height 16
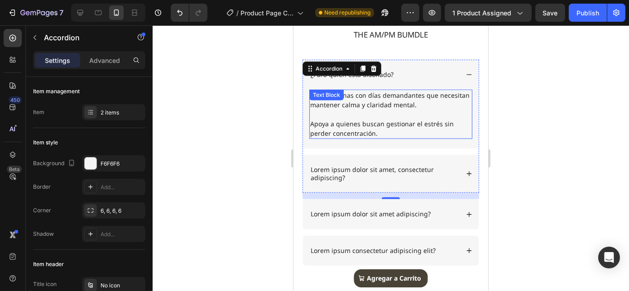
scroll to position [1410, 0]
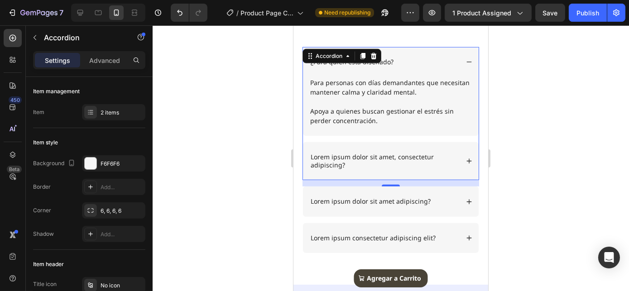
click at [466, 62] on icon at bounding box center [468, 62] width 5 height 0
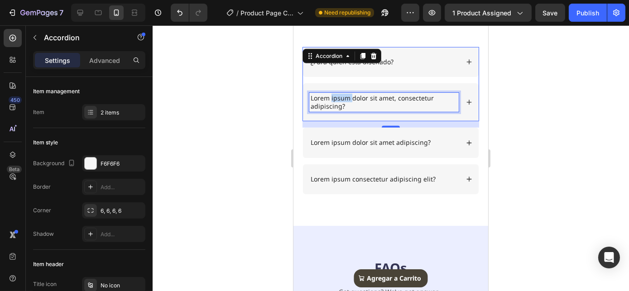
click at [334, 97] on p "Lorem ipsum dolor sit amet, consectetur adipiscing?" at bounding box center [383, 102] width 147 height 16
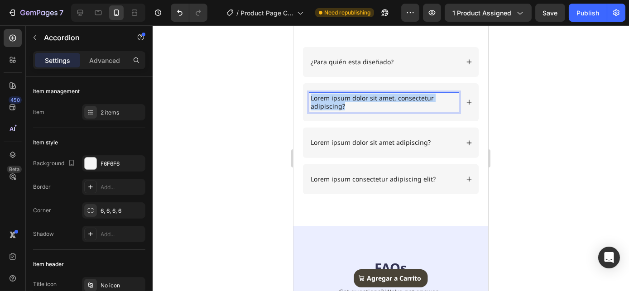
click at [334, 97] on p "Lorem ipsum dolor sit amet, consectetur adipiscing?" at bounding box center [383, 102] width 147 height 16
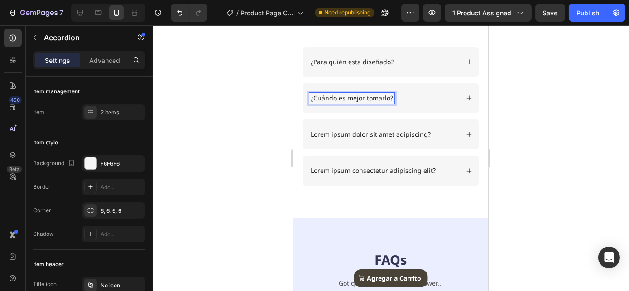
click at [466, 96] on icon at bounding box center [469, 98] width 6 height 6
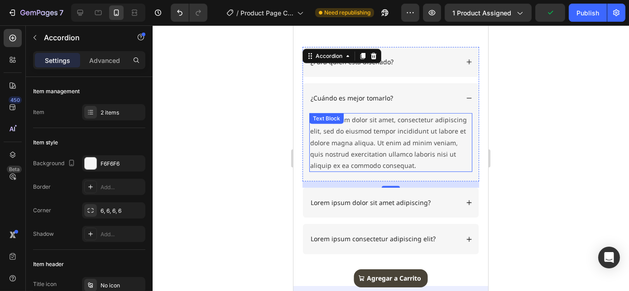
click at [355, 147] on div "Lorem ipsum dolor sit amet, consectetur adipiscing elit, sed do eiusmod tempor …" at bounding box center [390, 142] width 163 height 59
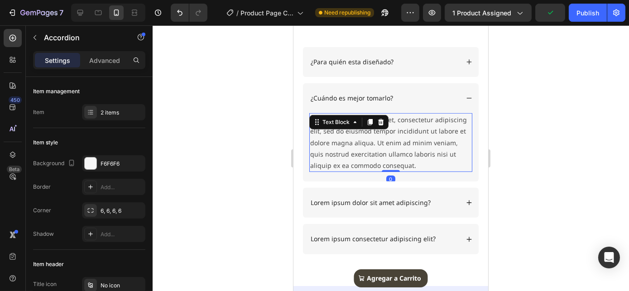
click at [355, 147] on div "Lorem ipsum dolor sit amet, consectetur adipiscing elit, sed do eiusmod tempor …" at bounding box center [390, 142] width 163 height 59
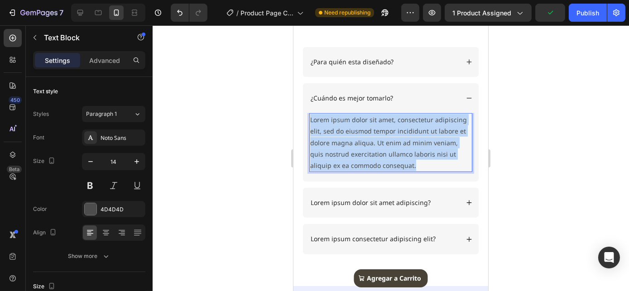
click at [355, 147] on p "Lorem ipsum dolor sit amet, consectetur adipiscing elit, sed do eiusmod tempor …" at bounding box center [390, 142] width 161 height 57
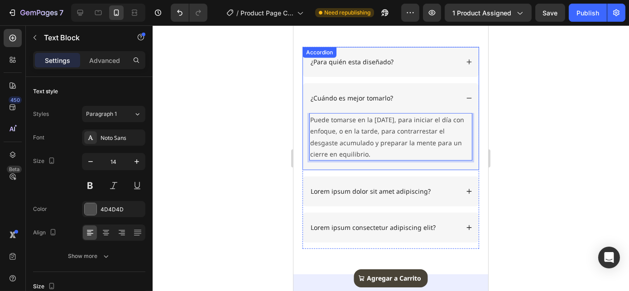
click at [466, 96] on icon at bounding box center [469, 98] width 6 height 6
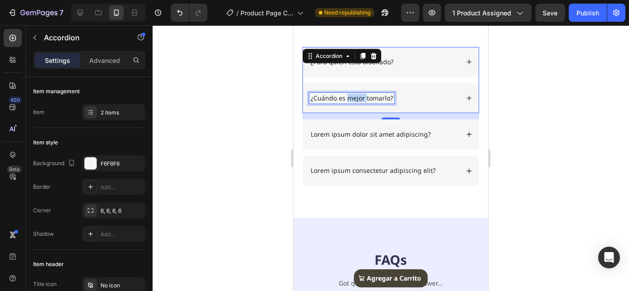
click at [355, 97] on p "¿Cuándo es mejor tomarlo?" at bounding box center [351, 98] width 82 height 8
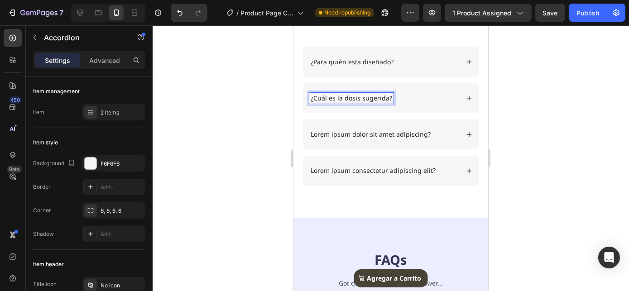
click at [466, 99] on icon at bounding box center [469, 98] width 6 height 6
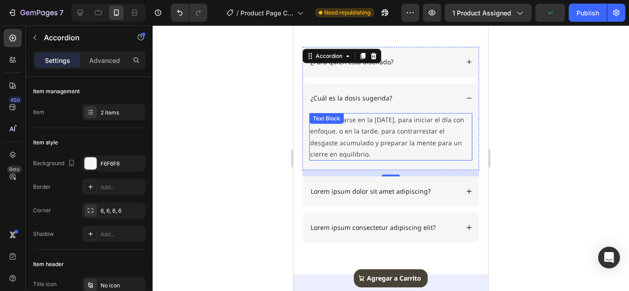
click at [377, 131] on p "Puede tomarse en la [DATE], para iniciar el día con enfoque, o en la tarde, par…" at bounding box center [390, 137] width 161 height 46
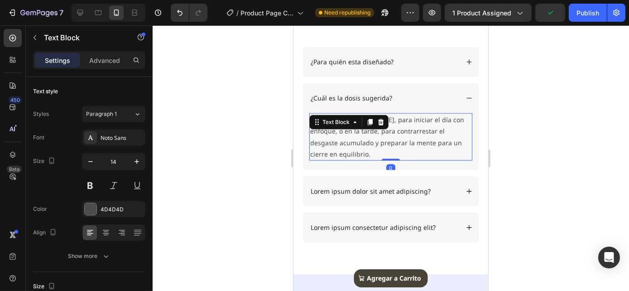
click at [377, 130] on p "Puede tomarse en la [DATE], para iniciar el día con enfoque, o en la tarde, par…" at bounding box center [390, 137] width 161 height 46
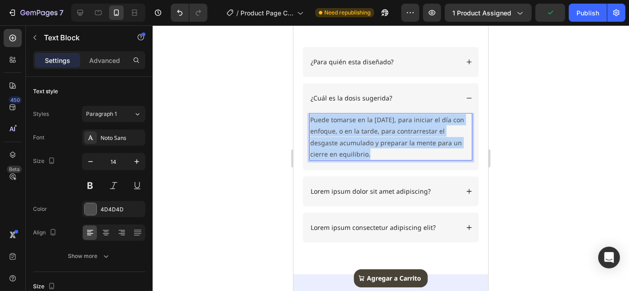
click at [377, 130] on p "Puede tomarse en la [DATE], para iniciar el día con enfoque, o en la tarde, par…" at bounding box center [390, 137] width 161 height 46
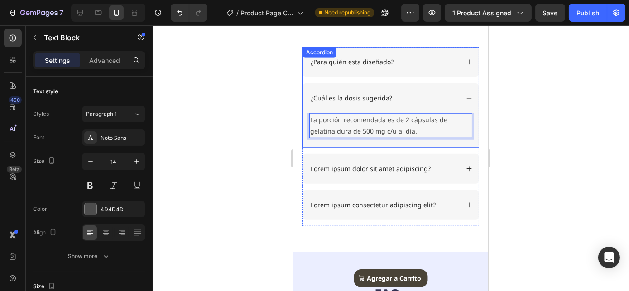
click at [466, 96] on icon at bounding box center [469, 98] width 6 height 6
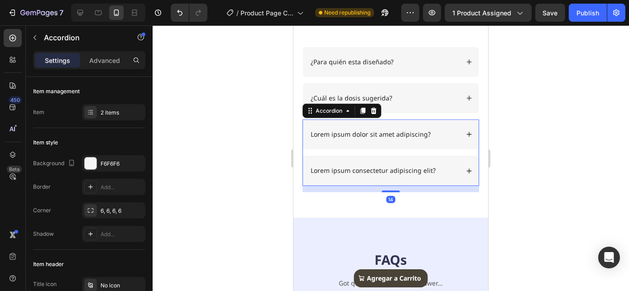
click at [352, 134] on p "Lorem ipsum dolor sit amet adipiscing?" at bounding box center [370, 134] width 120 height 8
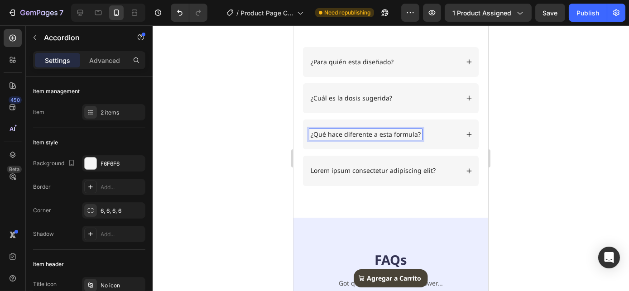
click at [466, 132] on icon at bounding box center [468, 134] width 5 height 5
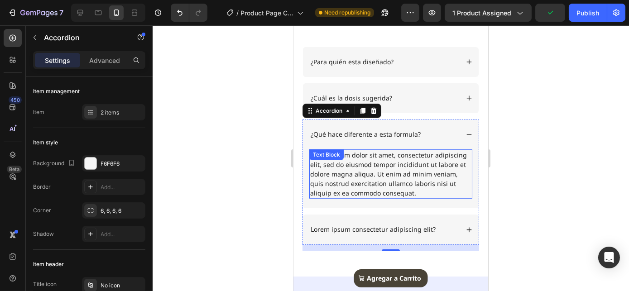
click at [384, 155] on div "Lorem ipsum dolor sit amet, consectetur adipiscing elit, sed do eiusmod tempor …" at bounding box center [390, 173] width 163 height 49
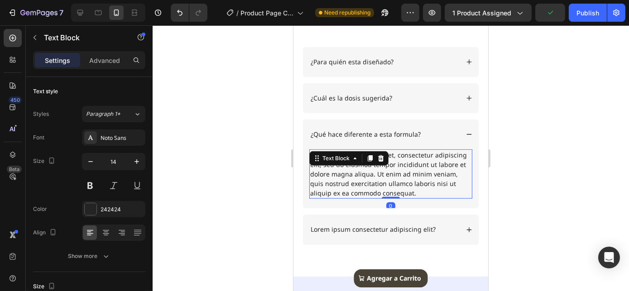
click at [384, 155] on div at bounding box center [380, 158] width 11 height 11
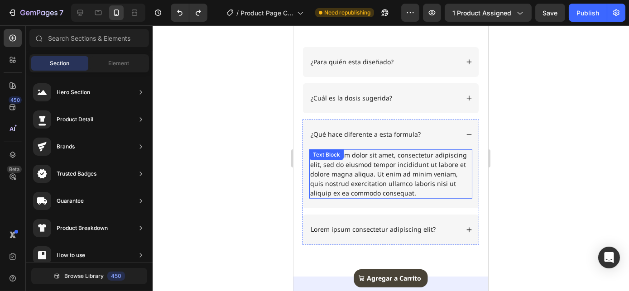
click at [397, 160] on div "Lorem ipsum dolor sit amet, consectetur adipiscing elit, sed do eiusmod tempor …" at bounding box center [390, 173] width 163 height 49
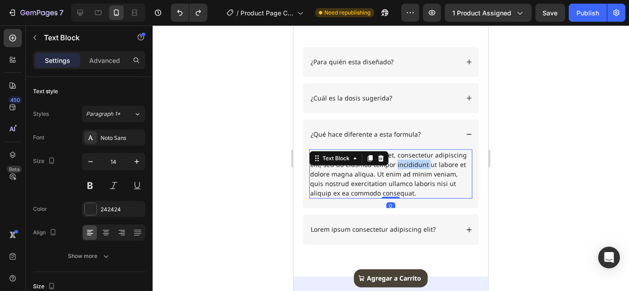
click at [397, 160] on div "Lorem ipsum dolor sit amet, consectetur adipiscing elit, sed do eiusmod tempor …" at bounding box center [390, 173] width 163 height 49
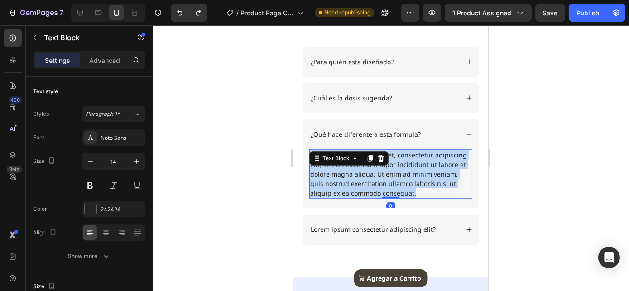
click at [397, 160] on p "Lorem ipsum dolor sit amet, consectetur adipiscing elit, sed do eiusmod tempor …" at bounding box center [390, 174] width 161 height 48
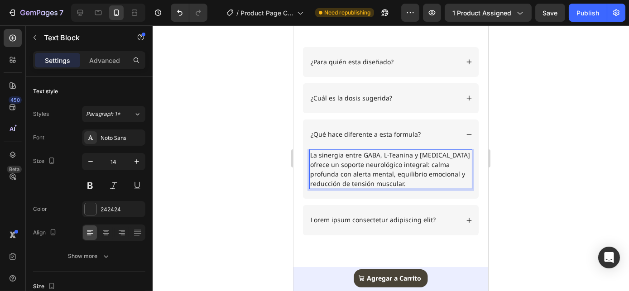
click at [527, 150] on div at bounding box center [391, 158] width 476 height 266
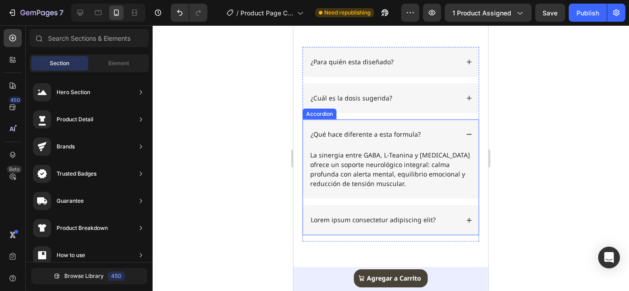
click at [466, 131] on icon at bounding box center [469, 134] width 6 height 6
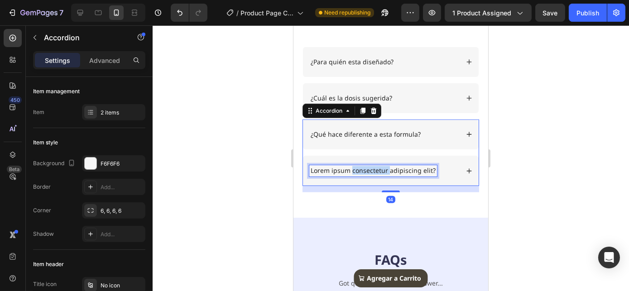
click at [379, 171] on p "Lorem ipsum consectetur adipiscing elit?" at bounding box center [372, 171] width 125 height 8
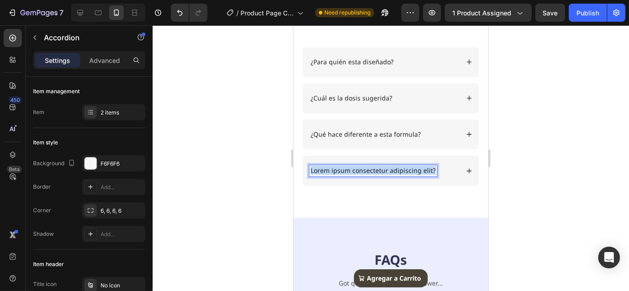
click at [379, 171] on p "Lorem ipsum consectetur adipiscing elit?" at bounding box center [372, 171] width 125 height 8
click at [466, 170] on icon at bounding box center [469, 171] width 6 height 6
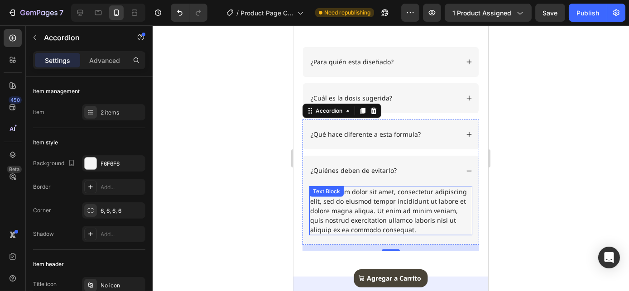
click at [380, 214] on div "Lorem ipsum dolor sit amet, consectetur adipiscing elit, sed do eiusmod tempor …" at bounding box center [390, 210] width 163 height 49
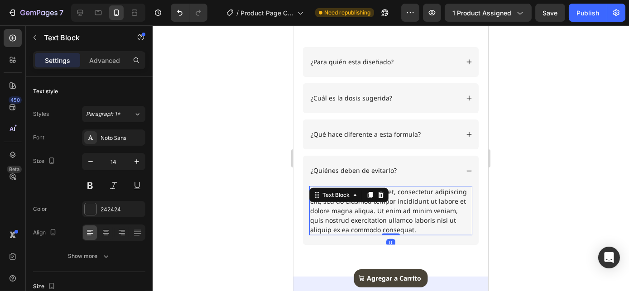
click at [380, 214] on div "Lorem ipsum dolor sit amet, consectetur adipiscing elit, sed do eiusmod tempor …" at bounding box center [390, 210] width 163 height 49
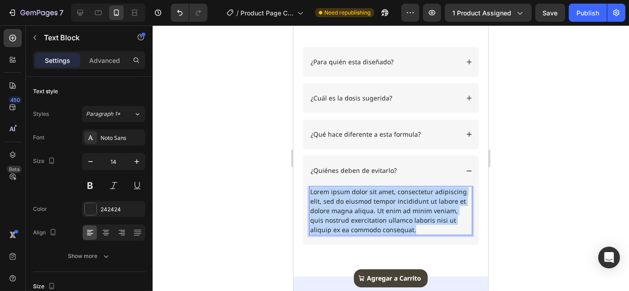
click at [380, 214] on p "Lorem ipsum dolor sit amet, consectetur adipiscing elit, sed do eiusmod tempor …" at bounding box center [390, 211] width 161 height 48
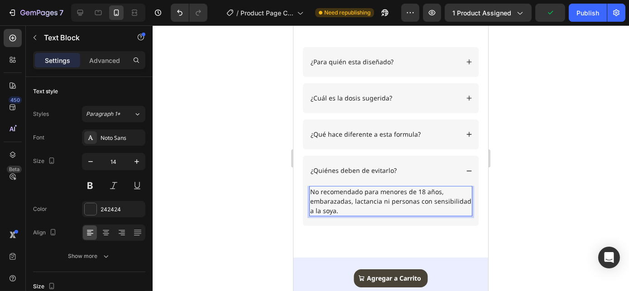
click at [591, 148] on div at bounding box center [391, 158] width 476 height 266
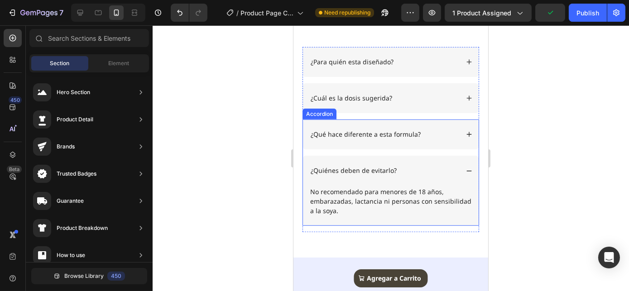
click at [466, 168] on icon at bounding box center [469, 171] width 6 height 6
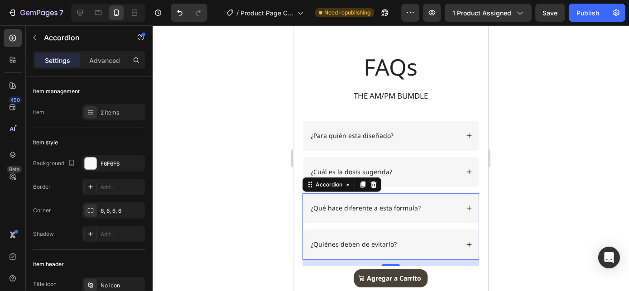
scroll to position [1287, 0]
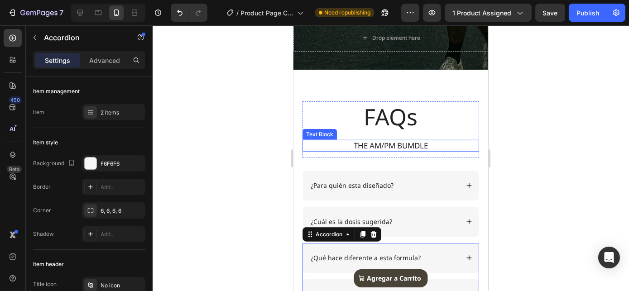
click at [402, 145] on p "THE AM/PM BUMDLE" at bounding box center [390, 146] width 175 height 10
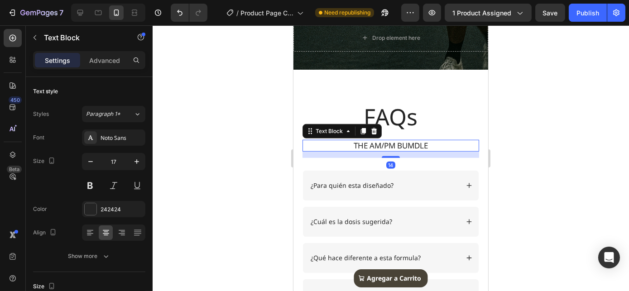
click at [402, 115] on h2 "FAQs" at bounding box center [390, 116] width 177 height 31
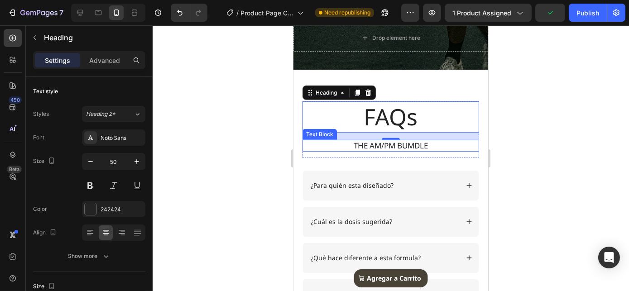
click at [367, 145] on p "THE AM/PM BUMDLE" at bounding box center [390, 146] width 175 height 10
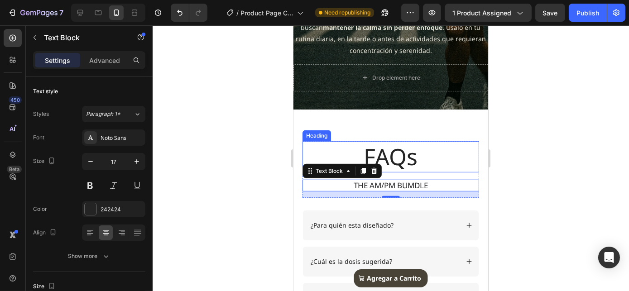
scroll to position [1245, 0]
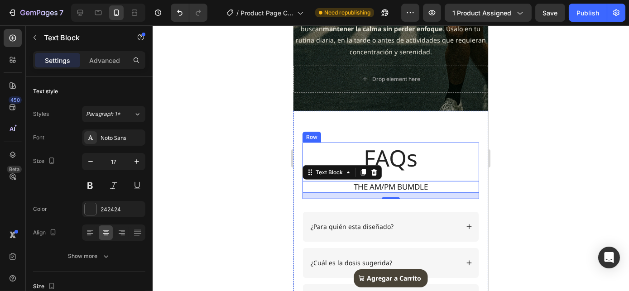
click at [409, 187] on p "THE AM/PM BUMDLE" at bounding box center [390, 187] width 175 height 10
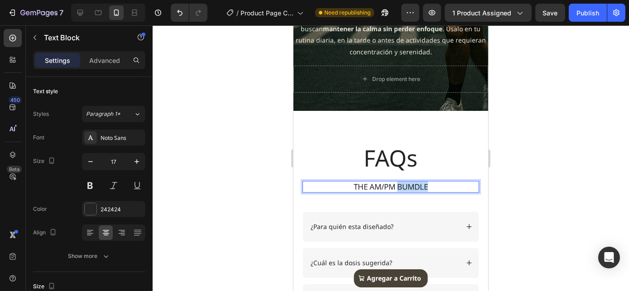
click at [409, 187] on p "THE AM/PM BUMDLE" at bounding box center [390, 187] width 175 height 10
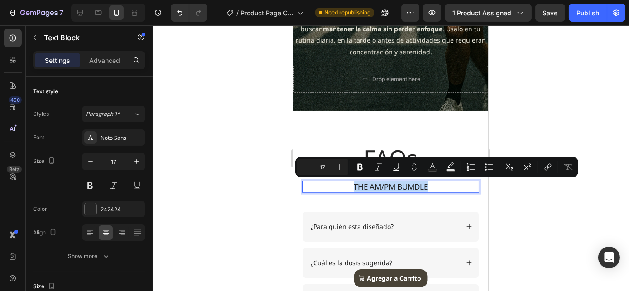
click at [409, 187] on p "THE AM/PM BUMDLE" at bounding box center [390, 187] width 175 height 10
click at [467, 187] on p "THE AM/PM BUMDLE" at bounding box center [390, 187] width 175 height 10
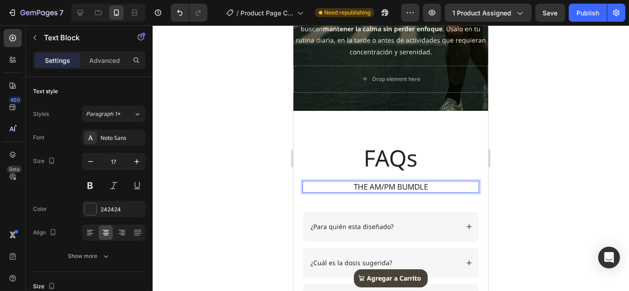
click at [462, 183] on p "THE AM/PM BUMDLE" at bounding box center [390, 187] width 175 height 10
click at [537, 183] on div at bounding box center [391, 158] width 476 height 266
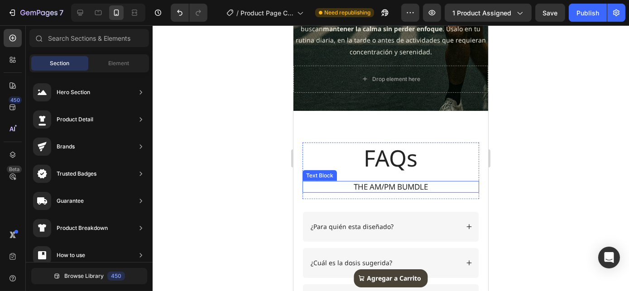
click at [439, 186] on p "THE AM/PM BUMDLE" at bounding box center [390, 187] width 175 height 10
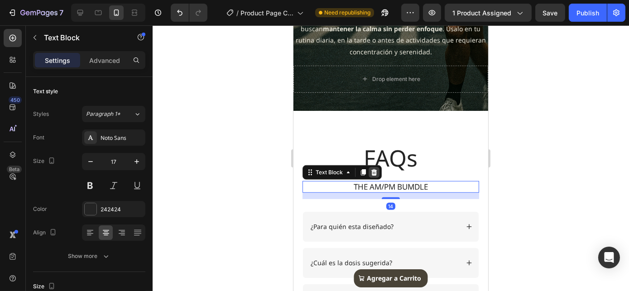
click at [371, 173] on icon at bounding box center [374, 172] width 6 height 6
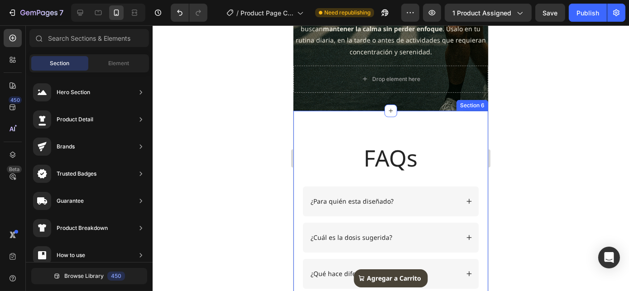
click at [396, 179] on div "FAQs Heading Row ¿Para quién esta diseñado? ¿Cuál es la dosis sugerida? Accordi…" at bounding box center [390, 241] width 177 height 196
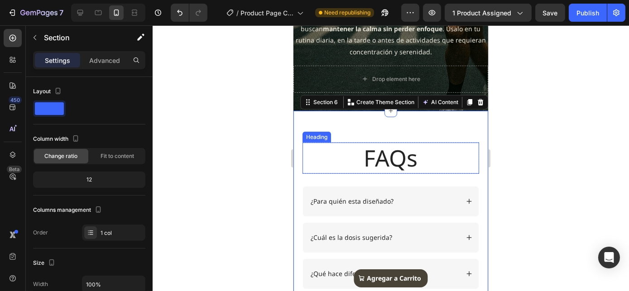
click at [387, 167] on h2 "FAQs" at bounding box center [390, 158] width 177 height 31
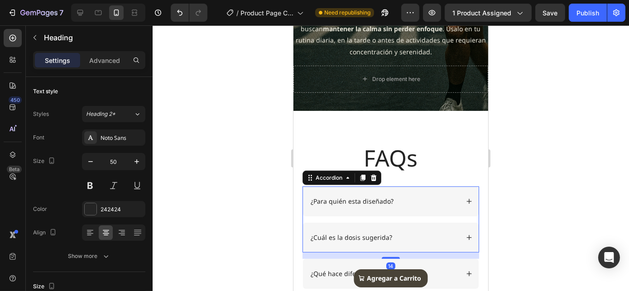
click at [369, 187] on div "¿Para quién esta diseñado?" at bounding box center [390, 202] width 176 height 30
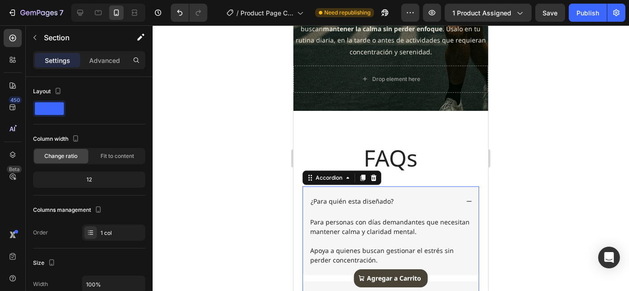
click at [426, 183] on div "FAQs Heading Row ¿Para quién esta diseñado? Para personas con días demandantes …" at bounding box center [390, 270] width 177 height 254
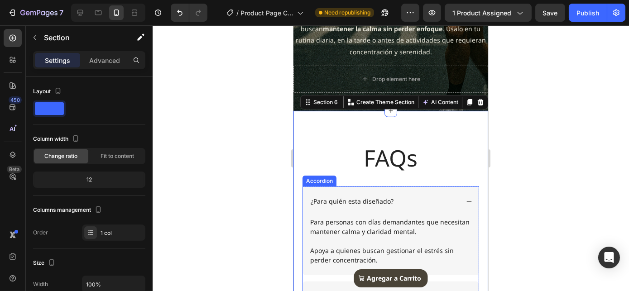
click at [466, 200] on icon at bounding box center [469, 201] width 6 height 6
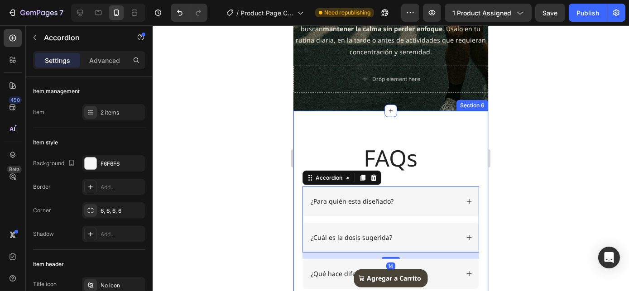
click at [465, 177] on div "FAQs Heading Row ¿Para quién esta diseñado? ¿Cuál es la dosis sugerida? Accordi…" at bounding box center [390, 241] width 177 height 196
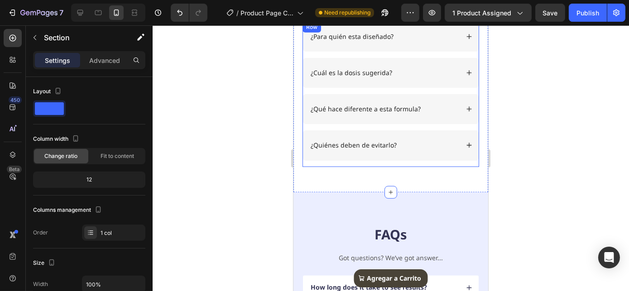
scroll to position [1287, 0]
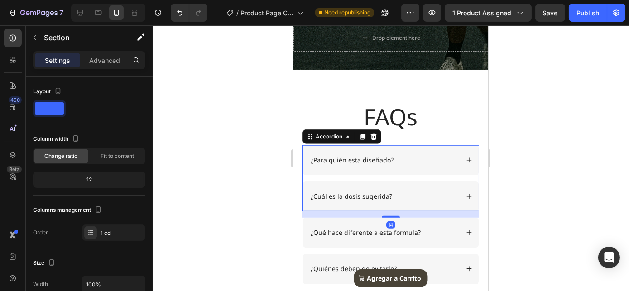
click at [326, 148] on div "¿Para quién esta diseñado?" at bounding box center [390, 160] width 176 height 30
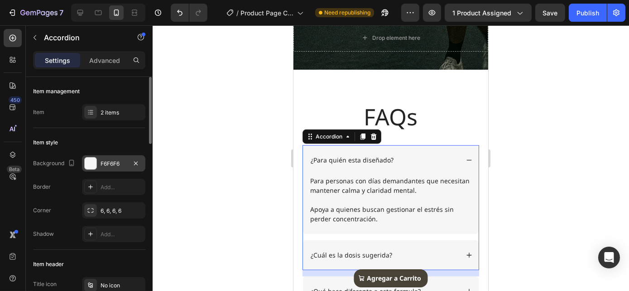
click at [112, 161] on div "F6F6F6" at bounding box center [114, 164] width 26 height 8
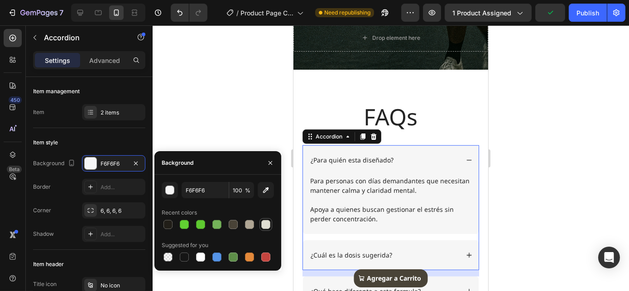
click at [266, 224] on div at bounding box center [265, 224] width 9 height 9
type input "E0DED2"
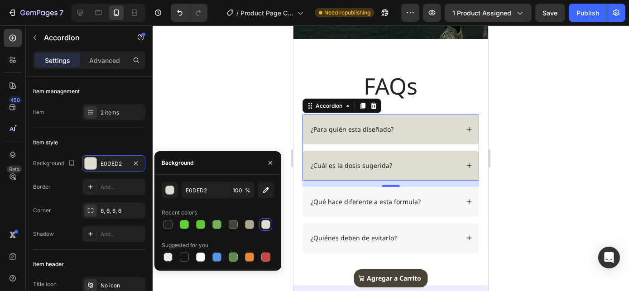
scroll to position [1328, 0]
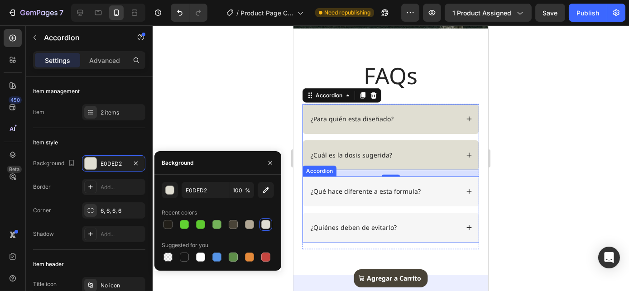
click at [343, 200] on div "¿Qué hace diferente a esta formula?" at bounding box center [390, 192] width 176 height 30
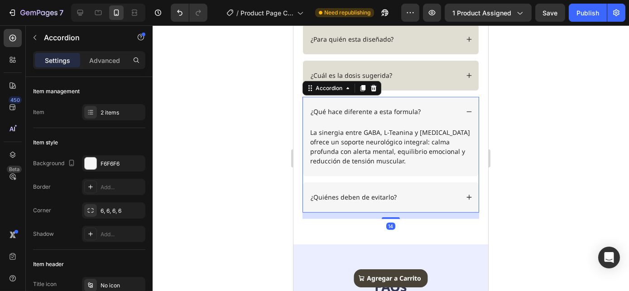
scroll to position [1410, 0]
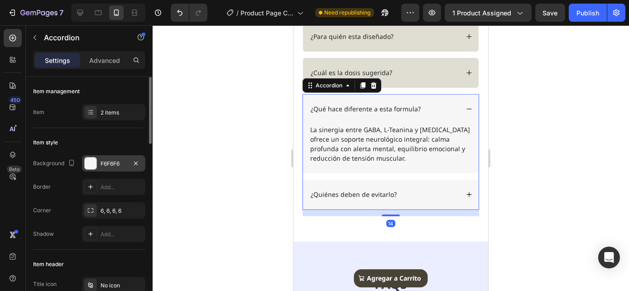
click at [104, 169] on div "F6F6F6" at bounding box center [113, 163] width 63 height 16
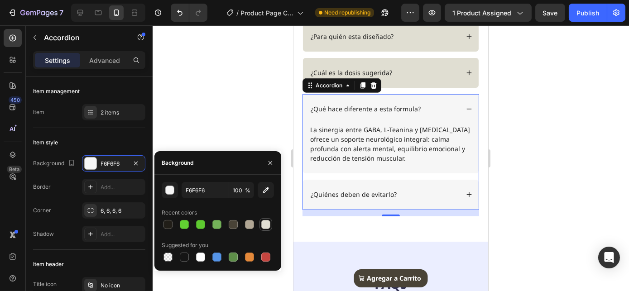
click at [269, 227] on div at bounding box center [265, 224] width 9 height 9
type input "E0DED2"
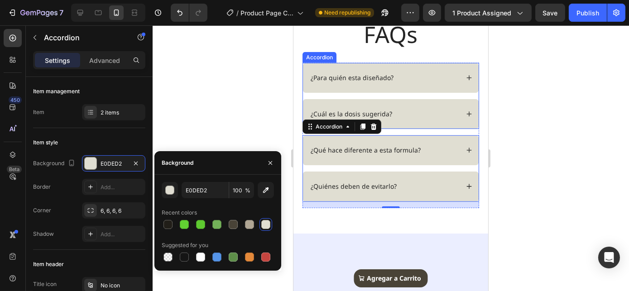
scroll to position [1369, 0]
click at [466, 76] on icon at bounding box center [469, 78] width 6 height 6
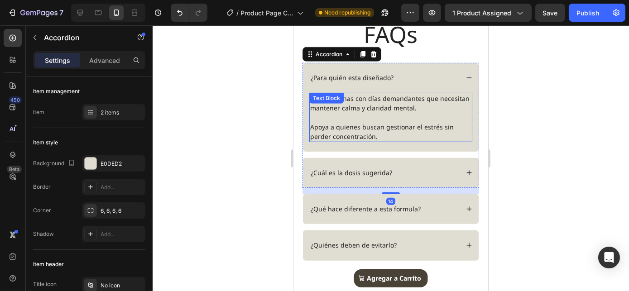
click at [384, 100] on p "Para personas con días demandantes que necesitan mantener calma y claridad ment…" at bounding box center [390, 103] width 161 height 19
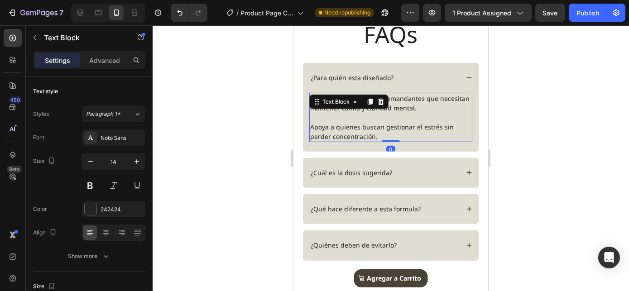
click at [384, 100] on div at bounding box center [380, 101] width 11 height 11
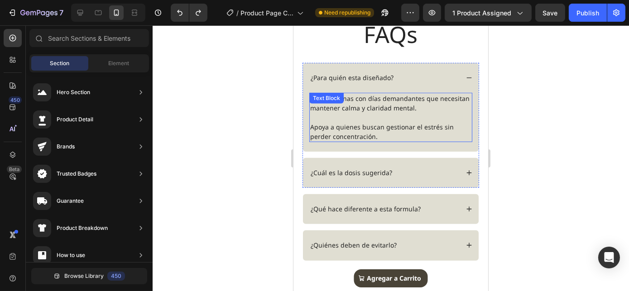
click at [391, 105] on p "Para personas con días demandantes que necesitan mantener calma y claridad ment…" at bounding box center [390, 103] width 161 height 19
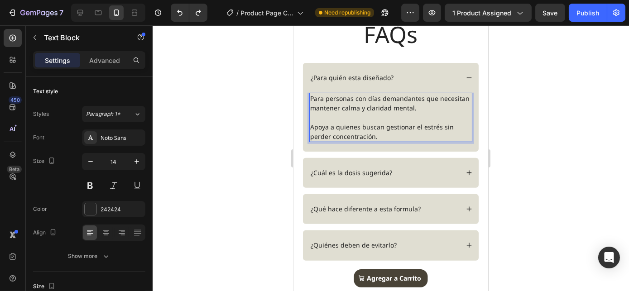
click at [387, 111] on p "Para personas con días demandantes que necesitan mantener calma y claridad ment…" at bounding box center [390, 103] width 161 height 19
drag, startPoint x: 413, startPoint y: 107, endPoint x: 312, endPoint y: 109, distance: 101.0
click at [312, 109] on p "Para personas con días demandantes que necesitan mantener calma y claridad ment…" at bounding box center [390, 103] width 161 height 19
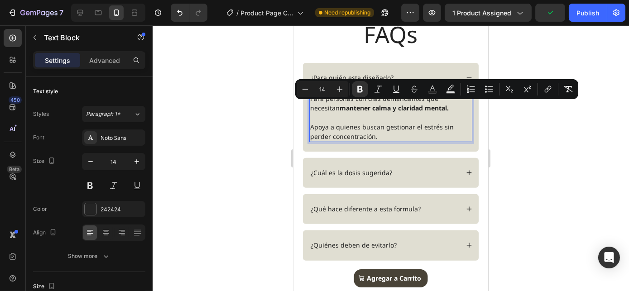
click at [360, 131] on p "Apoya a quienes buscan gestionar el estrés sin perder concentración." at bounding box center [390, 131] width 161 height 19
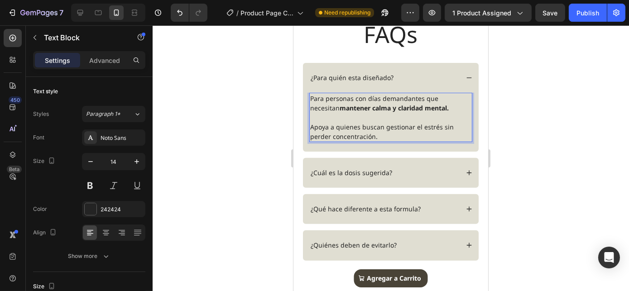
click at [375, 131] on p "Apoya a quienes buscan gestionar el estrés sin perder concentración." at bounding box center [390, 131] width 161 height 19
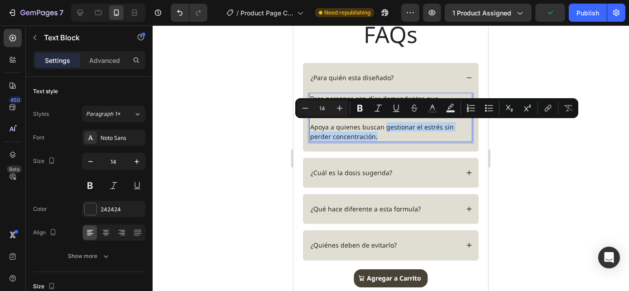
drag, startPoint x: 379, startPoint y: 135, endPoint x: 384, endPoint y: 124, distance: 11.6
click at [384, 124] on p "Apoya a quienes buscan gestionar el estrés sin perder concentración." at bounding box center [390, 131] width 161 height 19
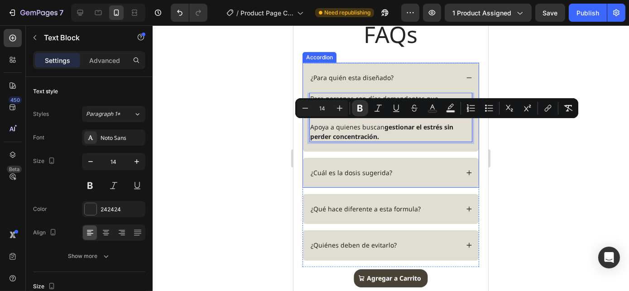
click at [390, 171] on div "¿Cuál es la dosis sugerida?" at bounding box center [383, 173] width 149 height 11
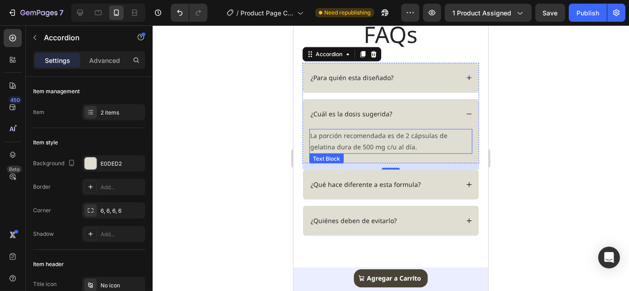
click at [358, 142] on p "La porción recomendada es de 2 cápsulas de gelatina dura de 500 mg c/u al día." at bounding box center [390, 141] width 161 height 23
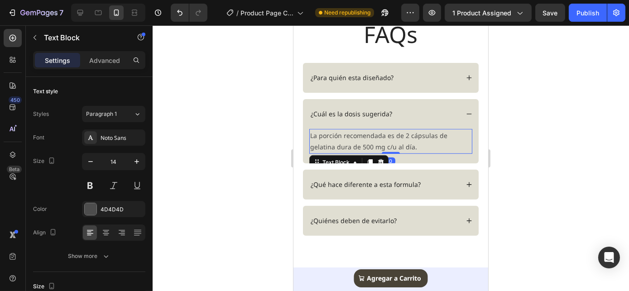
click at [358, 142] on p "La porción recomendada es de 2 cápsulas de gelatina dura de 500 mg c/u al día." at bounding box center [390, 141] width 161 height 23
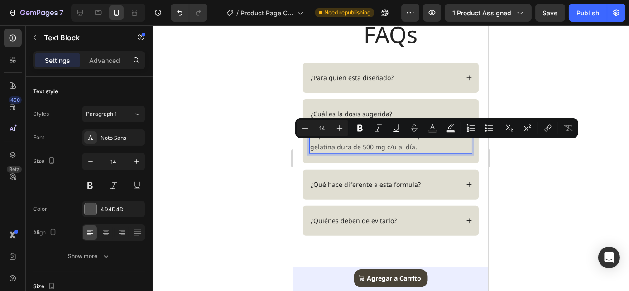
click at [403, 144] on p "La porción recomendada es de 2 cápsulas de gelatina dura de 500 mg c/u al día." at bounding box center [390, 141] width 161 height 23
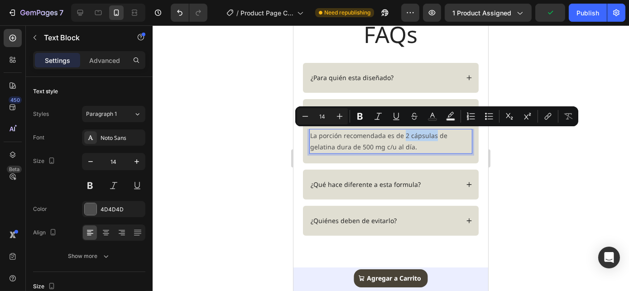
drag, startPoint x: 404, startPoint y: 132, endPoint x: 433, endPoint y: 137, distance: 29.8
click at [433, 137] on p "La porción recomendada es de 2 cápsulas de gelatina dura de 500 mg c/u al día." at bounding box center [390, 141] width 161 height 23
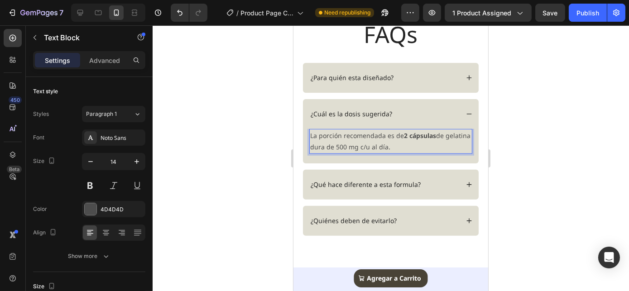
click at [415, 148] on p "La porción recomendada es de 2 cápsulas de gelatina dura de 500 mg c/u al día." at bounding box center [390, 141] width 161 height 23
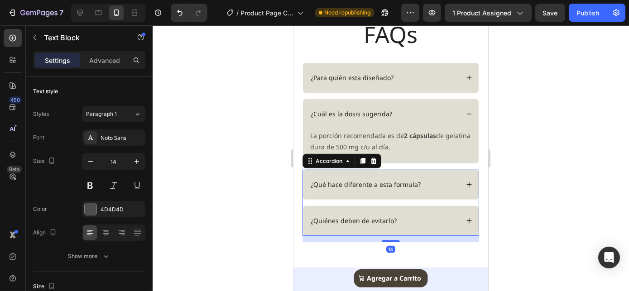
click at [415, 187] on p "¿Qué hace diferente a esta formula?" at bounding box center [365, 185] width 110 height 8
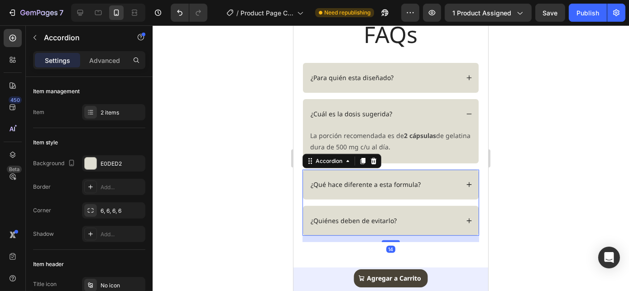
click at [466, 183] on icon at bounding box center [468, 184] width 5 height 5
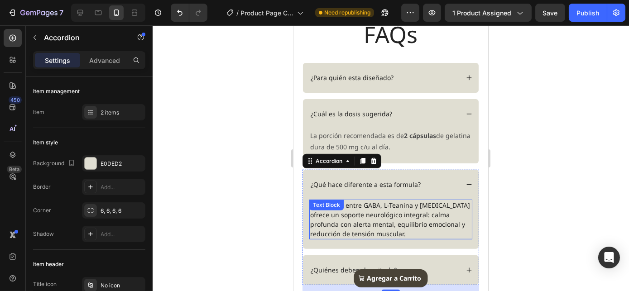
click at [395, 206] on p "La sinergia entre GABA, L-Teanina y [MEDICAL_DATA] ofrece un soporte neurológic…" at bounding box center [390, 220] width 161 height 38
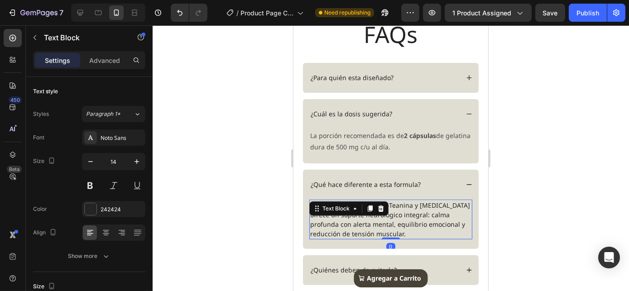
click at [395, 206] on p "La sinergia entre GABA, L-Teanina y [MEDICAL_DATA] ofrece un soporte neurológic…" at bounding box center [390, 220] width 161 height 38
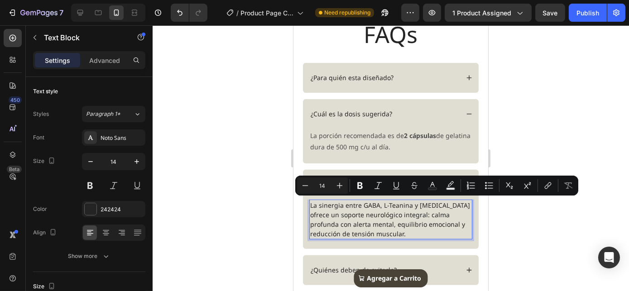
click at [395, 216] on p "La sinergia entre GABA, L-Teanina y [MEDICAL_DATA] ofrece un soporte neurológic…" at bounding box center [390, 220] width 161 height 38
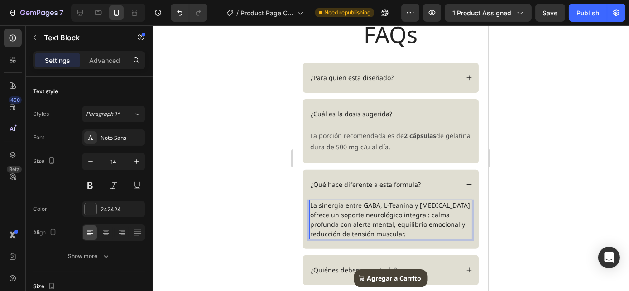
click at [393, 221] on p "La sinergia entre GABA, L-Teanina y [MEDICAL_DATA] ofrece un soporte neurológic…" at bounding box center [390, 220] width 161 height 38
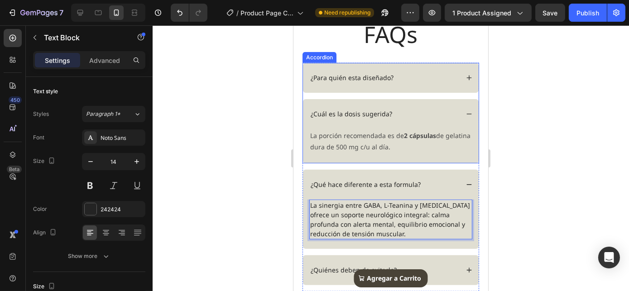
click at [348, 124] on div "¿Cuál es la dosis sugerida?" at bounding box center [390, 114] width 176 height 30
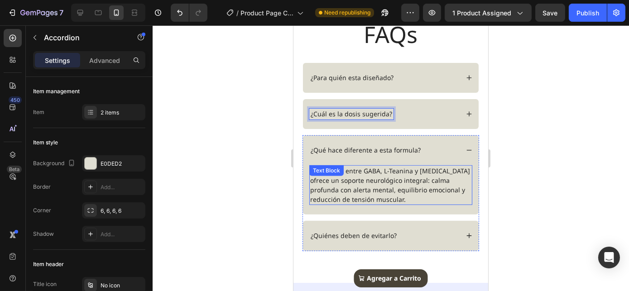
click at [365, 185] on p "La sinergia entre GABA, L-Teanina y [MEDICAL_DATA] ofrece un soporte neurológic…" at bounding box center [390, 185] width 161 height 38
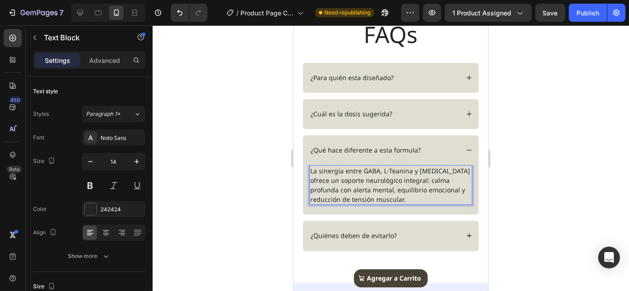
click at [366, 185] on p "La sinergia entre GABA, L-Teanina y [MEDICAL_DATA] ofrece un soporte neurológic…" at bounding box center [390, 185] width 161 height 38
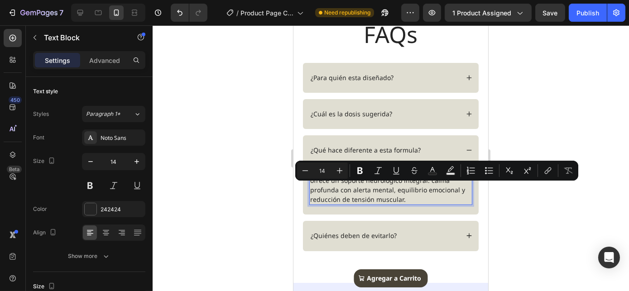
click at [393, 195] on p "La sinergia entre GABA, L-Teanina y [MEDICAL_DATA] ofrece un soporte neurológic…" at bounding box center [390, 185] width 161 height 38
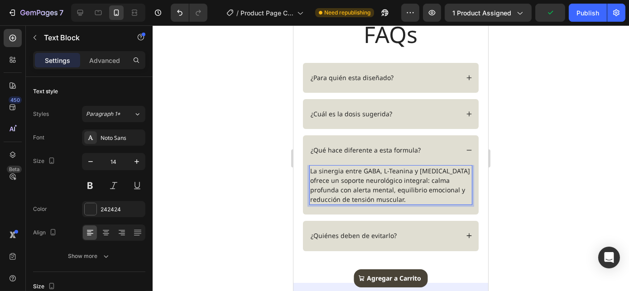
click at [361, 167] on p "La sinergia entre GABA, L-Teanina y [MEDICAL_DATA] ofrece un soporte neurológic…" at bounding box center [390, 185] width 161 height 38
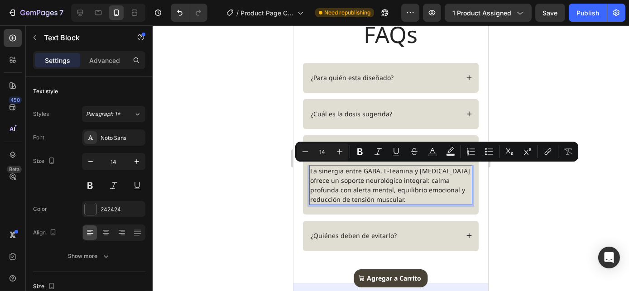
click at [393, 187] on p "La sinergia entre GABA, L-Teanina y [MEDICAL_DATA] ofrece un soporte neurológic…" at bounding box center [390, 185] width 161 height 38
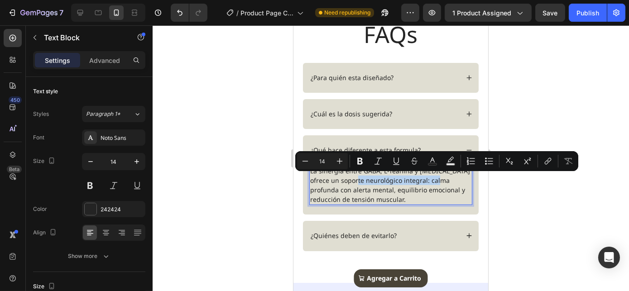
drag, startPoint x: 370, startPoint y: 180, endPoint x: 455, endPoint y: 179, distance: 84.7
click at [455, 179] on p "La sinergia entre GABA, L-Teanina y [MEDICAL_DATA] ofrece un soporte neurológic…" at bounding box center [390, 185] width 161 height 38
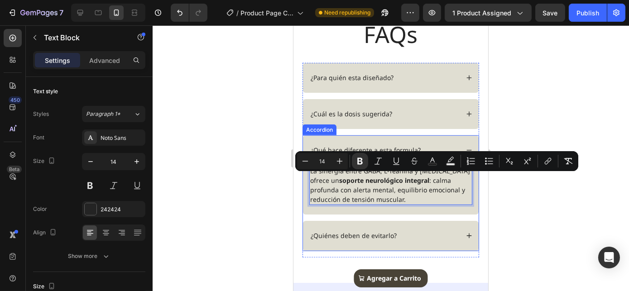
click at [461, 231] on div "¿Quiénes deben de evitarlo?" at bounding box center [390, 236] width 176 height 30
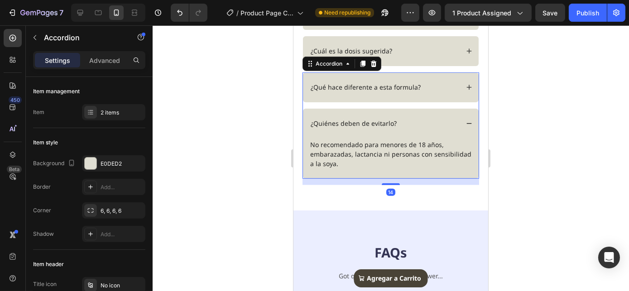
scroll to position [1433, 0]
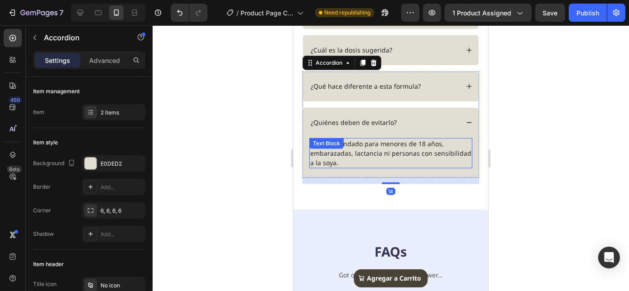
click at [359, 148] on p "No recomendado para menores de 18 años, embarazadas, lactancia ni personas con …" at bounding box center [390, 153] width 161 height 29
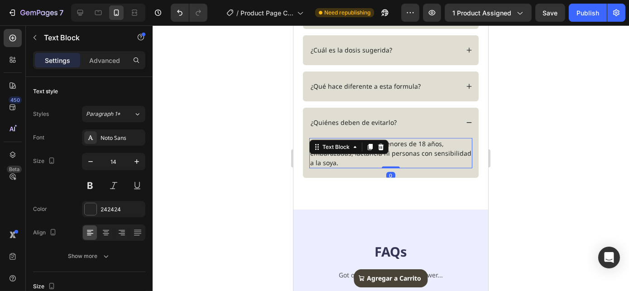
click at [359, 148] on div "Text Block" at bounding box center [335, 147] width 49 height 11
click at [419, 151] on p "No recomendado para menores de 18 años, embarazadas, lactancia ni personas con …" at bounding box center [390, 153] width 161 height 29
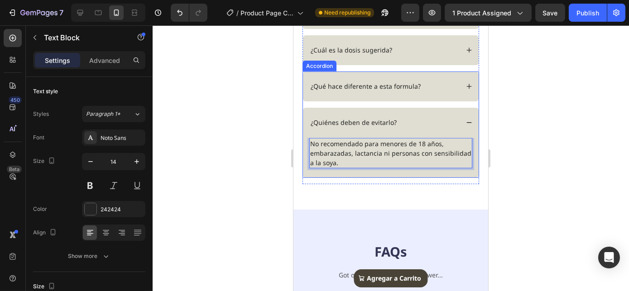
click at [405, 118] on div "¿Quiénes deben de evitarlo?" at bounding box center [383, 122] width 149 height 11
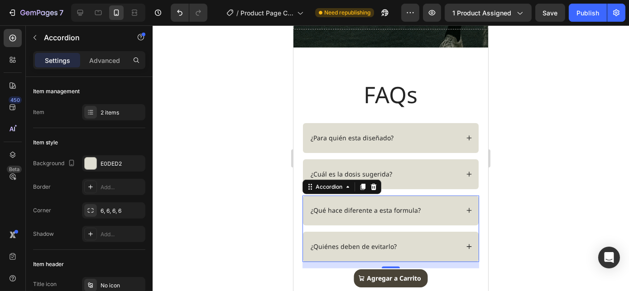
scroll to position [1306, 0]
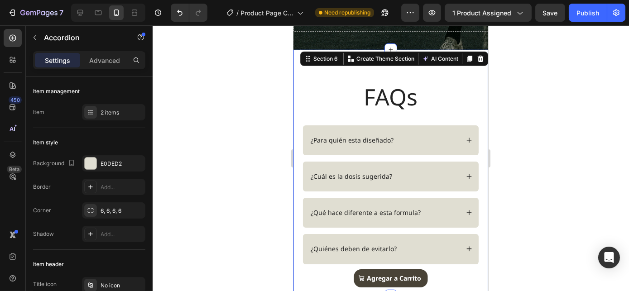
click at [449, 77] on div "FAQs Heading Row ¿Para quién esta diseñado? ¿Cuál es la dosis sugerida? Accordi…" at bounding box center [390, 173] width 195 height 246
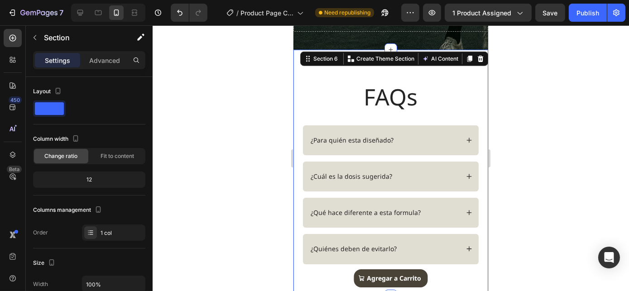
click at [514, 98] on div at bounding box center [391, 158] width 476 height 266
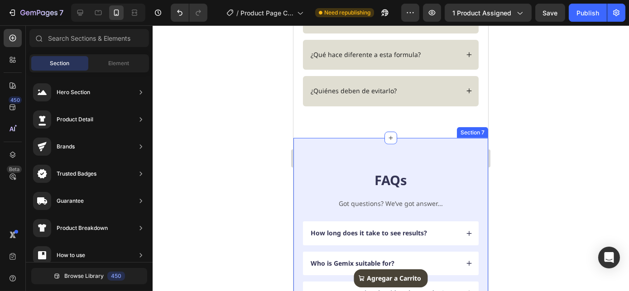
scroll to position [1471, 0]
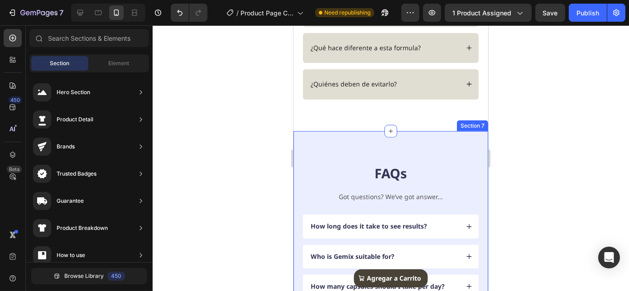
click at [410, 151] on div "FAQs Heading Got questions? We’ve got answer... Text Block How long does it tak…" at bounding box center [390, 280] width 195 height 298
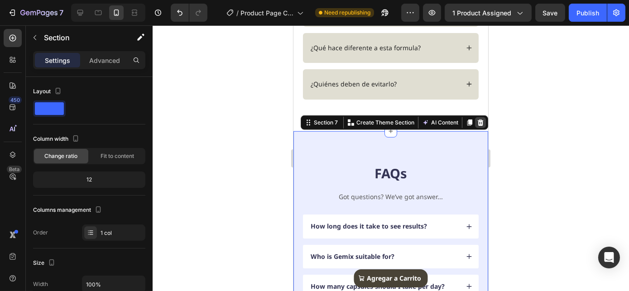
click at [476, 121] on icon at bounding box center [479, 122] width 7 height 7
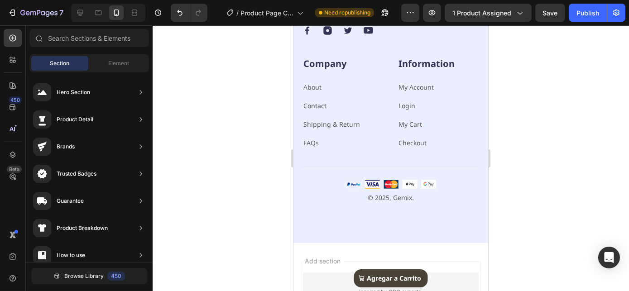
scroll to position [1512, 0]
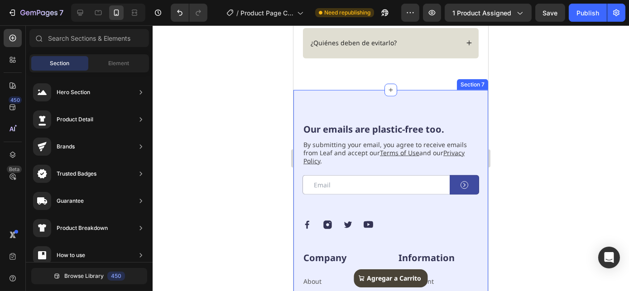
click at [453, 104] on div "Our emails are plastic-free too. Heading By submitting your email, you agree to…" at bounding box center [390, 264] width 195 height 348
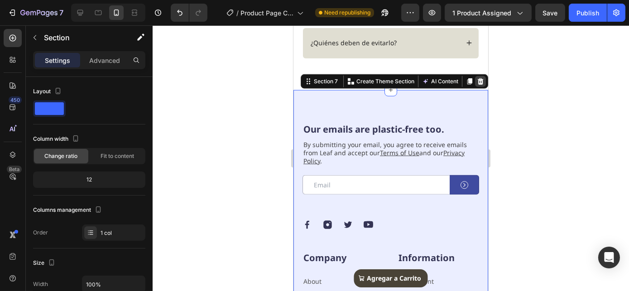
click at [477, 81] on icon at bounding box center [480, 81] width 6 height 6
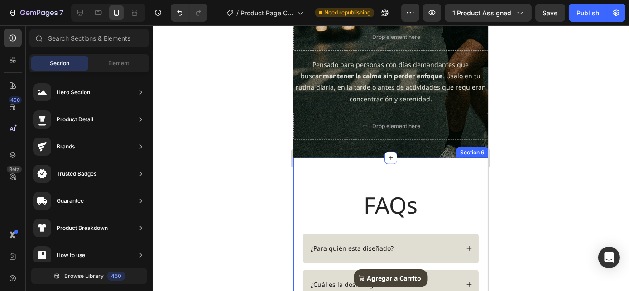
scroll to position [1172, 0]
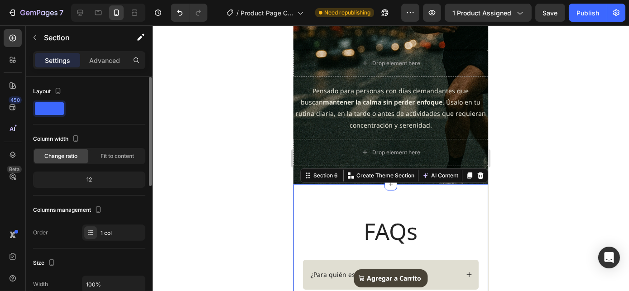
click at [90, 180] on div "12" at bounding box center [89, 179] width 109 height 13
click at [84, 180] on div "12" at bounding box center [89, 179] width 109 height 13
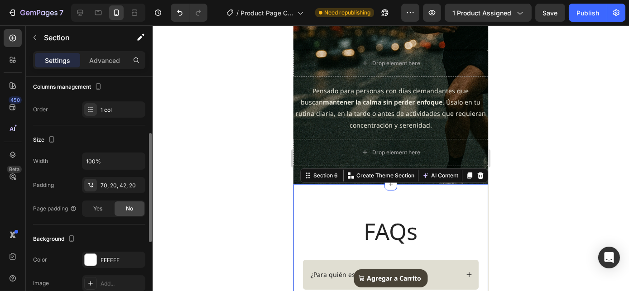
scroll to position [164, 0]
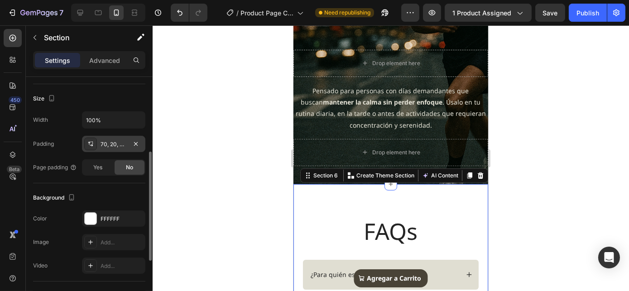
click at [108, 142] on div "70, 20, 42, 20" at bounding box center [114, 144] width 26 height 8
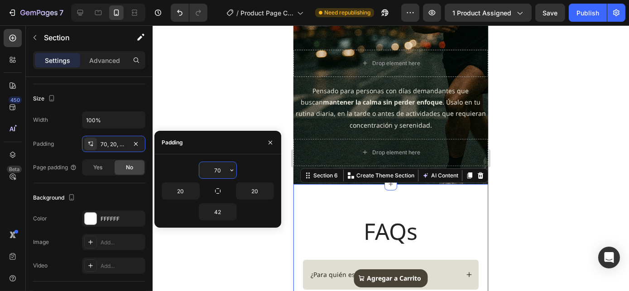
click at [212, 165] on input "70" at bounding box center [217, 170] width 37 height 16
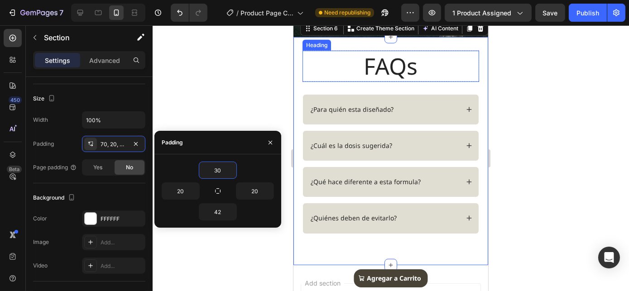
scroll to position [1320, 0]
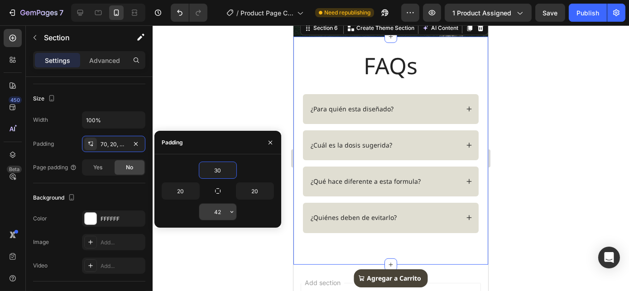
type input "30"
click at [221, 213] on input "42" at bounding box center [217, 212] width 37 height 16
click at [216, 213] on input "30" at bounding box center [217, 212] width 37 height 16
type input "20"
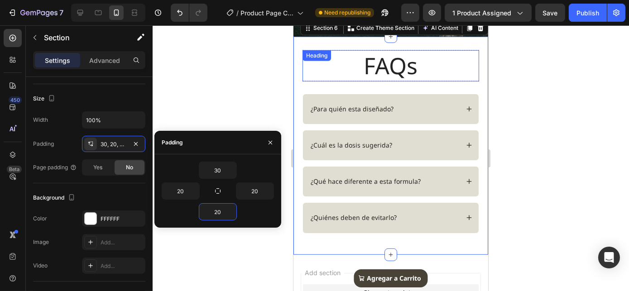
click at [446, 56] on h2 "FAQs" at bounding box center [390, 65] width 177 height 31
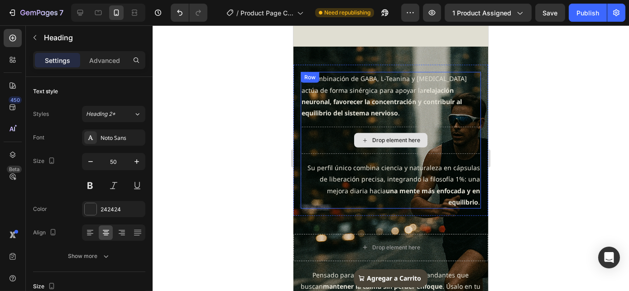
scroll to position [919, 0]
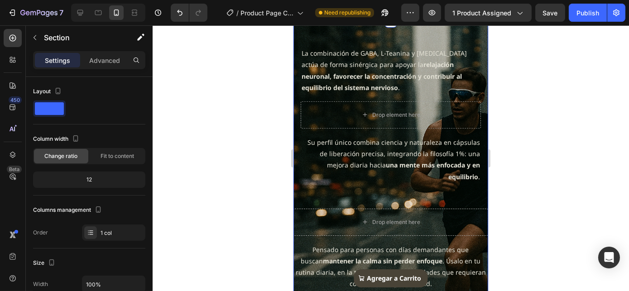
click at [438, 124] on div "La combinación de GABA, L-Teanina y [MEDICAL_DATA] actúa de forma sinérgica par…" at bounding box center [390, 182] width 195 height 322
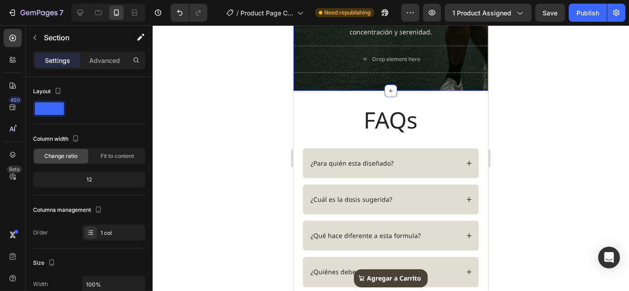
scroll to position [1267, 0]
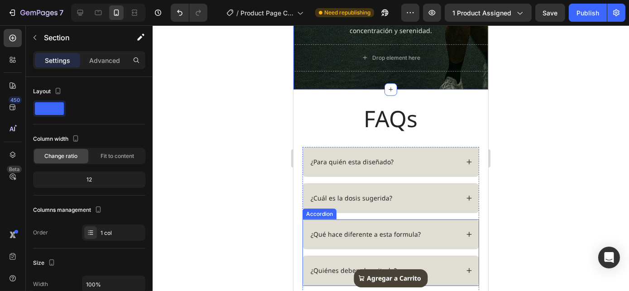
click at [466, 235] on icon at bounding box center [468, 234] width 5 height 5
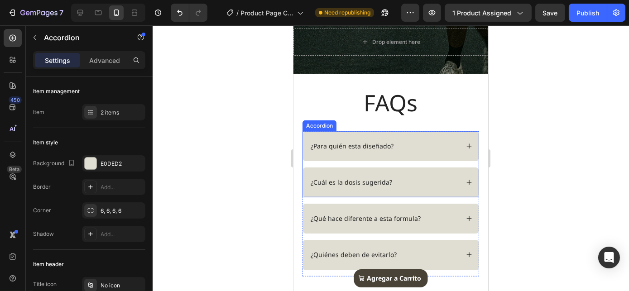
scroll to position [1365, 0]
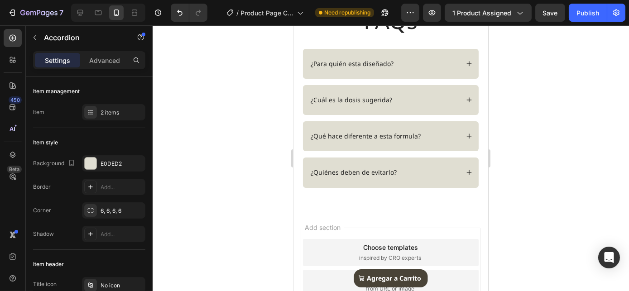
click at [466, 134] on icon at bounding box center [468, 136] width 5 height 5
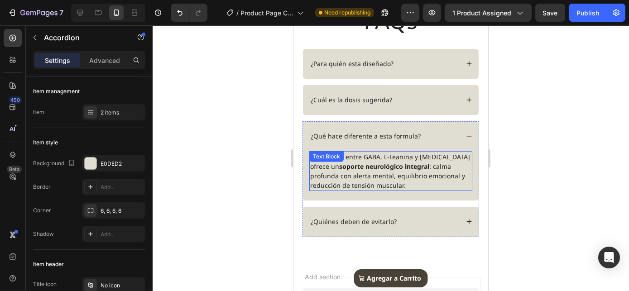
click at [357, 169] on p "La sinergia entre GABA, L-Teanina y [MEDICAL_DATA] ofrece un soporte neurológic…" at bounding box center [390, 171] width 161 height 38
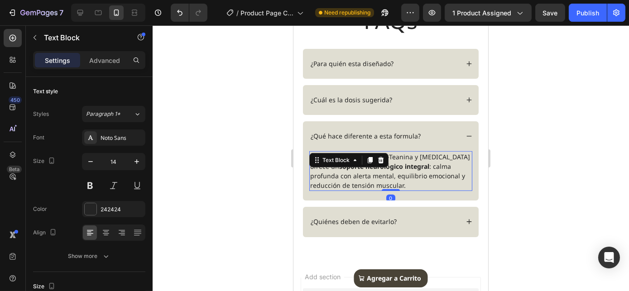
click at [357, 169] on p "La sinergia entre GABA, L-Teanina y [MEDICAL_DATA] ofrece un soporte neurológic…" at bounding box center [390, 171] width 161 height 38
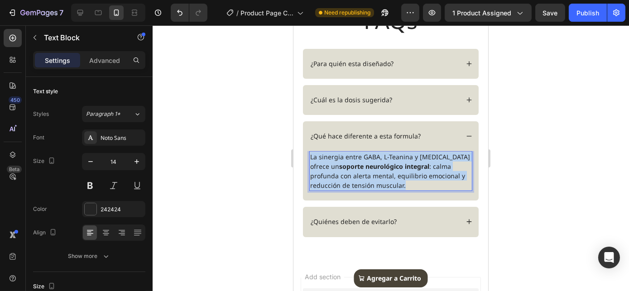
click at [357, 169] on p "La sinergia entre GABA, L-Teanina y [MEDICAL_DATA] ofrece un soporte neurológic…" at bounding box center [390, 171] width 161 height 38
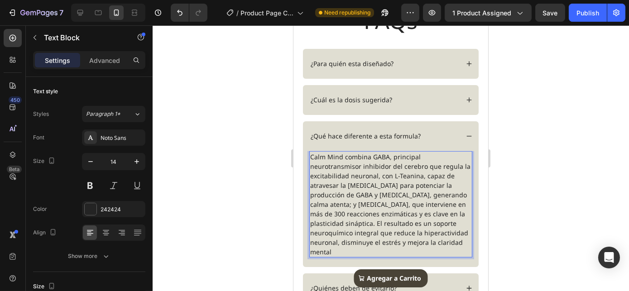
click at [368, 188] on p "Calm Mind combina GABA, principal neurotransmisor inhibidor del cerebro que reg…" at bounding box center [390, 204] width 161 height 105
click at [379, 166] on p "Calm Mind combina GABA, principal neurotransmisor inhibidor del cerebro que reg…" at bounding box center [390, 204] width 161 height 105
click at [377, 157] on p "Calm Mind combina GABA, principal neurotransmisor inhibidor del cerebro que reg…" at bounding box center [390, 204] width 161 height 105
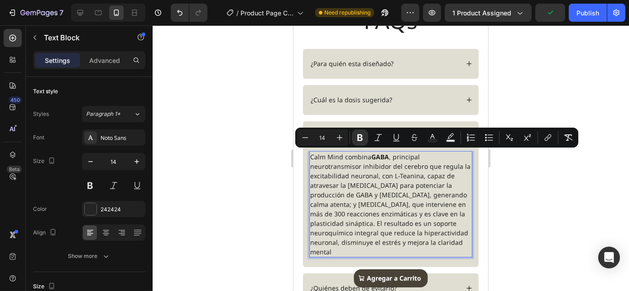
click at [355, 178] on p "Calm Mind combina GABA , principal neurotransmisor inhibidor del cerebro que re…" at bounding box center [390, 204] width 161 height 105
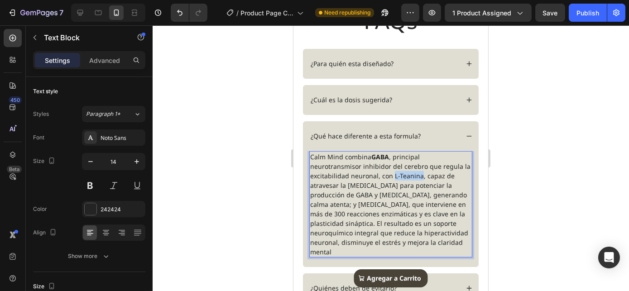
drag, startPoint x: 392, startPoint y: 173, endPoint x: 419, endPoint y: 174, distance: 27.2
click at [419, 174] on p "Calm Mind combina GABA , principal neurotransmisor inhibidor del cerebro que re…" at bounding box center [390, 204] width 161 height 105
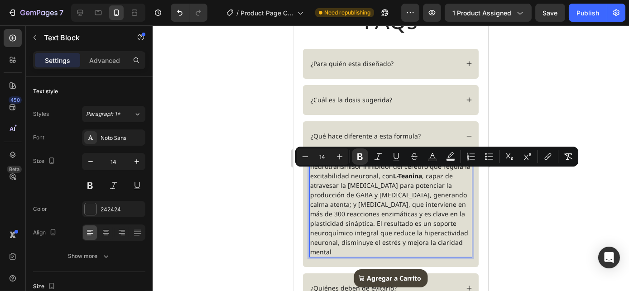
click at [405, 206] on p "Calm Mind combina GABA , principal neurotransmisor inhibidor del cerebro que re…" at bounding box center [390, 204] width 161 height 105
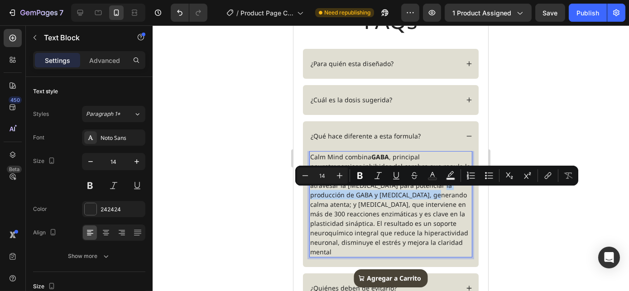
drag, startPoint x: 311, startPoint y: 194, endPoint x: 444, endPoint y: 195, distance: 133.1
click at [444, 195] on p "Calm Mind combina GABA , principal neurotransmisor inhibidor del cerebro que re…" at bounding box center [390, 204] width 161 height 105
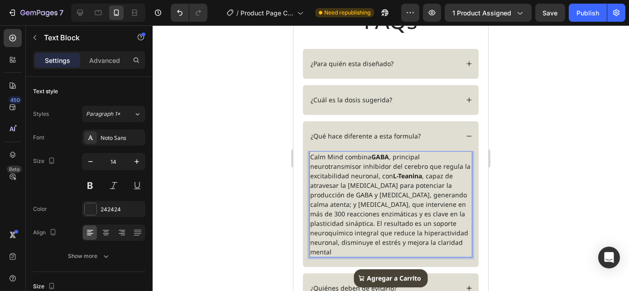
click at [427, 200] on p "Calm Mind combina GABA , principal neurotransmisor inhibidor del cerebro que re…" at bounding box center [390, 204] width 161 height 105
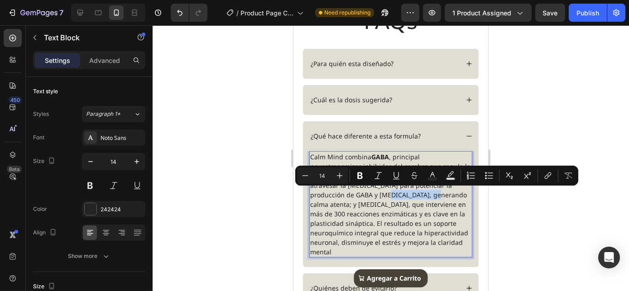
drag, startPoint x: 390, startPoint y: 193, endPoint x: 444, endPoint y: 195, distance: 53.9
click at [444, 195] on p "Calm Mind combina GABA , principal neurotransmisor inhibidor del cerebro que re…" at bounding box center [390, 204] width 161 height 105
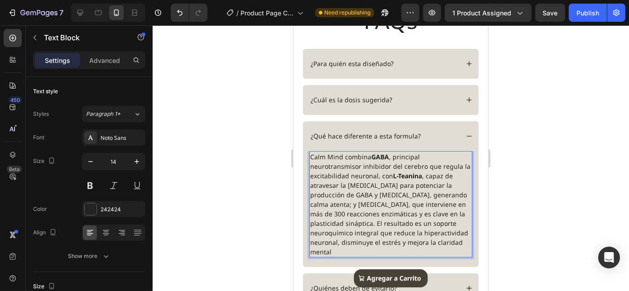
click at [347, 204] on p "Calm Mind combina GABA , principal neurotransmisor inhibidor del cerebro que re…" at bounding box center [390, 204] width 161 height 105
drag, startPoint x: 311, startPoint y: 203, endPoint x: 383, endPoint y: 204, distance: 71.6
click at [383, 204] on p "Calm Mind combina GABA , principal neurotransmisor inhibidor del cerebro que re…" at bounding box center [390, 204] width 161 height 105
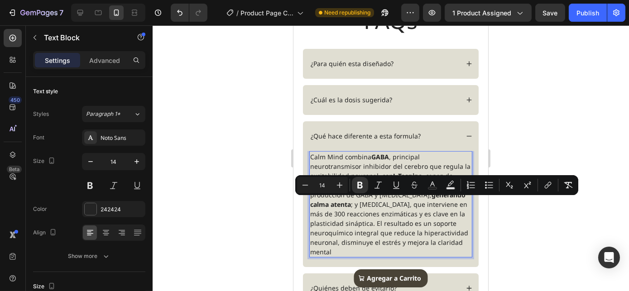
click at [394, 204] on p "Calm Mind combina GABA , principal neurotransmisor inhibidor del cerebro que re…" at bounding box center [390, 204] width 161 height 105
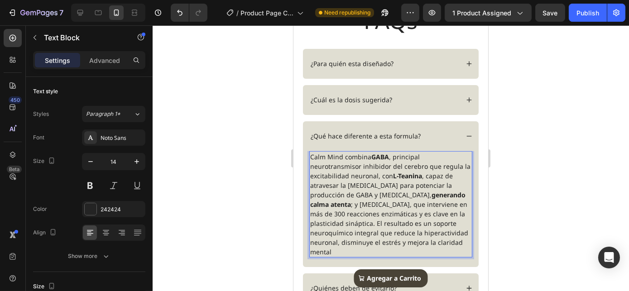
click at [358, 214] on p "Calm Mind combina GABA , principal neurotransmisor inhibidor del cerebro que re…" at bounding box center [390, 204] width 161 height 105
drag, startPoint x: 387, startPoint y: 213, endPoint x: 345, endPoint y: 225, distance: 43.7
click at [345, 225] on p "Calm Mind combina GABA , principal neurotransmisor inhibidor del cerebro que re…" at bounding box center [390, 204] width 161 height 105
click at [373, 232] on p "Calm Mind combina GABA , principal neurotransmisor inhibidor del cerebro que re…" at bounding box center [390, 204] width 161 height 105
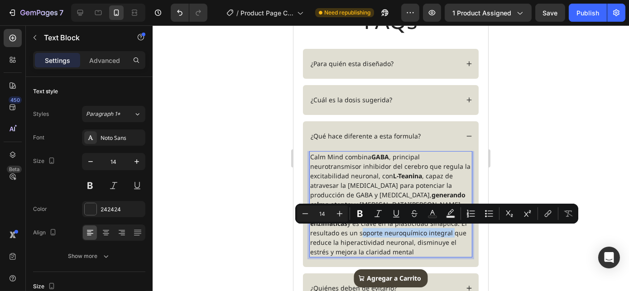
drag, startPoint x: 357, startPoint y: 233, endPoint x: 447, endPoint y: 232, distance: 90.1
click at [447, 232] on p "Calm Mind combina GABA , principal neurotransmisor inhibidor del cerebro que re…" at bounding box center [390, 204] width 161 height 105
click at [410, 245] on p "Calm Mind combina GABA , principal neurotransmisor inhibidor del cerebro que re…" at bounding box center [390, 204] width 161 height 105
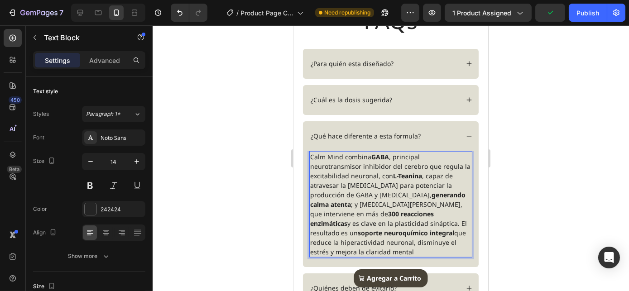
drag, startPoint x: 415, startPoint y: 249, endPoint x: 408, endPoint y: 251, distance: 7.5
click at [408, 251] on p "Calm Mind combina GABA , principal neurotransmisor inhibidor del cerebro que re…" at bounding box center [390, 204] width 161 height 105
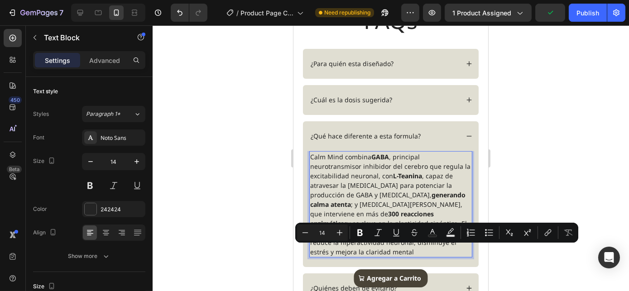
click at [420, 252] on p "Calm Mind combina GABA , principal neurotransmisor inhibidor del cerebro que re…" at bounding box center [390, 204] width 161 height 105
drag, startPoint x: 410, startPoint y: 250, endPoint x: 365, endPoint y: 251, distance: 45.3
click at [365, 251] on p "Calm Mind combina GABA , principal neurotransmisor inhibidor del cerebro que re…" at bounding box center [390, 204] width 161 height 105
click at [401, 212] on strong "300 reacciones enzimáticas" at bounding box center [372, 219] width 124 height 18
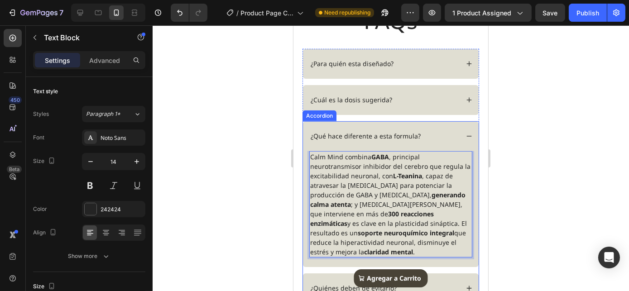
click at [466, 136] on icon at bounding box center [468, 136] width 5 height 0
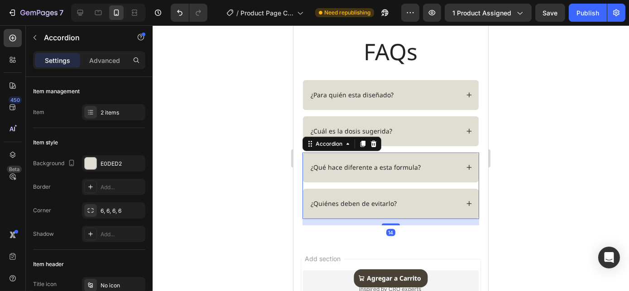
scroll to position [1324, 0]
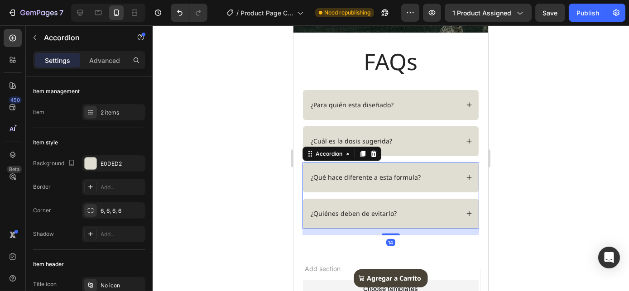
click at [369, 181] on div "¿Qué hace diferente a esta formula?" at bounding box center [365, 177] width 113 height 11
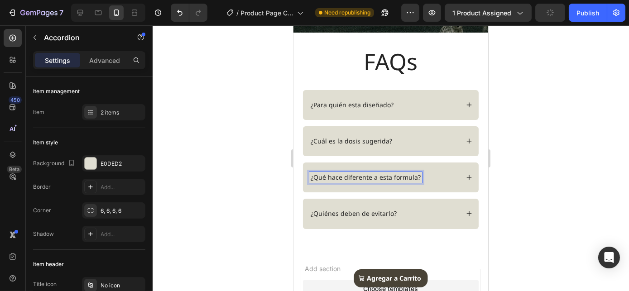
click at [372, 165] on div "¿Qué hace diferente a esta formula?" at bounding box center [390, 178] width 176 height 30
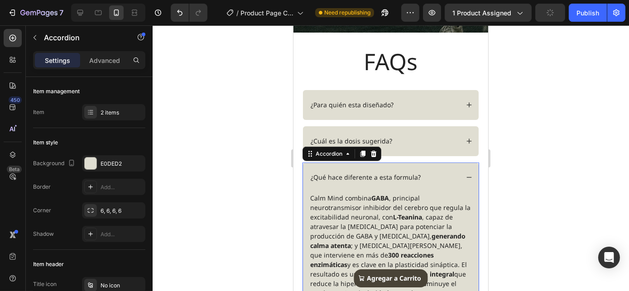
click at [422, 168] on div "¿Qué hace diferente a esta formula?" at bounding box center [390, 178] width 176 height 30
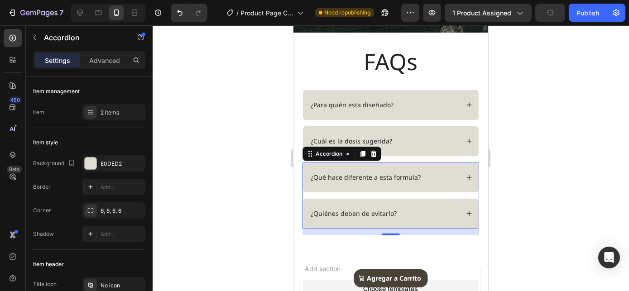
click at [523, 168] on div at bounding box center [391, 158] width 476 height 266
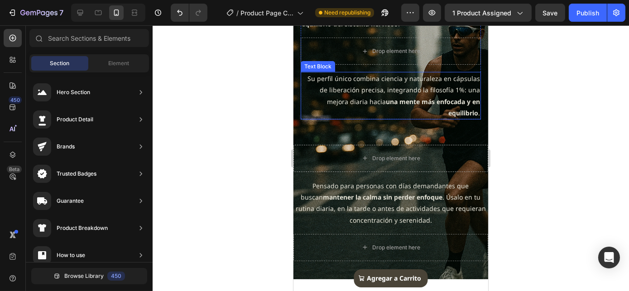
scroll to position [953, 0]
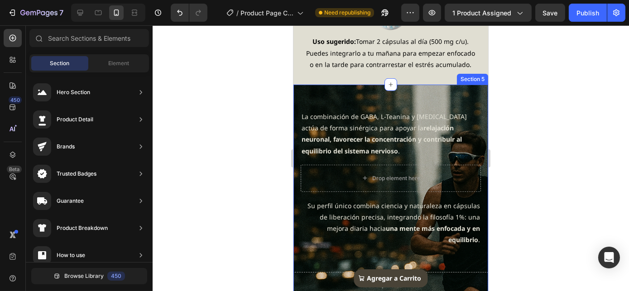
click at [469, 90] on div "La combinación de GABA, L-Teanina y [MEDICAL_DATA] actúa de forma sinérgica par…" at bounding box center [390, 246] width 195 height 322
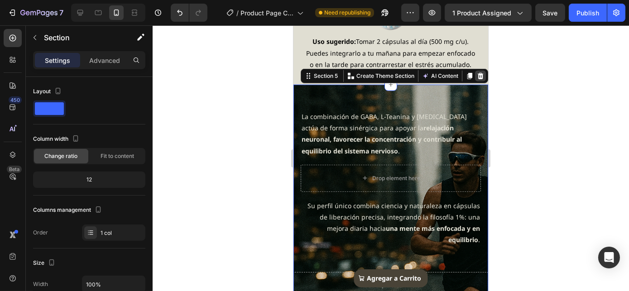
click at [476, 72] on icon at bounding box center [479, 75] width 7 height 7
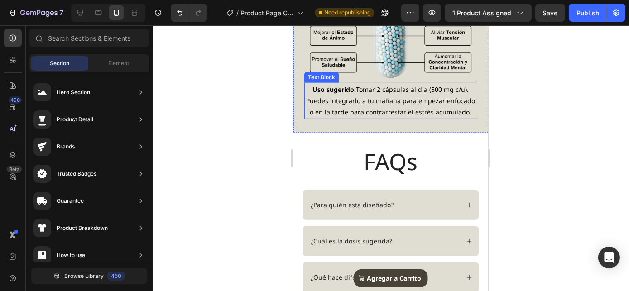
scroll to position [988, 0]
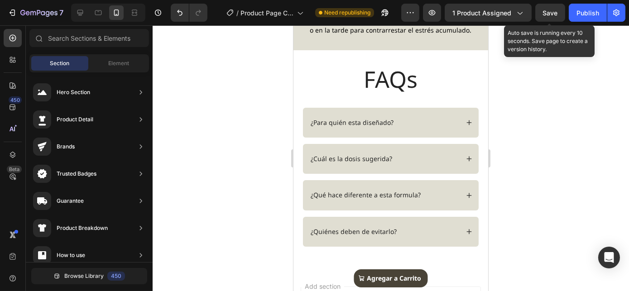
click at [553, 15] on span "Save" at bounding box center [550, 13] width 15 height 8
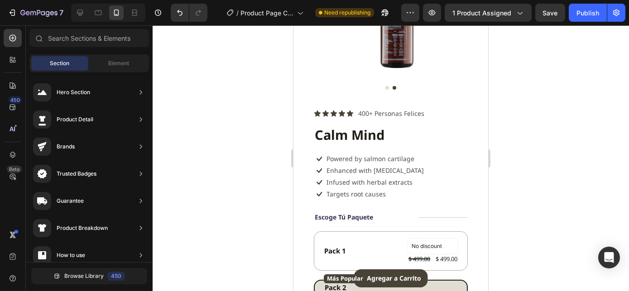
scroll to position [0, 0]
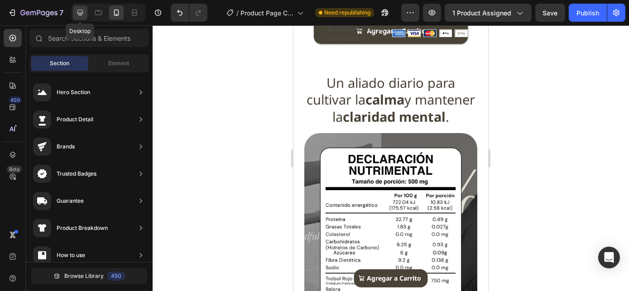
click at [78, 16] on icon at bounding box center [80, 12] width 9 height 9
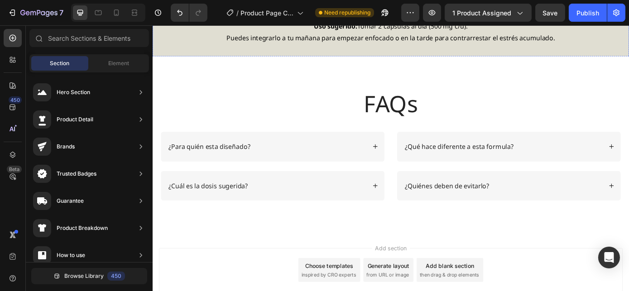
scroll to position [1002, 0]
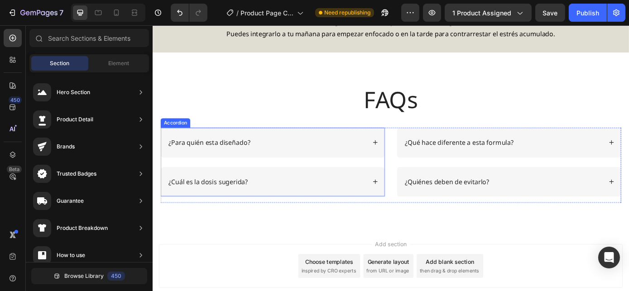
click at [397, 161] on div "¿Para quién esta diseñado?" at bounding box center [289, 159] width 255 height 34
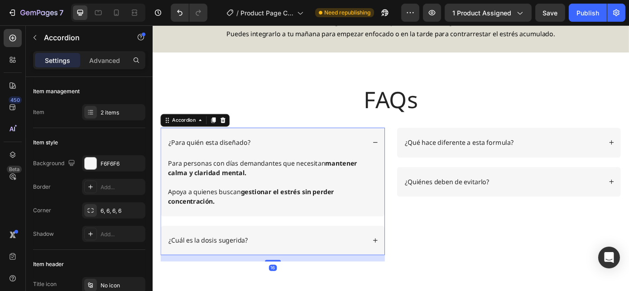
click at [398, 157] on div "¿Para quién esta diseñado?" at bounding box center [289, 159] width 255 height 34
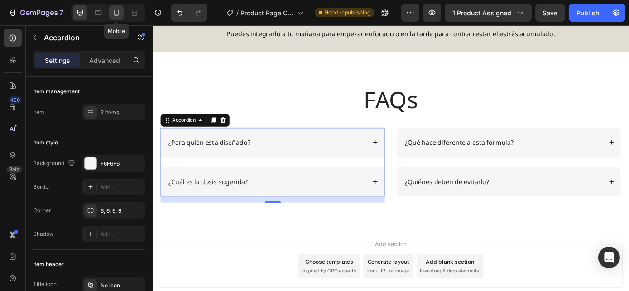
click at [119, 10] on icon at bounding box center [116, 12] width 9 height 9
type input "14"
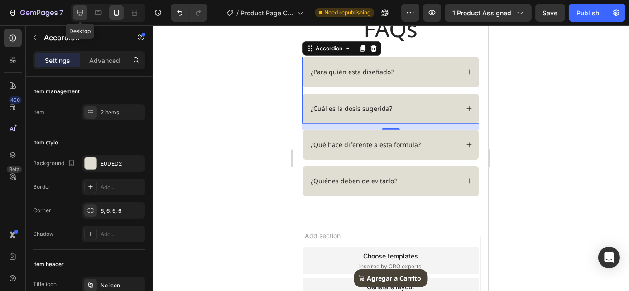
click at [80, 11] on icon at bounding box center [80, 12] width 9 height 9
type input "24"
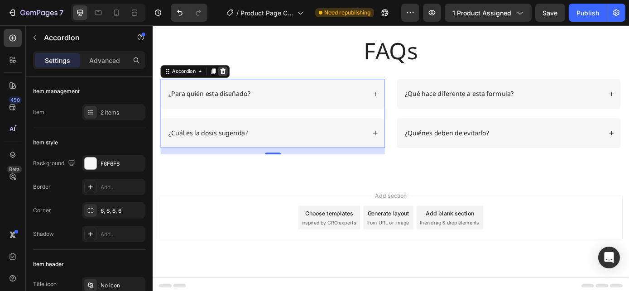
scroll to position [982, 0]
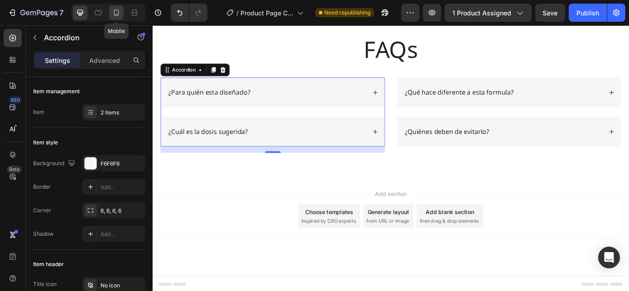
click at [115, 11] on icon at bounding box center [116, 12] width 9 height 9
type input "14"
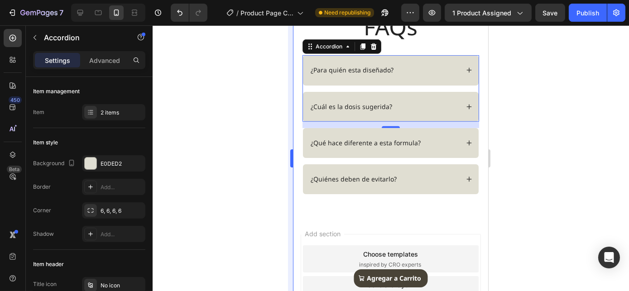
scroll to position [977, 0]
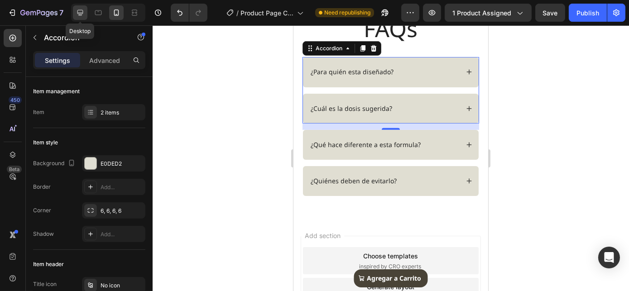
click at [84, 9] on icon at bounding box center [80, 12] width 9 height 9
type input "24"
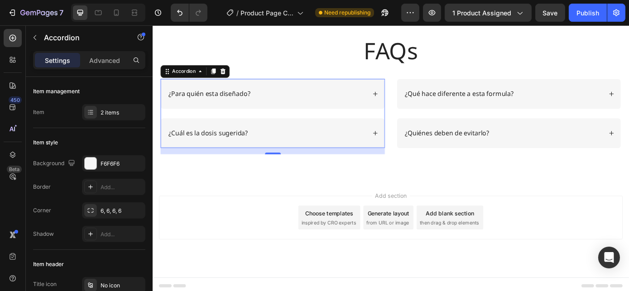
scroll to position [982, 0]
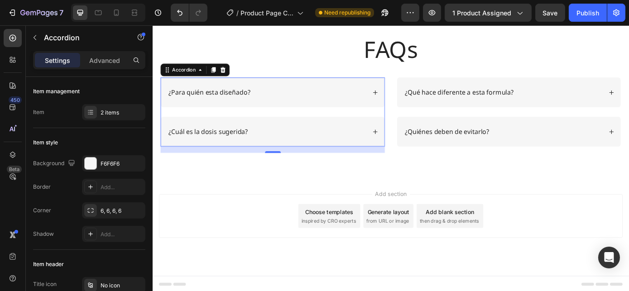
click at [327, 105] on div "¿Para quién esta diseñado?" at bounding box center [282, 102] width 227 height 12
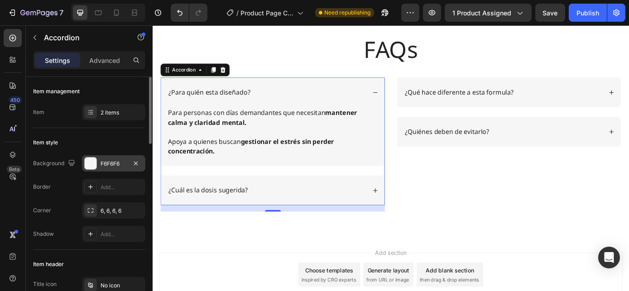
click at [116, 161] on div "F6F6F6" at bounding box center [114, 164] width 26 height 8
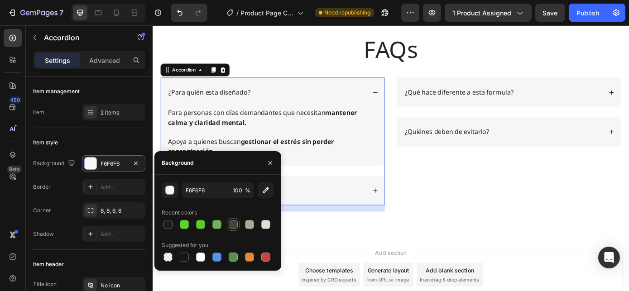
click at [235, 225] on div at bounding box center [233, 224] width 9 height 9
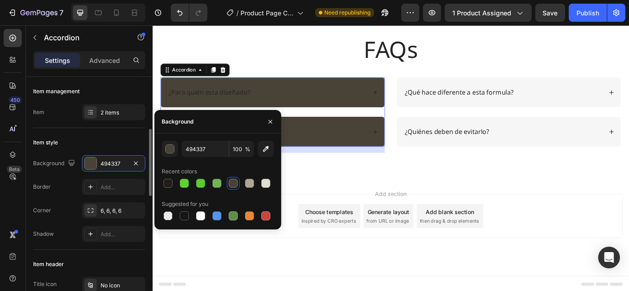
scroll to position [123, 0]
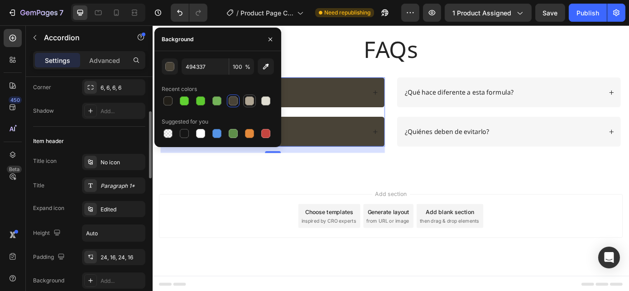
click at [253, 101] on div at bounding box center [249, 100] width 9 height 9
type input "B0A694"
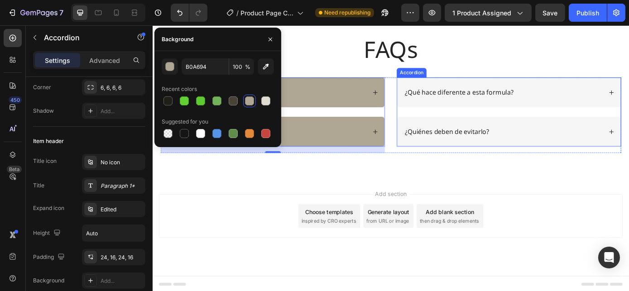
click at [470, 106] on p "¿Qué hace diferente a esta formula?" at bounding box center [502, 102] width 124 height 10
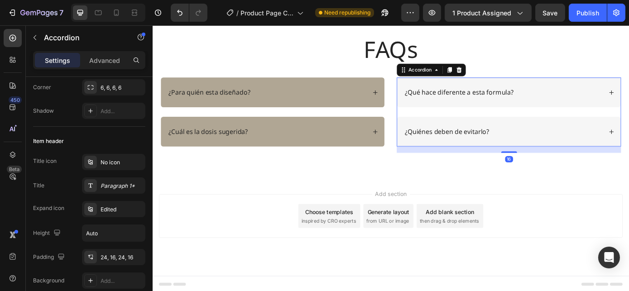
click at [474, 116] on div "¿Qué hace diferente a esta formula?" at bounding box center [558, 102] width 255 height 34
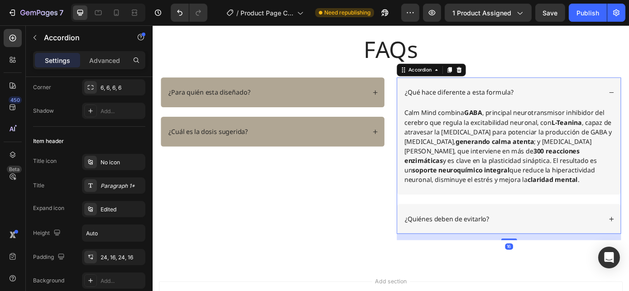
click at [585, 100] on div "¿Qué hace diferente a esta formula?" at bounding box center [551, 102] width 227 height 12
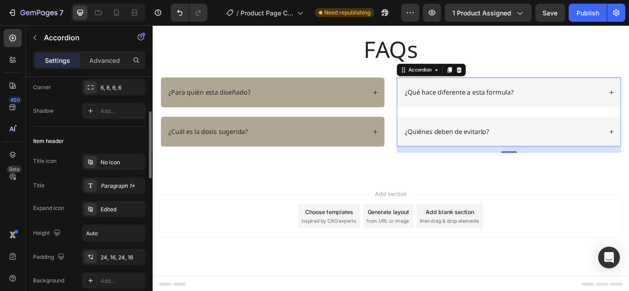
scroll to position [0, 0]
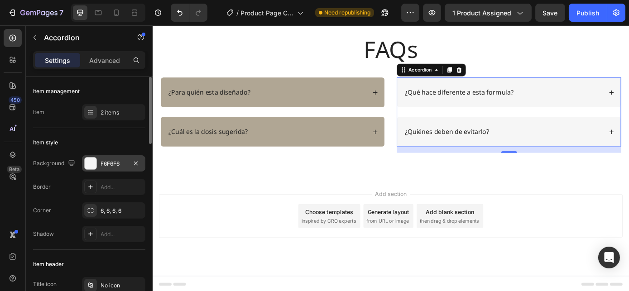
click at [108, 164] on div "F6F6F6" at bounding box center [114, 164] width 26 height 8
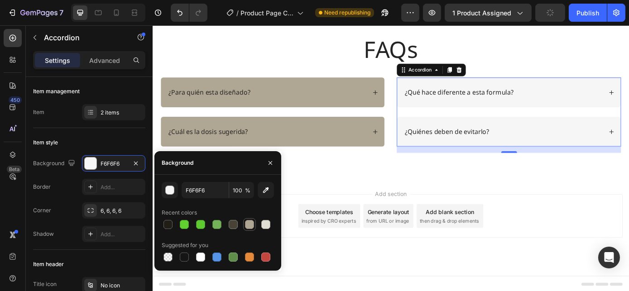
click at [251, 226] on div at bounding box center [249, 224] width 9 height 9
type input "B0A694"
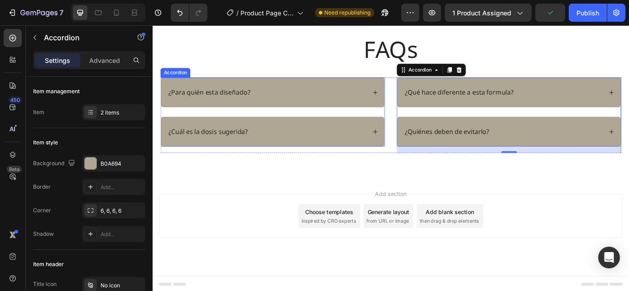
click at [392, 110] on div "¿Para quién esta diseñado?" at bounding box center [289, 102] width 255 height 34
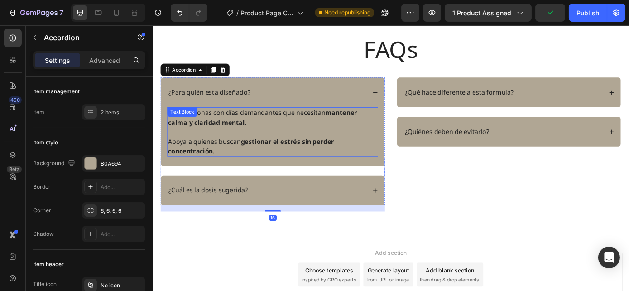
click at [372, 107] on div "¿Para quién esta diseñado?" at bounding box center [282, 102] width 227 height 12
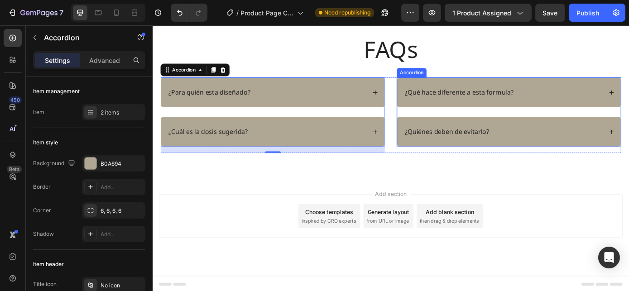
click at [584, 103] on div "¿Qué hace diferente a esta formula?" at bounding box center [551, 102] width 227 height 12
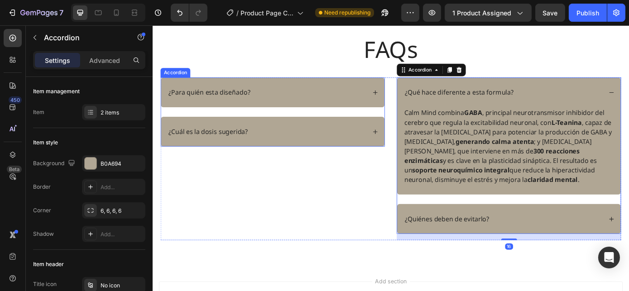
click at [270, 104] on div "¿Para quién esta diseñado?" at bounding box center [282, 102] width 227 height 12
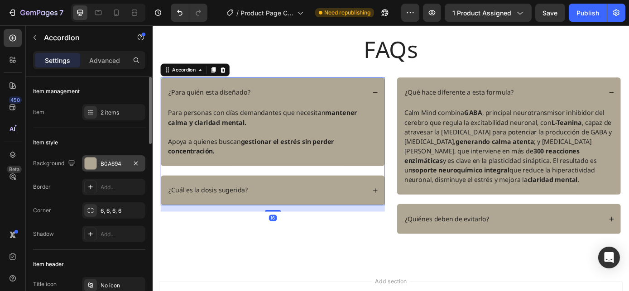
click at [107, 166] on div "B0A694" at bounding box center [114, 164] width 26 height 8
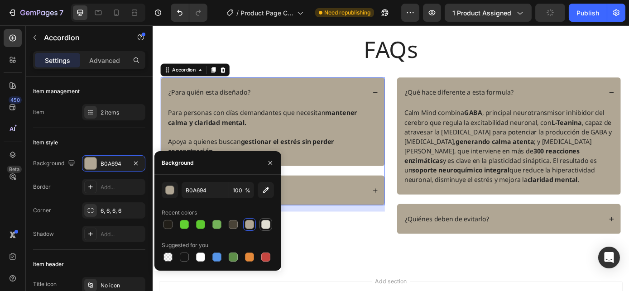
click at [267, 225] on div at bounding box center [265, 224] width 9 height 9
type input "E0DED2"
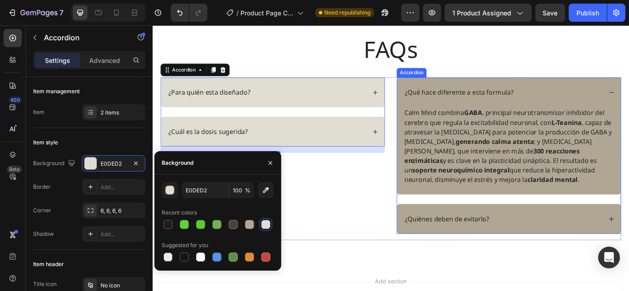
click at [442, 88] on div "¿Qué hace diferente a esta formula?" at bounding box center [558, 102] width 255 height 34
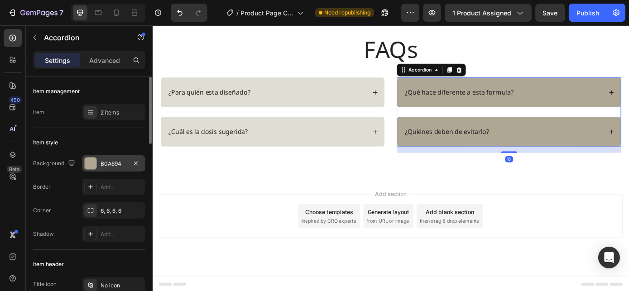
click at [116, 163] on div "B0A694" at bounding box center [114, 164] width 26 height 8
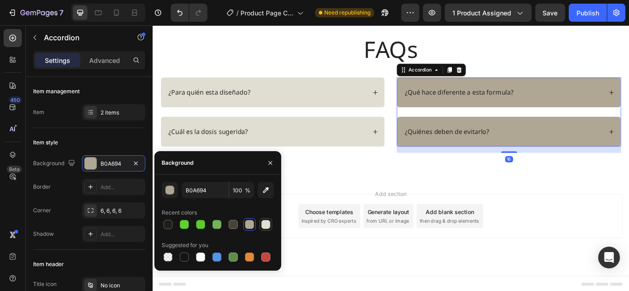
click at [265, 229] on div at bounding box center [265, 224] width 9 height 9
type input "E0DED2"
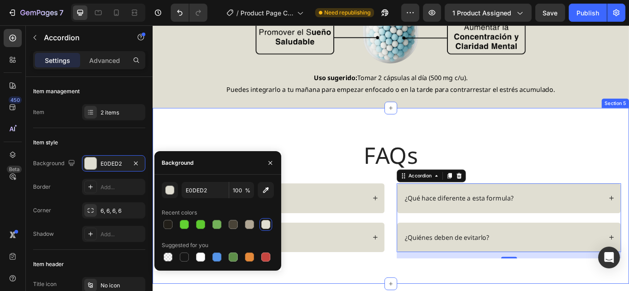
scroll to position [941, 0]
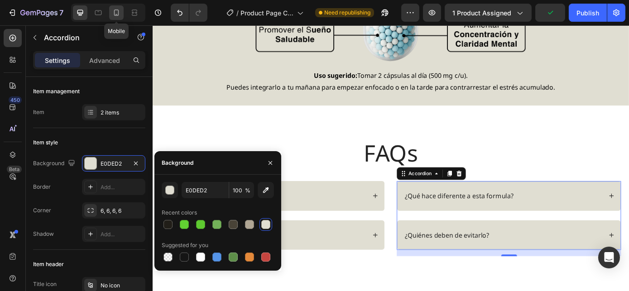
click at [120, 18] on div at bounding box center [116, 12] width 14 height 14
type input "14"
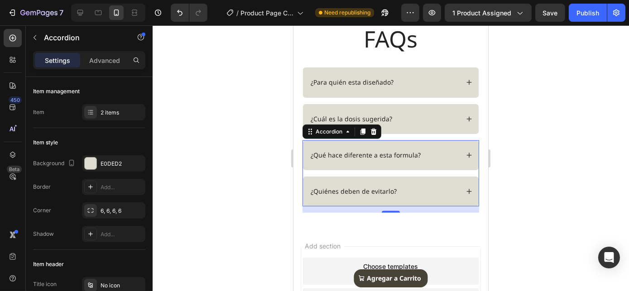
scroll to position [843, 0]
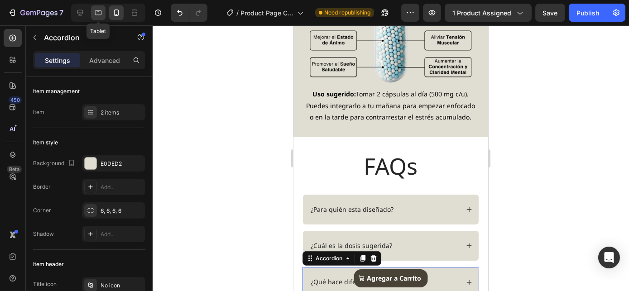
click at [101, 14] on icon at bounding box center [98, 12] width 7 height 5
type input "24"
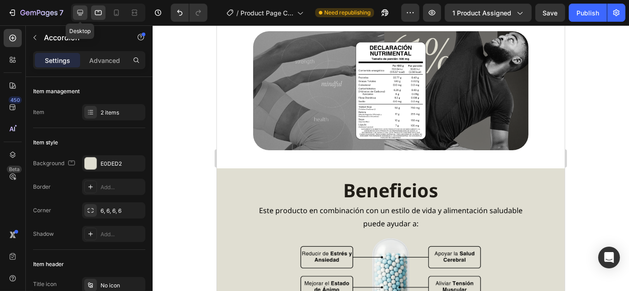
click at [81, 12] on icon at bounding box center [80, 12] width 9 height 9
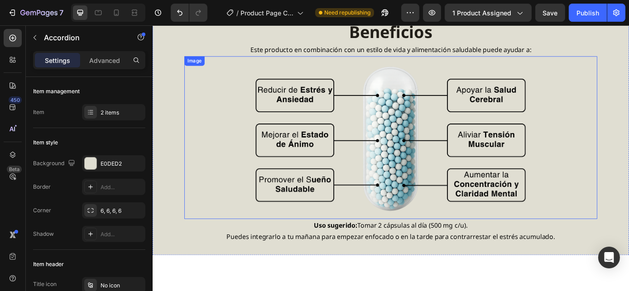
scroll to position [769, 0]
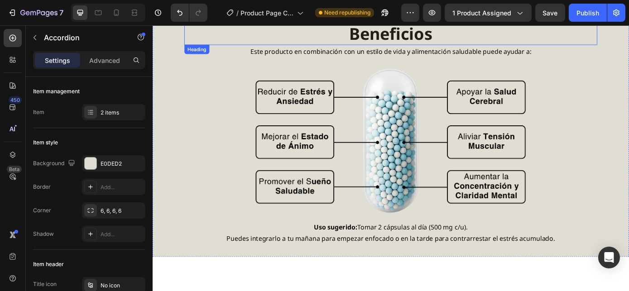
click at [405, 36] on strong "Beneficios" at bounding box center [423, 34] width 95 height 25
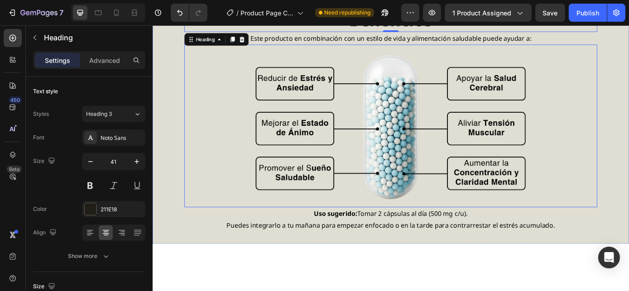
scroll to position [645, 0]
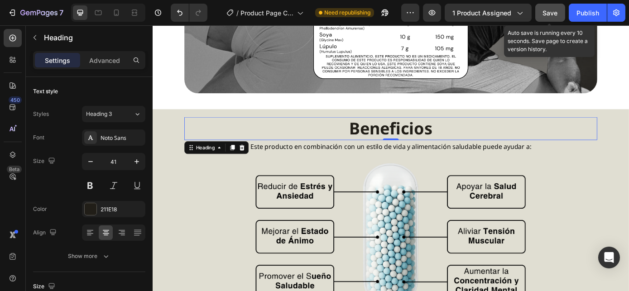
click at [539, 13] on button "Save" at bounding box center [550, 13] width 30 height 18
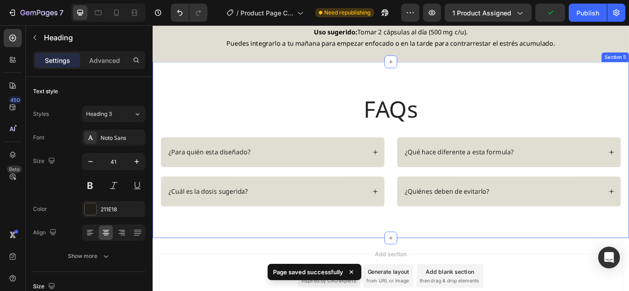
scroll to position [1016, 0]
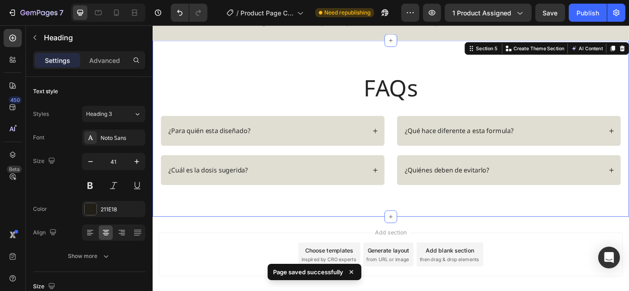
click at [410, 61] on div "FAQs Heading Row ¿Para quién esta diseñado? ¿Cuál es la dosis sugerida? Accordi…" at bounding box center [423, 143] width 543 height 201
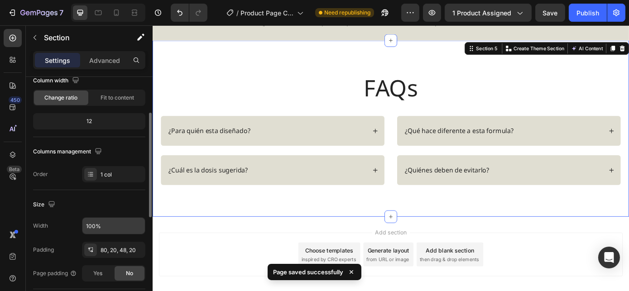
scroll to position [206, 0]
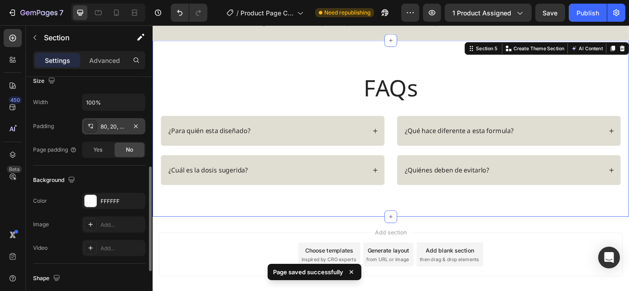
click at [109, 129] on div "80, 20, 48, 20" at bounding box center [114, 127] width 26 height 8
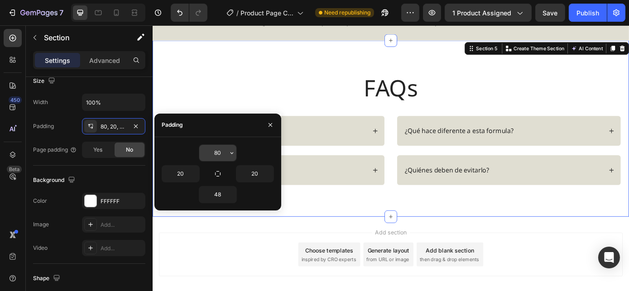
click at [217, 158] on input "80" at bounding box center [217, 153] width 37 height 16
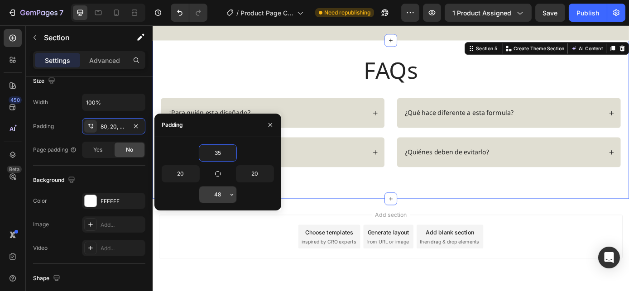
type input "35"
click at [221, 193] on input "48" at bounding box center [217, 195] width 37 height 16
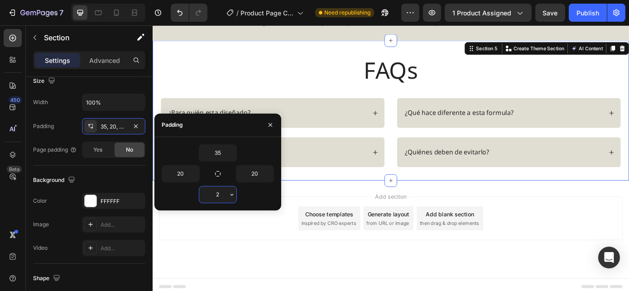
type input "25"
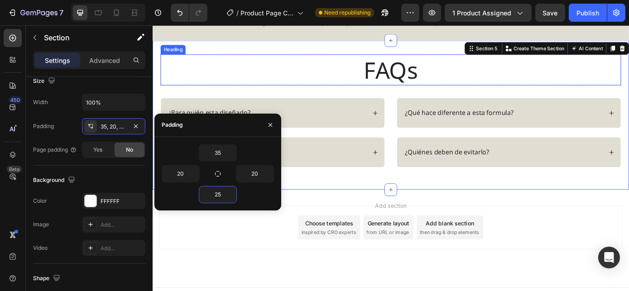
click at [307, 65] on h2 "FAQs" at bounding box center [423, 75] width 525 height 35
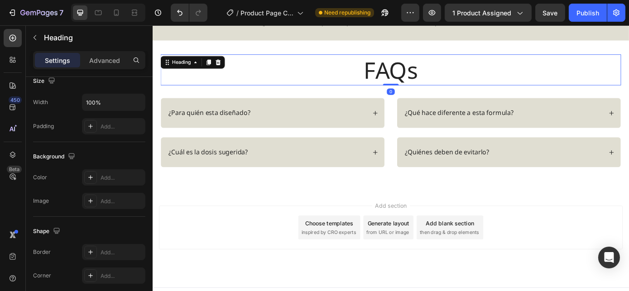
scroll to position [0, 0]
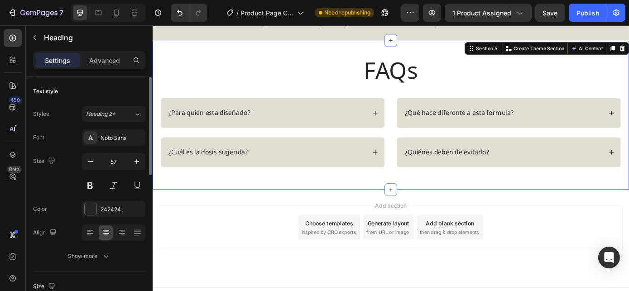
click at [356, 49] on div "FAQs Heading Row ¿Para quién esta diseñado? ¿Cuál es la dosis sugerida? Accordi…" at bounding box center [423, 128] width 543 height 170
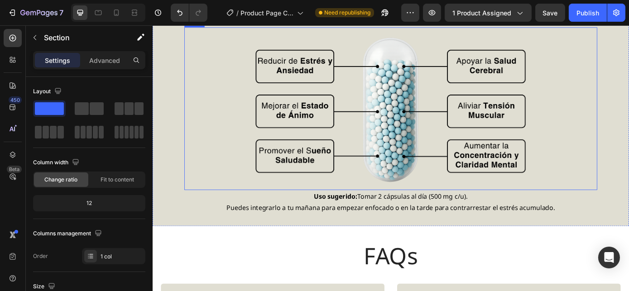
scroll to position [804, 0]
click at [388, 217] on span "Uso sugerido: Tomar 2 cápsulas al día (500 mg c/u)." at bounding box center [423, 220] width 175 height 10
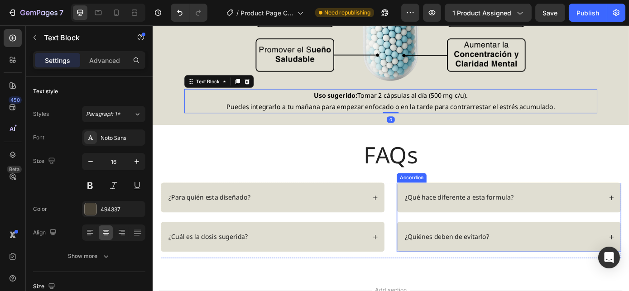
scroll to position [928, 0]
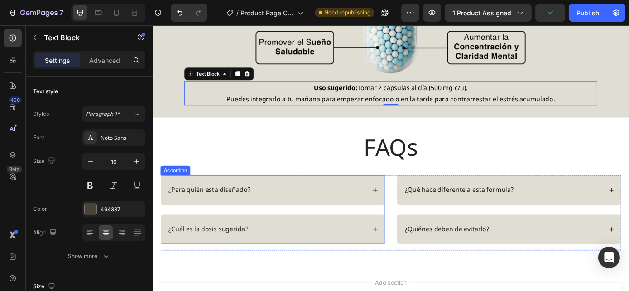
click at [403, 255] on icon at bounding box center [406, 258] width 6 height 6
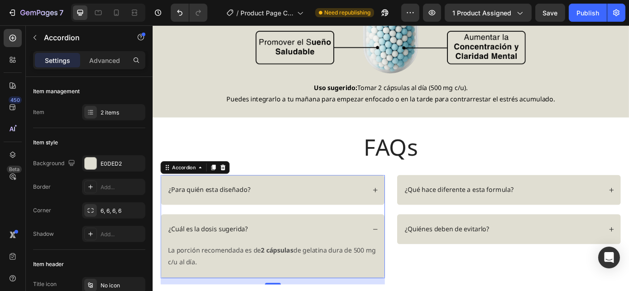
click at [403, 210] on icon at bounding box center [406, 213] width 6 height 6
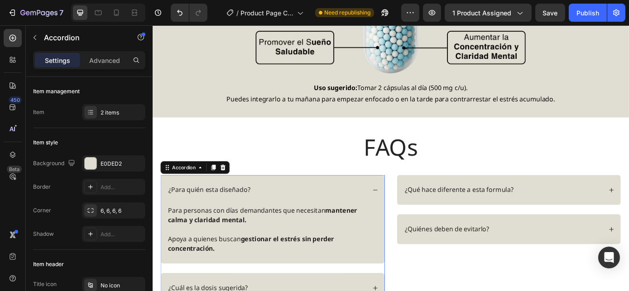
click at [403, 210] on icon at bounding box center [406, 213] width 6 height 6
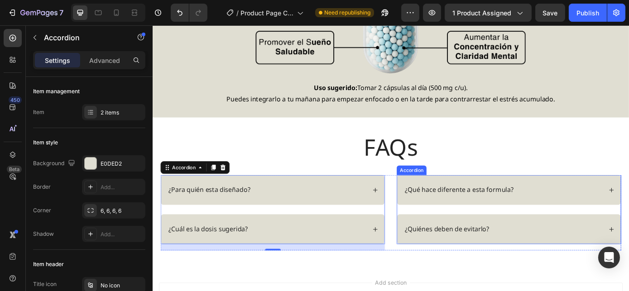
click at [629, 206] on div "¿Qué hace diferente a esta formula?" at bounding box center [558, 213] width 255 height 34
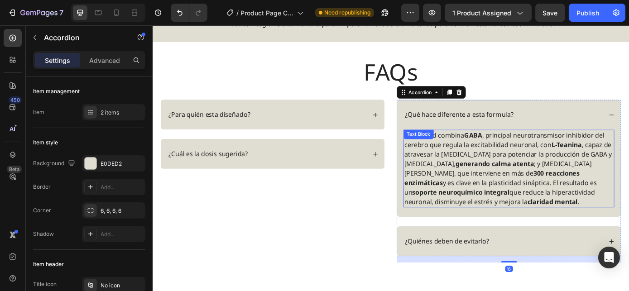
scroll to position [1022, 0]
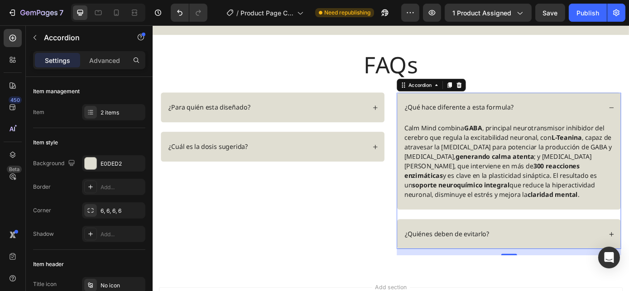
click at [629, 110] on div "¿Qué hace diferente a esta formula?" at bounding box center [558, 119] width 255 height 34
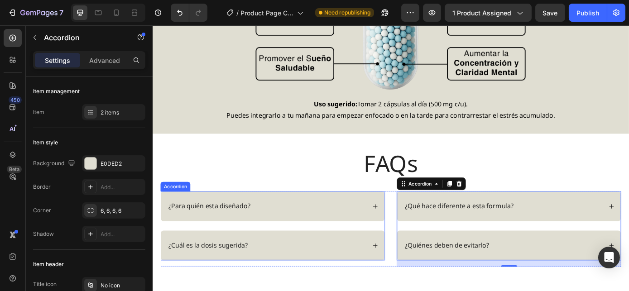
scroll to position [904, 0]
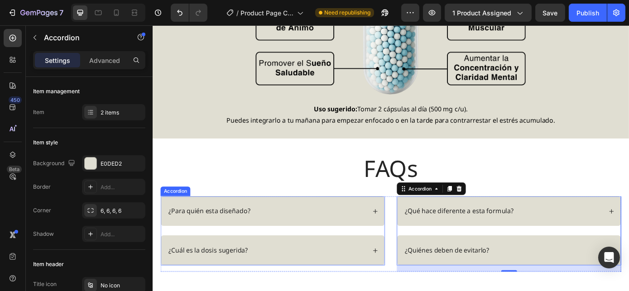
click at [403, 279] on icon at bounding box center [406, 282] width 6 height 6
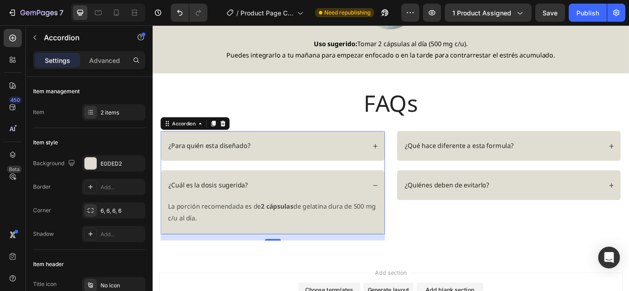
scroll to position [984, 0]
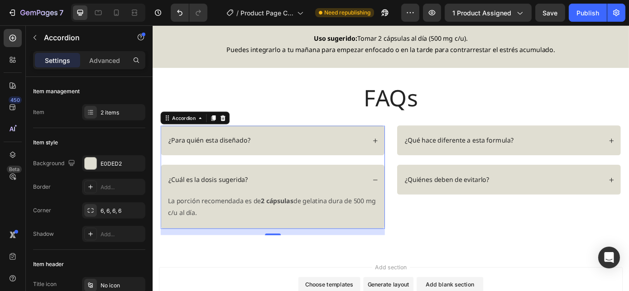
click at [403, 194] on div "¿Cuál es la dosis sugerida?" at bounding box center [289, 201] width 255 height 34
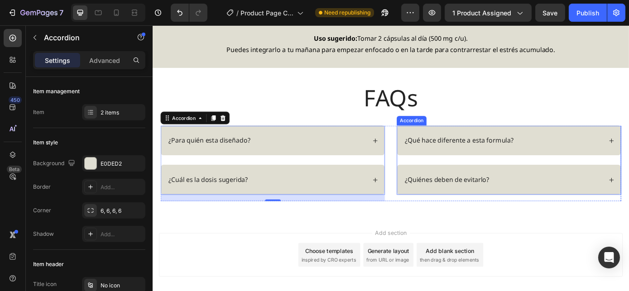
click at [457, 208] on div "¿Quiénes deben de evitarlo?" at bounding box center [558, 201] width 255 height 34
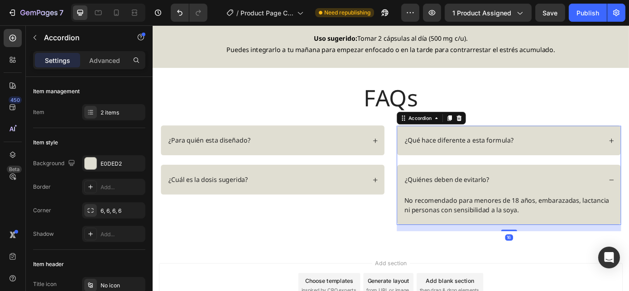
click at [441, 139] on div "¿Qué hace diferente a esta formula?" at bounding box center [558, 156] width 255 height 34
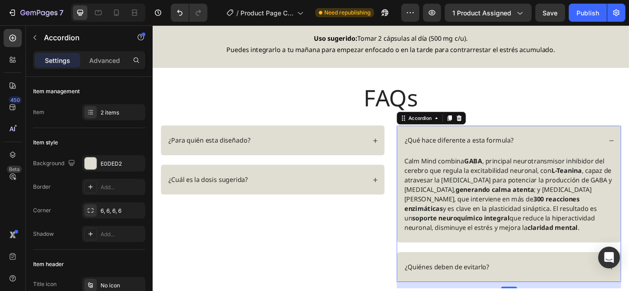
click at [444, 142] on div "¿Qué hace diferente a esta formula?" at bounding box center [558, 156] width 255 height 34
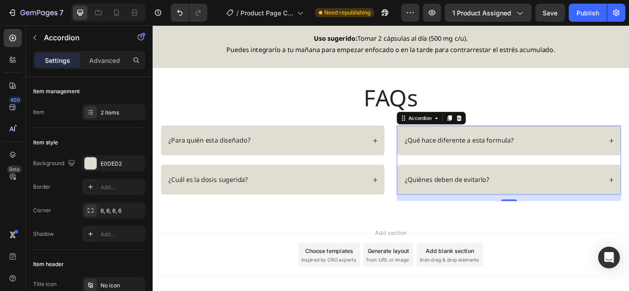
click at [438, 184] on div "¿Quiénes deben de evitarlo?" at bounding box center [558, 201] width 255 height 34
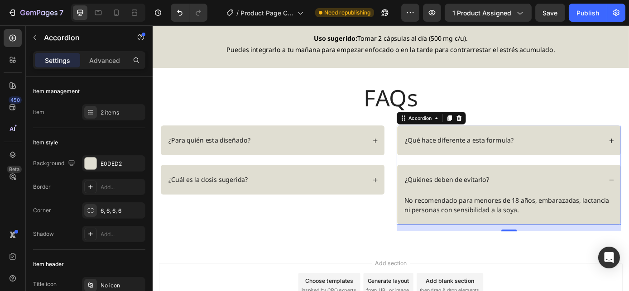
click at [466, 184] on div "¿Quiénes deben de evitarlo?" at bounding box center [558, 201] width 255 height 34
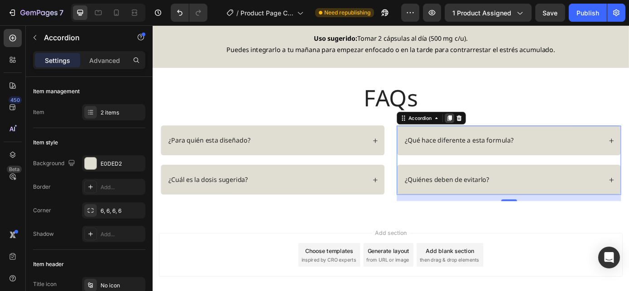
click at [489, 128] on icon at bounding box center [491, 131] width 5 height 6
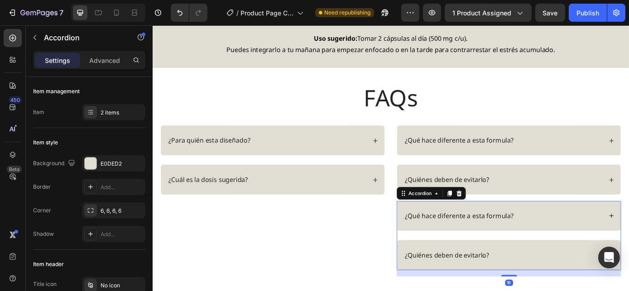
click at [547, 273] on div "¿Quiénes deben de evitarlo?" at bounding box center [558, 287] width 255 height 34
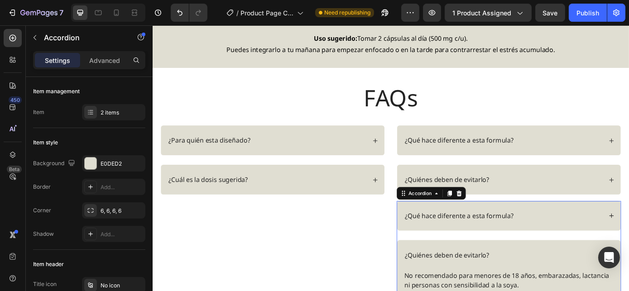
click at [574, 276] on div "¿Quiénes deben de evitarlo?" at bounding box center [558, 287] width 255 height 34
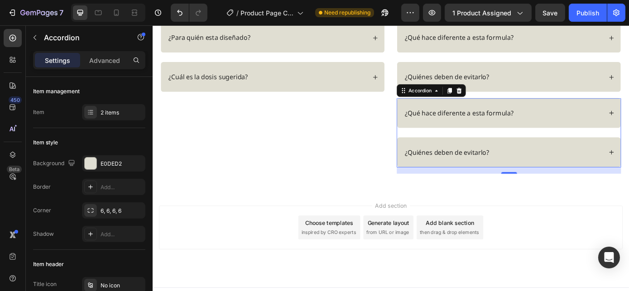
scroll to position [1108, 0]
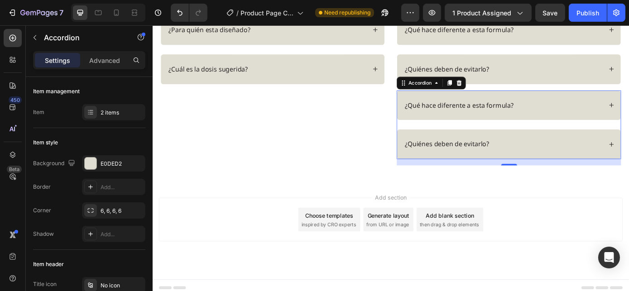
click at [596, 135] on div "¿Qué hace diferente a esta formula? ¿Quiénes deben de evitarlo?" at bounding box center [559, 139] width 256 height 79
click at [110, 113] on div "2 items" at bounding box center [122, 113] width 43 height 8
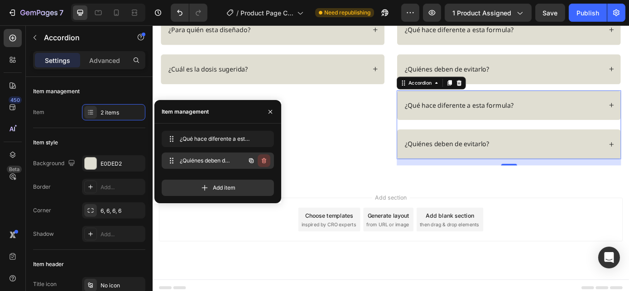
click at [267, 162] on icon "button" at bounding box center [263, 160] width 7 height 7
click at [418, 119] on div "¿Para quién esta diseñado? ¿Cuál es la dosis sugerida? Accordion ¿Qué hace dife…" at bounding box center [423, 100] width 525 height 172
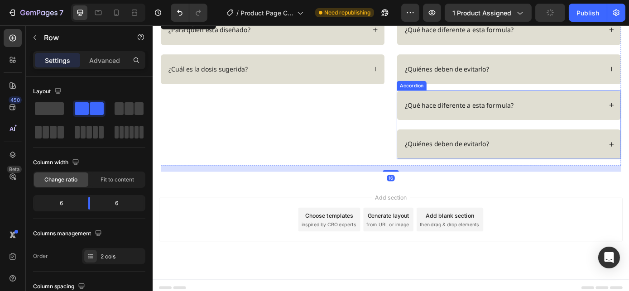
click at [445, 100] on div "¿Qué hace diferente a esta formula?" at bounding box center [558, 117] width 255 height 34
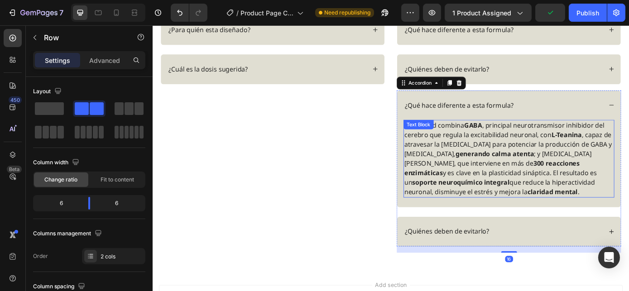
click at [377, 134] on div "¿Para quién esta diseñado? ¿Cuál es la dosis sugerida? Accordion" at bounding box center [289, 149] width 256 height 271
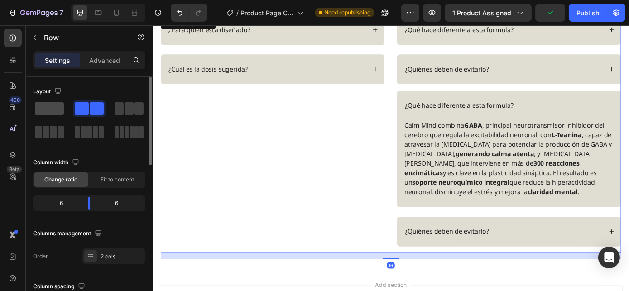
click at [51, 111] on span at bounding box center [49, 108] width 29 height 13
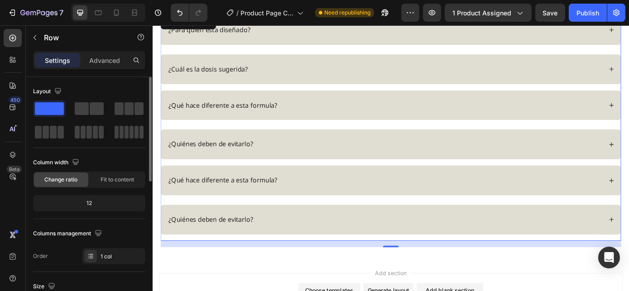
click at [106, 106] on div at bounding box center [89, 121] width 112 height 40
click at [97, 111] on span at bounding box center [97, 108] width 14 height 13
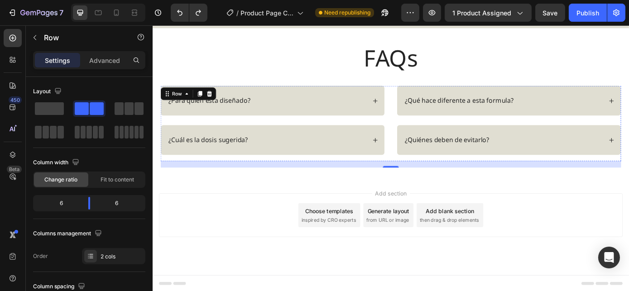
scroll to position [1026, 0]
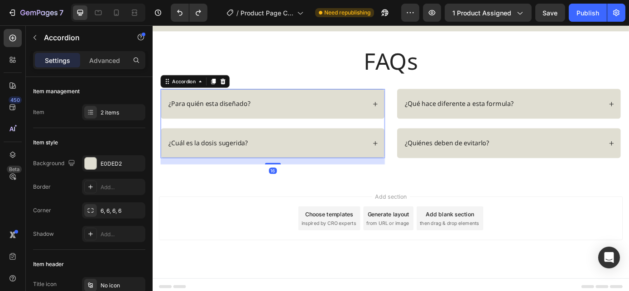
click at [403, 157] on icon at bounding box center [406, 160] width 6 height 6
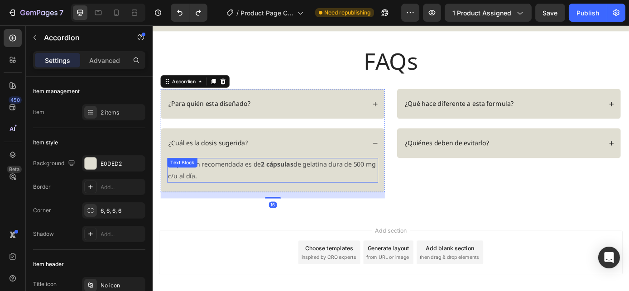
click at [286, 186] on p "La porción recomendada es de 2 cápsulas de gelatina dura de 500 mg c/u al día." at bounding box center [289, 191] width 239 height 26
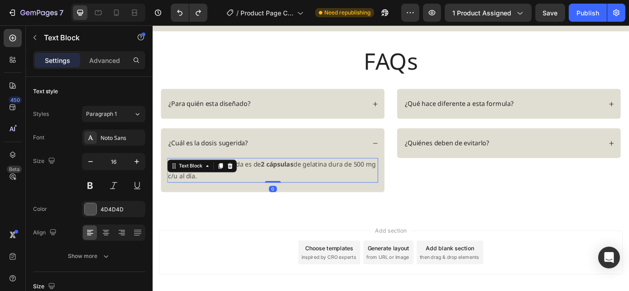
click at [233, 193] on p "La porción recomendada es de 2 cápsulas de gelatina dura de 500 mg c/u al día." at bounding box center [289, 191] width 239 height 26
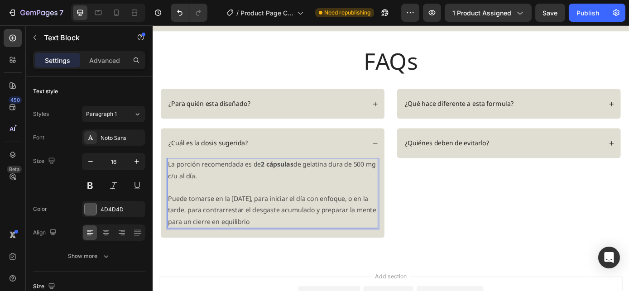
click at [263, 221] on p "Puede tomarse en la [DATE], para iniciar el día con enfoque, o en la tarde, par…" at bounding box center [289, 235] width 239 height 39
drag, startPoint x: 243, startPoint y: 221, endPoint x: 267, endPoint y: 221, distance: 24.5
click at [267, 221] on p "Puede tomarse en la [DATE], para iniciar el día con enfoque, o en la tarde, par…" at bounding box center [289, 235] width 239 height 39
drag, startPoint x: 235, startPoint y: 222, endPoint x: 268, endPoint y: 221, distance: 33.1
click at [268, 221] on p "Puede tomarse en la [DATE], para iniciar el día con enfoque, o en la tarde, par…" at bounding box center [289, 235] width 239 height 39
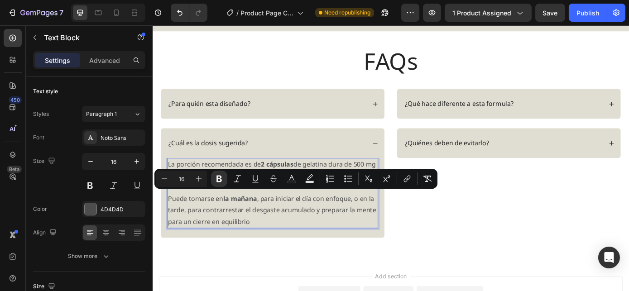
click at [331, 230] on p "Puede tomarse en la [DATE] , para iniciar el día con enfoque, o en la tarde, pa…" at bounding box center [289, 235] width 239 height 39
drag, startPoint x: 399, startPoint y: 219, endPoint x: 187, endPoint y: 235, distance: 212.1
click at [187, 235] on p "Puede tomarse en la [DATE] , para iniciar el día con enfoque, o en la tarde, pa…" at bounding box center [289, 235] width 239 height 39
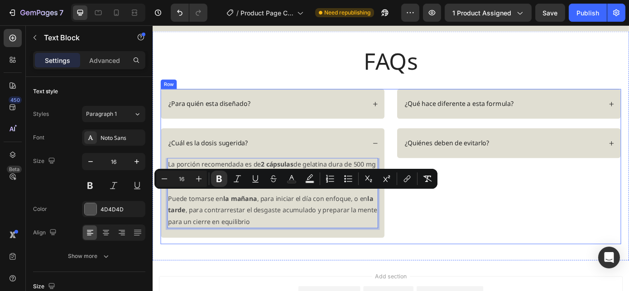
click at [585, 241] on div "¿Qué hace diferente a esta formula? ¿Quiénes deben de evitarlo? Accordion" at bounding box center [559, 186] width 256 height 177
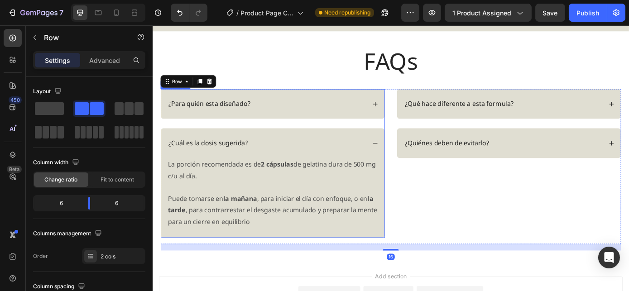
click at [346, 155] on div "¿Cuál es la dosis sugerida?" at bounding box center [282, 160] width 227 height 12
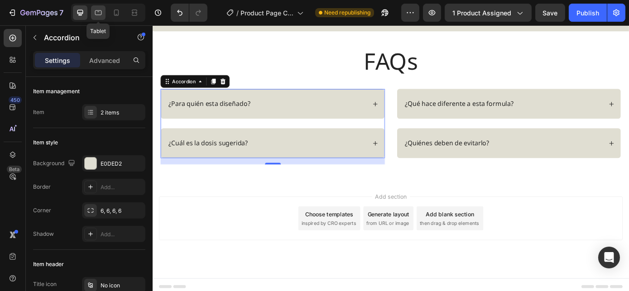
click at [99, 14] on icon at bounding box center [98, 12] width 7 height 5
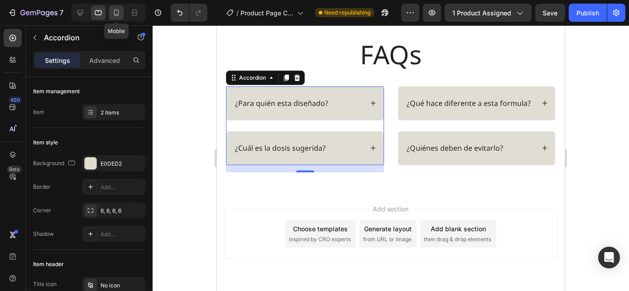
scroll to position [1055, 0]
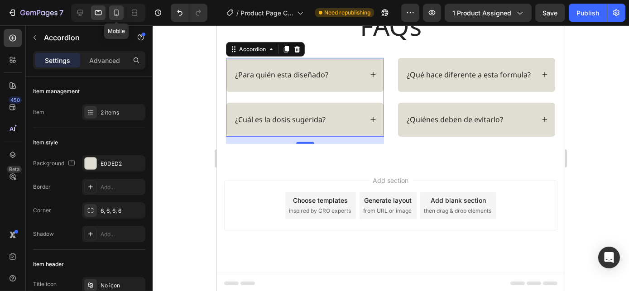
click at [116, 11] on icon at bounding box center [116, 12] width 9 height 9
type input "14"
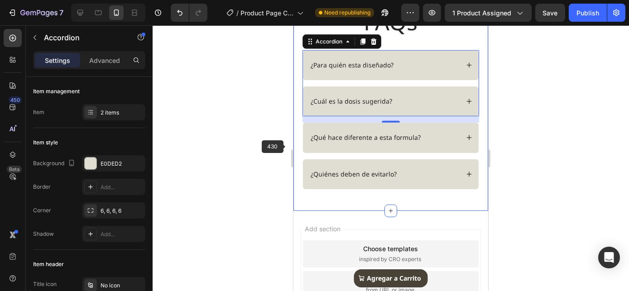
scroll to position [1046, 0]
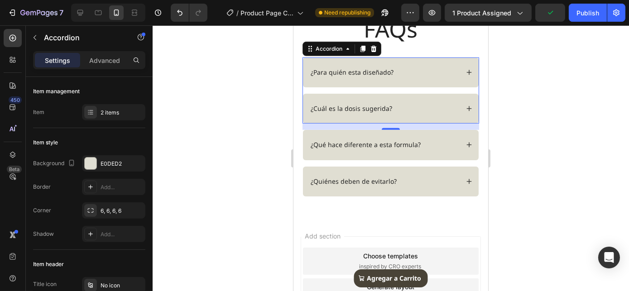
click at [466, 107] on icon at bounding box center [469, 109] width 6 height 6
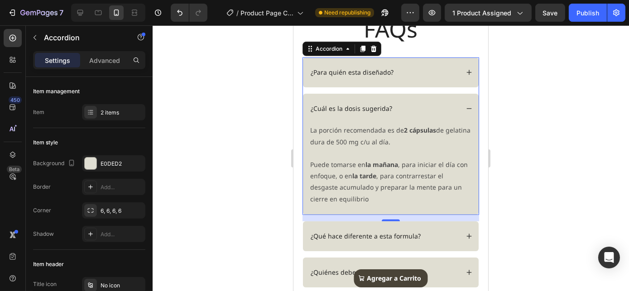
click at [466, 107] on icon at bounding box center [469, 109] width 6 height 6
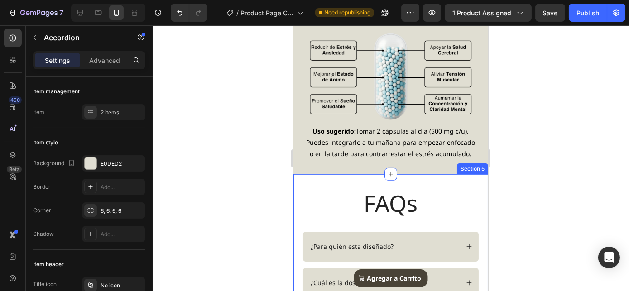
scroll to position [795, 0]
